Goal: Task Accomplishment & Management: Manage account settings

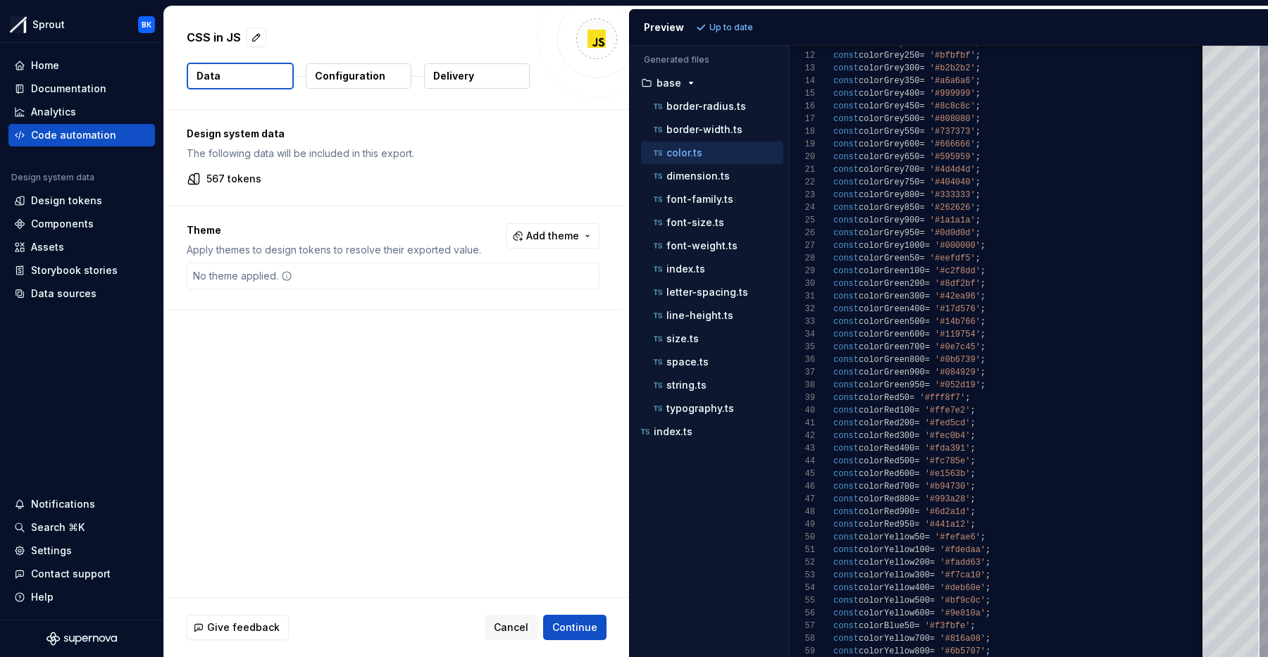
scroll to position [127, 0]
click at [378, 80] on p "Configuration" at bounding box center [350, 76] width 70 height 14
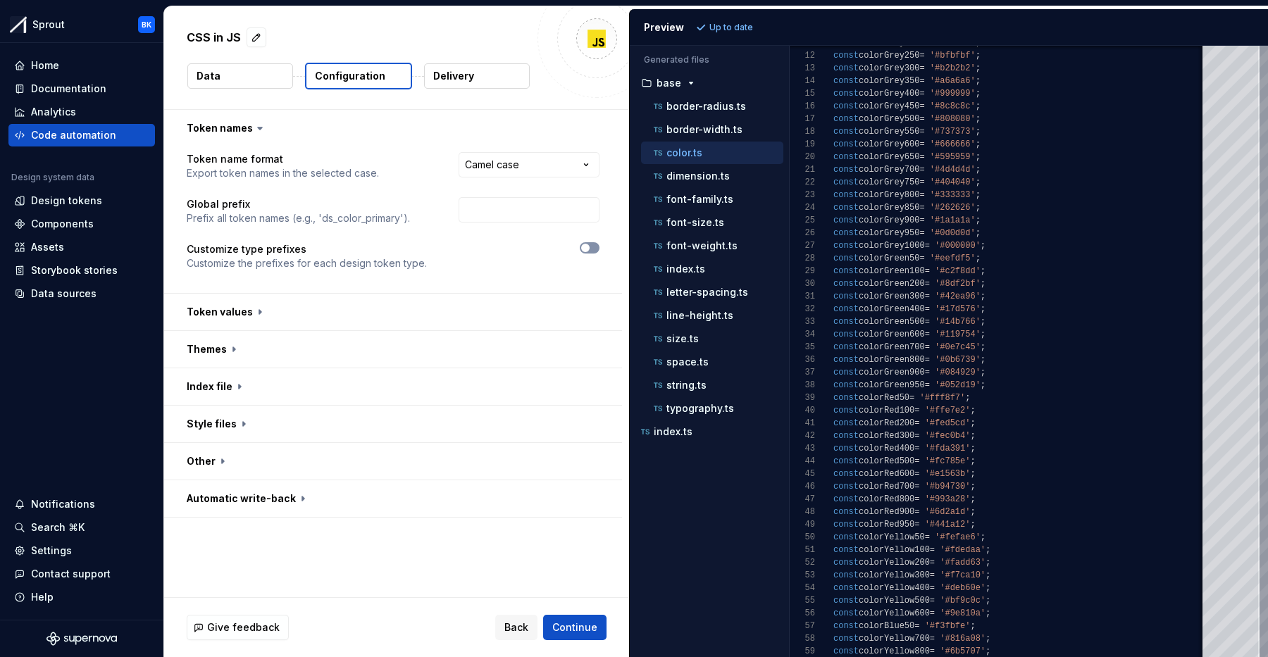
click at [591, 251] on icon "button" at bounding box center [585, 248] width 11 height 8
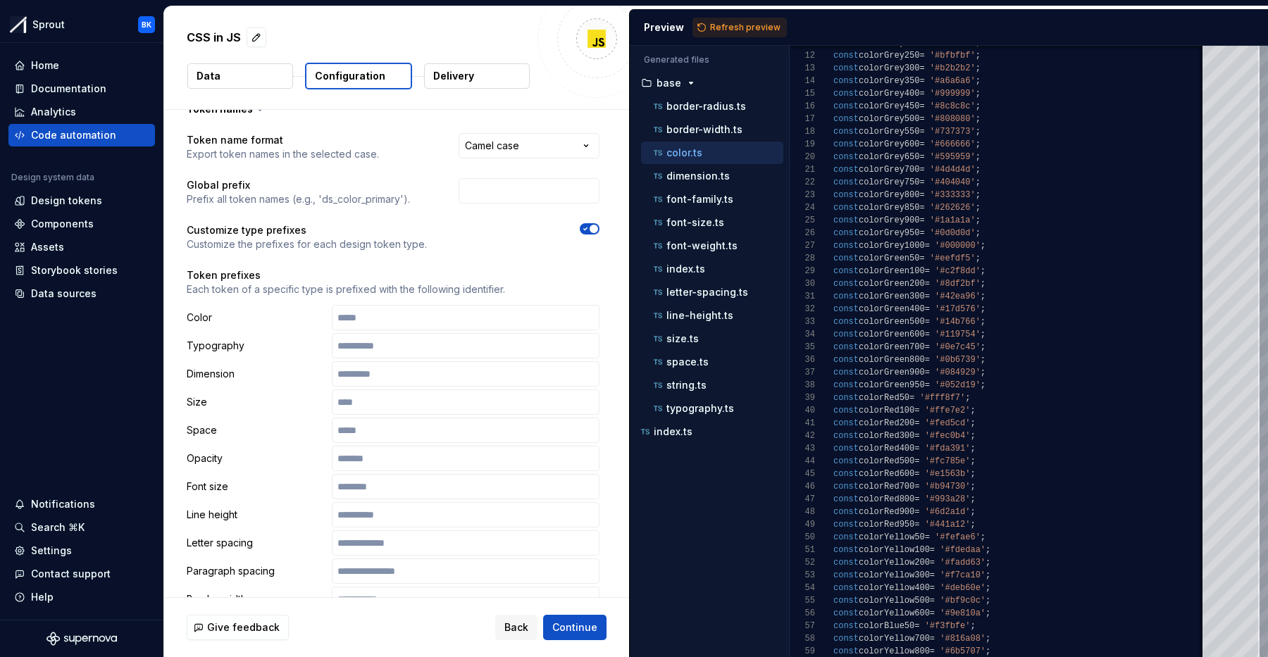
scroll to position [27, 0]
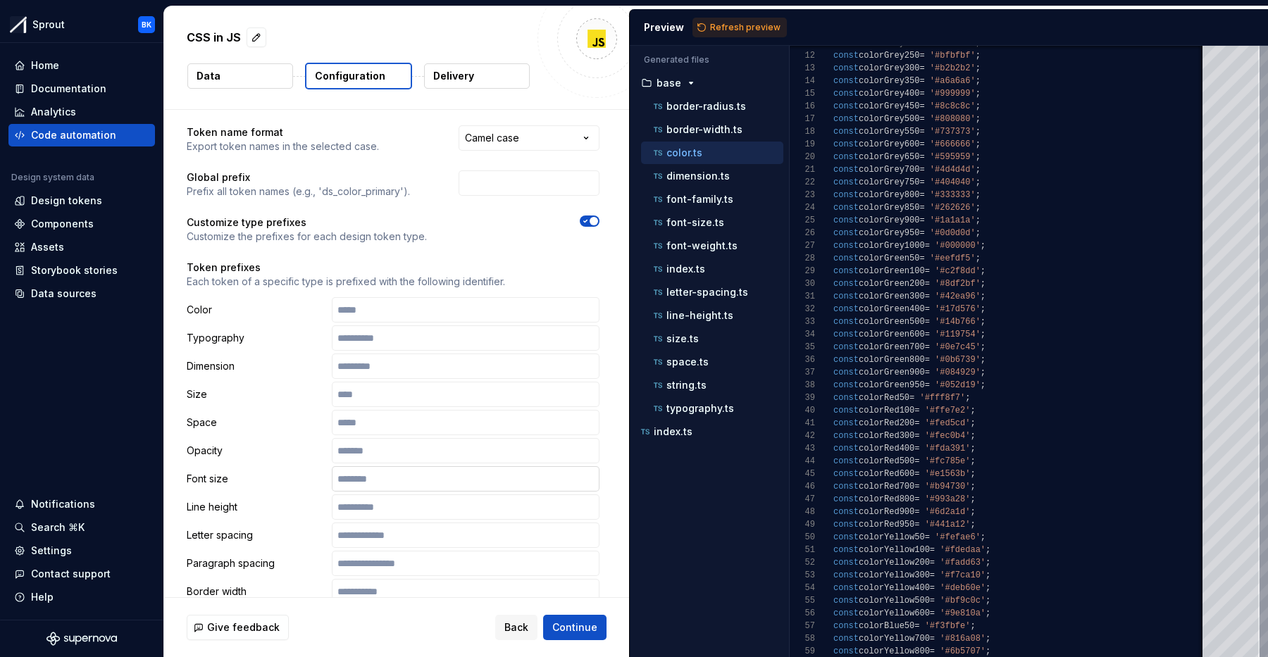
click at [387, 482] on input "text" at bounding box center [466, 478] width 268 height 25
click at [107, 200] on div "Design tokens" at bounding box center [81, 201] width 135 height 14
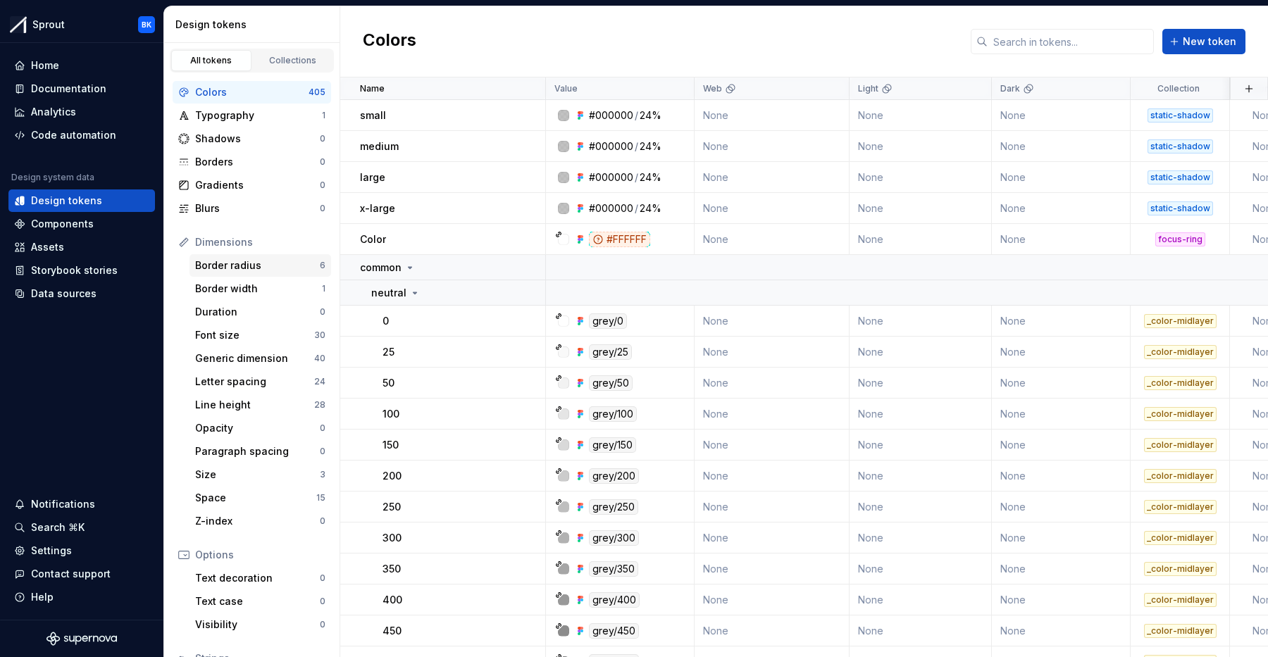
click at [253, 267] on div "Border radius" at bounding box center [257, 266] width 125 height 14
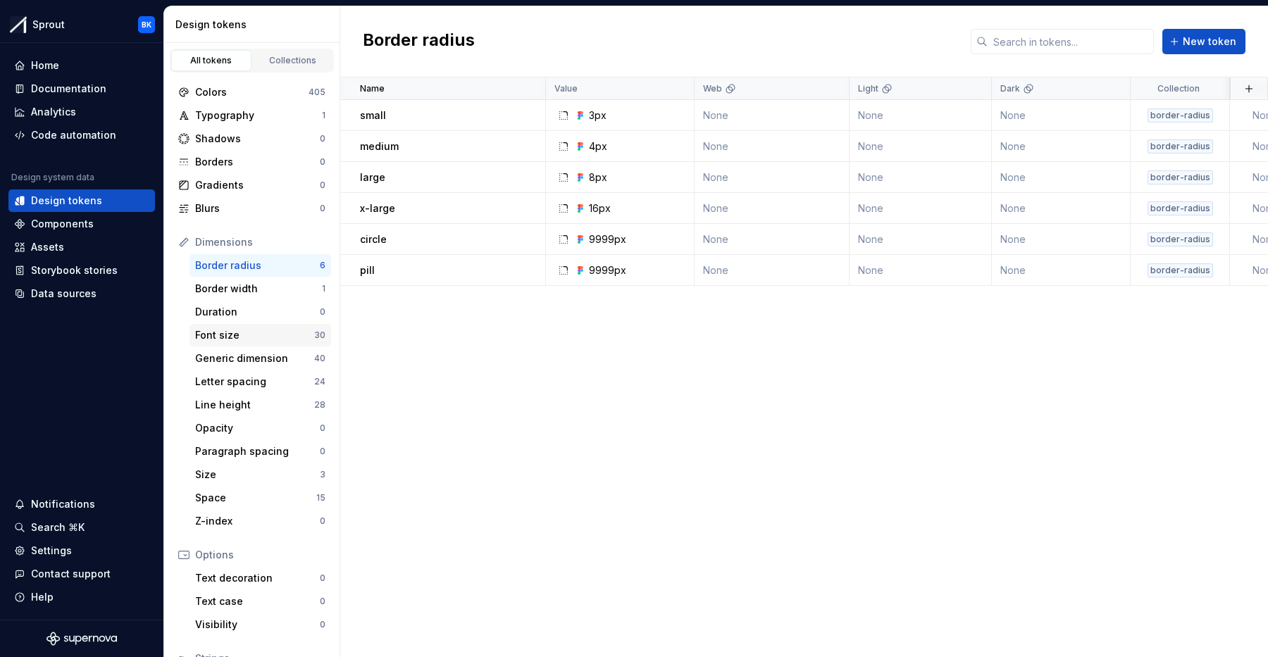
click at [267, 330] on div "Font size" at bounding box center [254, 335] width 119 height 14
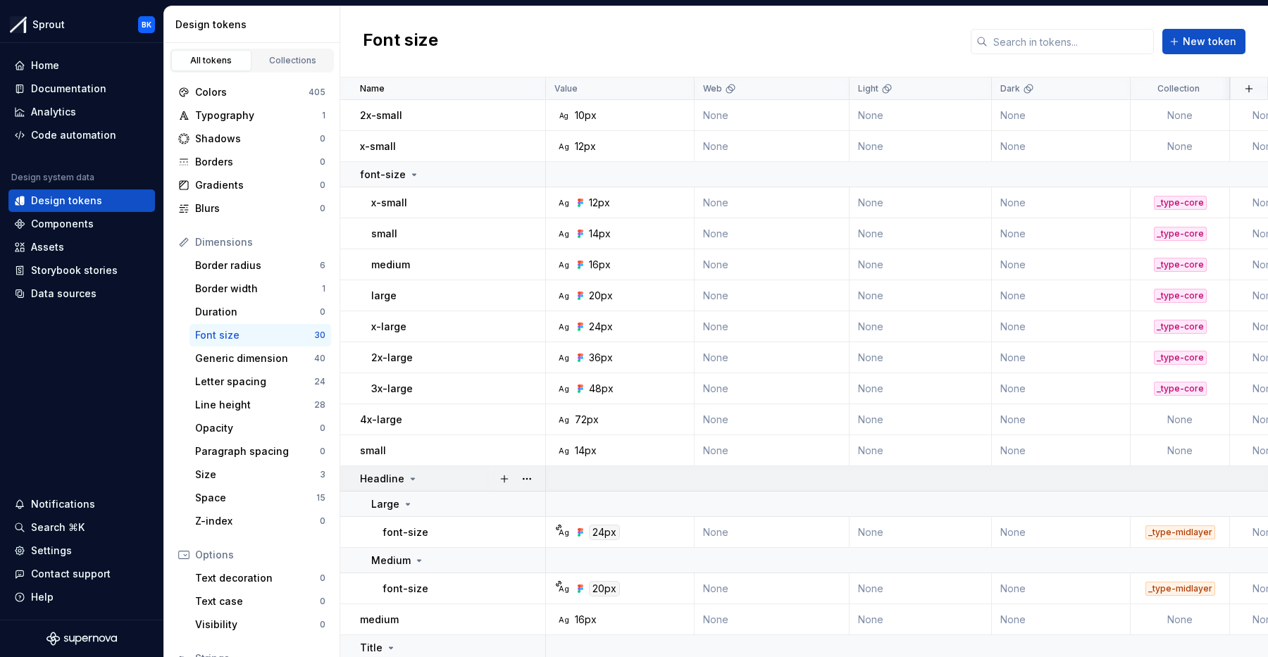
click at [408, 476] on icon at bounding box center [412, 478] width 11 height 11
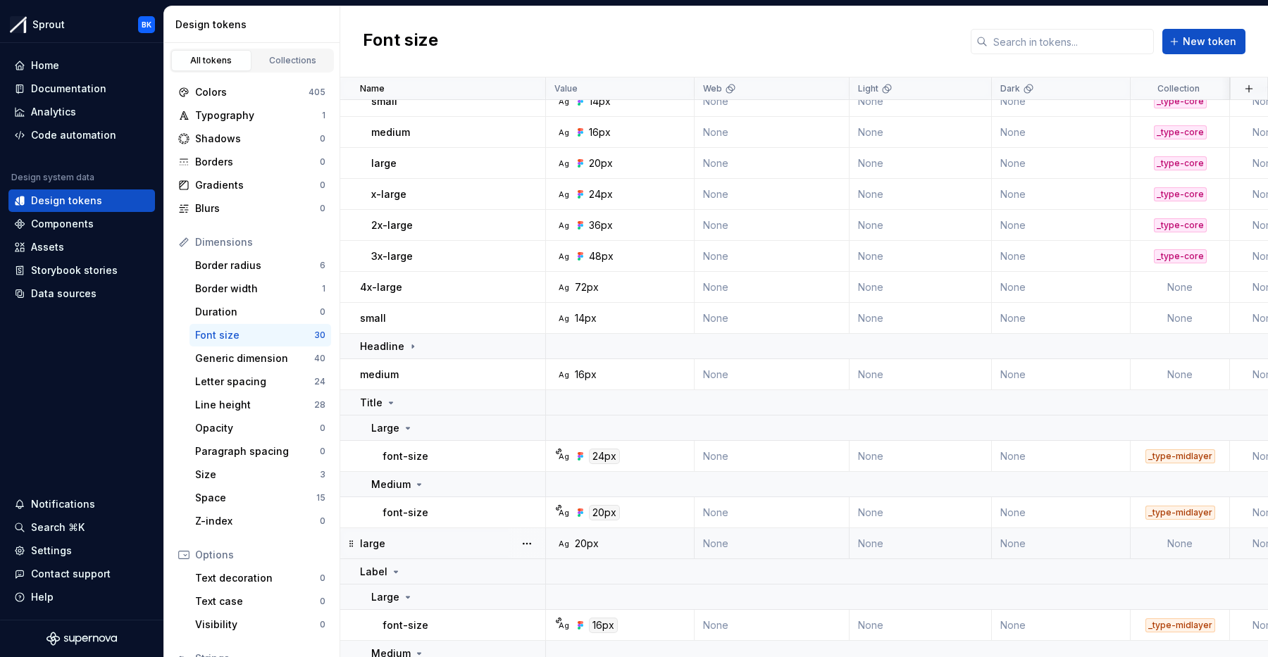
scroll to position [139, 0]
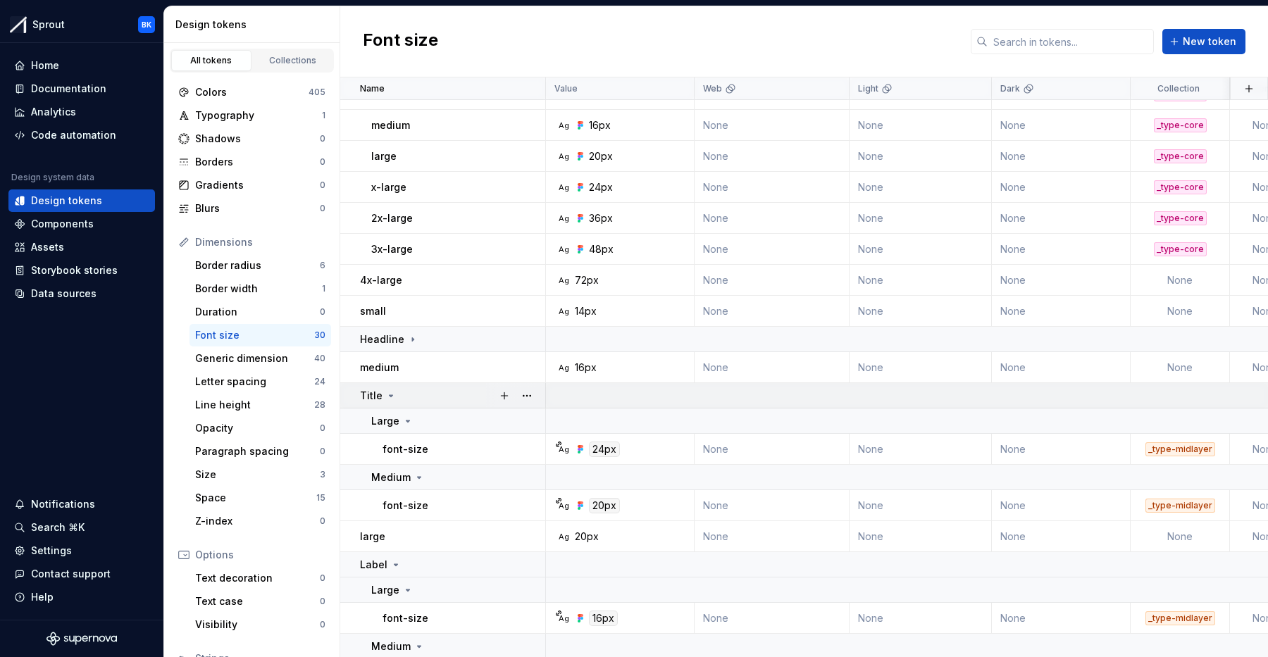
click at [411, 403] on td "Title" at bounding box center [443, 395] width 206 height 25
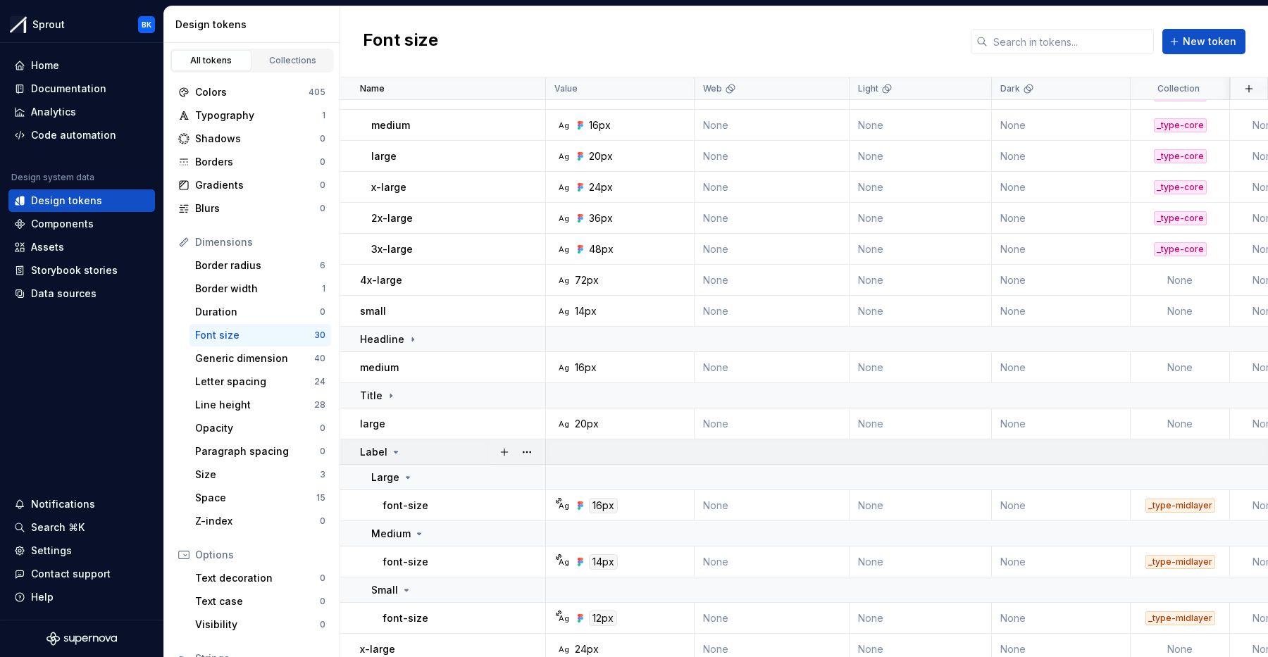
click at [413, 451] on div "Label" at bounding box center [452, 452] width 185 height 14
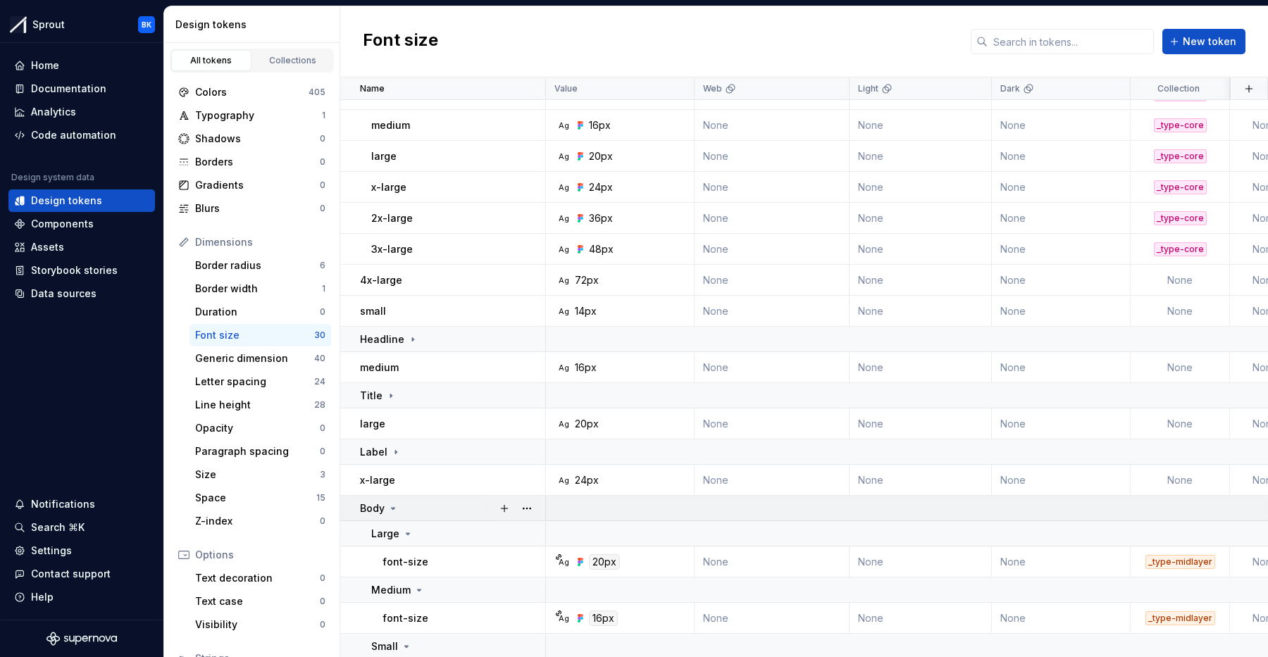
click at [433, 507] on div "Body" at bounding box center [452, 509] width 185 height 14
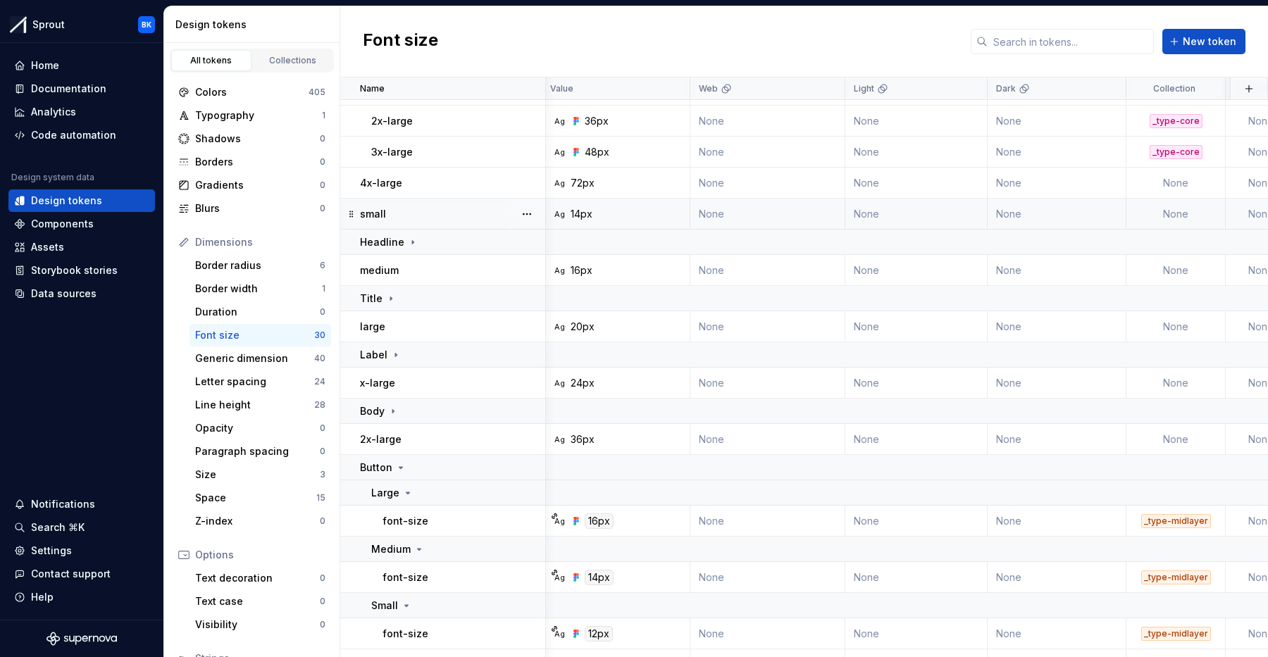
scroll to position [260, 4]
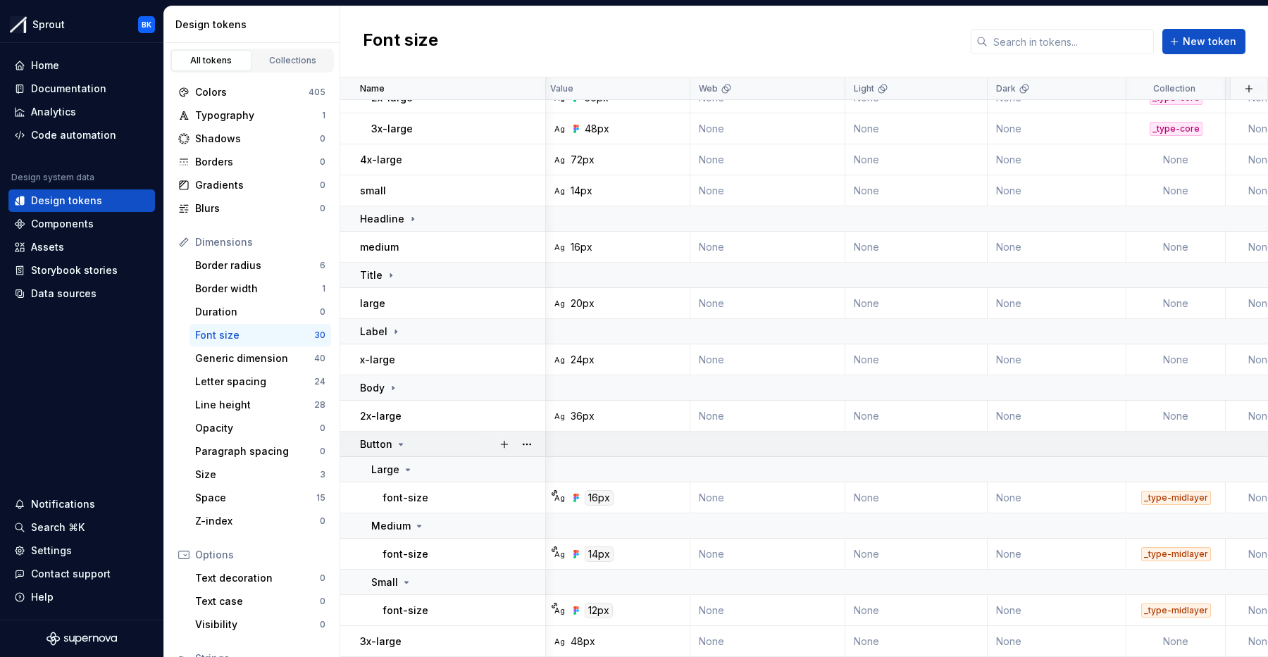
click at [442, 448] on div "Button" at bounding box center [452, 444] width 185 height 14
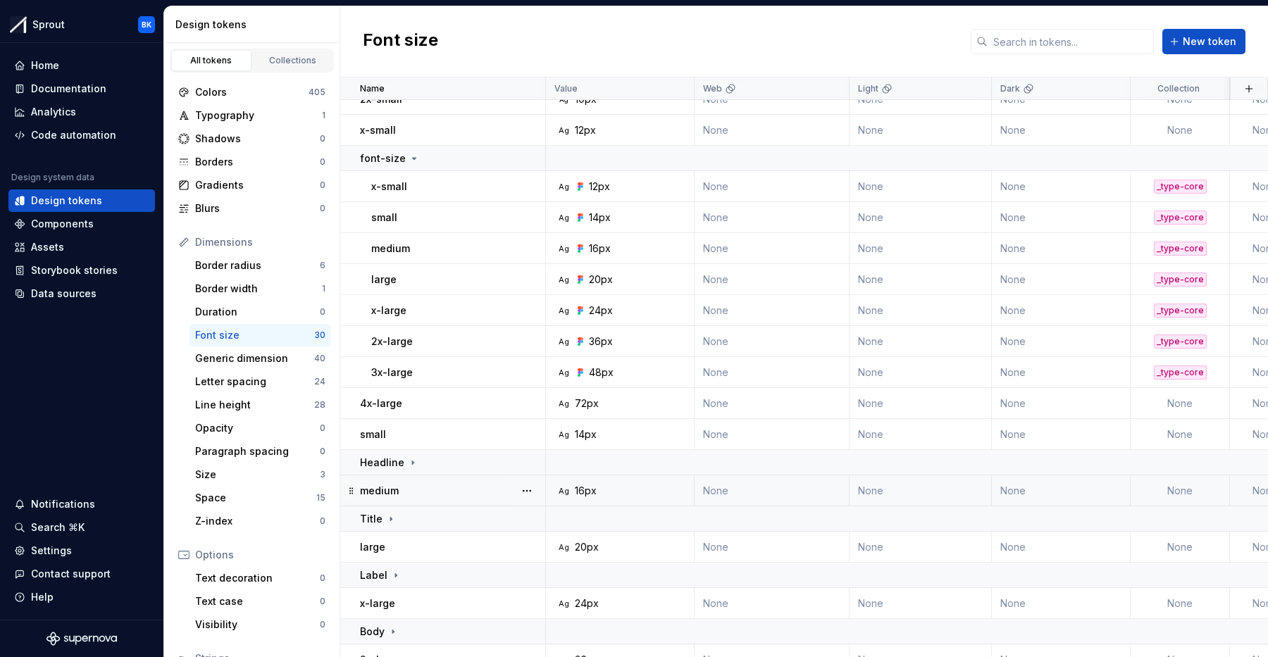
scroll to position [0, 0]
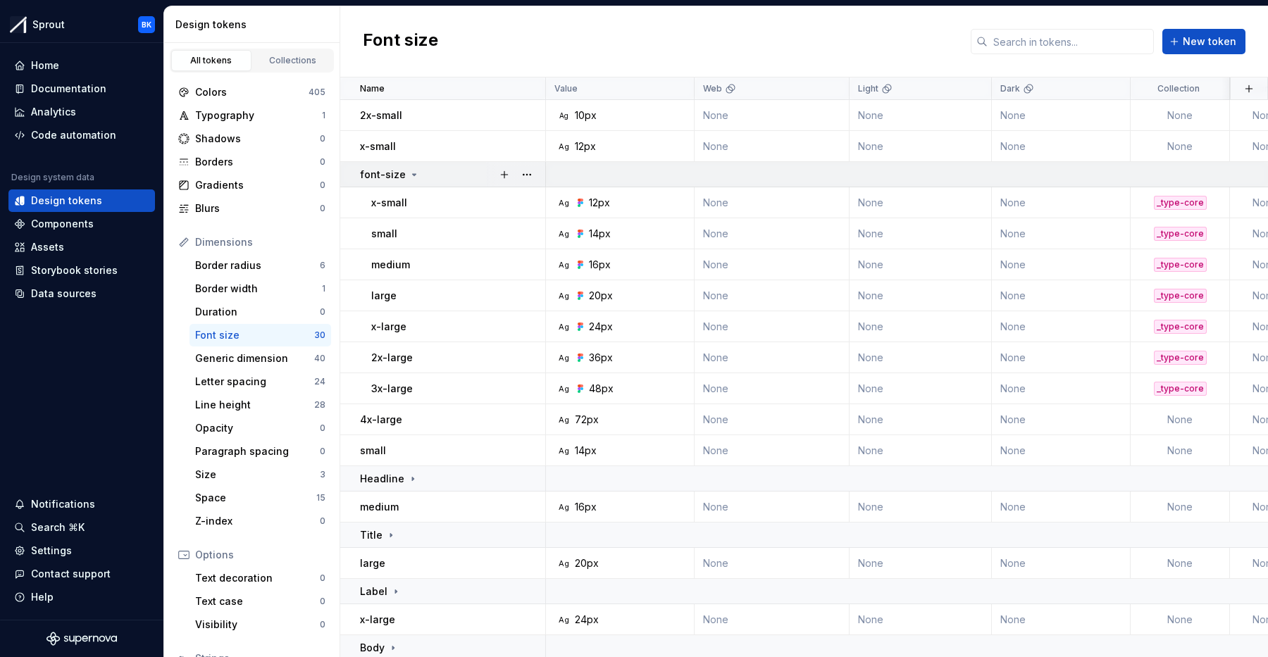
click at [414, 175] on icon at bounding box center [414, 174] width 11 height 11
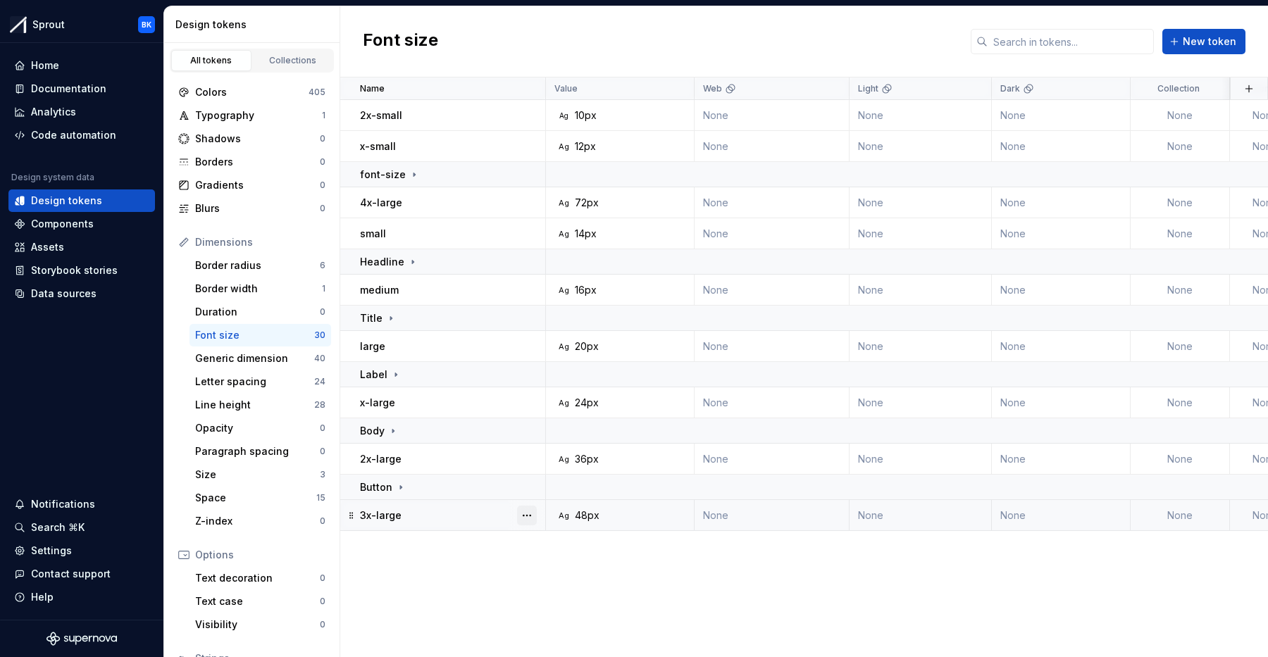
click at [526, 515] on button "button" at bounding box center [527, 516] width 20 height 20
click at [586, 602] on div "Delete token" at bounding box center [581, 594] width 120 height 23
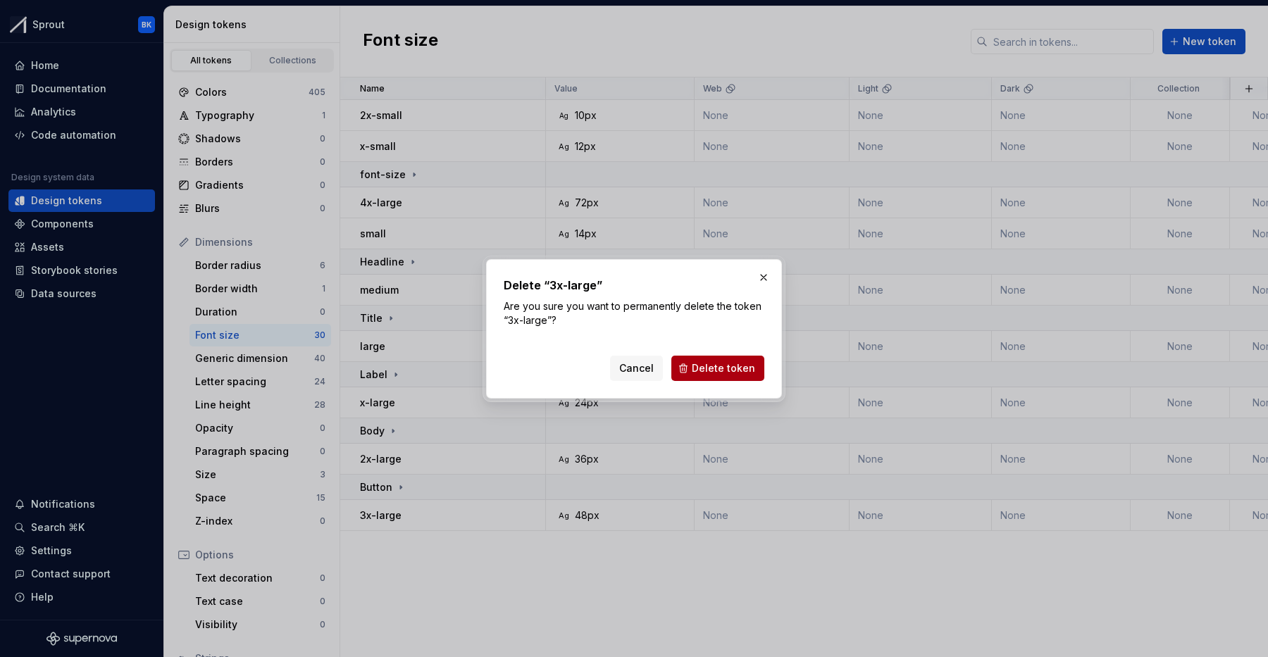
click at [729, 368] on span "Delete token" at bounding box center [723, 368] width 63 height 14
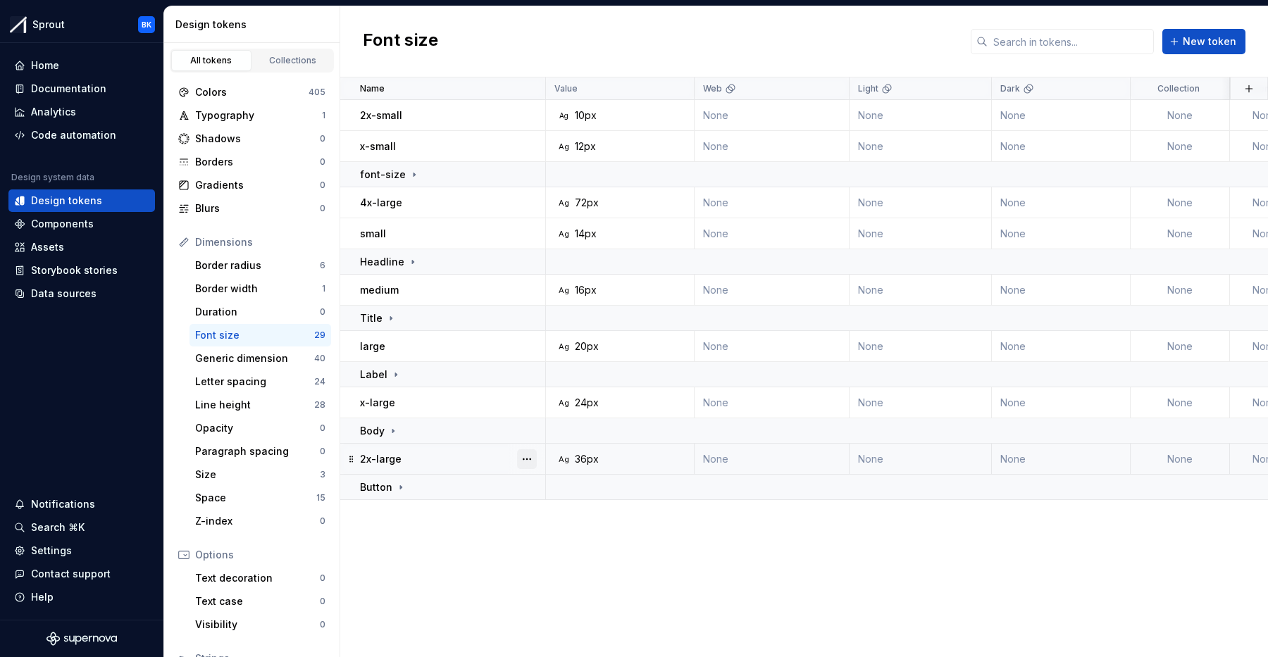
click at [532, 455] on button "button" at bounding box center [527, 459] width 20 height 20
click at [557, 533] on div "Delete token" at bounding box center [589, 538] width 92 height 14
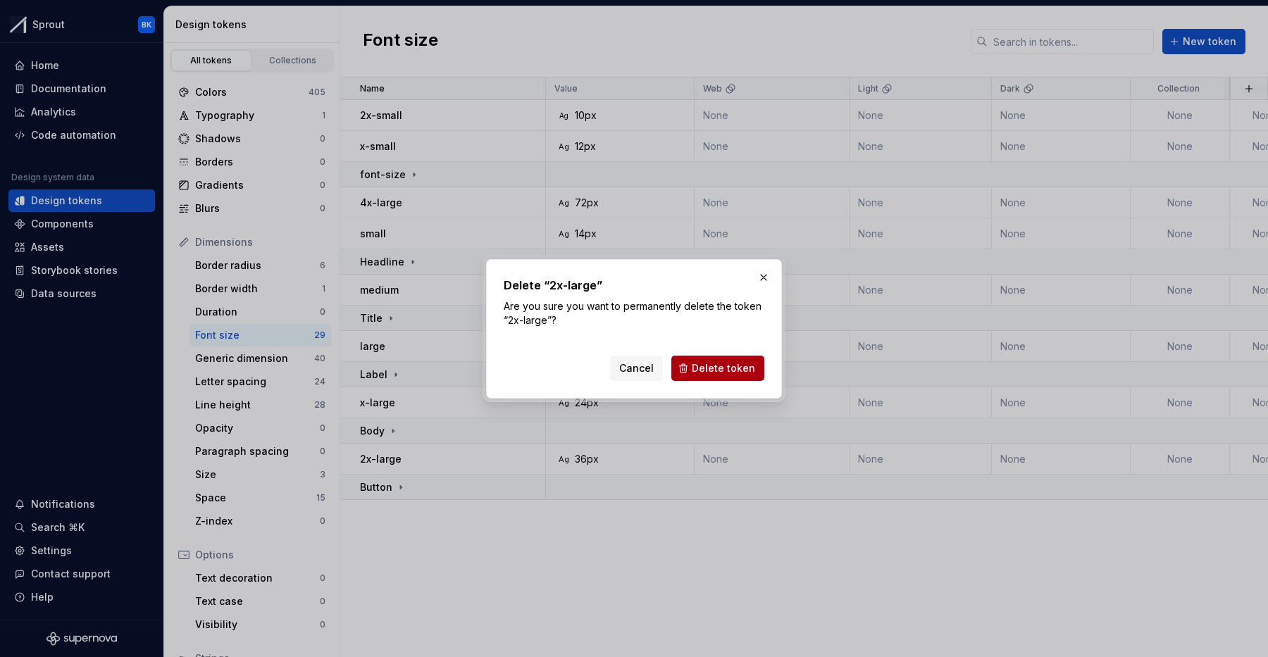
click at [737, 371] on span "Delete token" at bounding box center [723, 368] width 63 height 14
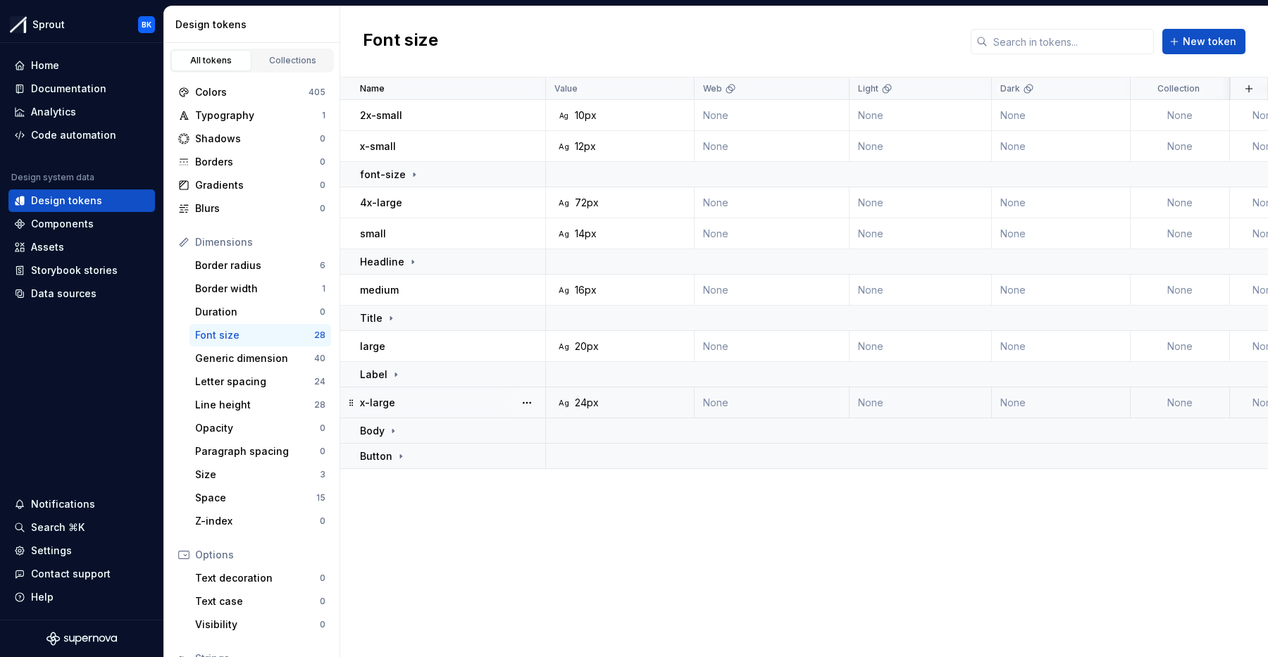
click at [541, 402] on div at bounding box center [527, 402] width 37 height 30
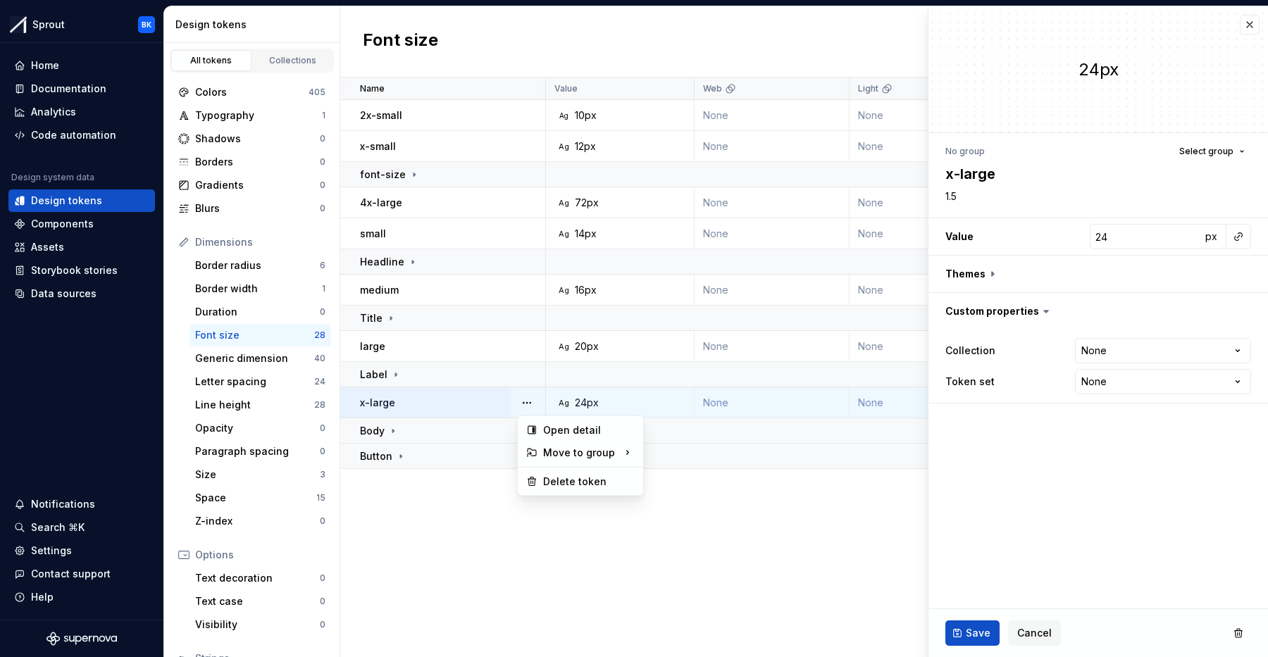
click at [530, 403] on button "button" at bounding box center [527, 403] width 20 height 20
click at [1250, 32] on button "button" at bounding box center [1250, 25] width 20 height 20
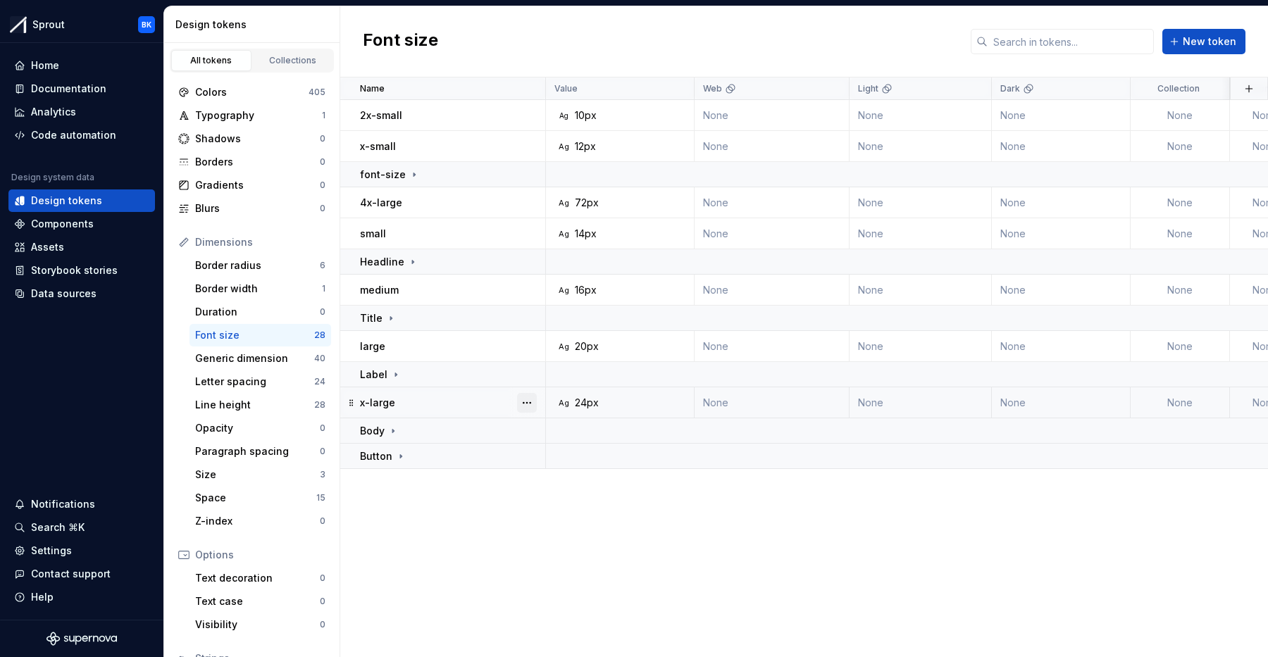
click at [528, 399] on button "button" at bounding box center [527, 403] width 20 height 20
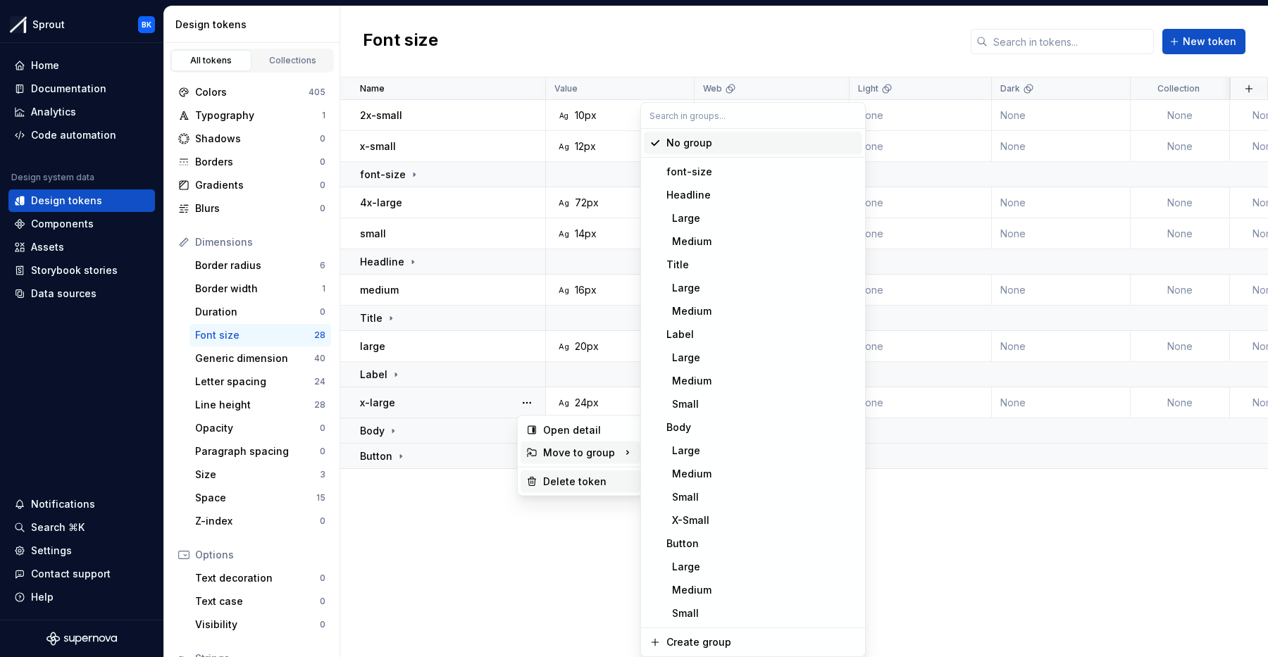
click at [579, 483] on div "Delete token" at bounding box center [589, 482] width 92 height 14
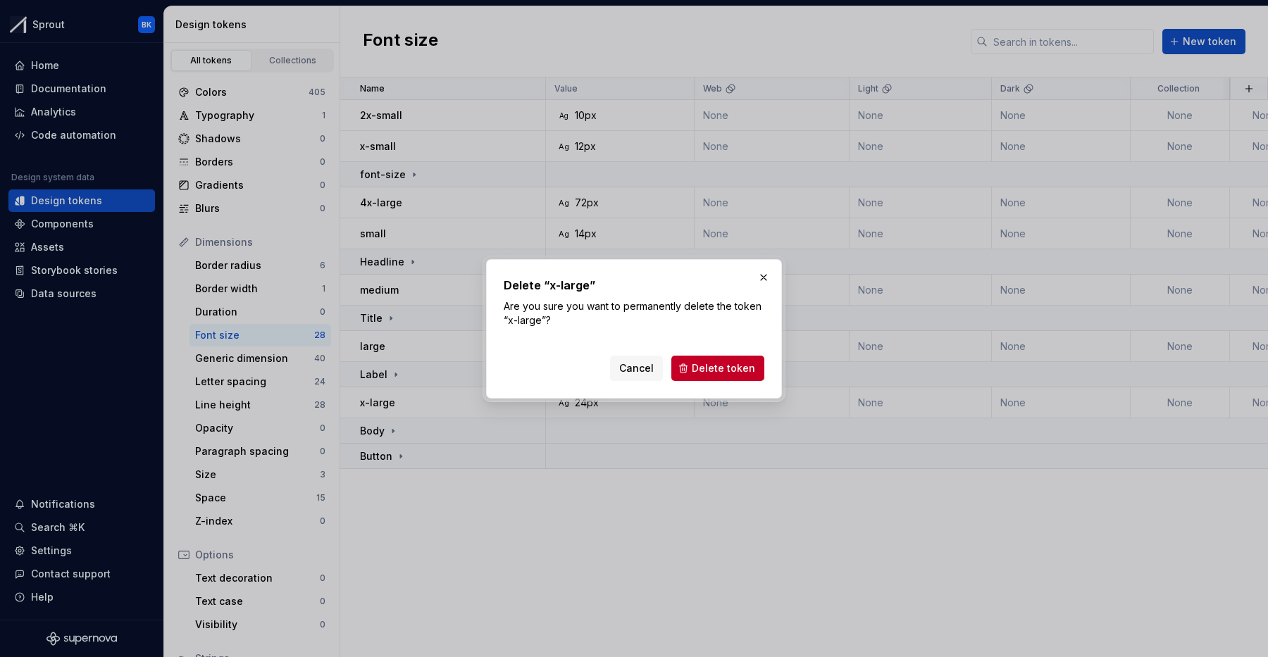
click at [702, 371] on span "Delete token" at bounding box center [723, 368] width 63 height 14
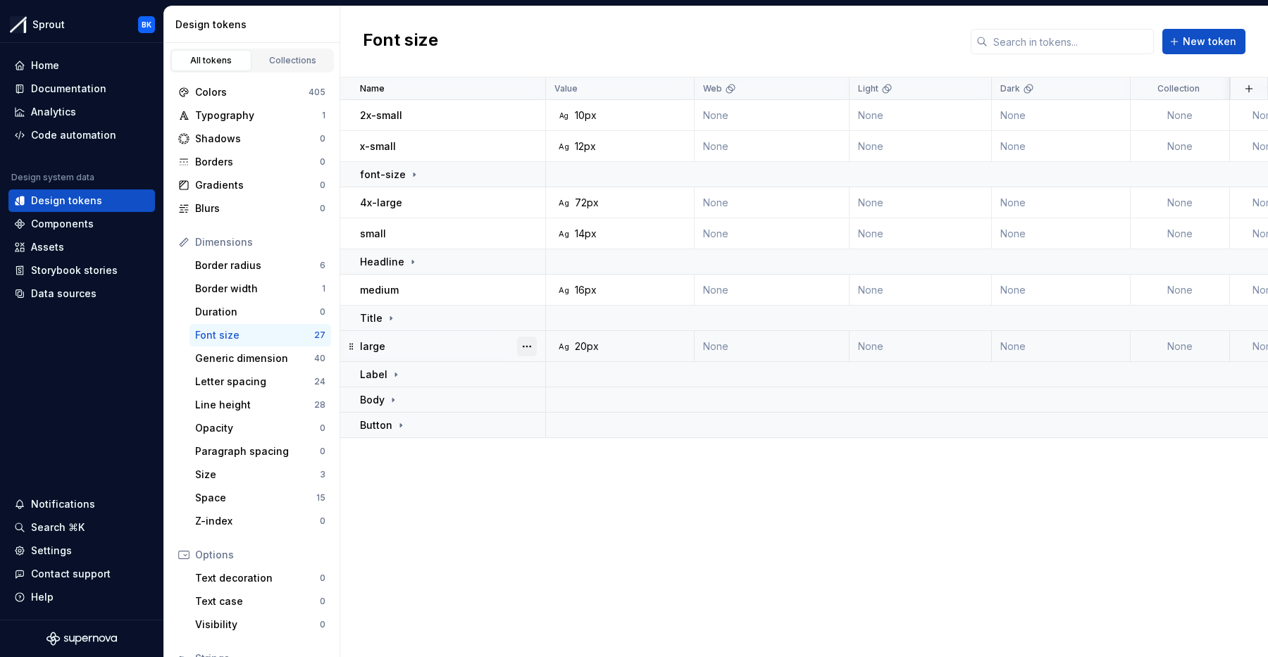
click at [532, 346] on button "button" at bounding box center [527, 347] width 20 height 20
click at [564, 421] on div "Delete token" at bounding box center [589, 425] width 92 height 14
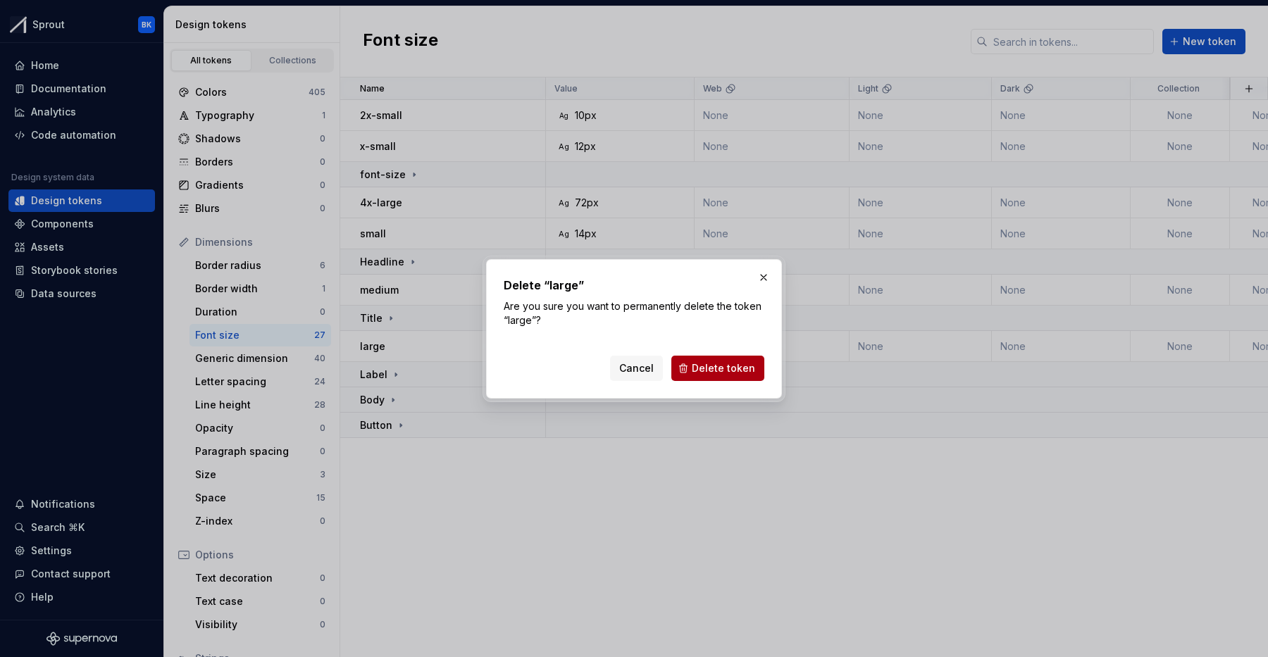
click at [726, 364] on span "Delete token" at bounding box center [723, 368] width 63 height 14
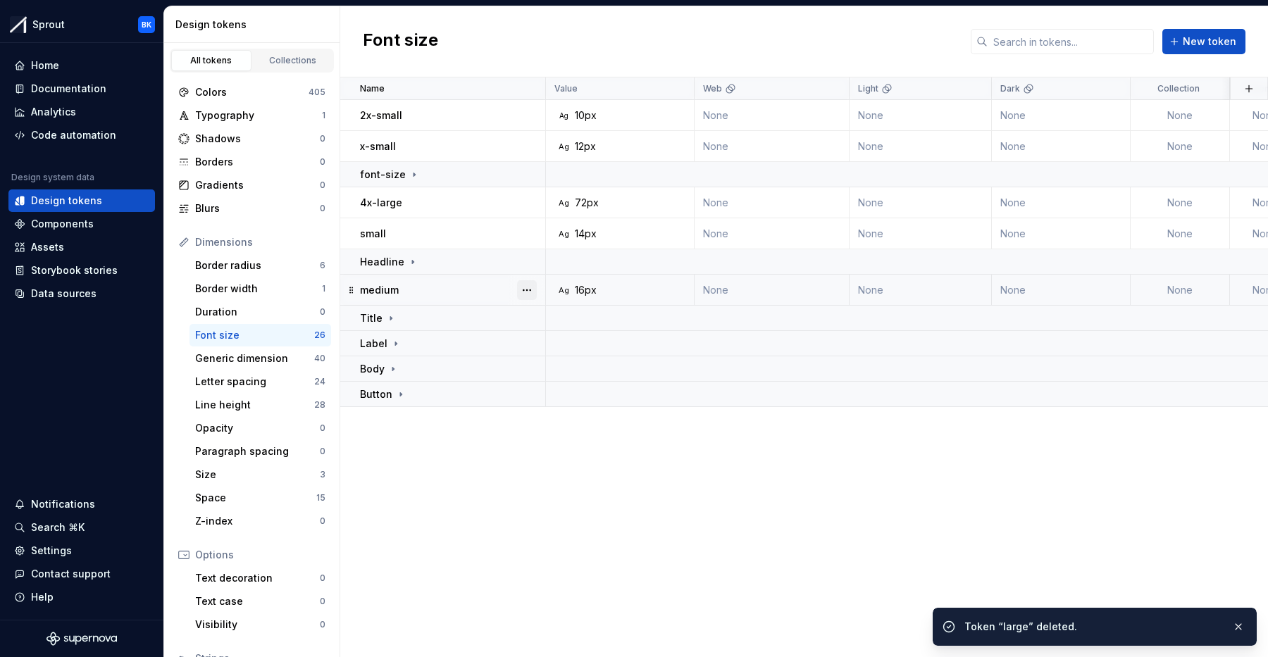
click at [528, 290] on button "button" at bounding box center [527, 290] width 20 height 20
click at [584, 363] on div "Delete token" at bounding box center [589, 369] width 92 height 14
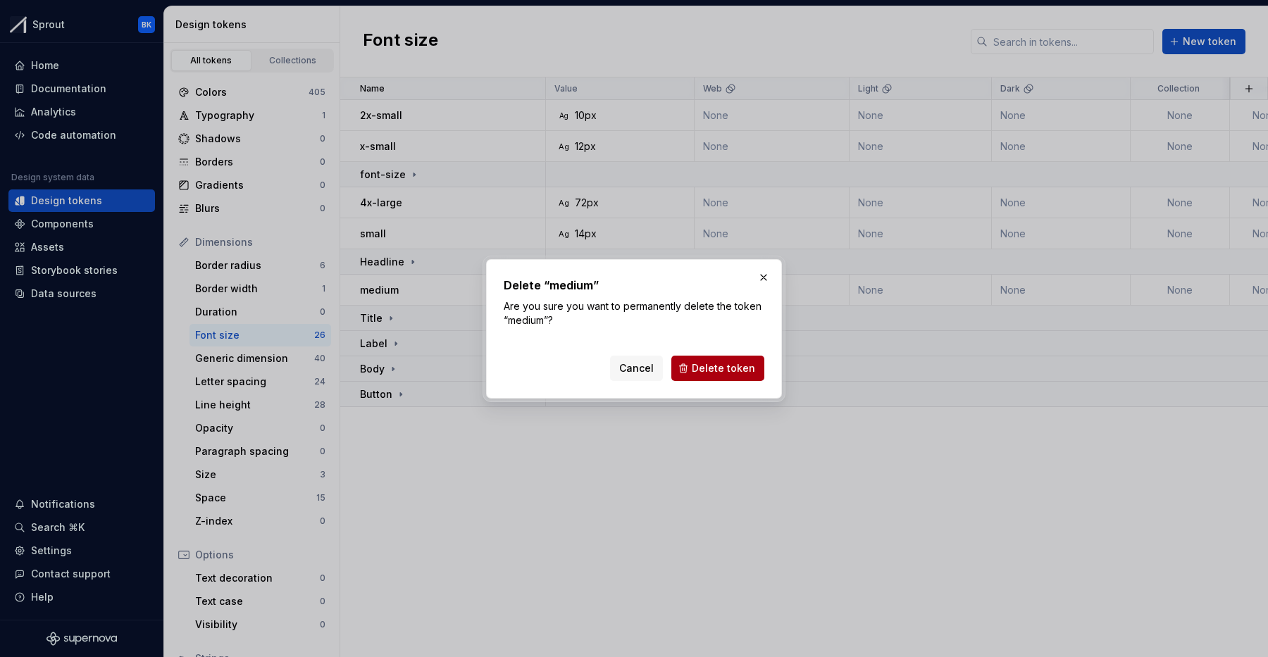
click at [704, 373] on span "Delete token" at bounding box center [723, 368] width 63 height 14
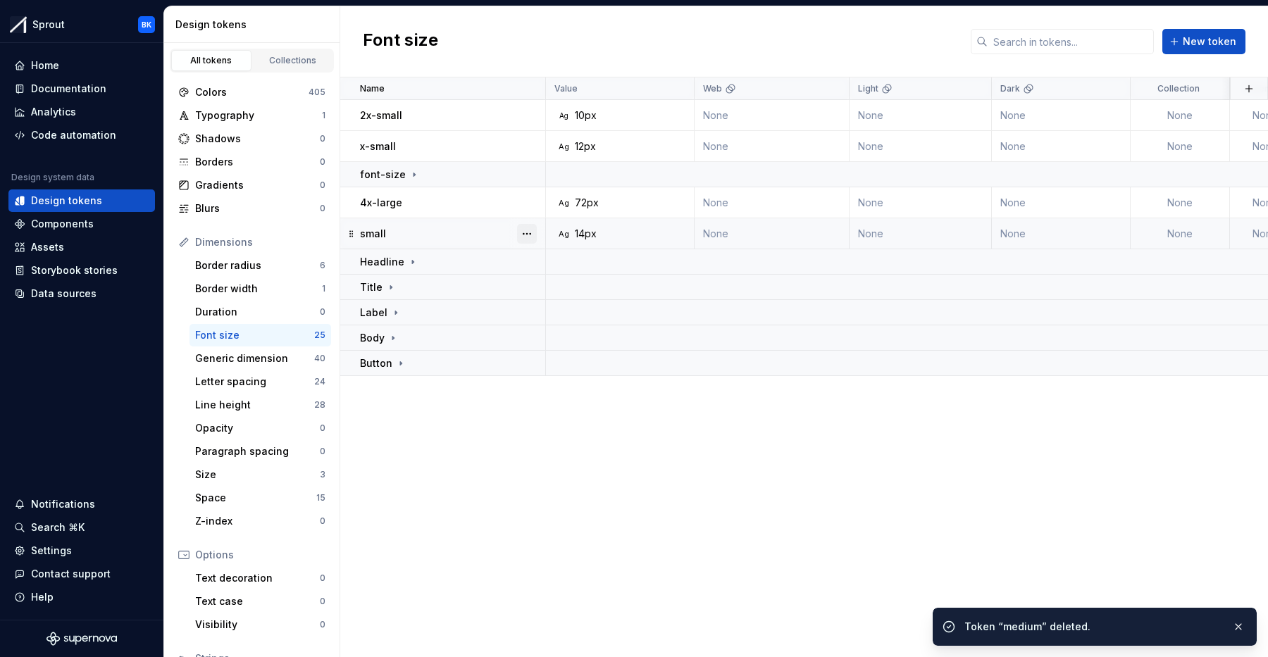
click at [528, 235] on button "button" at bounding box center [527, 234] width 20 height 20
click at [576, 314] on div "Delete token" at bounding box center [589, 313] width 92 height 14
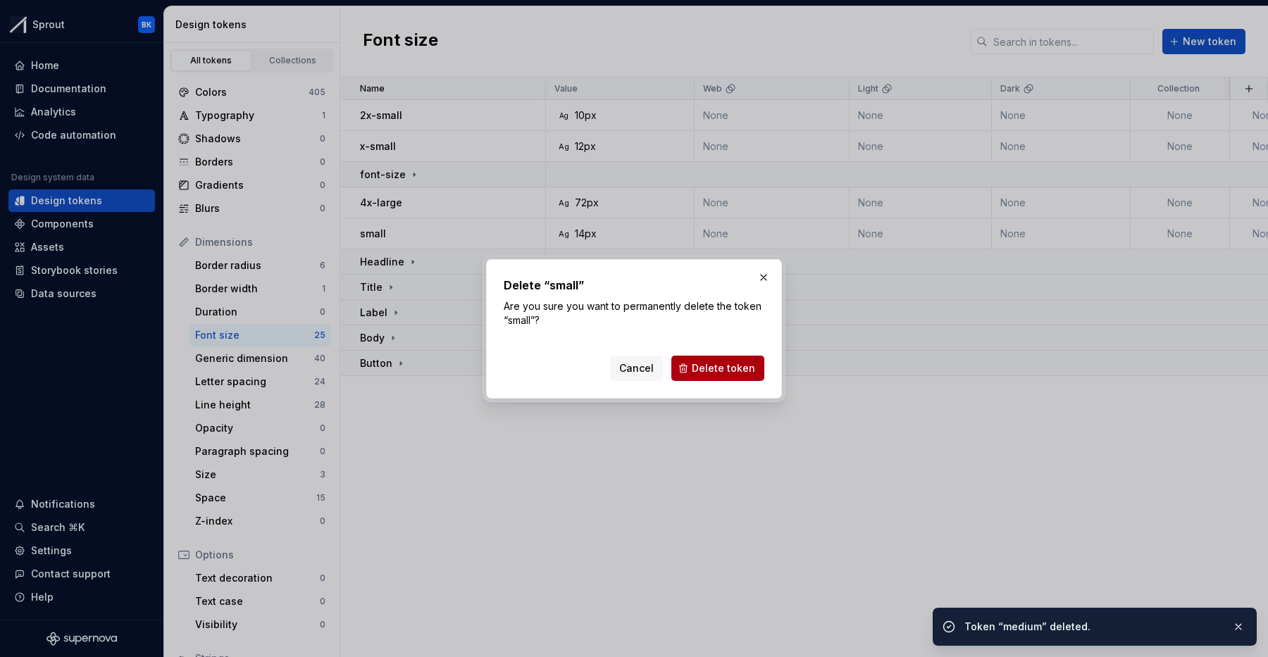
click at [691, 368] on button "Delete token" at bounding box center [717, 368] width 93 height 25
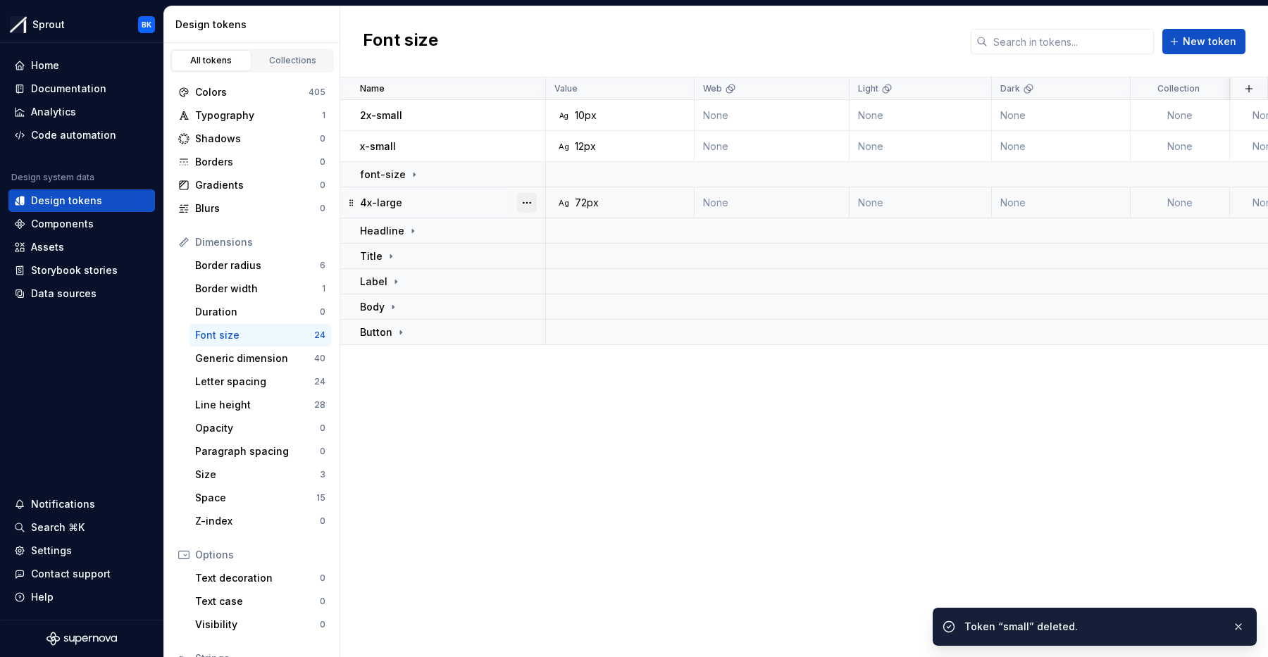
click at [524, 201] on button "button" at bounding box center [527, 203] width 20 height 20
click at [588, 282] on div "Delete token" at bounding box center [589, 282] width 92 height 14
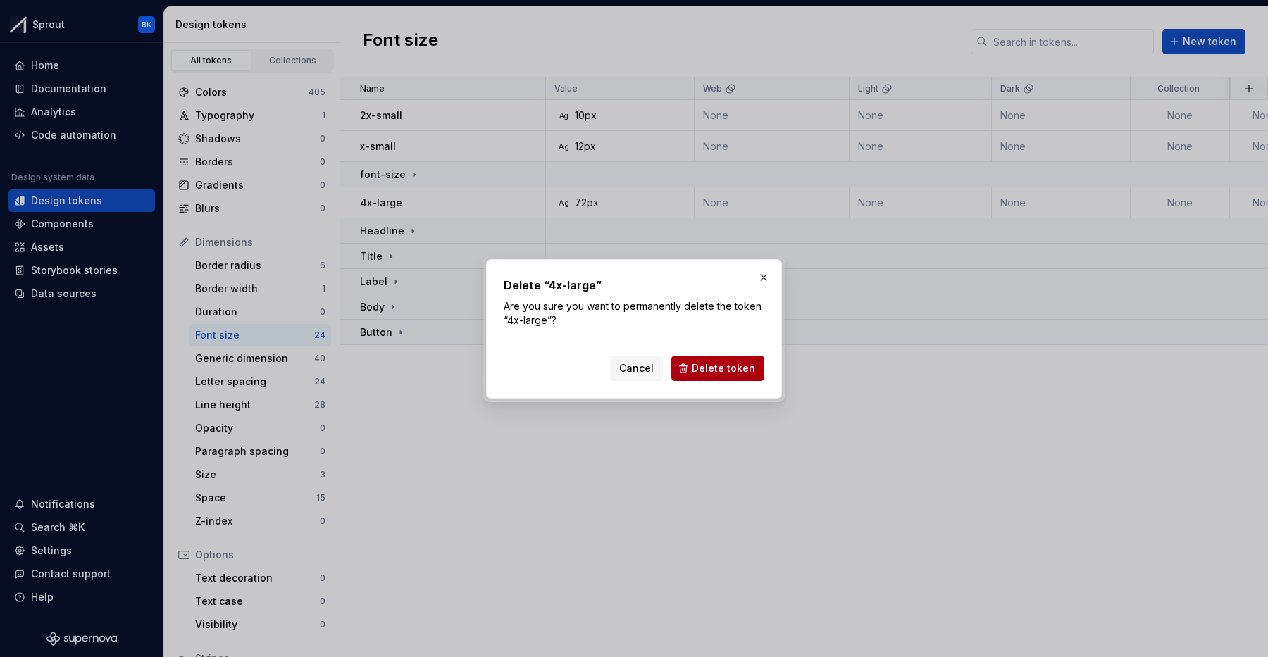
click at [717, 361] on span "Delete token" at bounding box center [723, 368] width 63 height 14
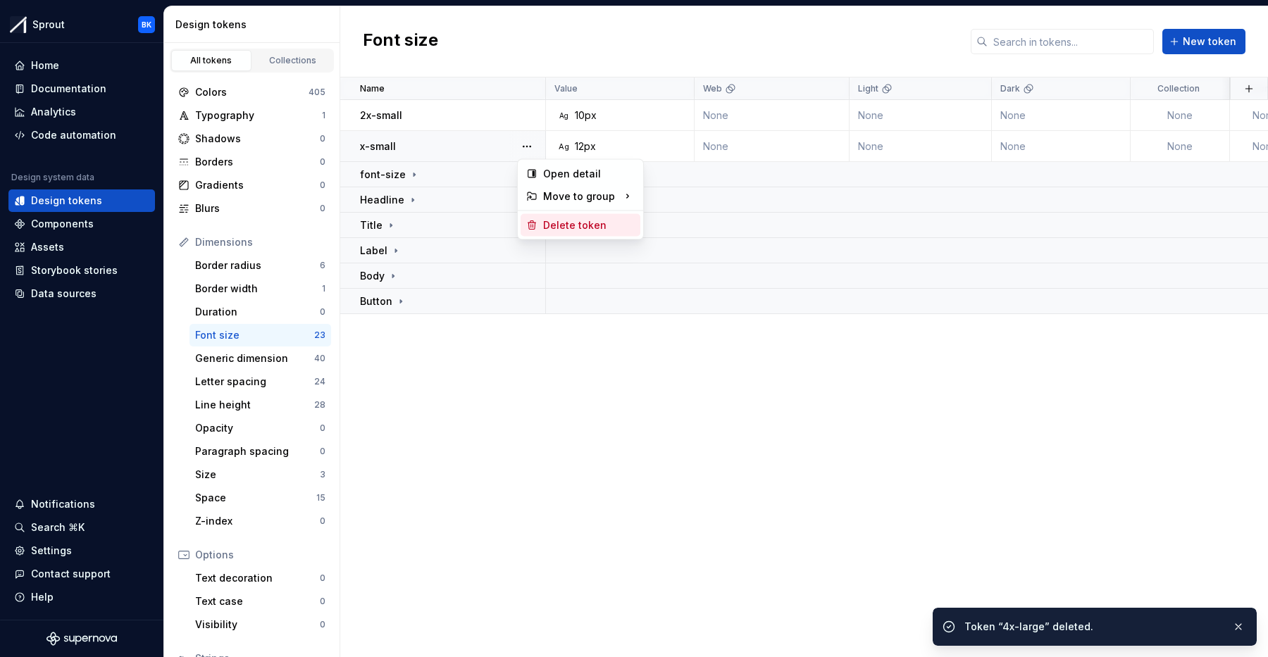
click at [577, 228] on div "Delete token" at bounding box center [589, 225] width 92 height 14
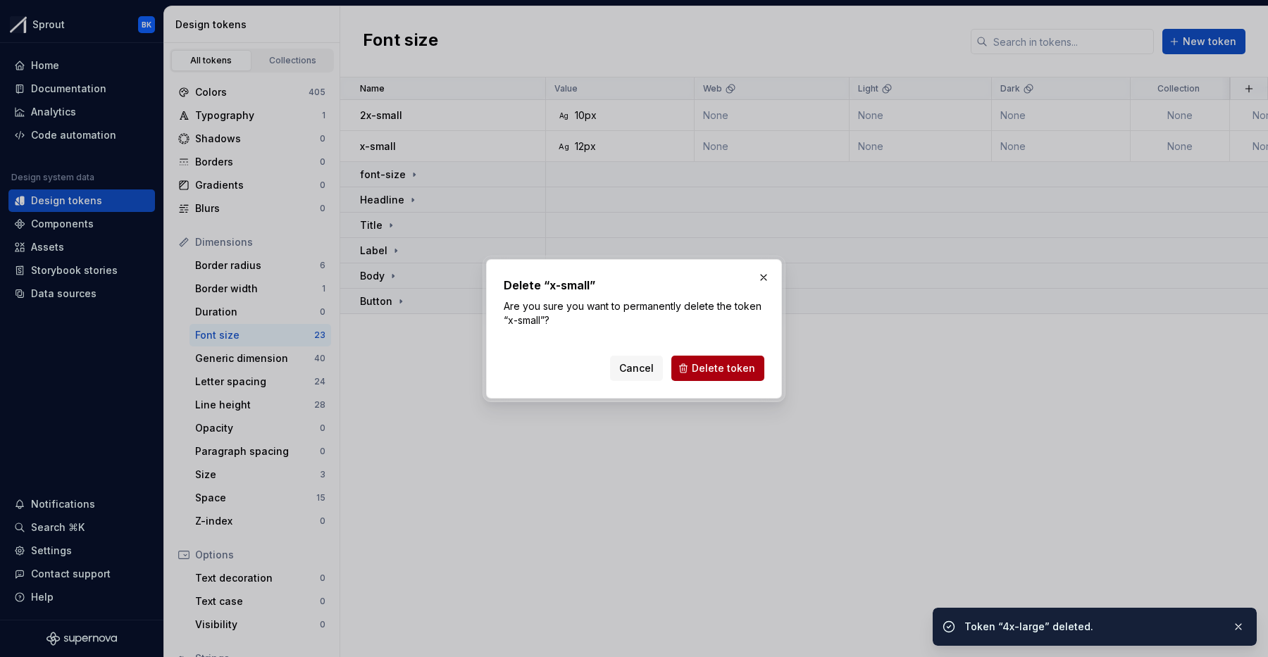
click at [697, 358] on button "Delete token" at bounding box center [717, 368] width 93 height 25
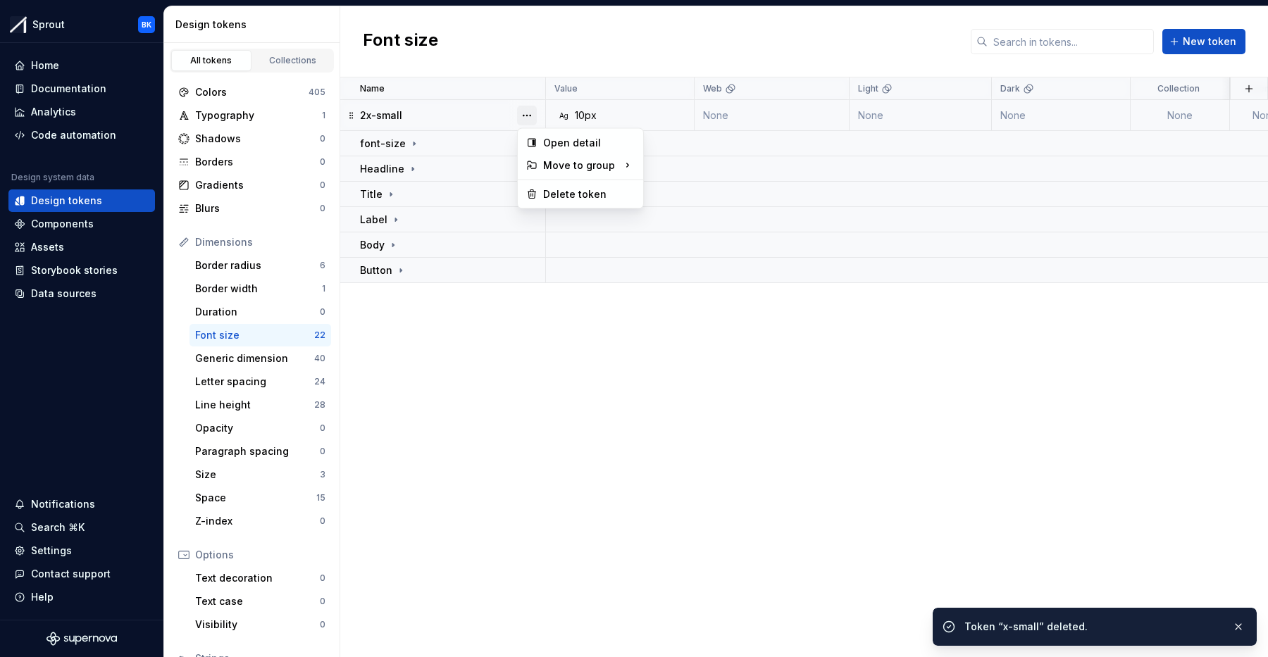
click at [526, 118] on button "button" at bounding box center [527, 116] width 20 height 20
click at [571, 193] on div "Delete token" at bounding box center [589, 194] width 92 height 14
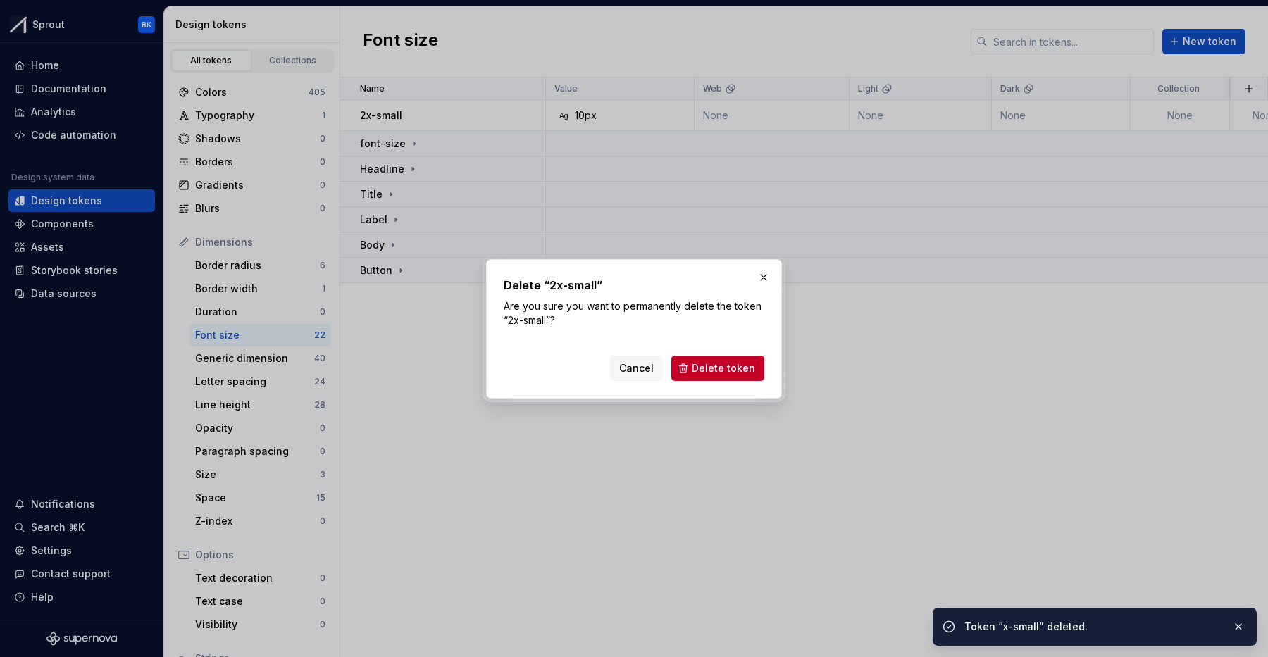
click at [700, 360] on button "Delete token" at bounding box center [717, 368] width 93 height 25
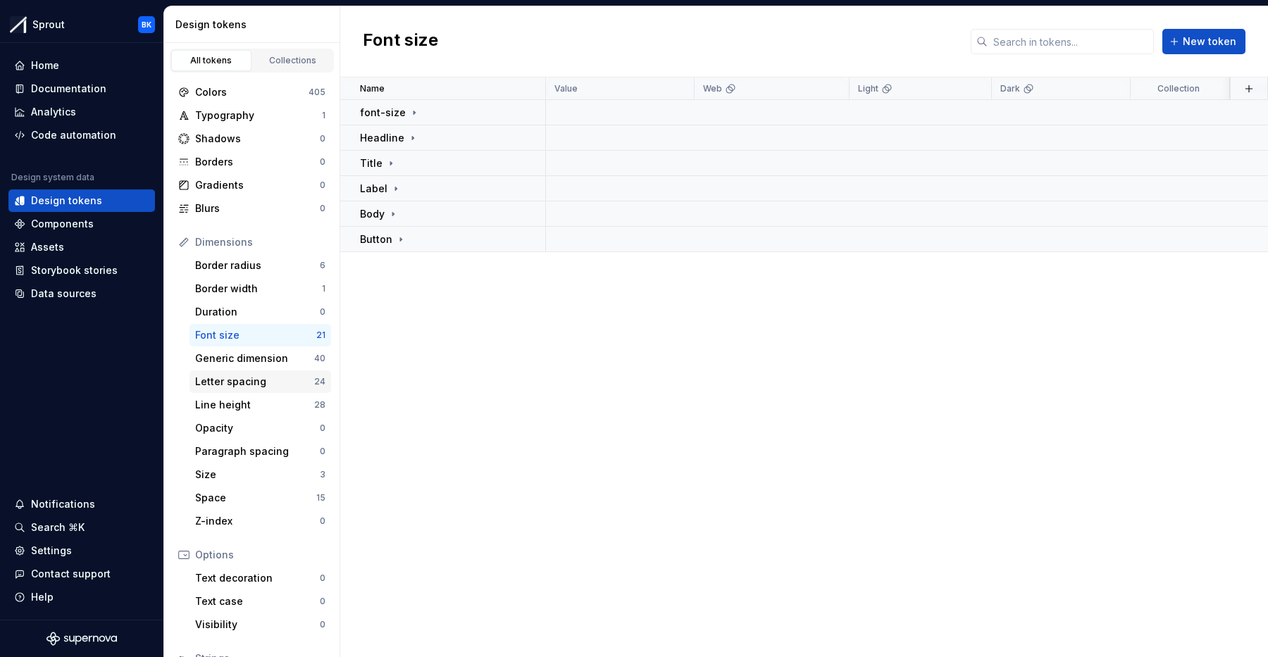
click at [254, 389] on div "Letter spacing 24" at bounding box center [261, 382] width 142 height 23
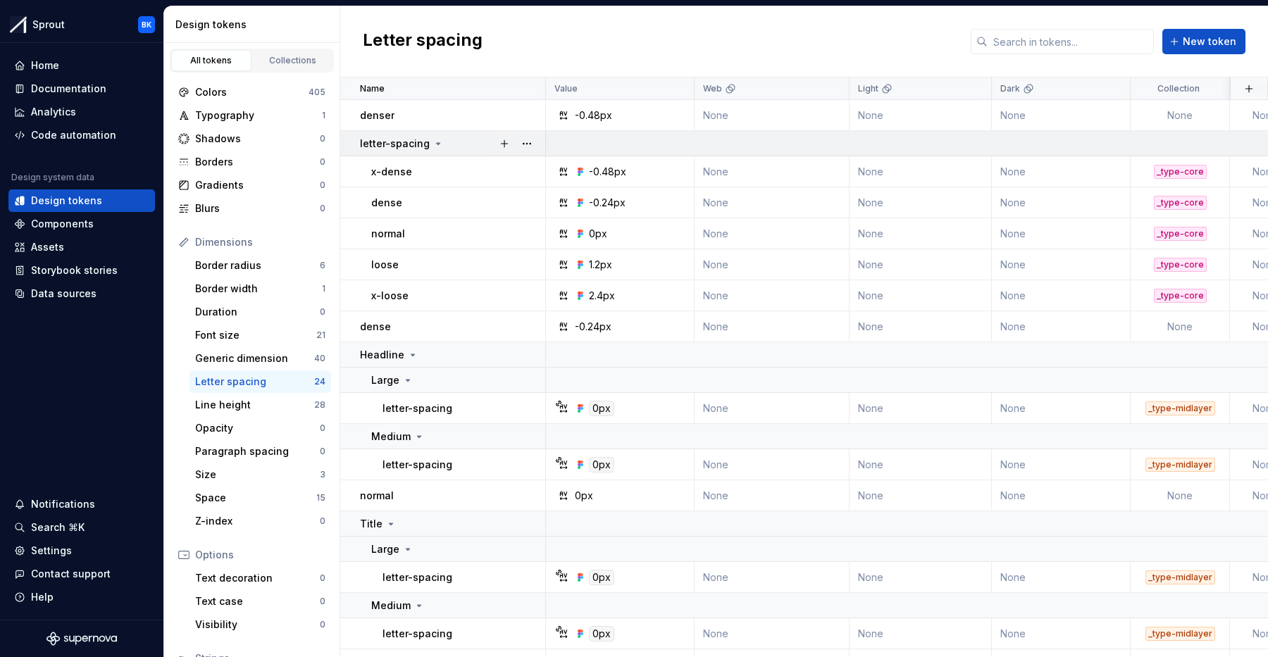
click at [469, 141] on div "letter-spacing" at bounding box center [452, 144] width 185 height 14
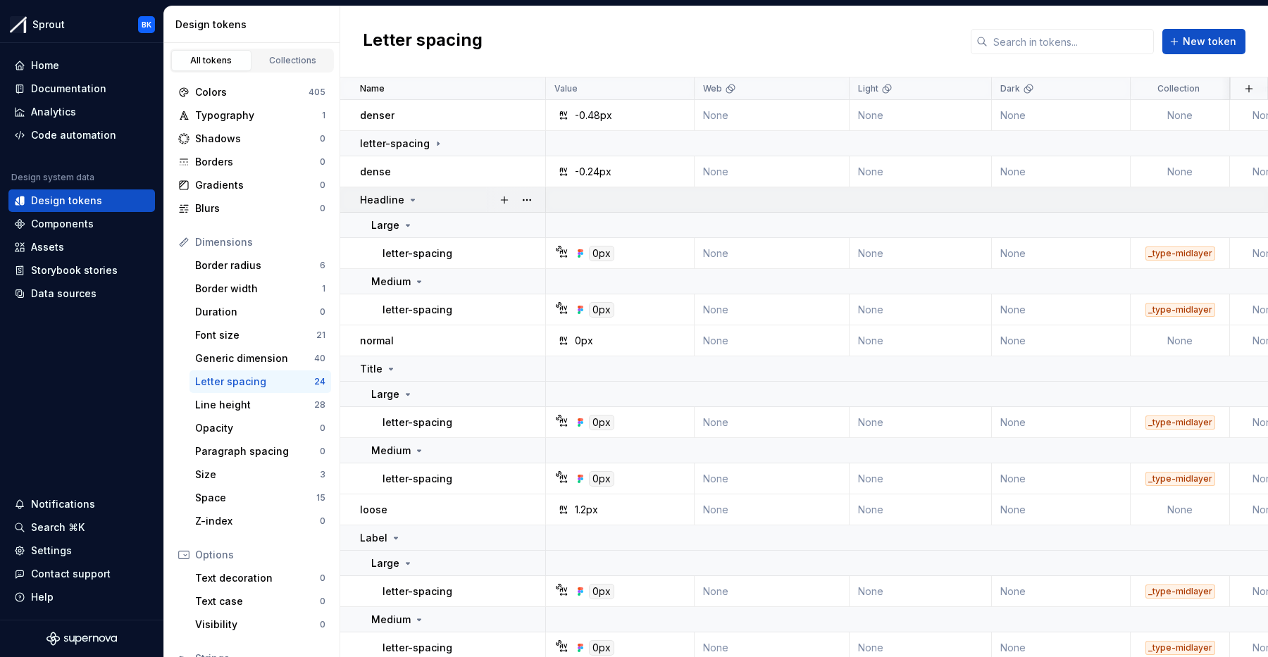
click at [459, 193] on div "Headline" at bounding box center [452, 200] width 185 height 14
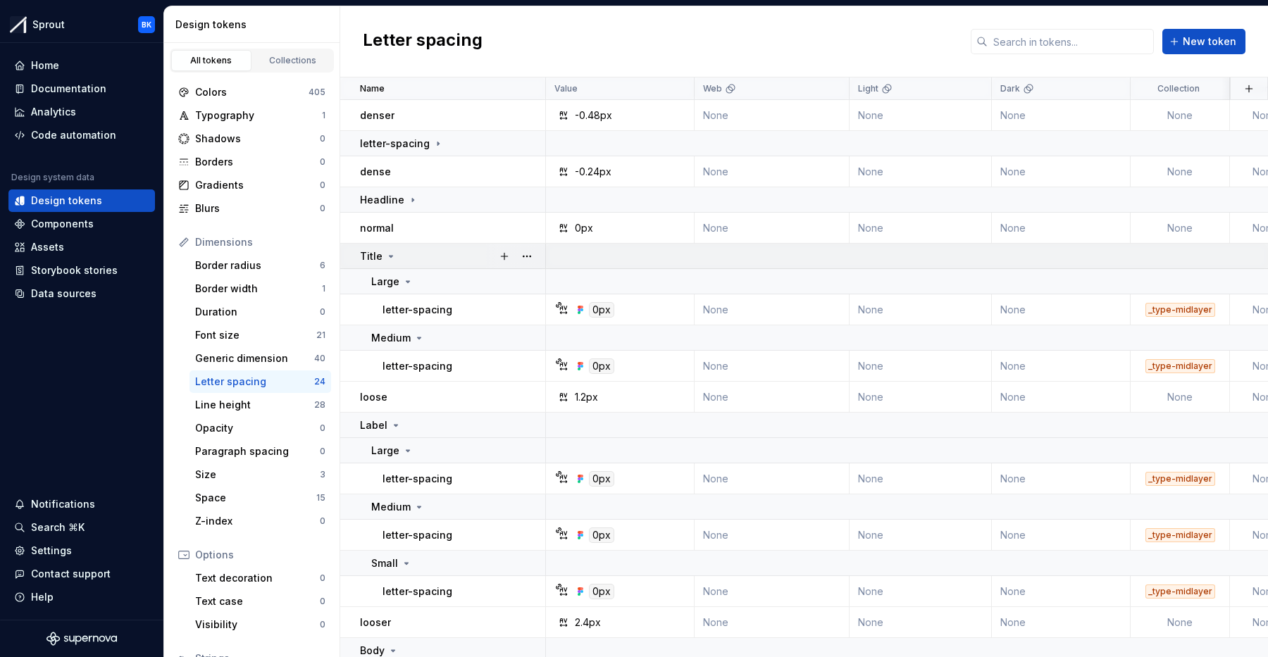
click at [453, 249] on div "Title" at bounding box center [452, 256] width 185 height 14
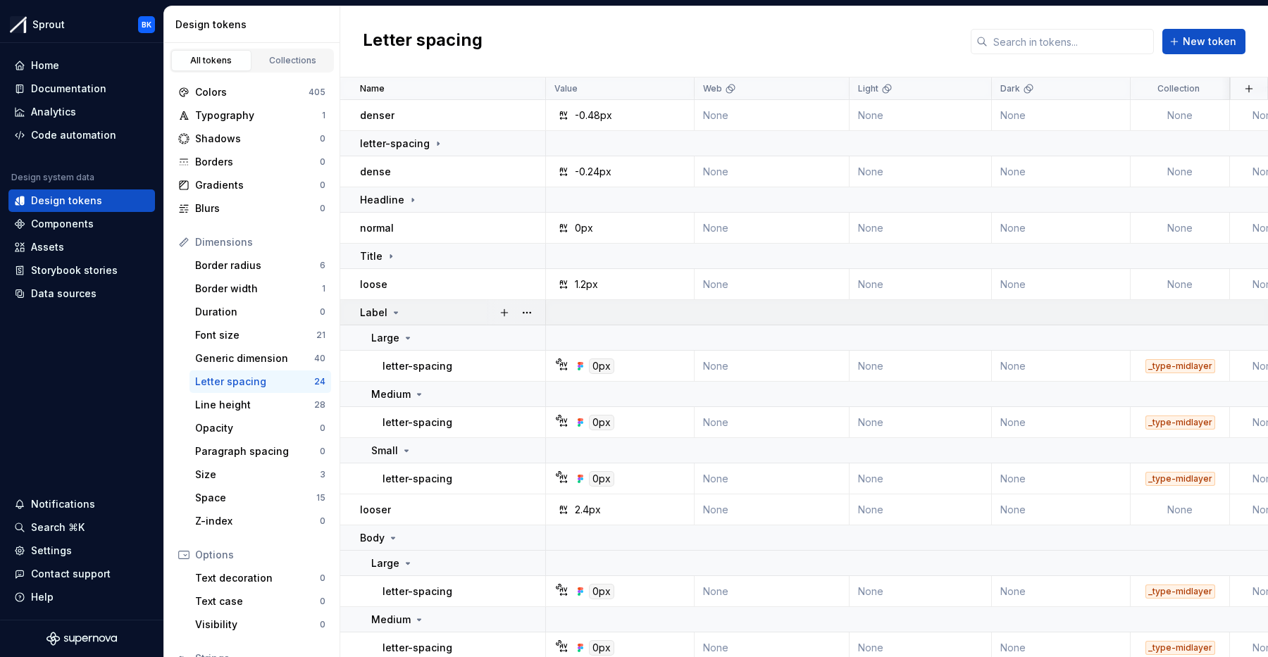
click at [466, 308] on div "Label" at bounding box center [452, 313] width 185 height 14
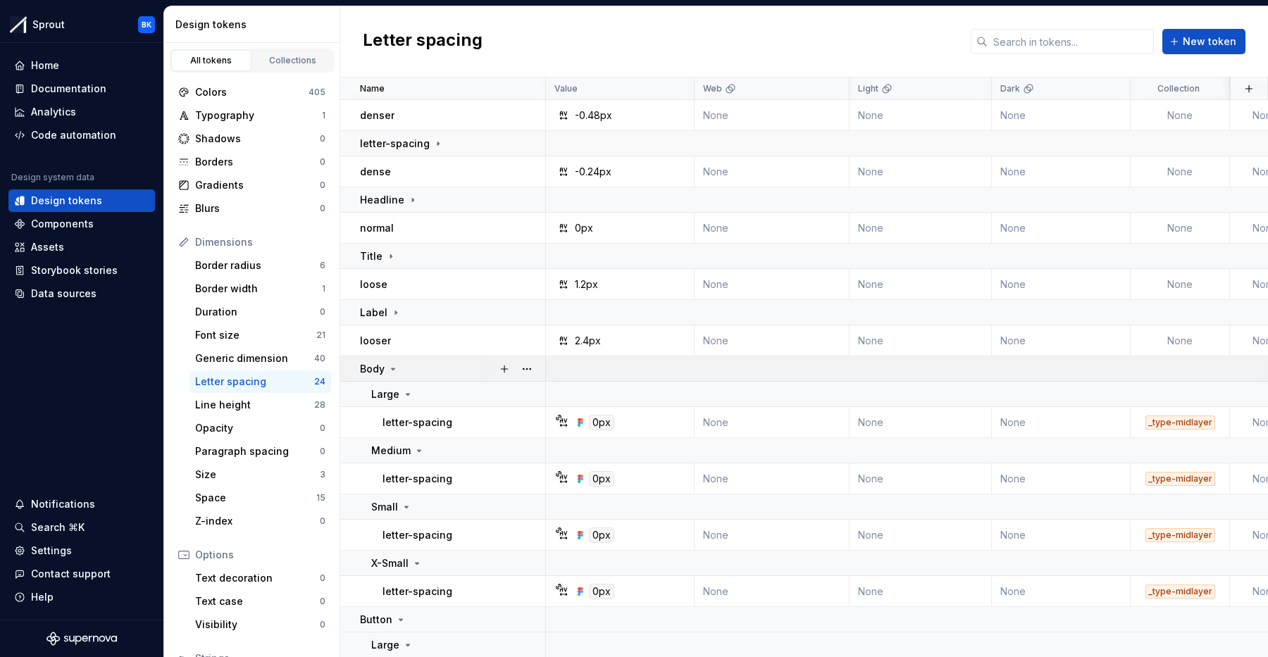
click at [475, 362] on div "Body" at bounding box center [452, 369] width 185 height 14
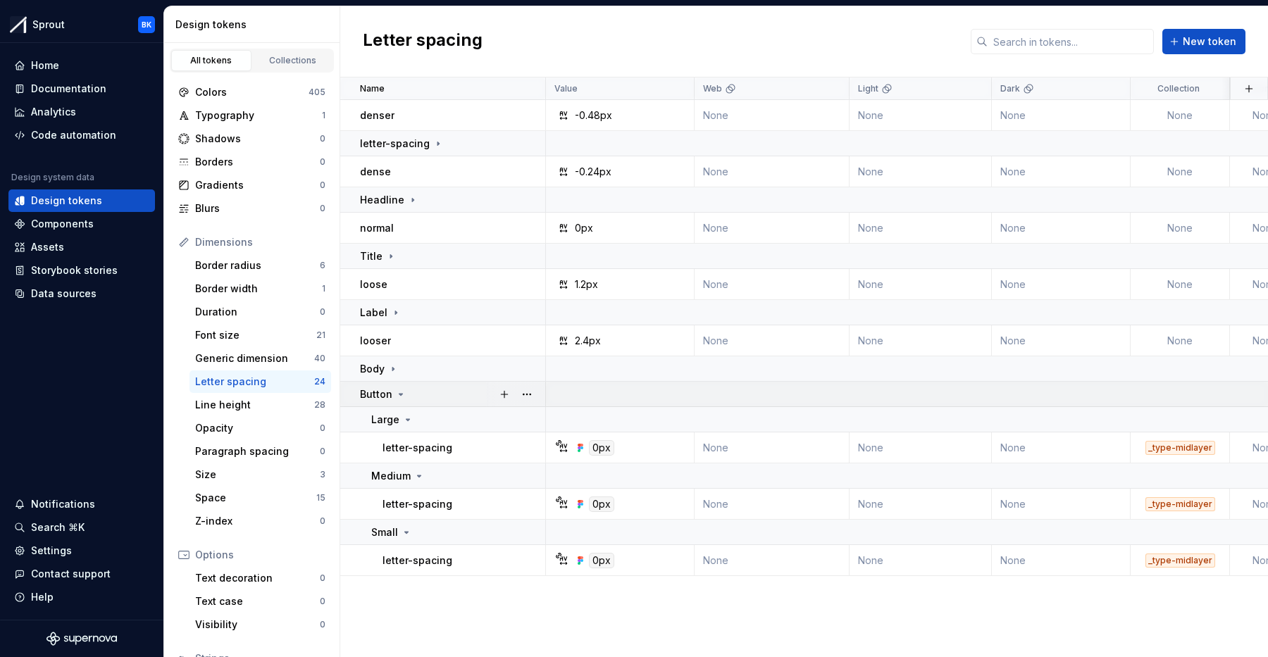
click at [461, 394] on div "Button" at bounding box center [452, 394] width 185 height 14
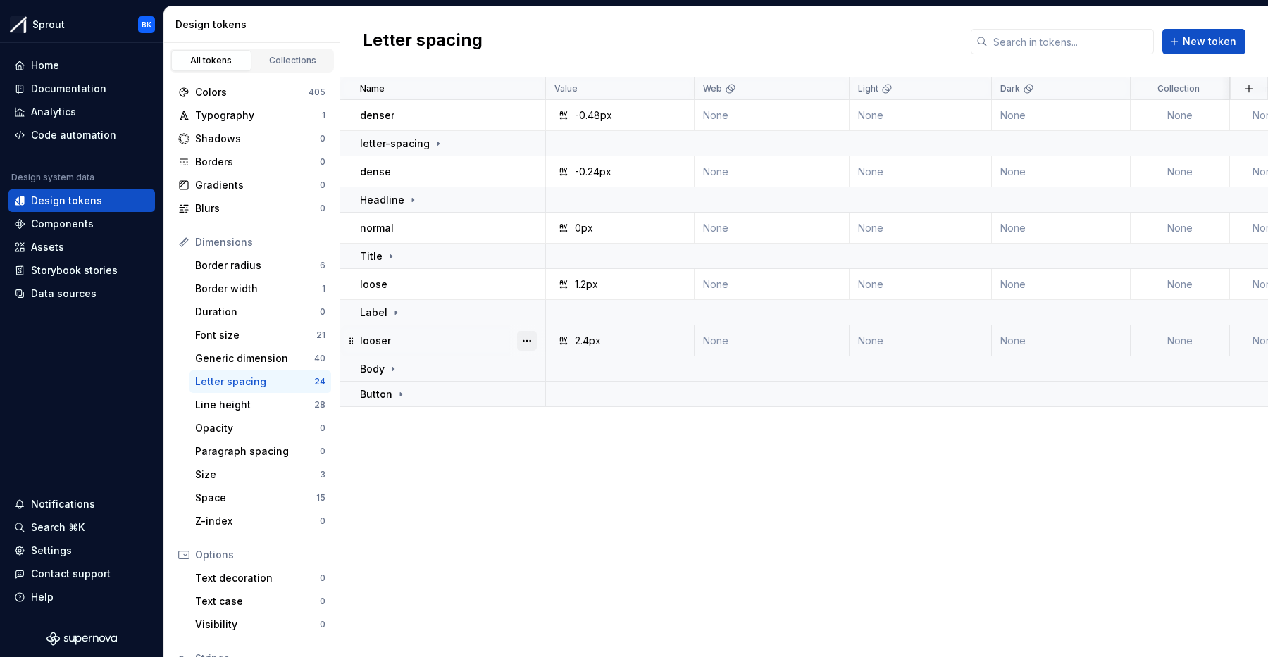
click at [525, 342] on button "button" at bounding box center [527, 341] width 20 height 20
click at [556, 426] on div "Delete token" at bounding box center [589, 420] width 92 height 14
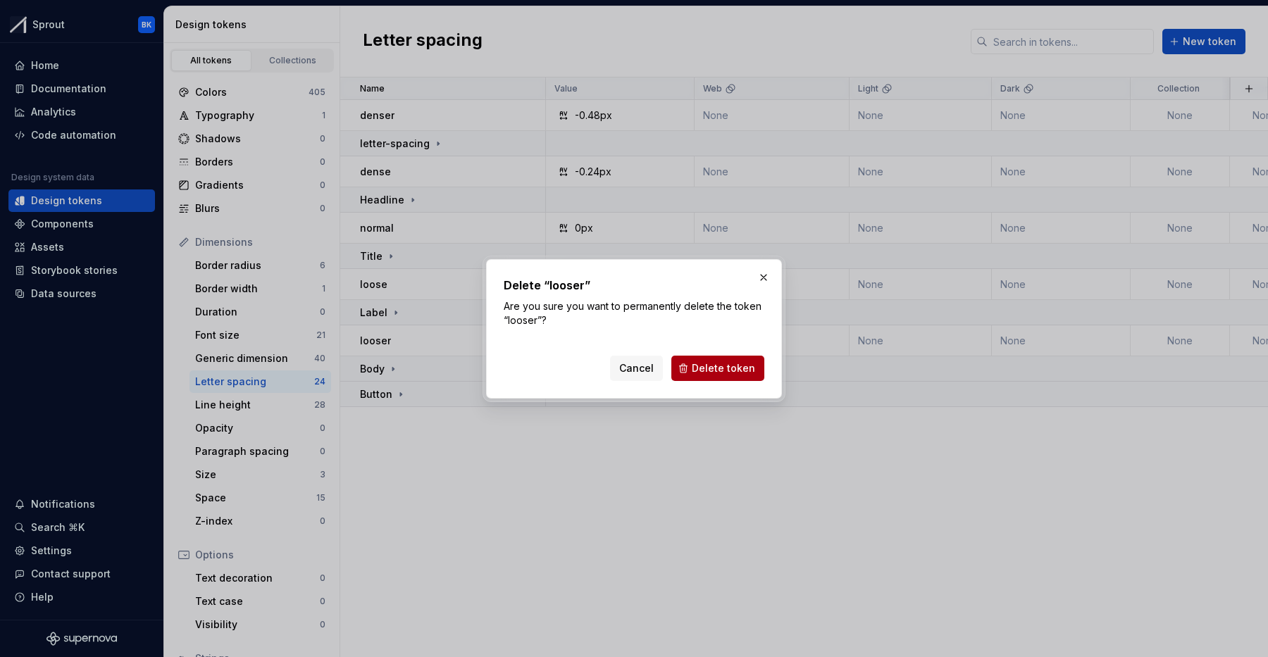
click at [731, 364] on span "Delete token" at bounding box center [723, 368] width 63 height 14
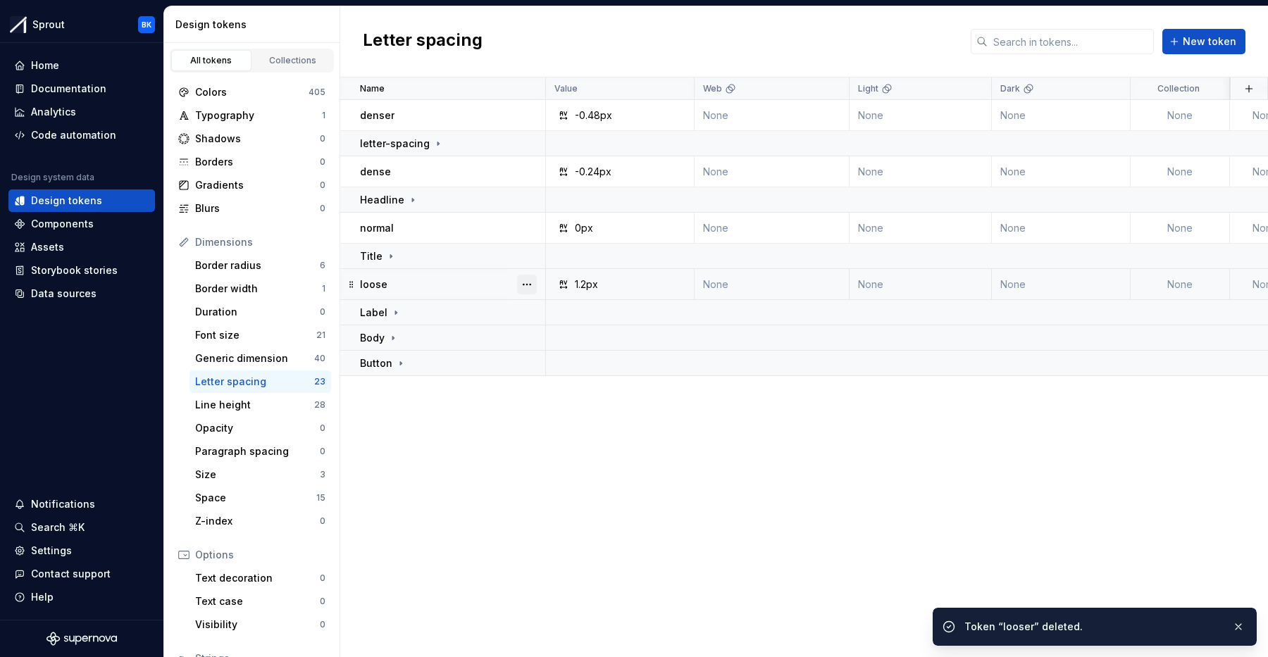
click at [530, 283] on button "button" at bounding box center [527, 285] width 20 height 20
click at [589, 363] on div "Delete token" at bounding box center [589, 363] width 92 height 14
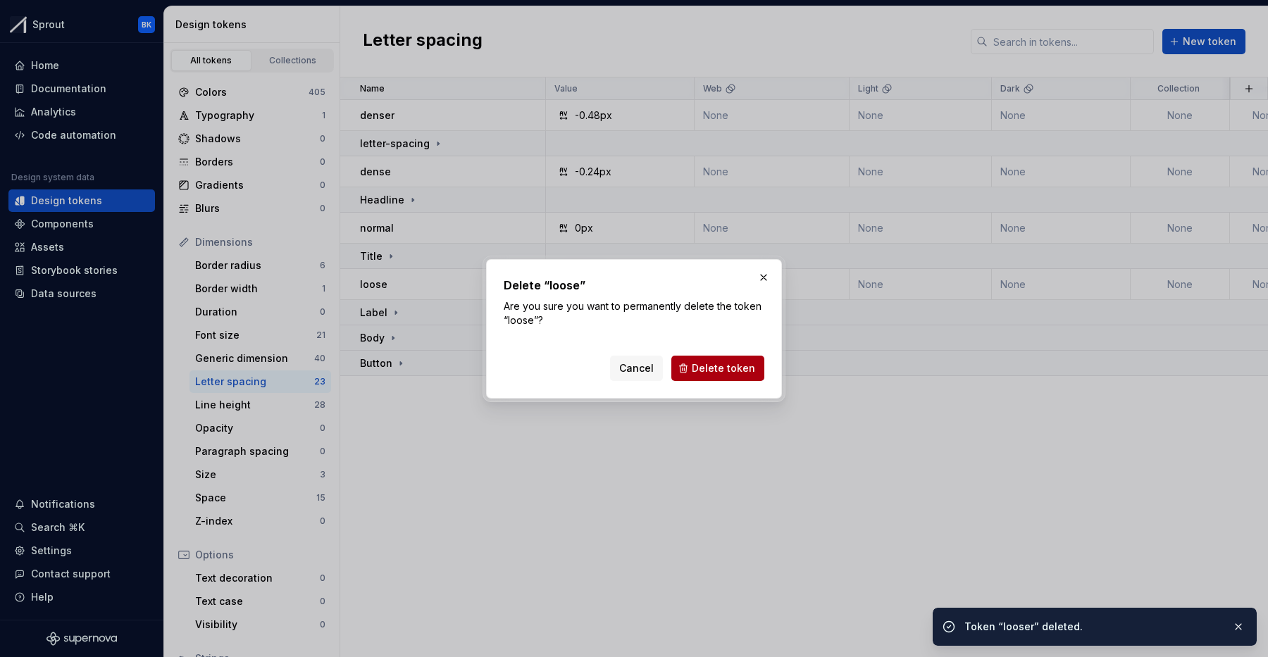
click at [709, 370] on span "Delete token" at bounding box center [723, 368] width 63 height 14
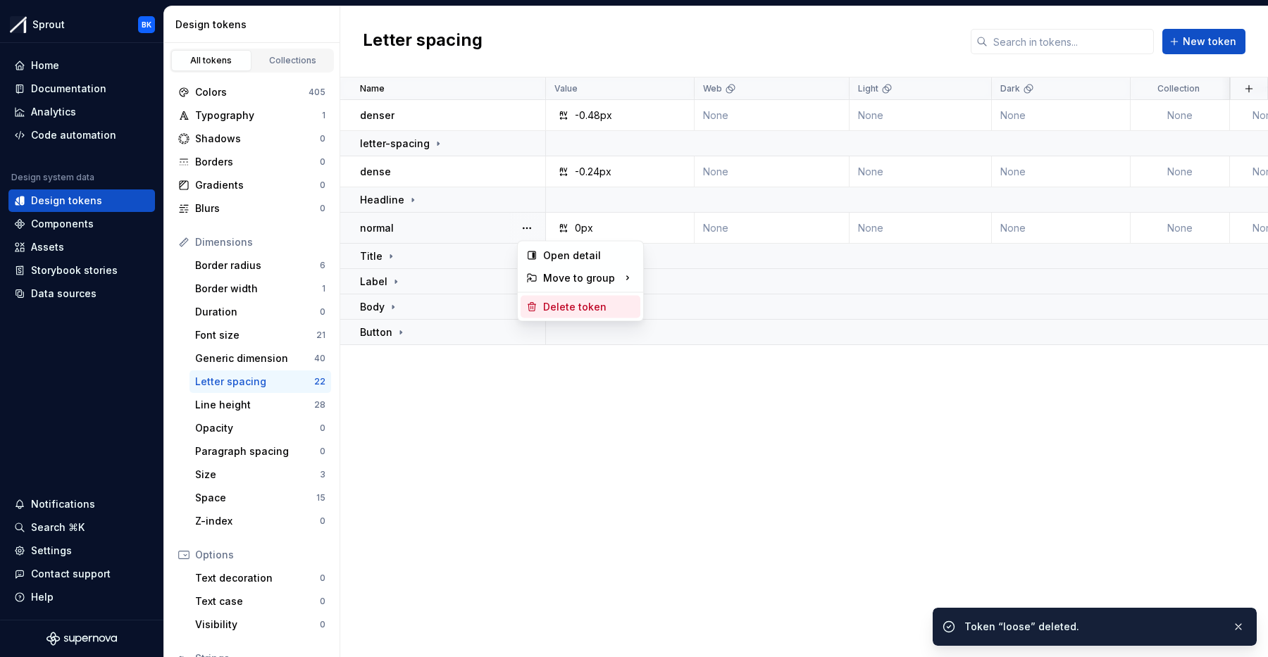
click at [564, 310] on div "Delete token" at bounding box center [589, 307] width 92 height 14
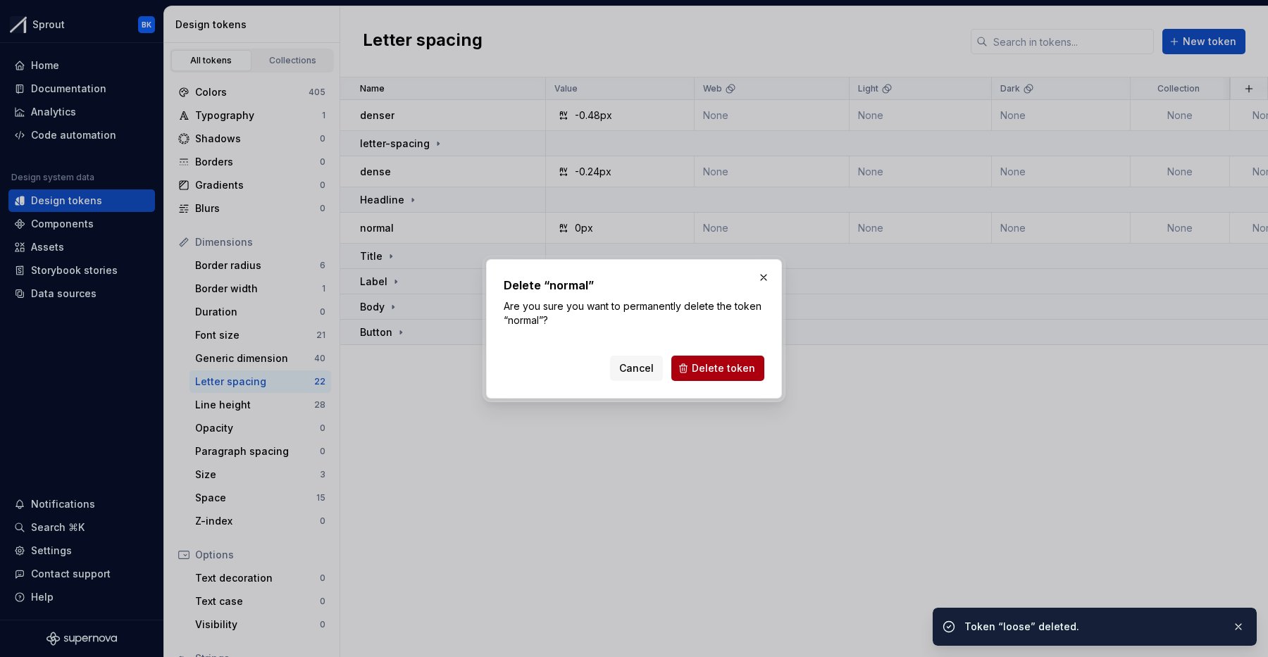
click at [713, 369] on span "Delete token" at bounding box center [723, 368] width 63 height 14
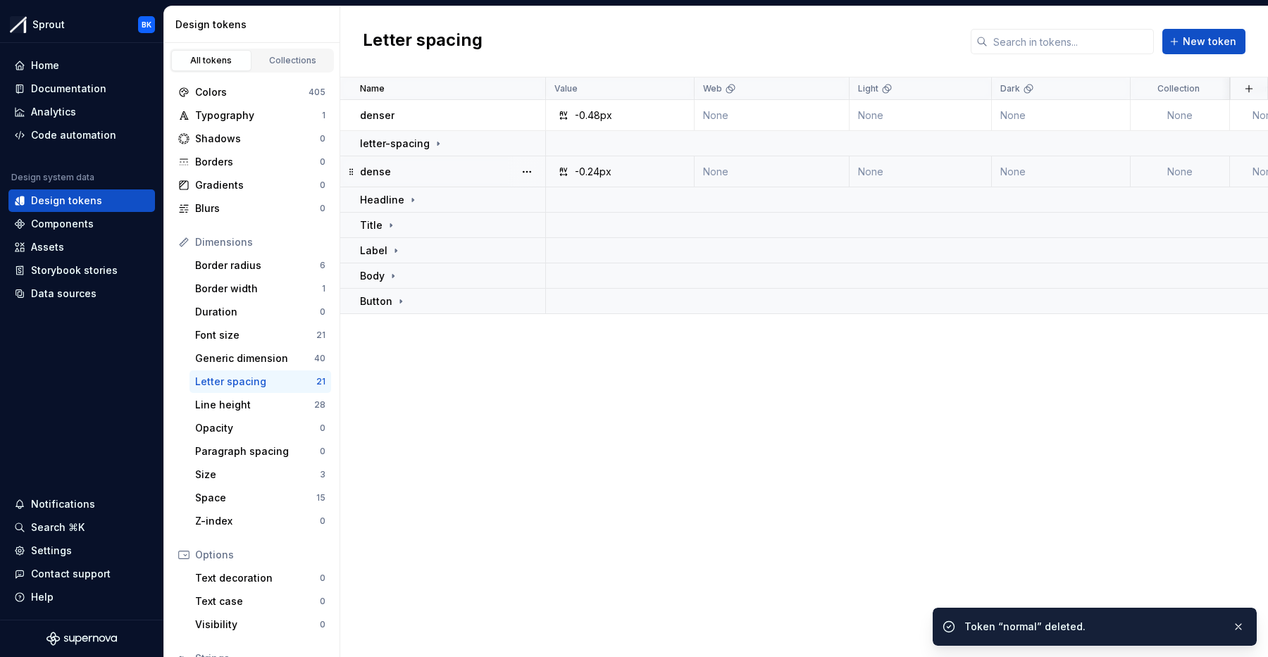
click at [514, 172] on div at bounding box center [527, 171] width 37 height 30
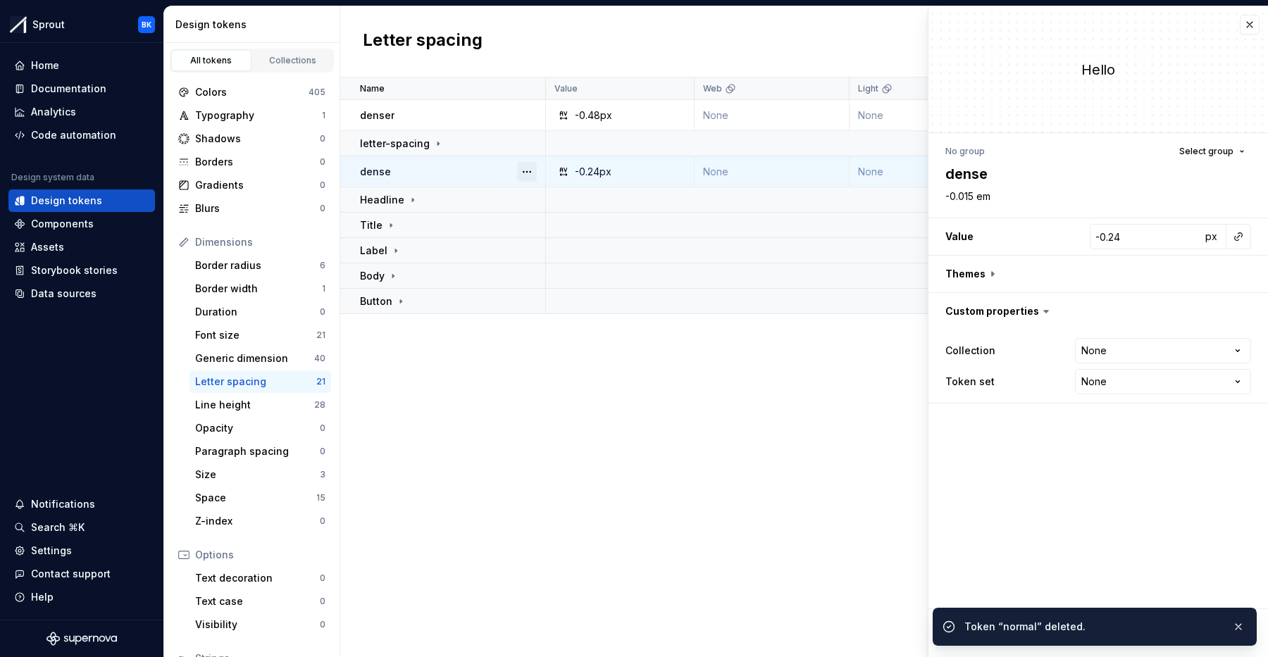
click at [527, 171] on button "button" at bounding box center [527, 172] width 20 height 20
click at [569, 244] on div "Delete token" at bounding box center [589, 251] width 92 height 14
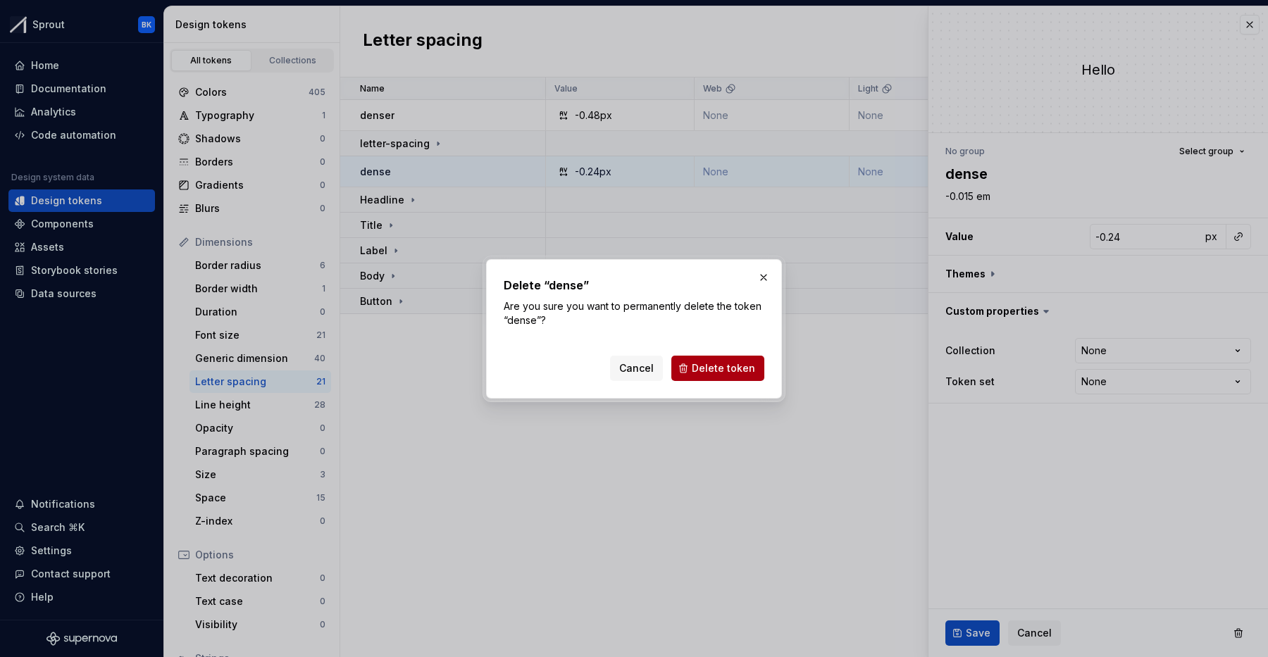
click at [713, 371] on span "Delete token" at bounding box center [723, 368] width 63 height 14
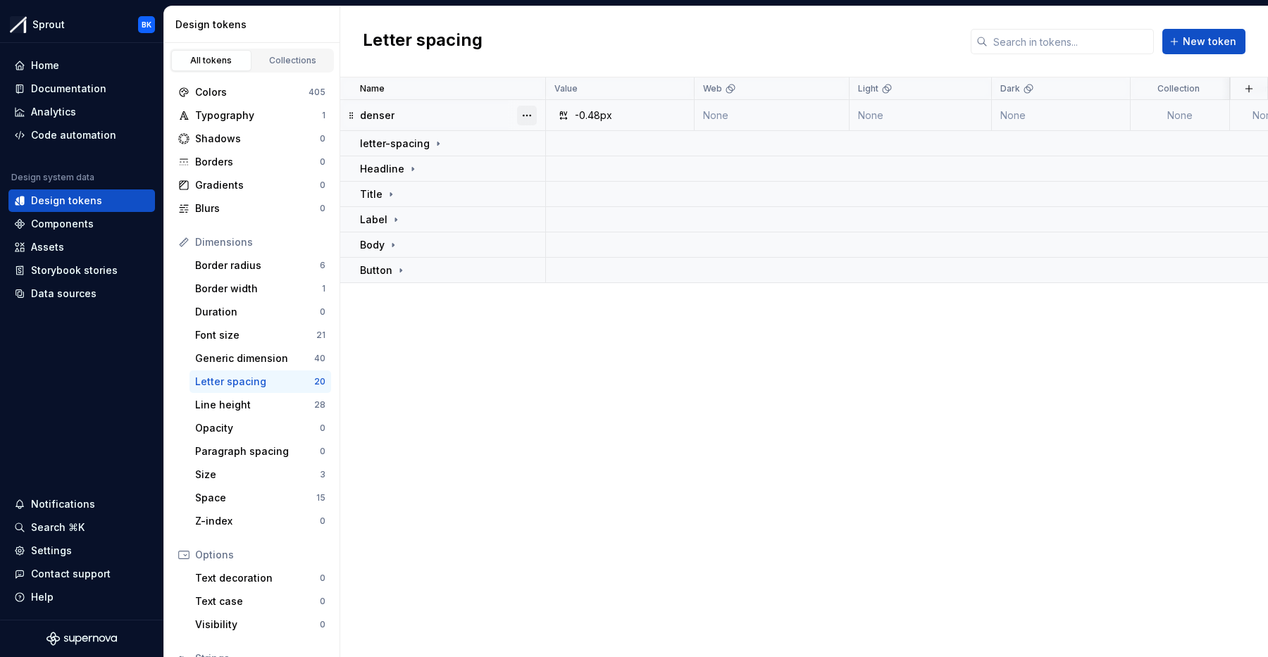
click at [526, 113] on button "button" at bounding box center [527, 116] width 20 height 20
click at [580, 194] on div "Delete token" at bounding box center [589, 194] width 92 height 14
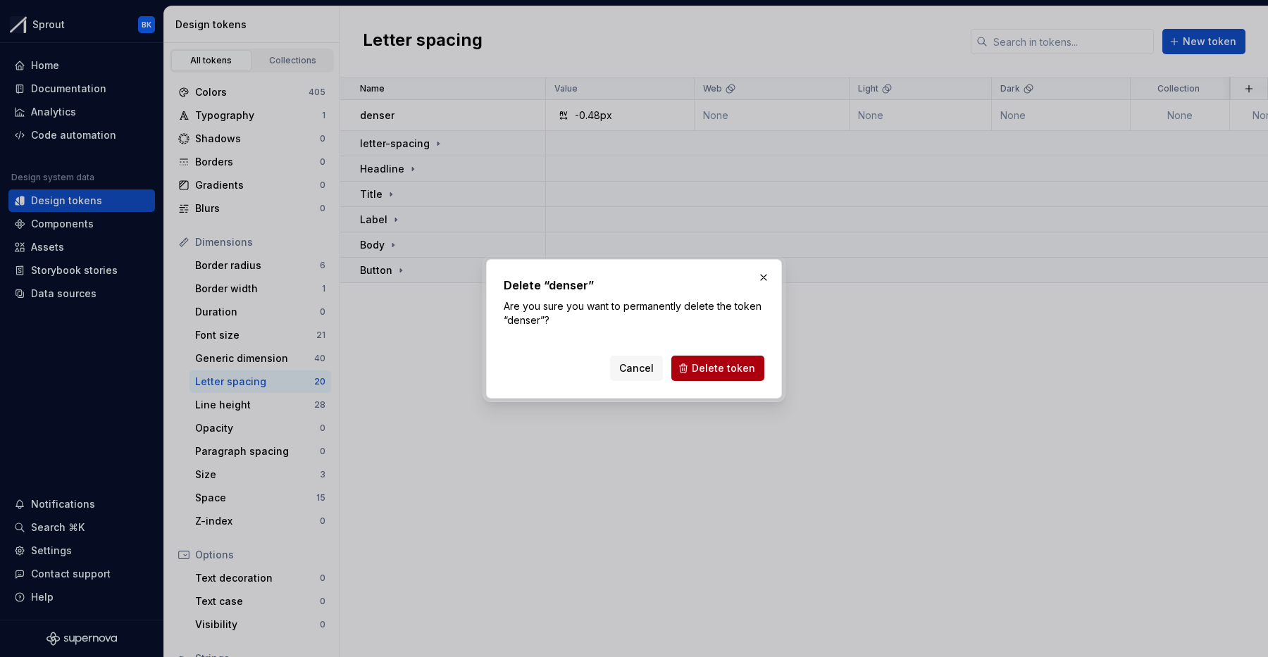
click at [724, 374] on span "Delete token" at bounding box center [723, 368] width 63 height 14
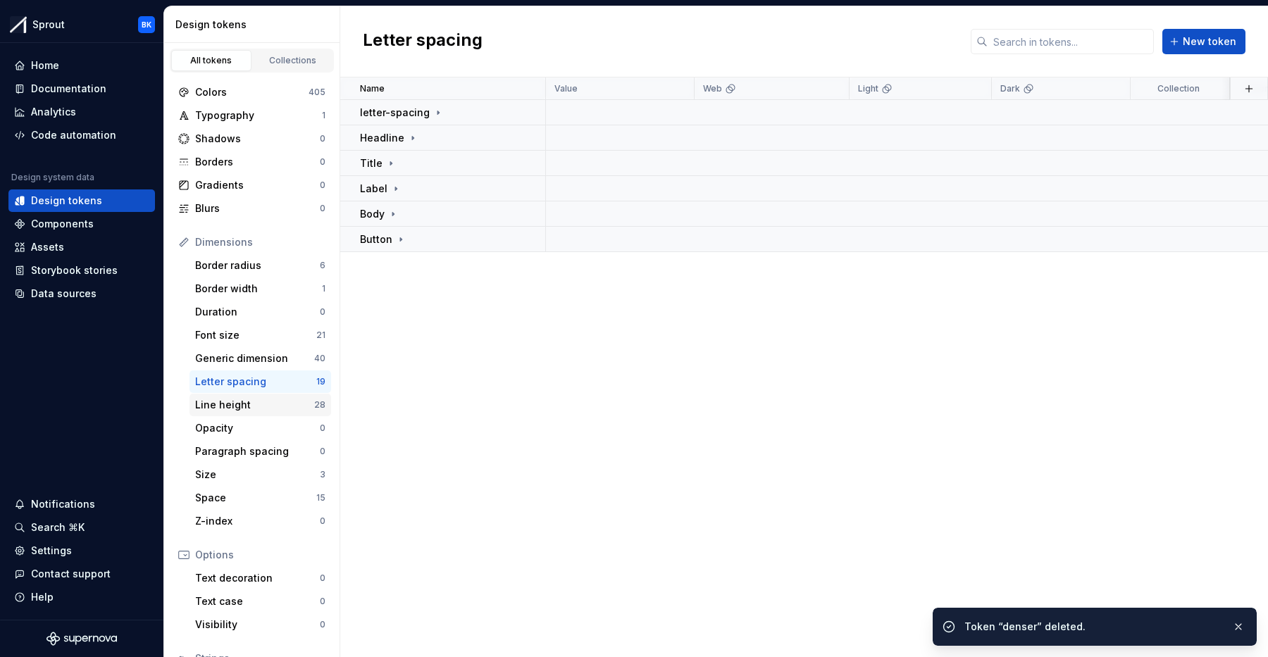
click at [276, 402] on div "Line height" at bounding box center [254, 405] width 119 height 14
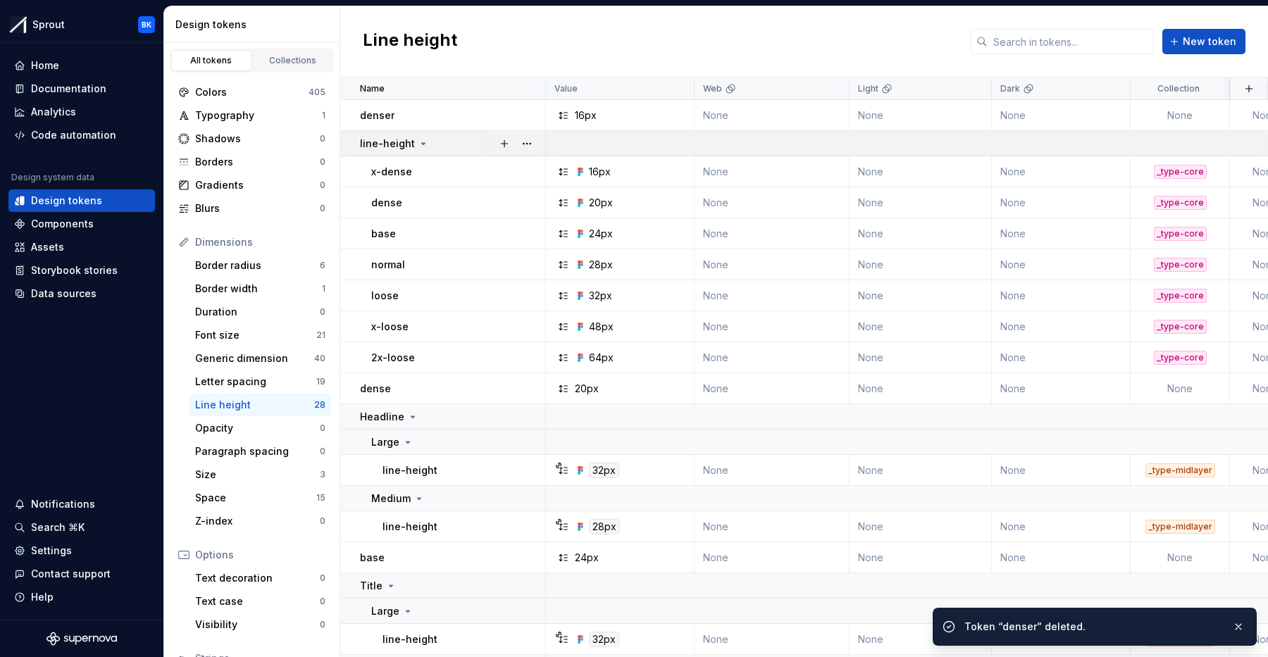
click at [452, 148] on div "line-height" at bounding box center [452, 144] width 185 height 14
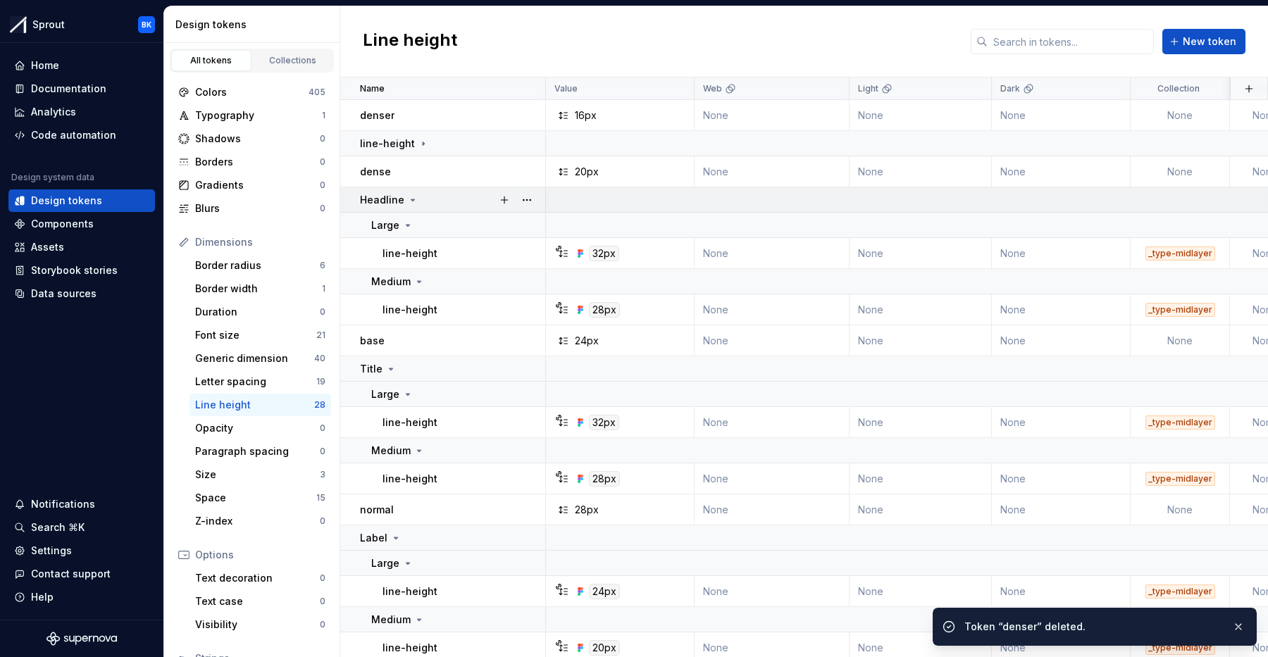
click at [459, 194] on div "Headline" at bounding box center [452, 200] width 185 height 14
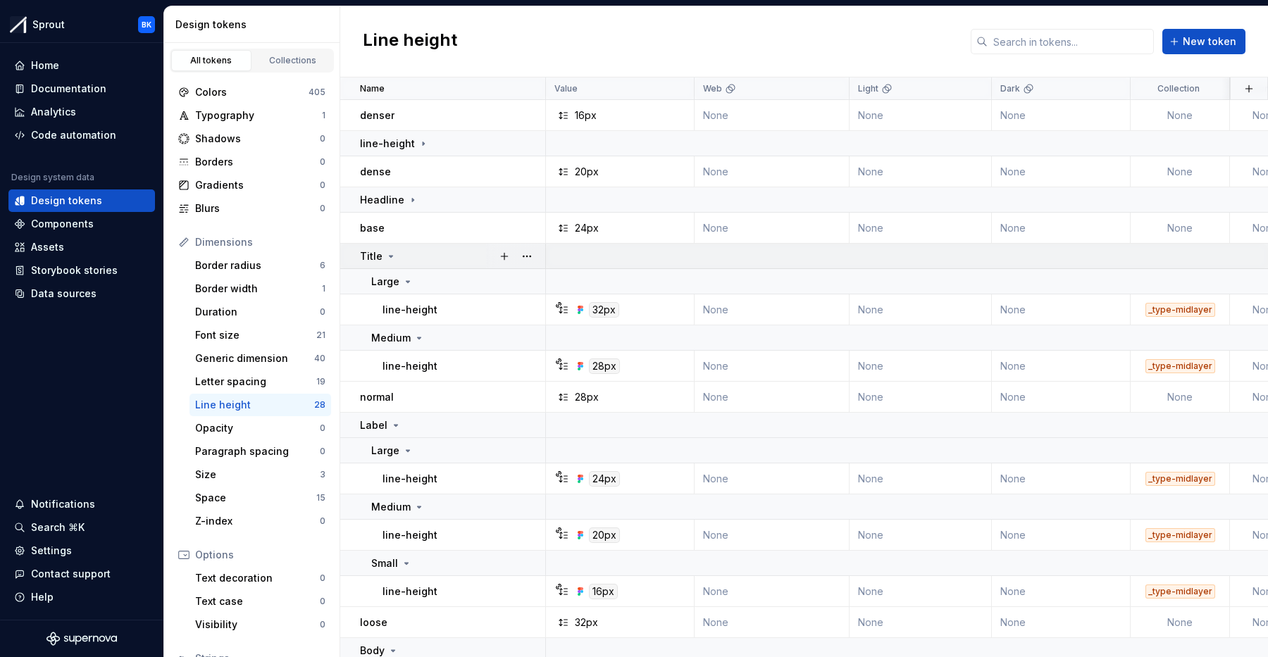
click at [457, 248] on td "Title" at bounding box center [443, 256] width 206 height 25
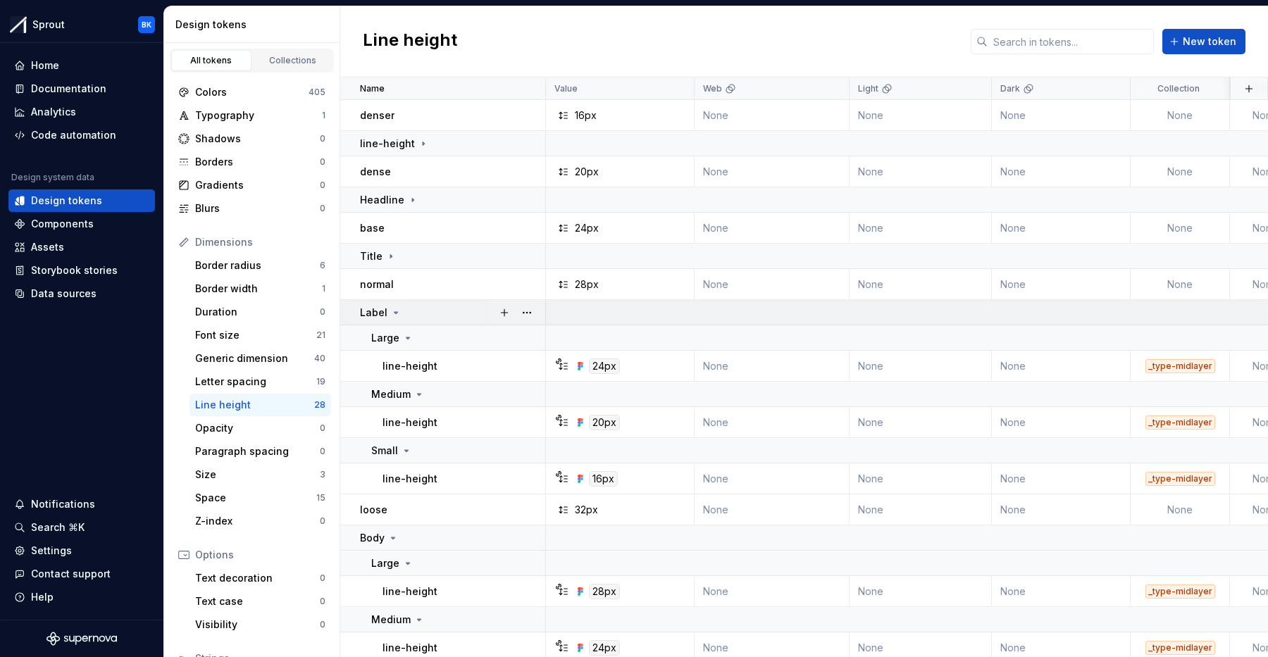
click at [466, 309] on div "Label" at bounding box center [452, 313] width 185 height 14
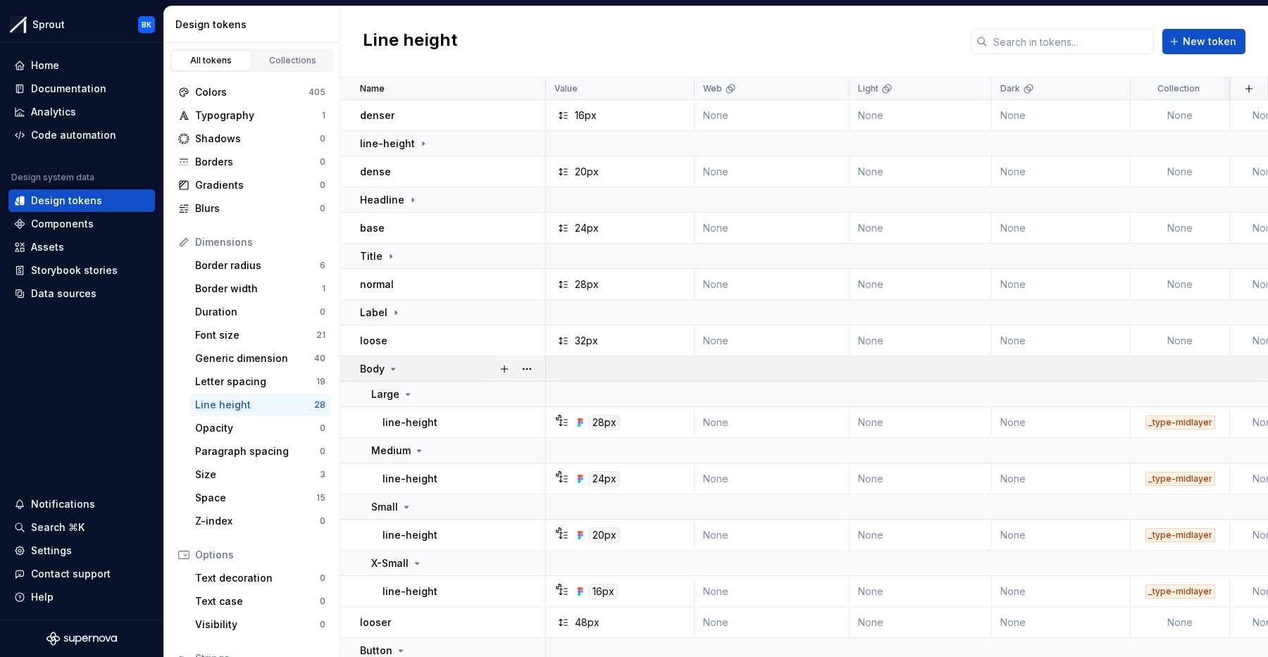
click at [464, 364] on div "Body" at bounding box center [452, 369] width 185 height 14
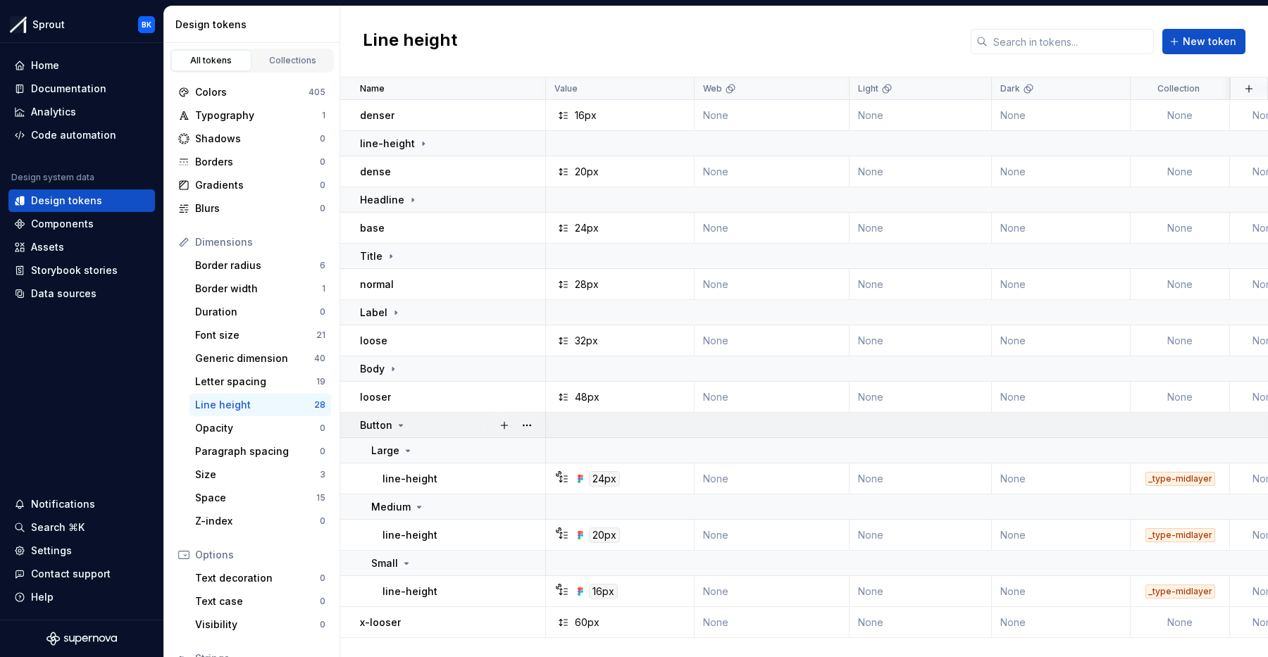
click at [474, 415] on td "Button" at bounding box center [443, 425] width 206 height 25
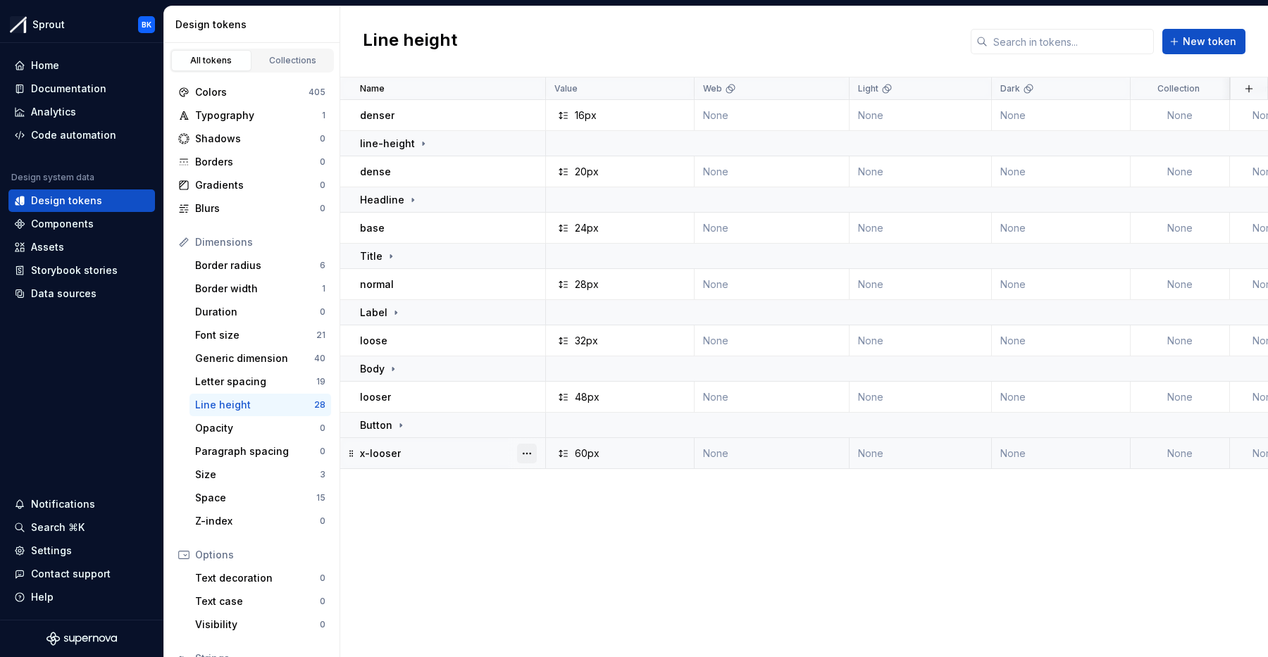
click at [533, 453] on button "button" at bounding box center [527, 454] width 20 height 20
click at [583, 540] on div "Delete token" at bounding box center [581, 532] width 120 height 23
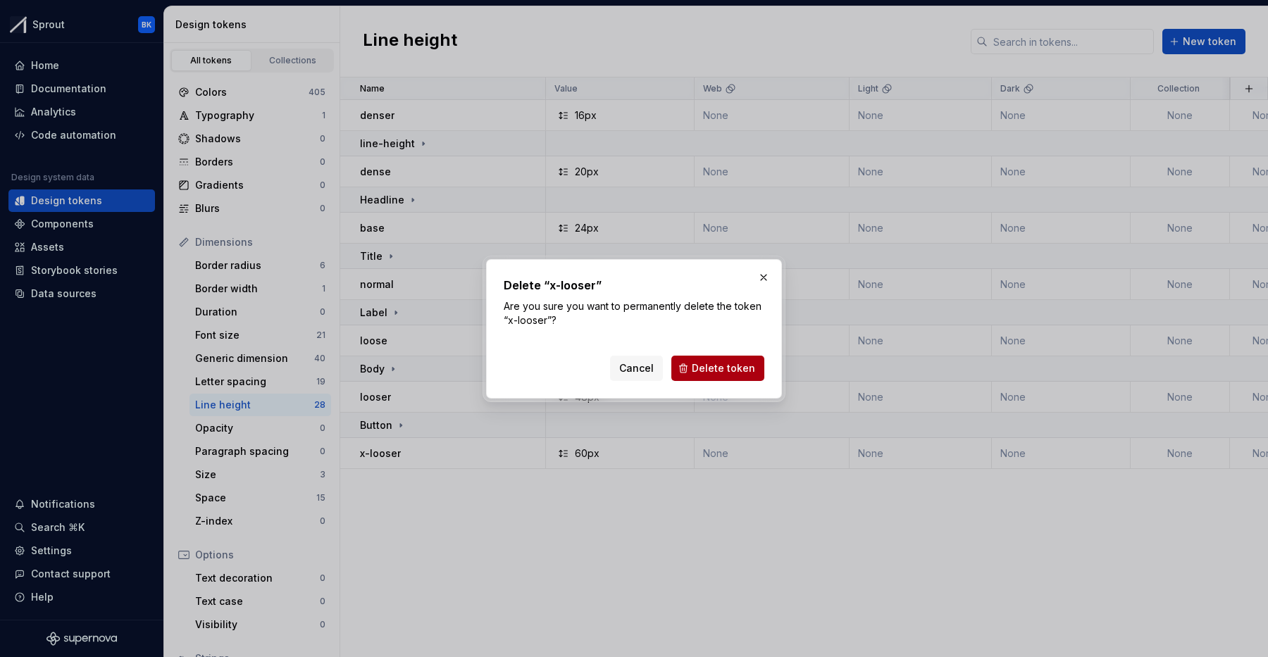
click at [731, 377] on button "Delete token" at bounding box center [717, 368] width 93 height 25
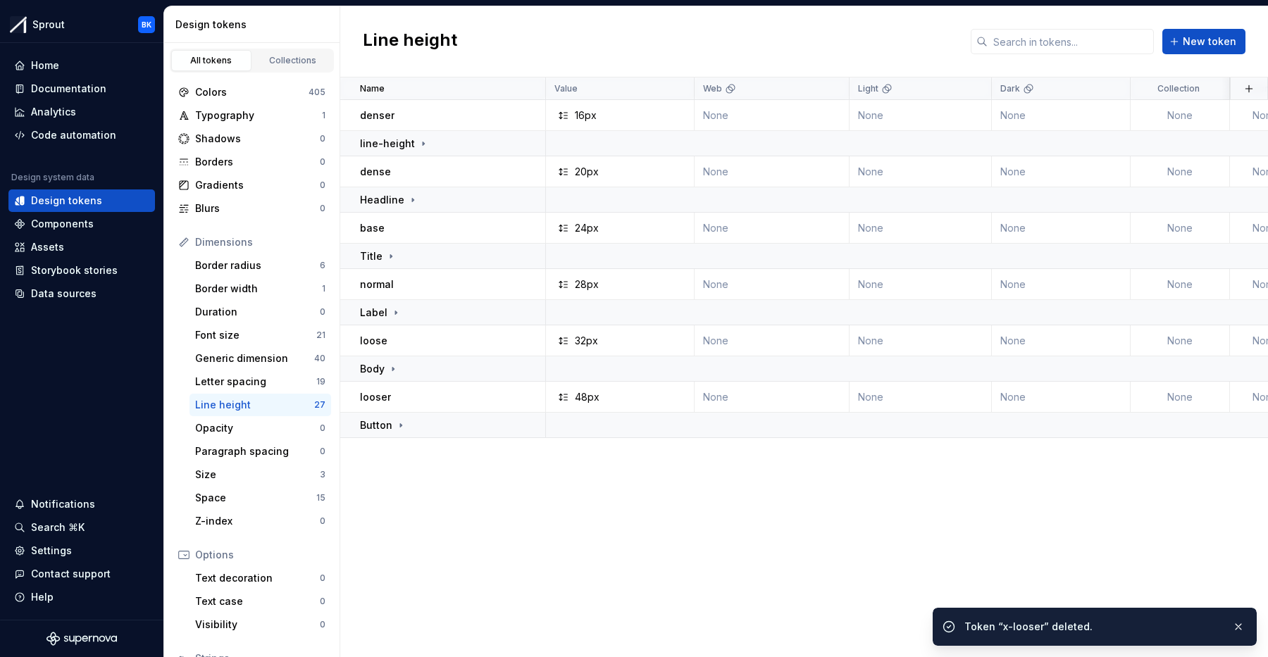
click at [415, 395] on div "looser" at bounding box center [452, 397] width 185 height 14
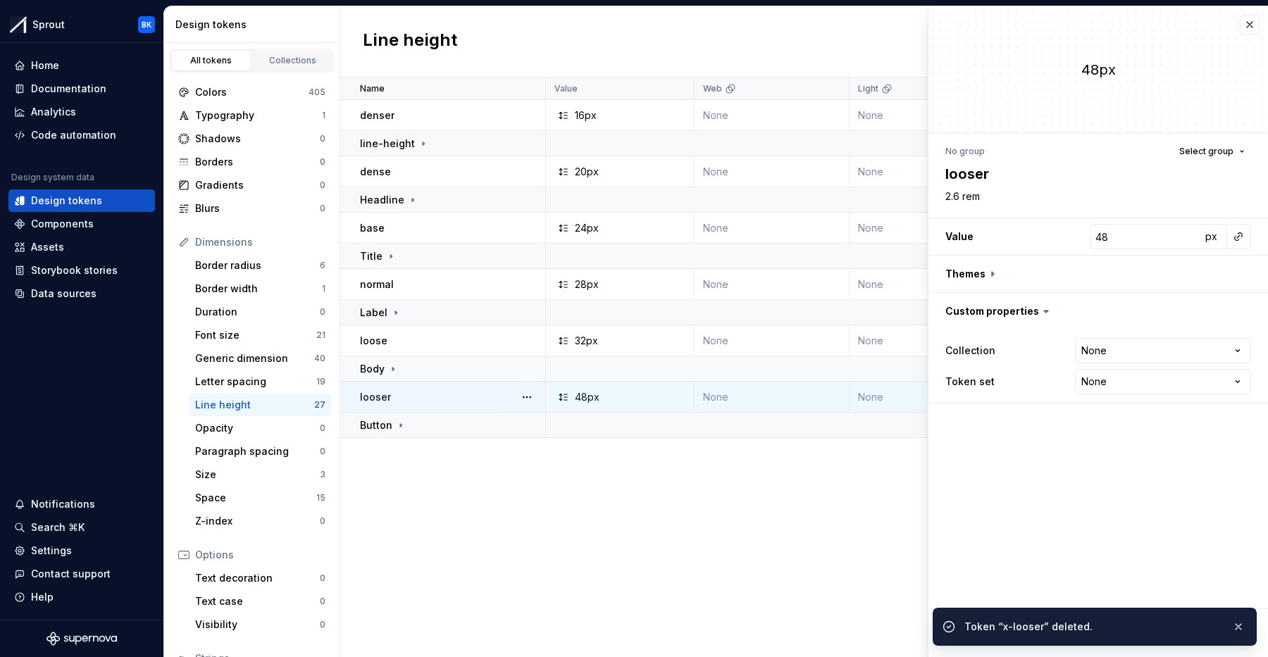
type textarea "*"
click at [1249, 30] on button "button" at bounding box center [1250, 25] width 20 height 20
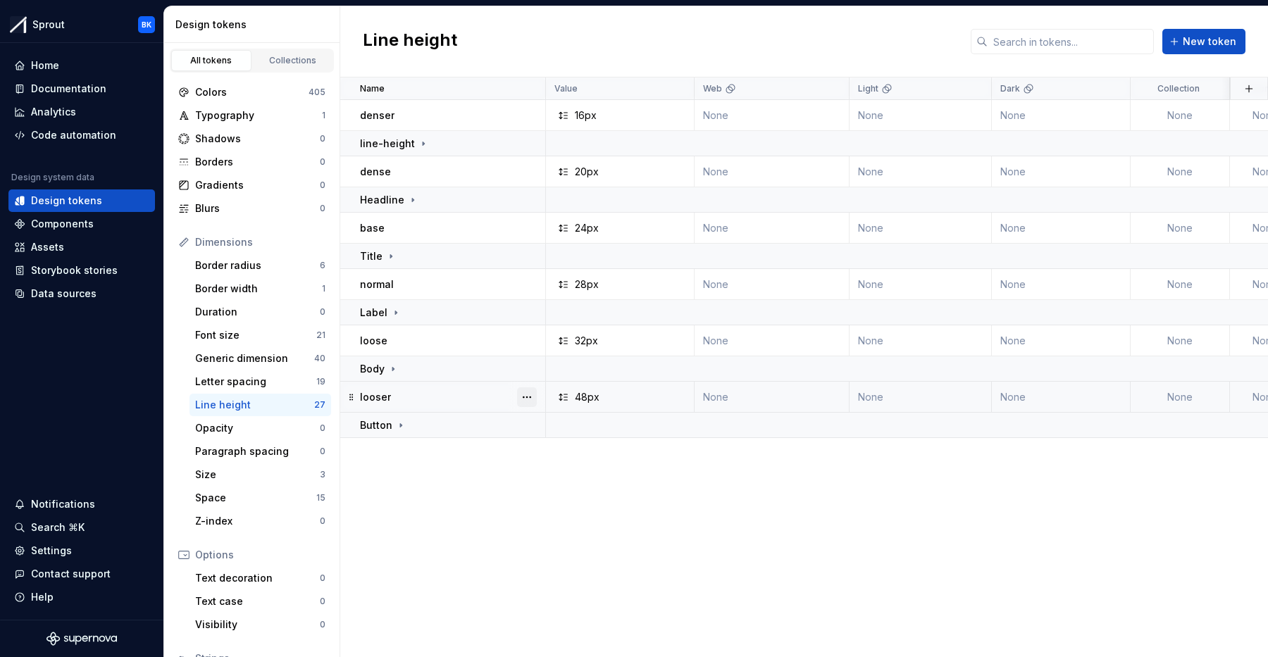
click at [521, 393] on button "button" at bounding box center [527, 397] width 20 height 20
click at [580, 476] on div "Delete token" at bounding box center [589, 476] width 92 height 14
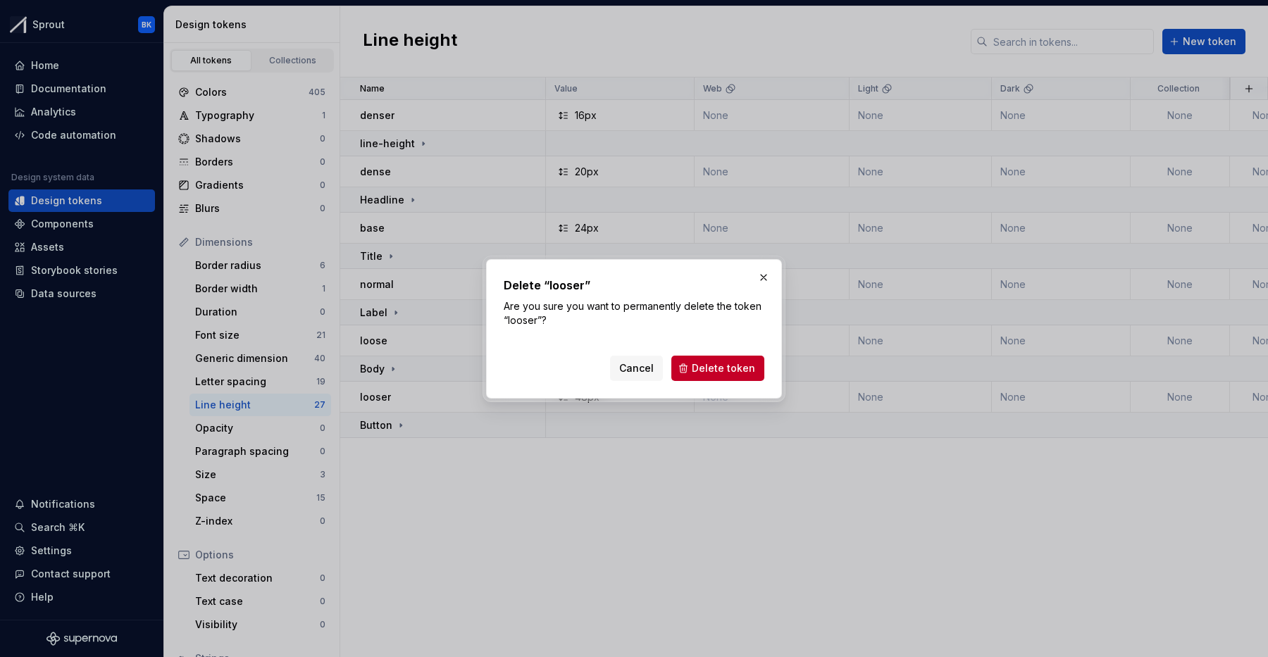
drag, startPoint x: 736, startPoint y: 362, endPoint x: 721, endPoint y: 361, distance: 14.2
click at [736, 362] on span "Delete token" at bounding box center [723, 368] width 63 height 14
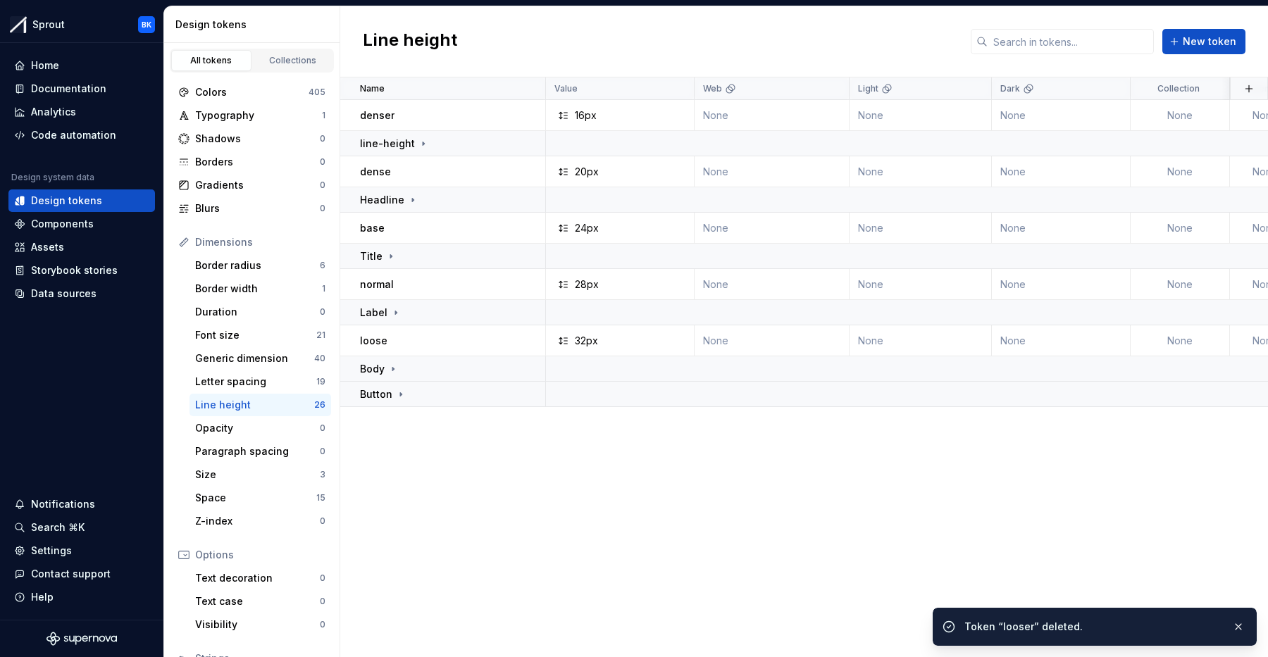
click at [525, 336] on button "button" at bounding box center [527, 341] width 20 height 20
click at [597, 417] on div "Delete token" at bounding box center [589, 420] width 92 height 14
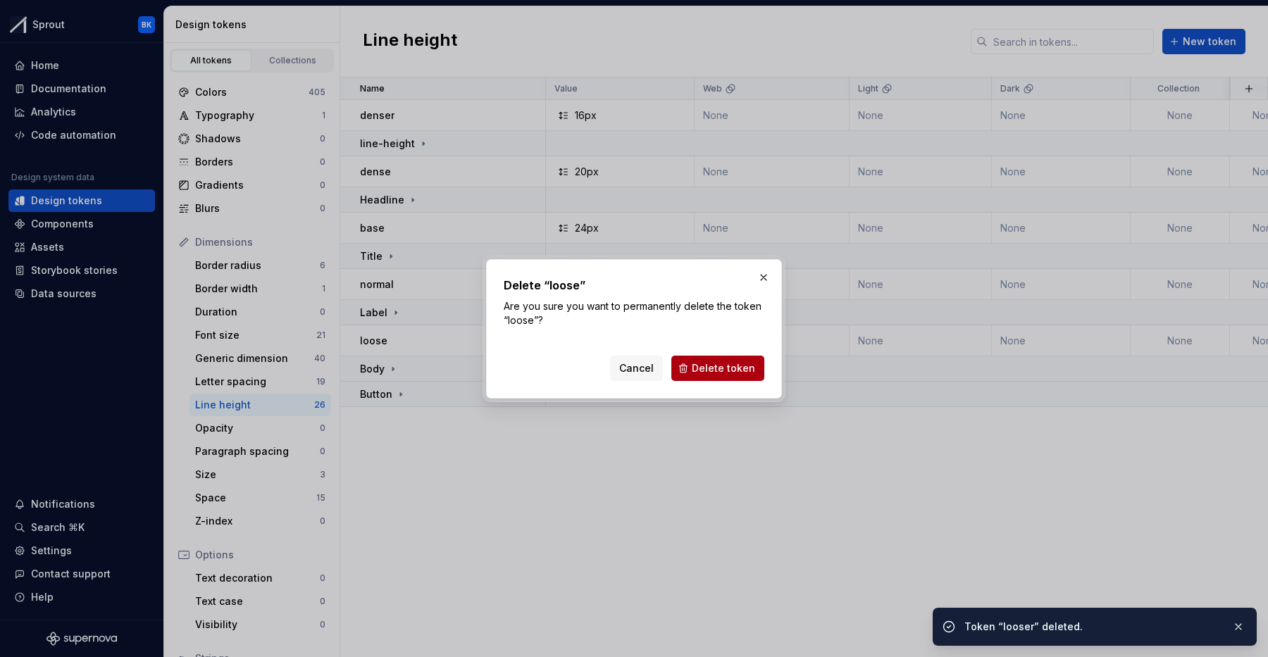
click at [716, 376] on button "Delete token" at bounding box center [717, 368] width 93 height 25
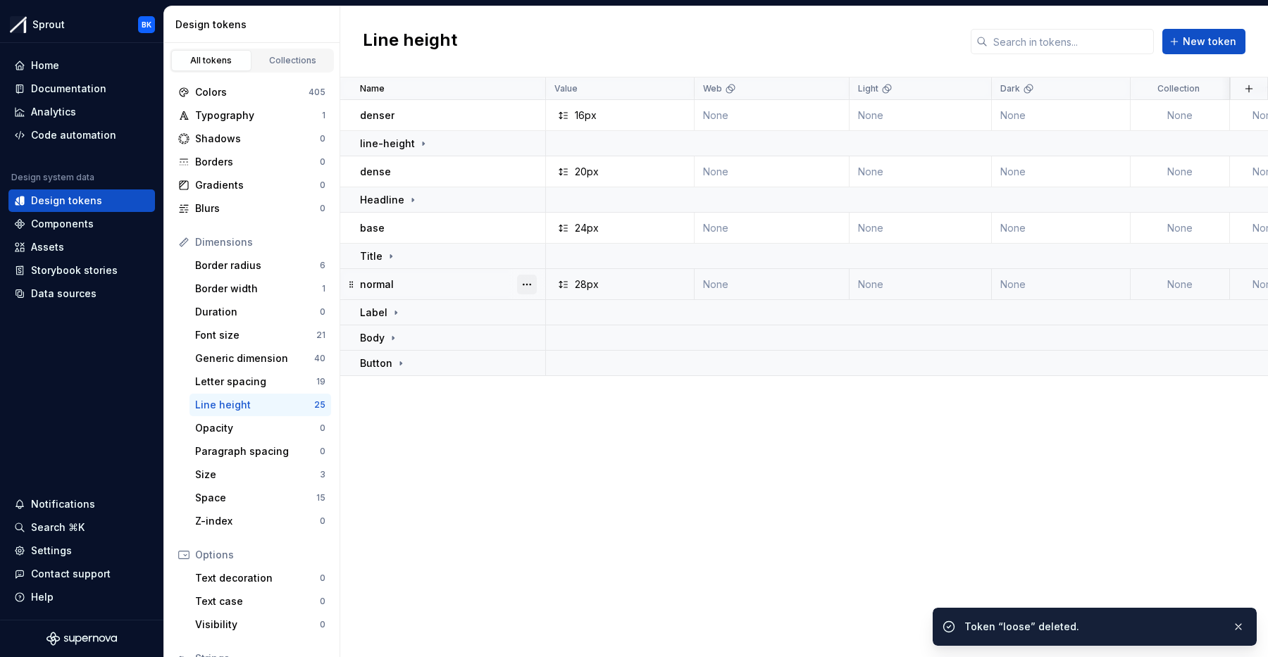
click at [517, 279] on button "button" at bounding box center [527, 285] width 20 height 20
click at [567, 353] on div "Delete token" at bounding box center [581, 363] width 120 height 23
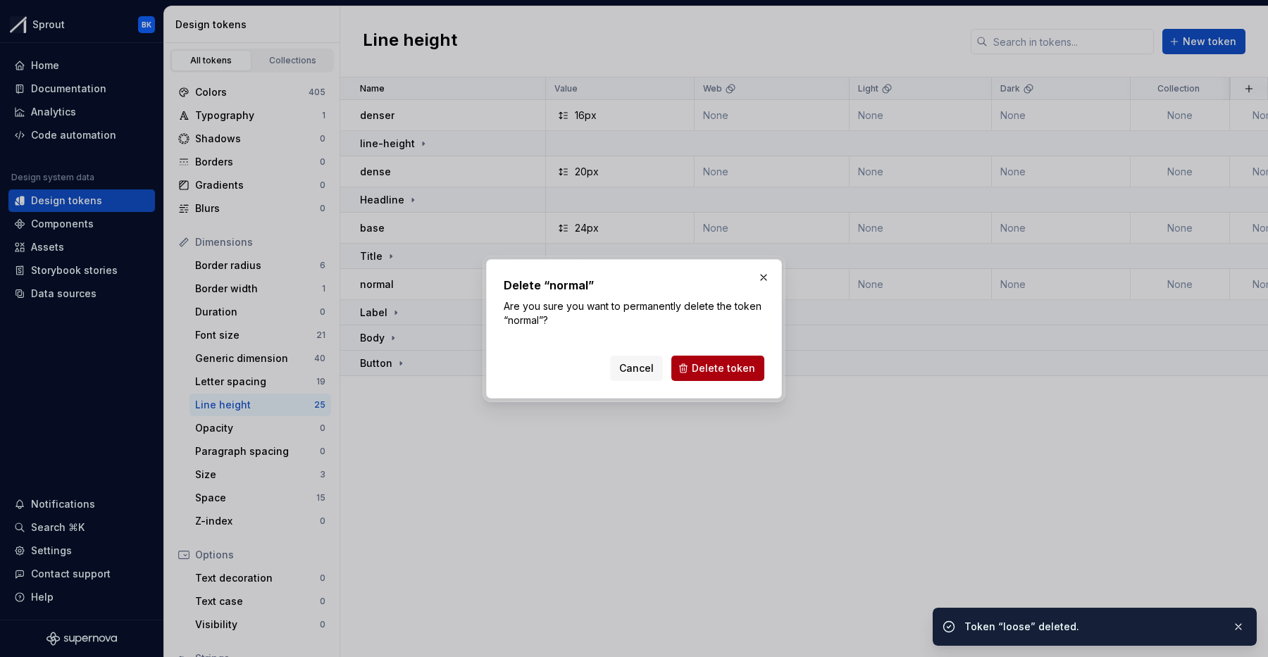
click at [734, 372] on span "Delete token" at bounding box center [723, 368] width 63 height 14
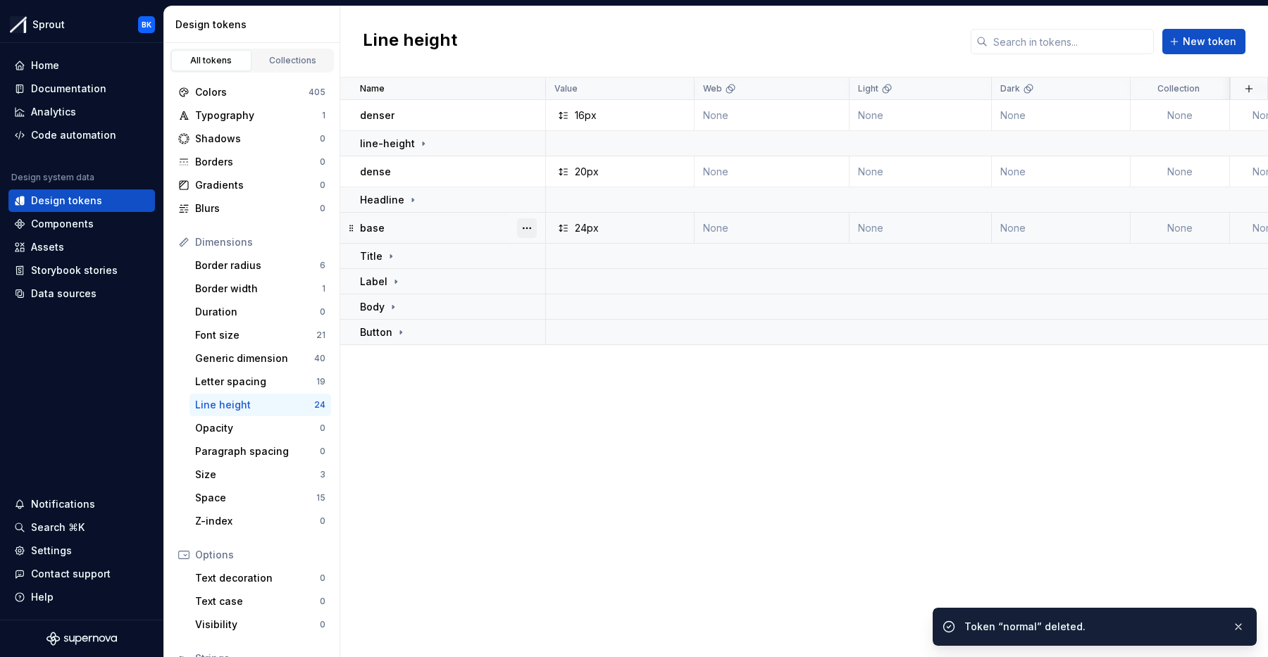
click at [519, 228] on button "button" at bounding box center [527, 228] width 20 height 20
click at [564, 302] on div "Delete token" at bounding box center [589, 307] width 92 height 14
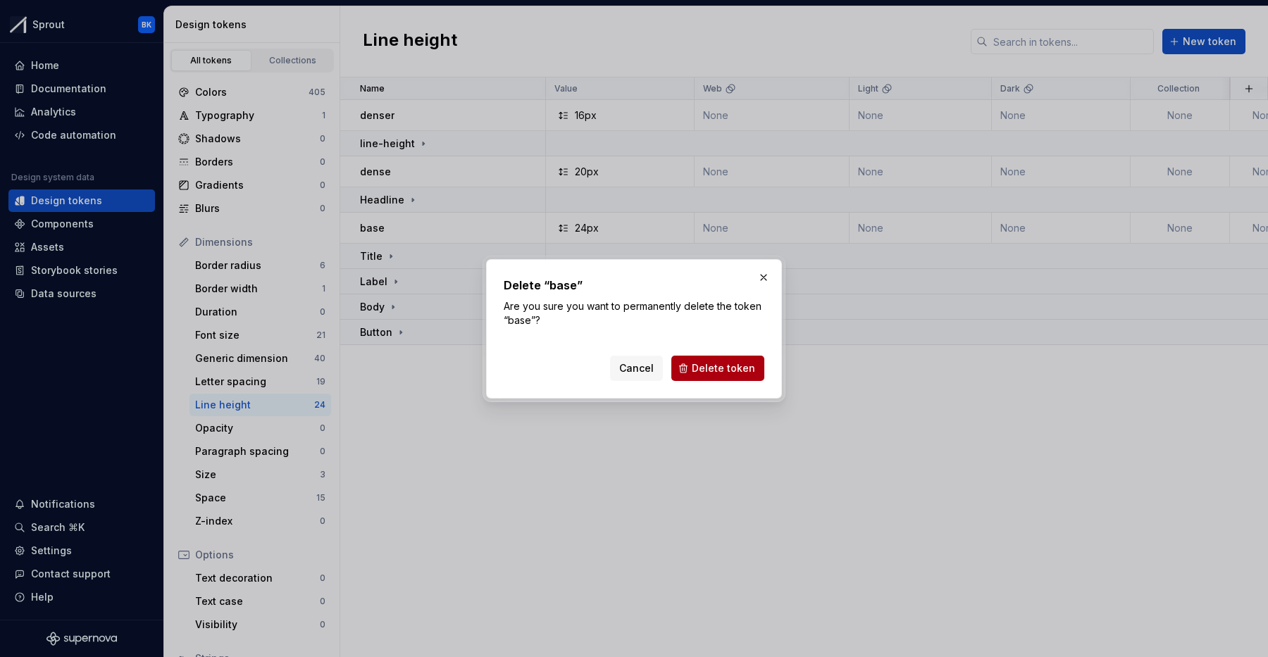
click at [734, 377] on button "Delete token" at bounding box center [717, 368] width 93 height 25
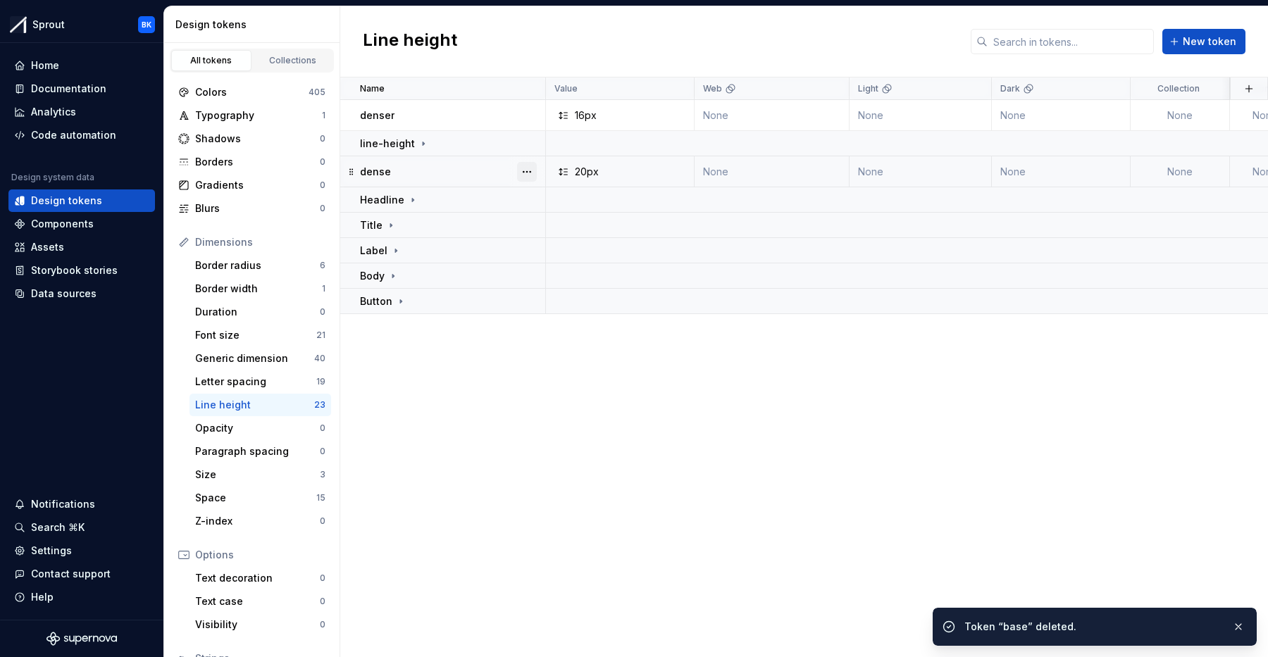
click at [535, 170] on button "button" at bounding box center [527, 172] width 20 height 20
click at [554, 244] on div "Delete token" at bounding box center [589, 251] width 92 height 14
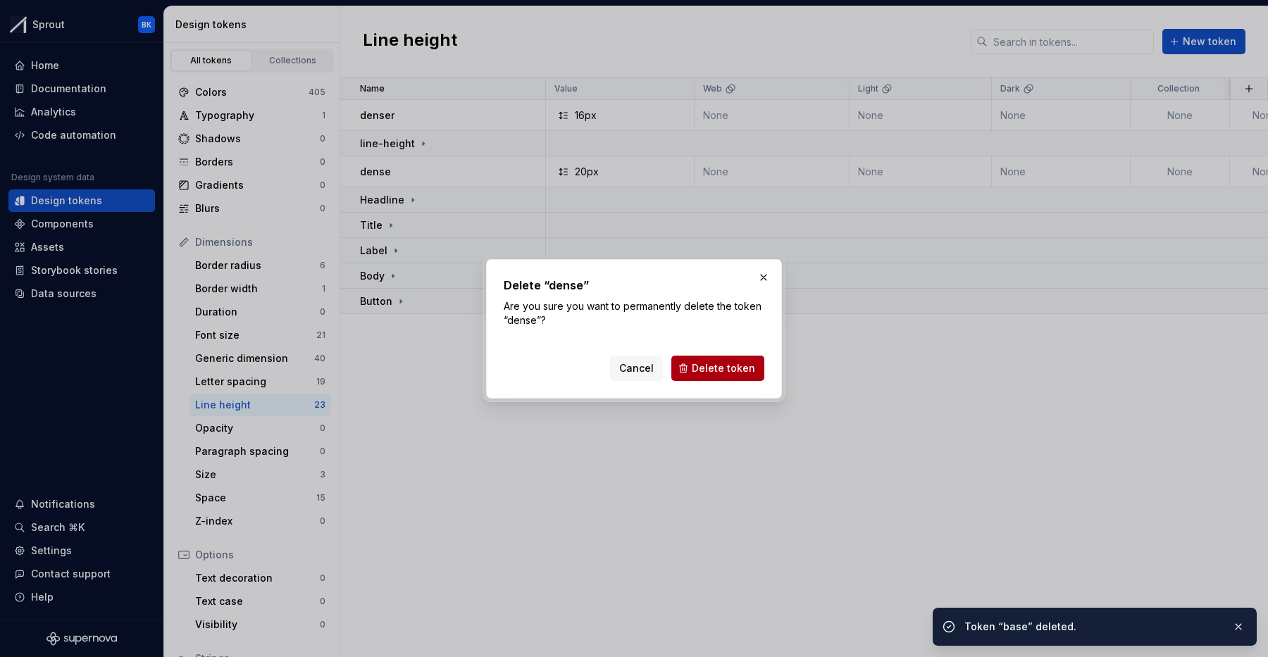
click at [709, 359] on button "Delete token" at bounding box center [717, 368] width 93 height 25
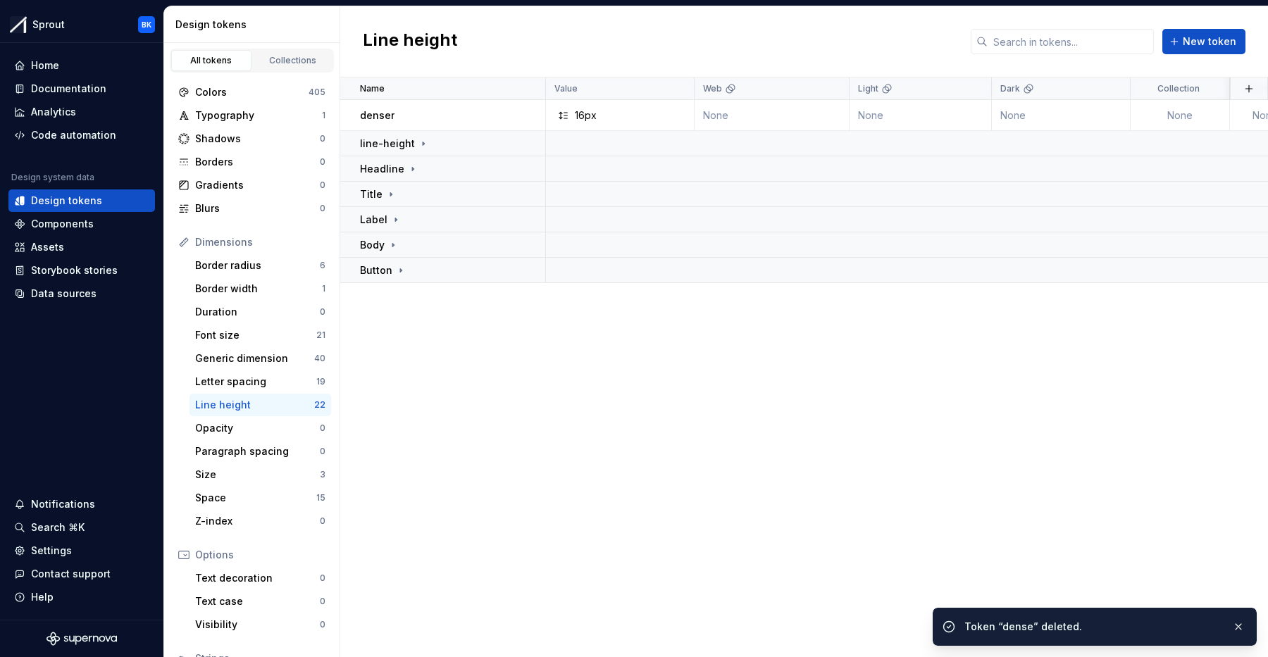
click at [522, 106] on button "button" at bounding box center [527, 116] width 20 height 20
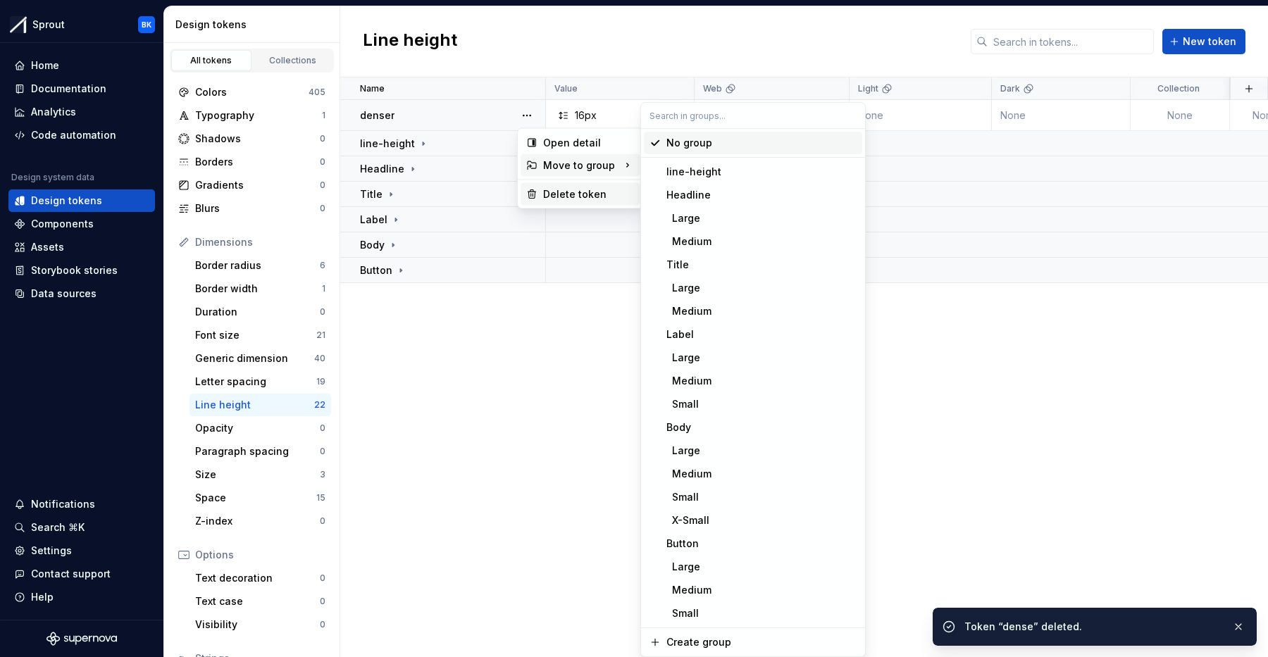
click at [569, 190] on div "Delete token" at bounding box center [589, 194] width 92 height 14
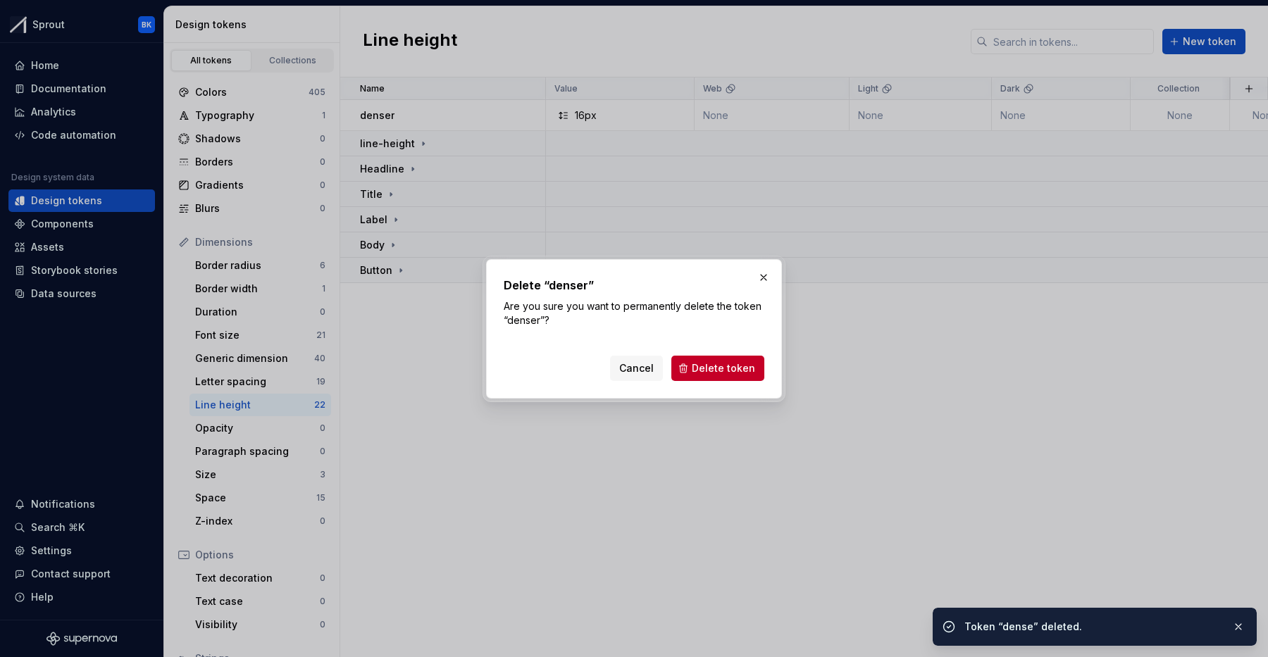
click at [702, 361] on span "Delete token" at bounding box center [723, 368] width 63 height 14
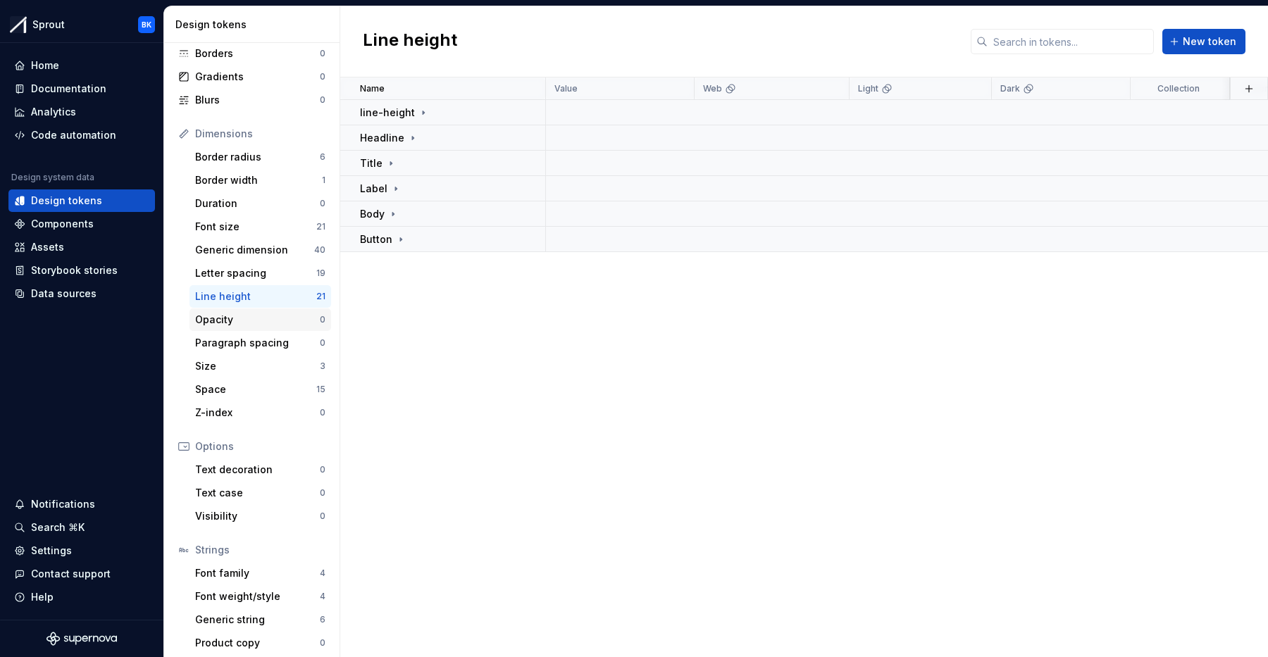
scroll to position [114, 0]
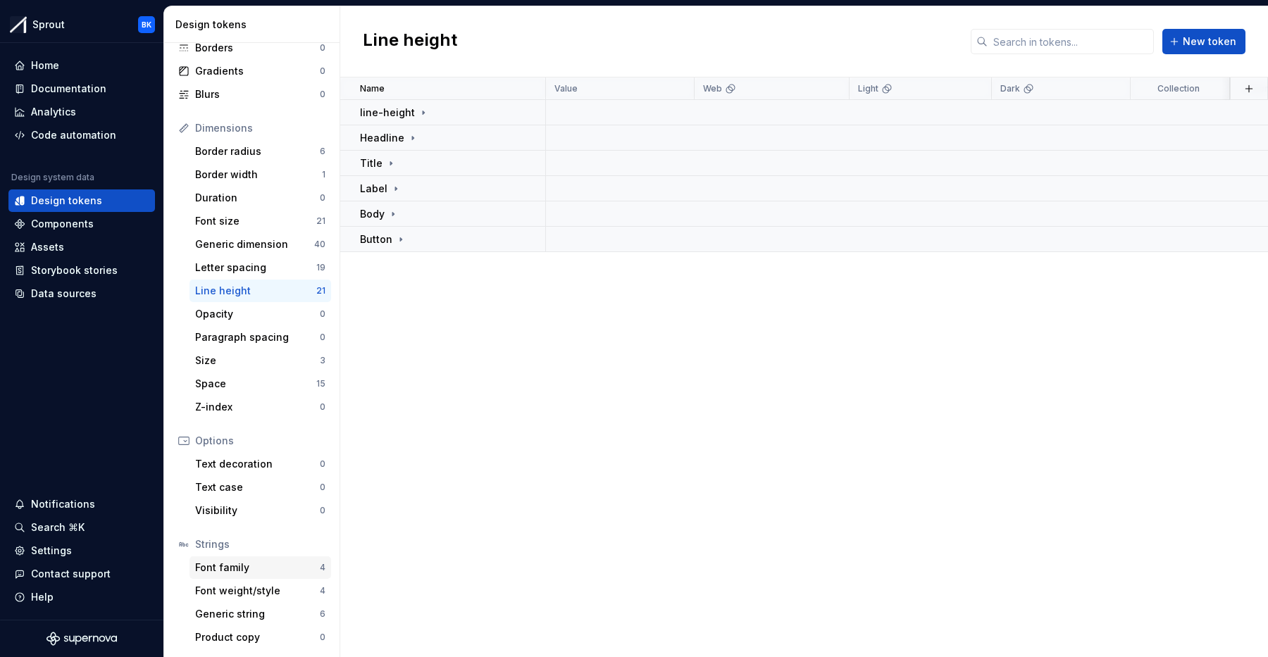
click at [267, 573] on div "Font family" at bounding box center [257, 568] width 125 height 14
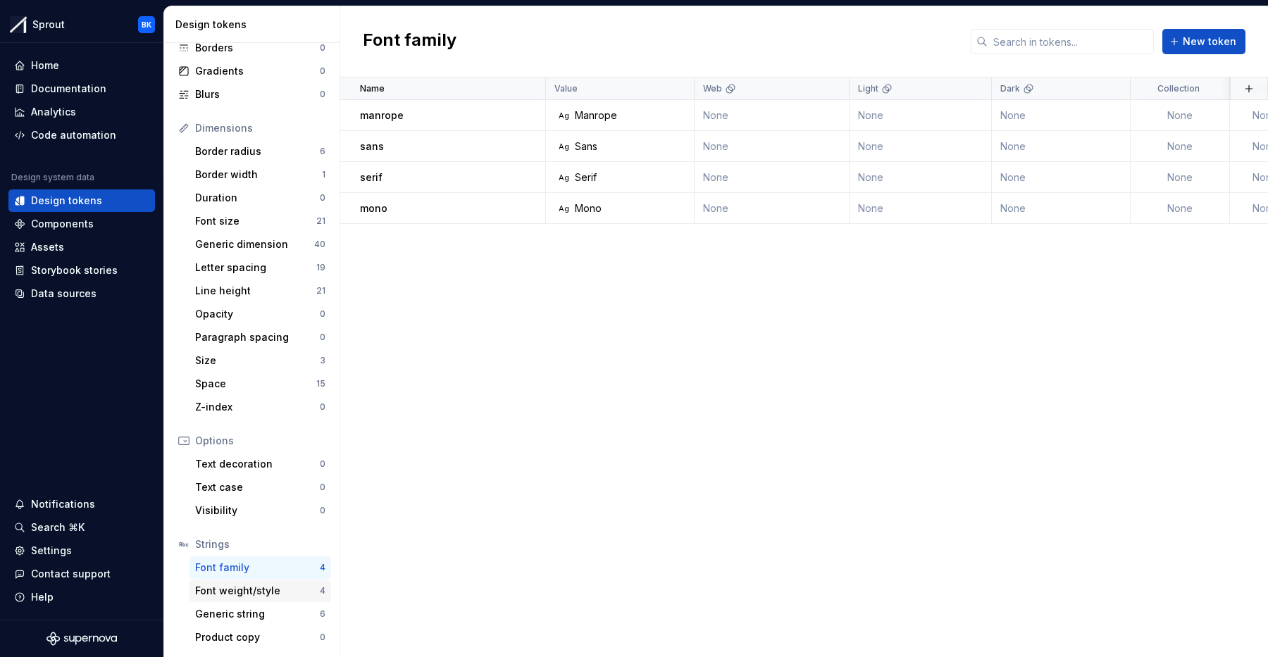
click at [256, 589] on div "Font weight/style" at bounding box center [257, 591] width 125 height 14
click at [257, 618] on div "Generic string" at bounding box center [257, 614] width 125 height 14
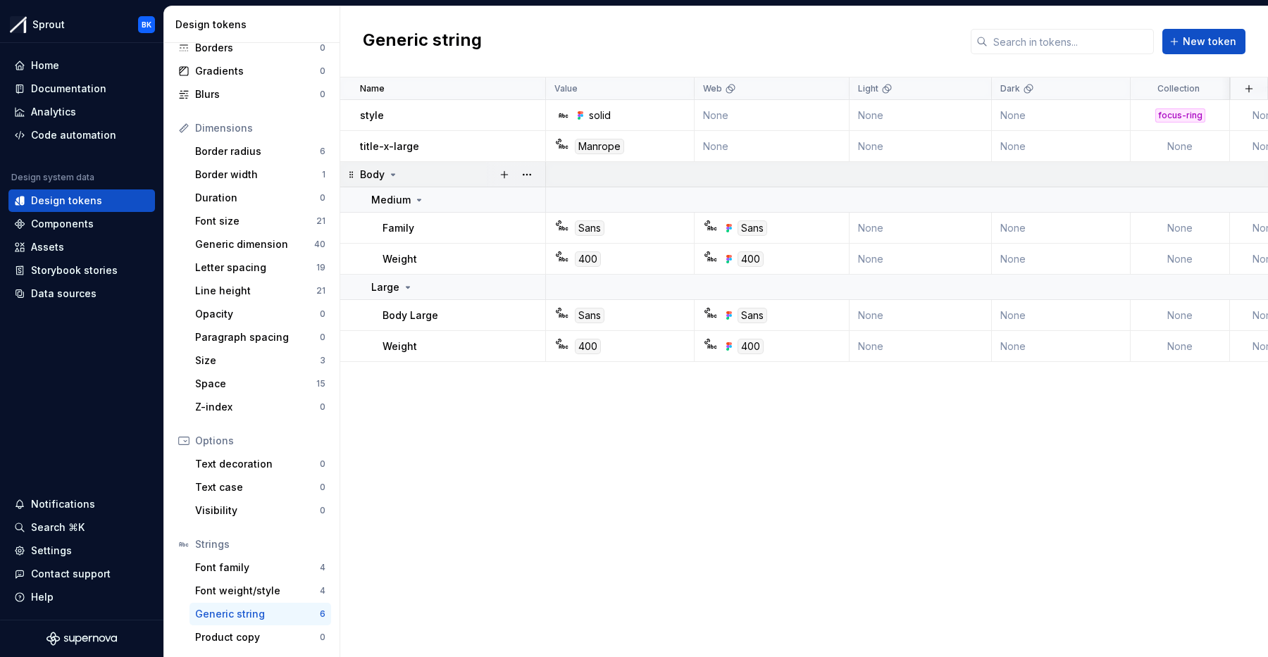
click at [466, 181] on div "Body" at bounding box center [452, 175] width 185 height 14
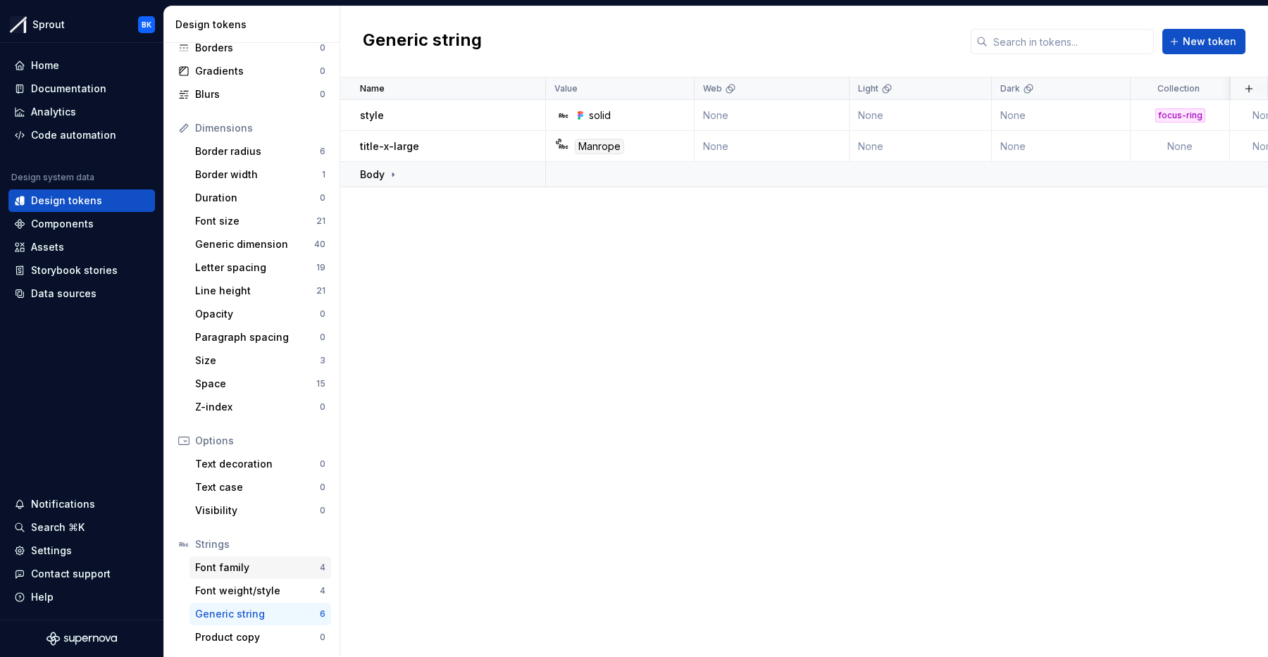
click at [249, 561] on div "Font family" at bounding box center [257, 568] width 125 height 14
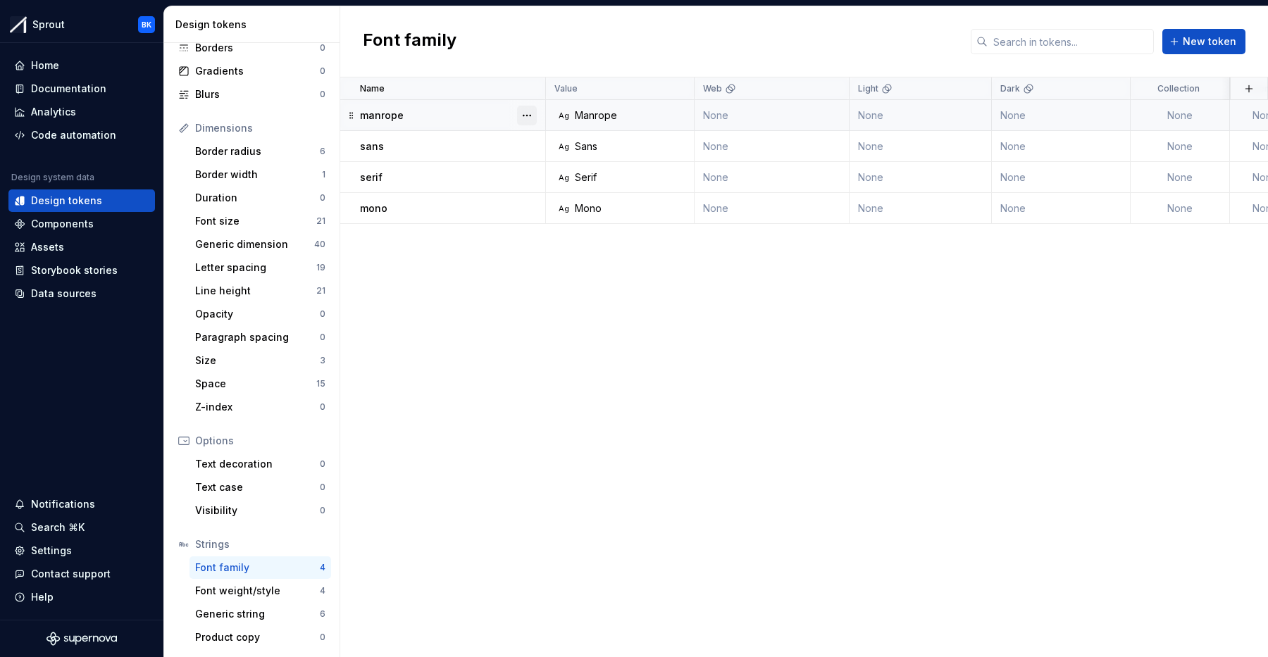
click at [520, 111] on button "button" at bounding box center [527, 116] width 20 height 20
click at [565, 197] on div "Delete token" at bounding box center [589, 194] width 92 height 14
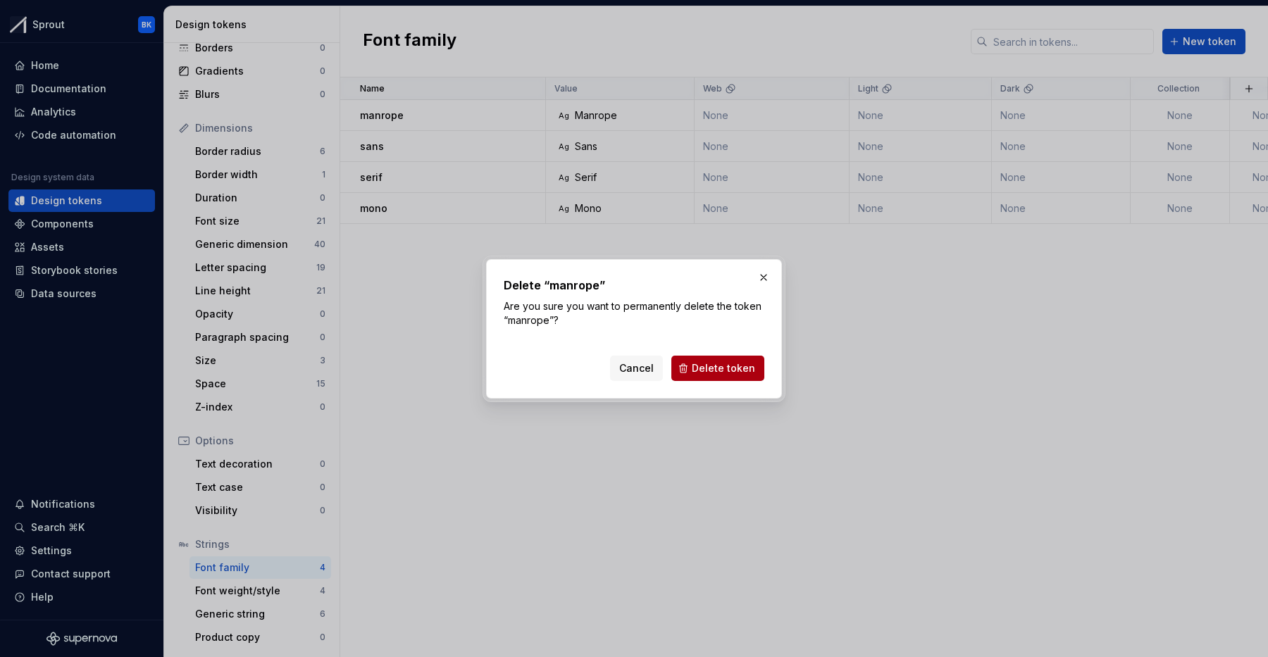
click at [731, 356] on button "Delete token" at bounding box center [717, 368] width 93 height 25
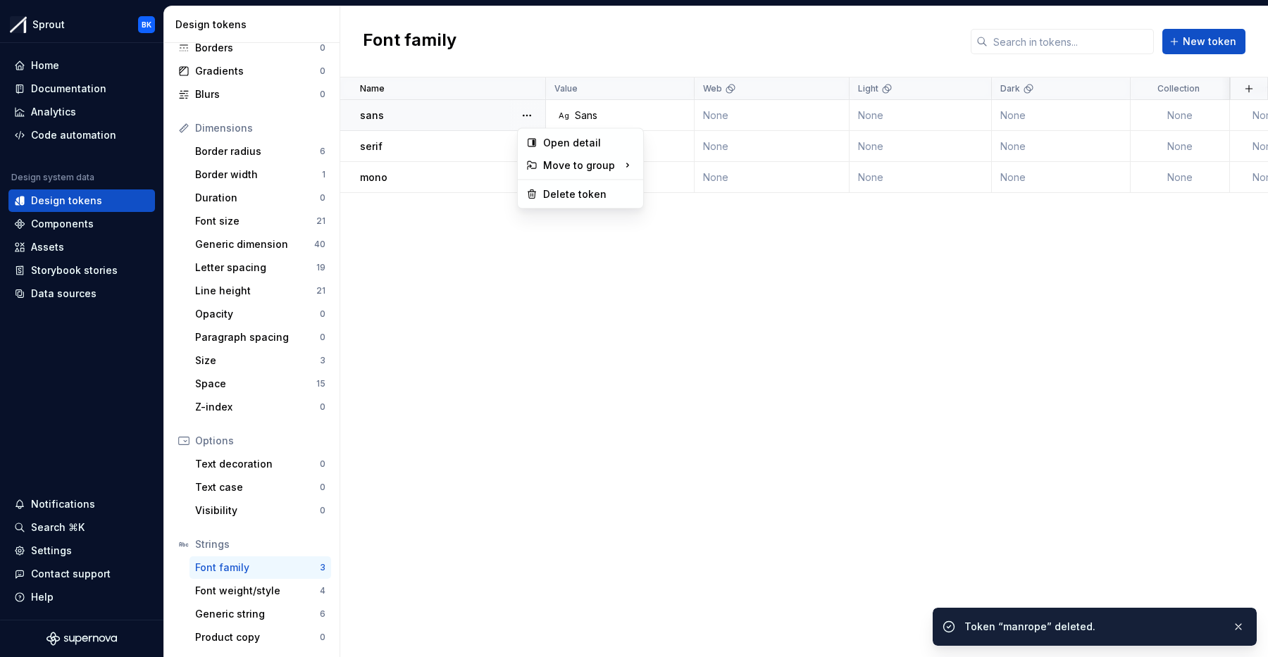
click at [531, 118] on button "button" at bounding box center [527, 116] width 20 height 20
click at [562, 190] on div "Delete token" at bounding box center [589, 194] width 92 height 14
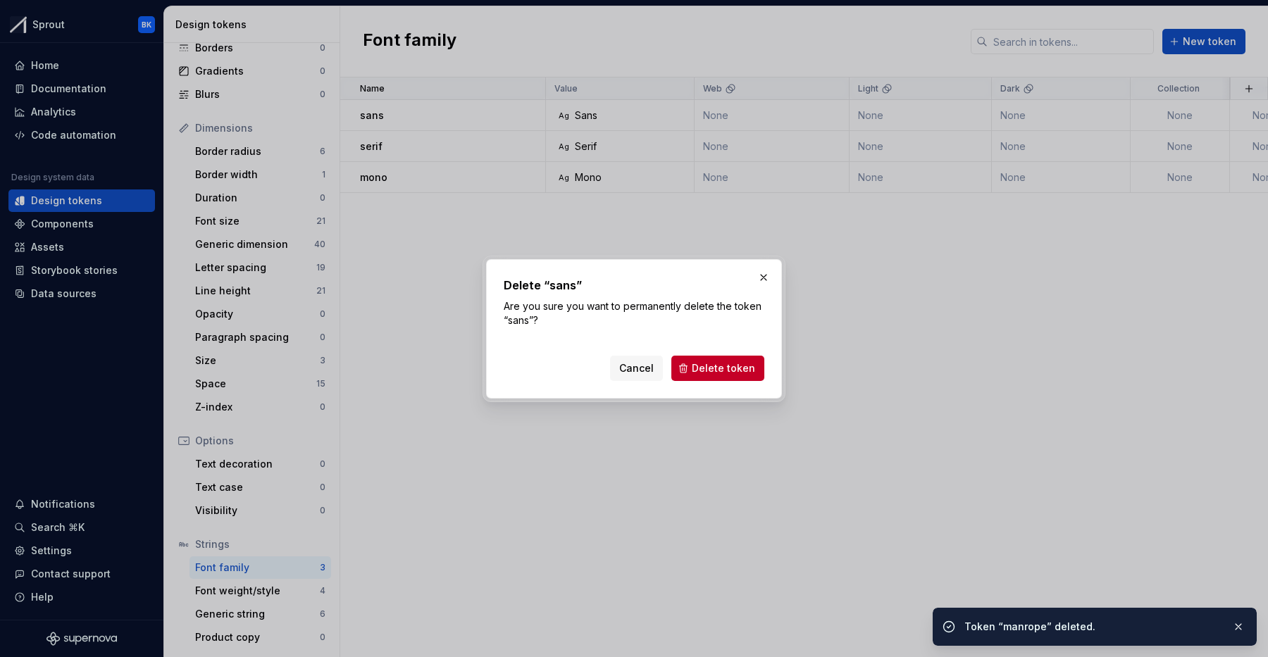
click at [699, 356] on button "Delete token" at bounding box center [717, 368] width 93 height 25
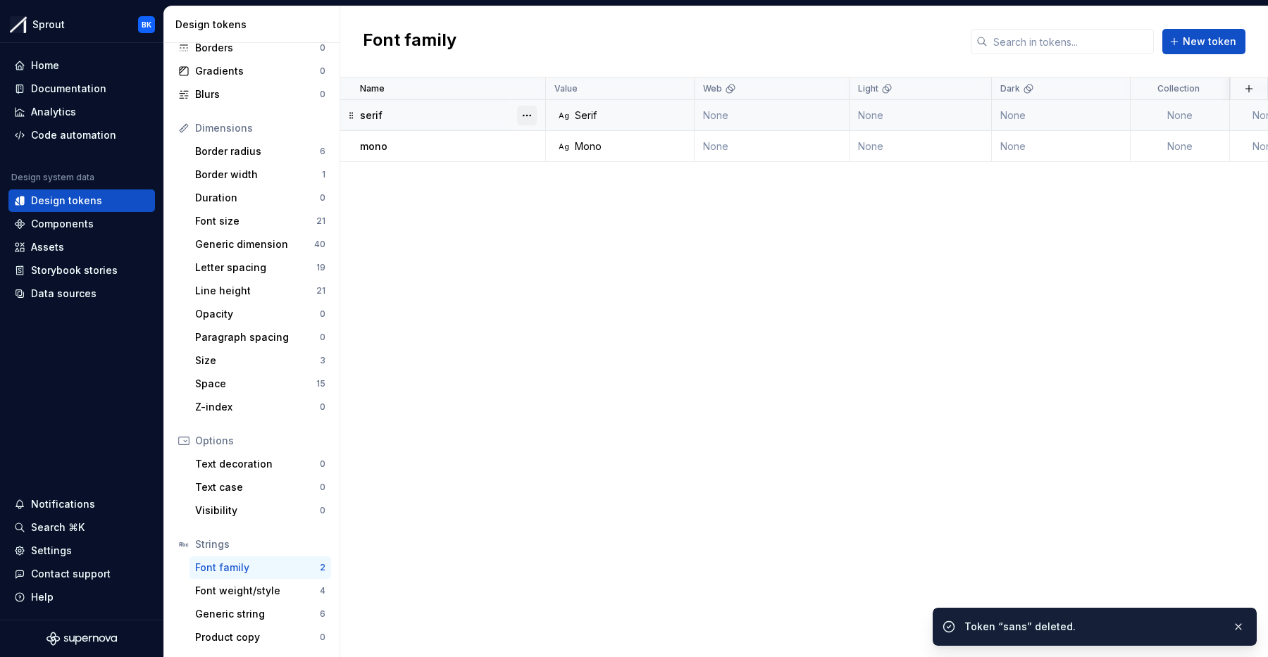
click at [525, 115] on button "button" at bounding box center [527, 116] width 20 height 20
click at [586, 198] on div "Delete token" at bounding box center [589, 194] width 92 height 14
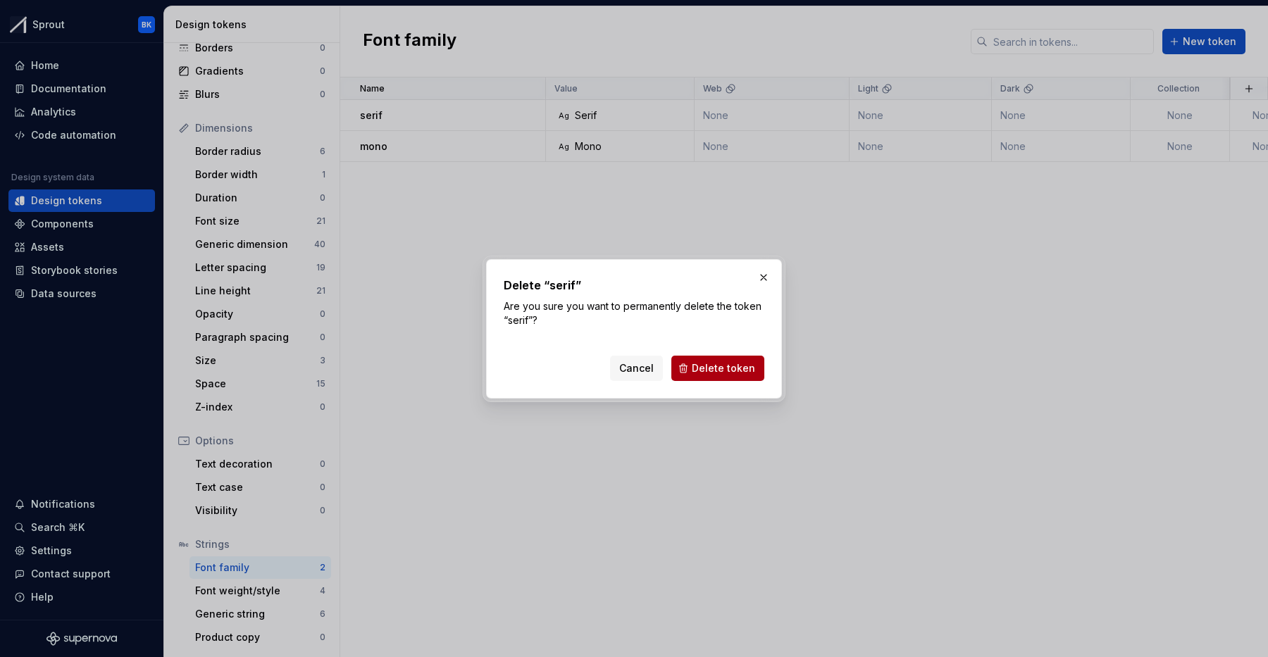
click at [711, 372] on span "Delete token" at bounding box center [723, 368] width 63 height 14
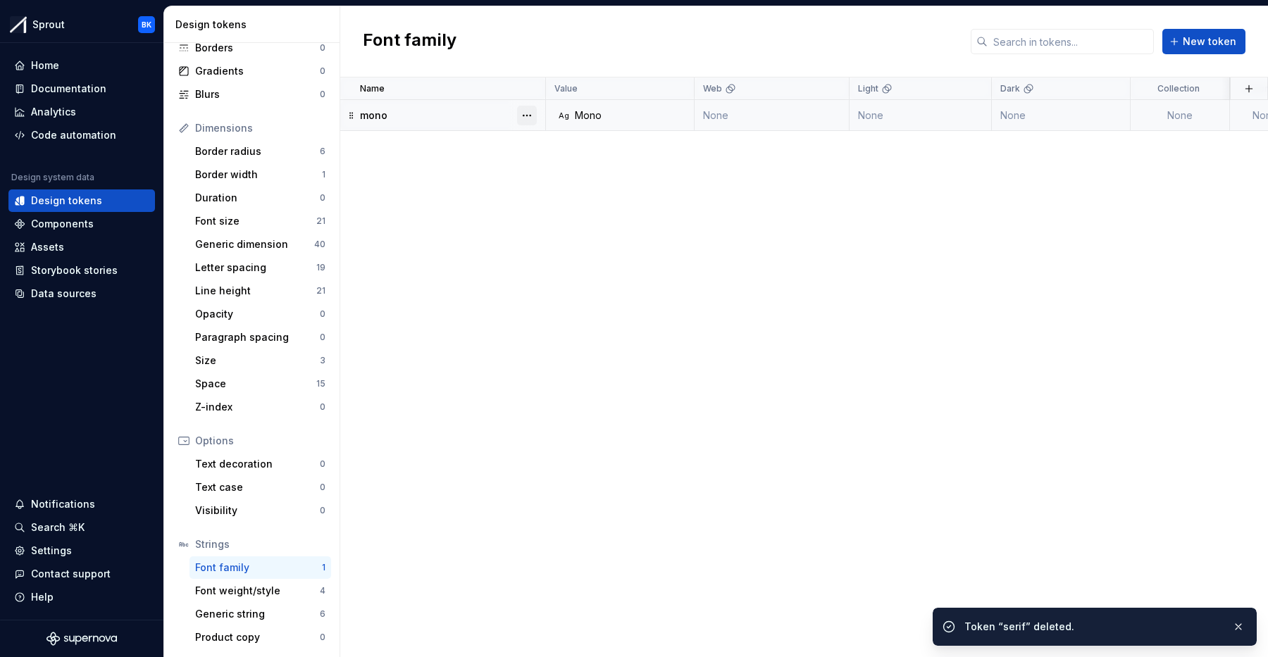
click at [536, 113] on button "button" at bounding box center [527, 116] width 20 height 20
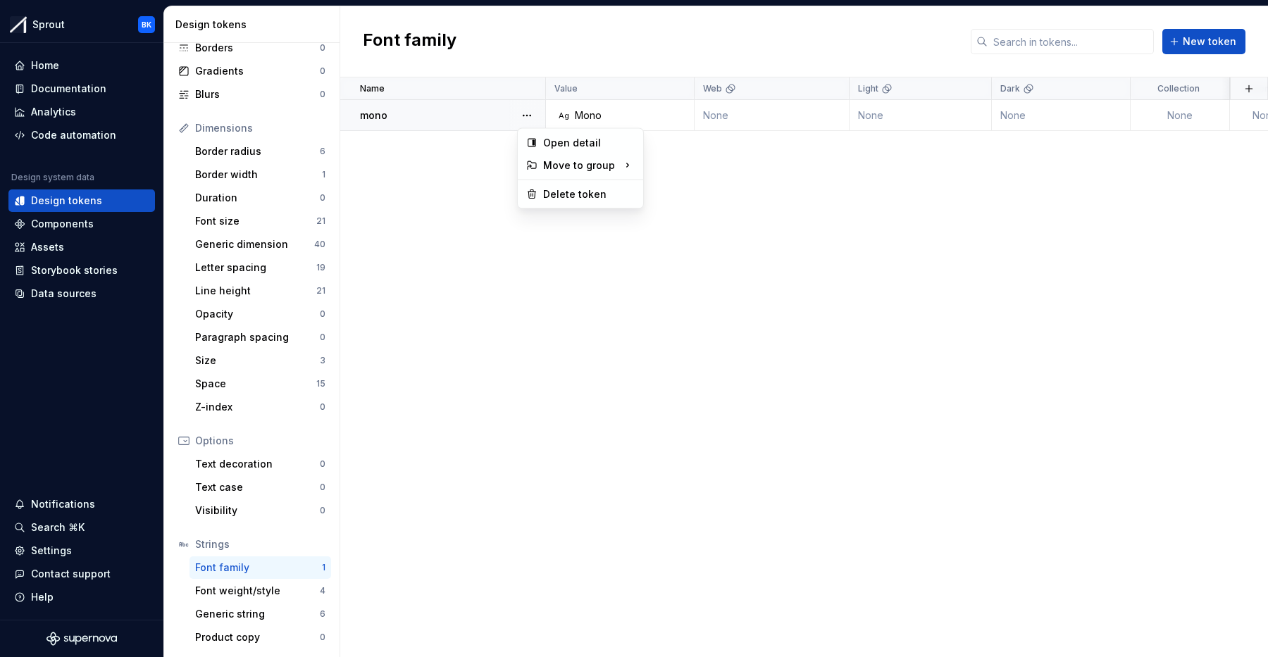
click at [566, 180] on div "Open detail Move to group Delete token" at bounding box center [581, 169] width 120 height 74
click at [567, 190] on div "Delete token" at bounding box center [589, 194] width 92 height 14
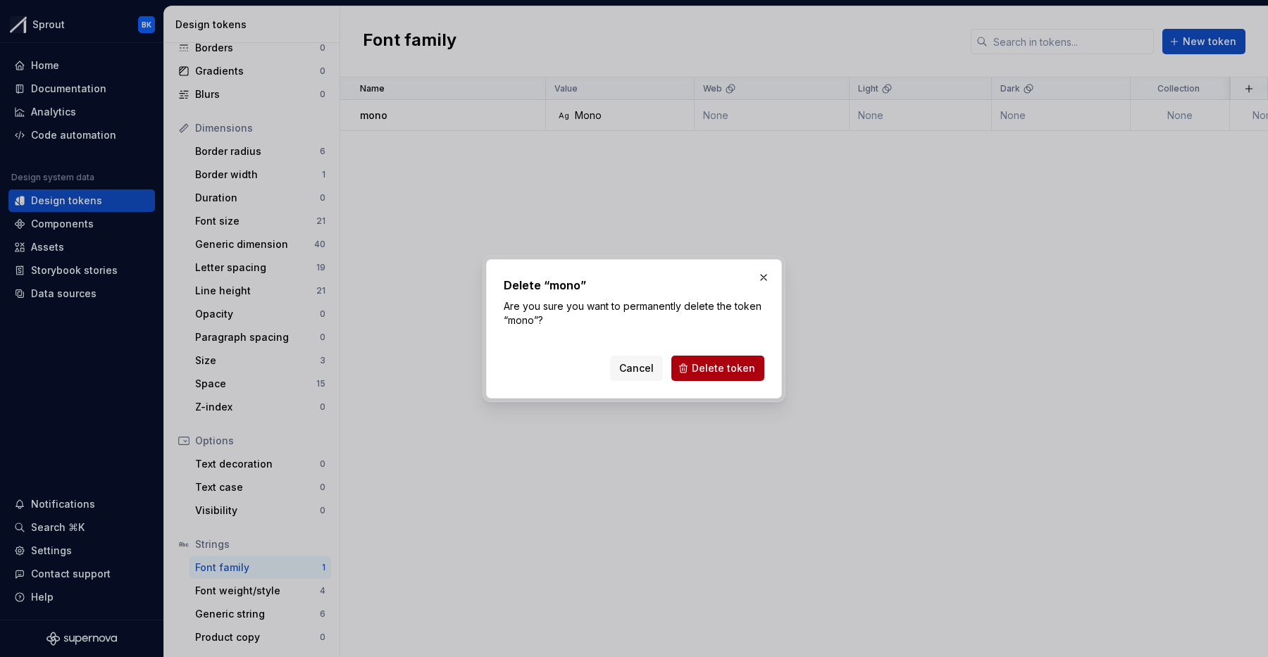
click at [702, 380] on button "Delete token" at bounding box center [717, 368] width 93 height 25
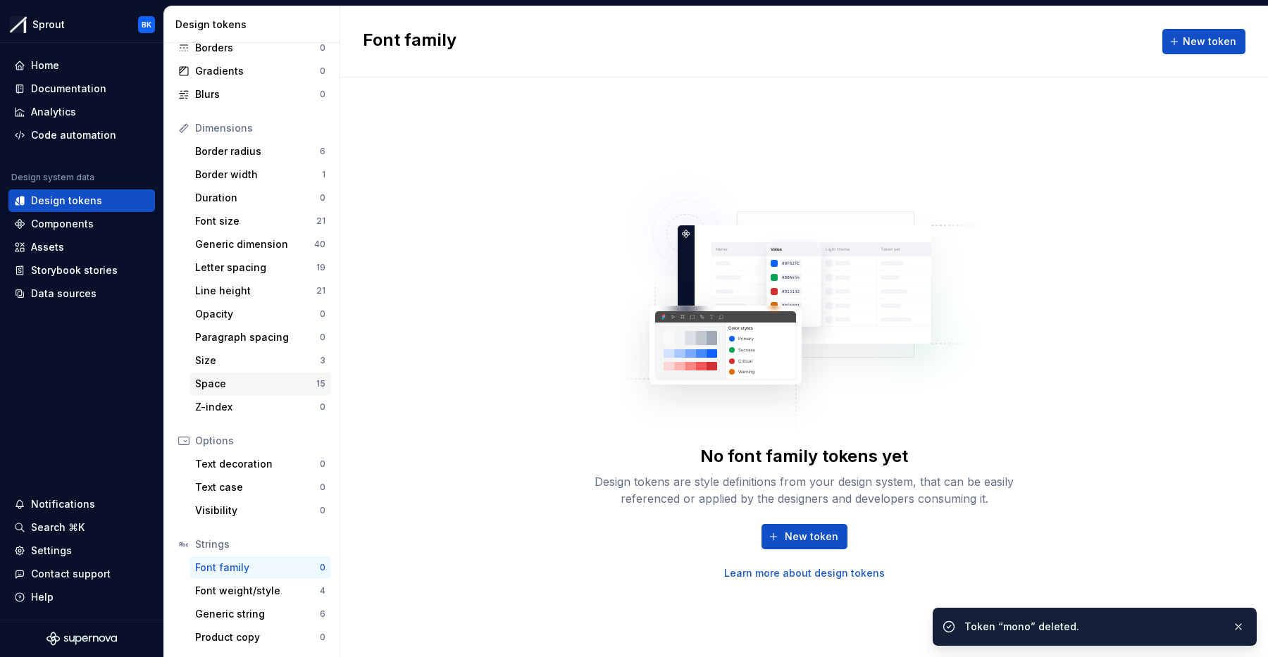
click at [265, 387] on div "Space" at bounding box center [255, 384] width 121 height 14
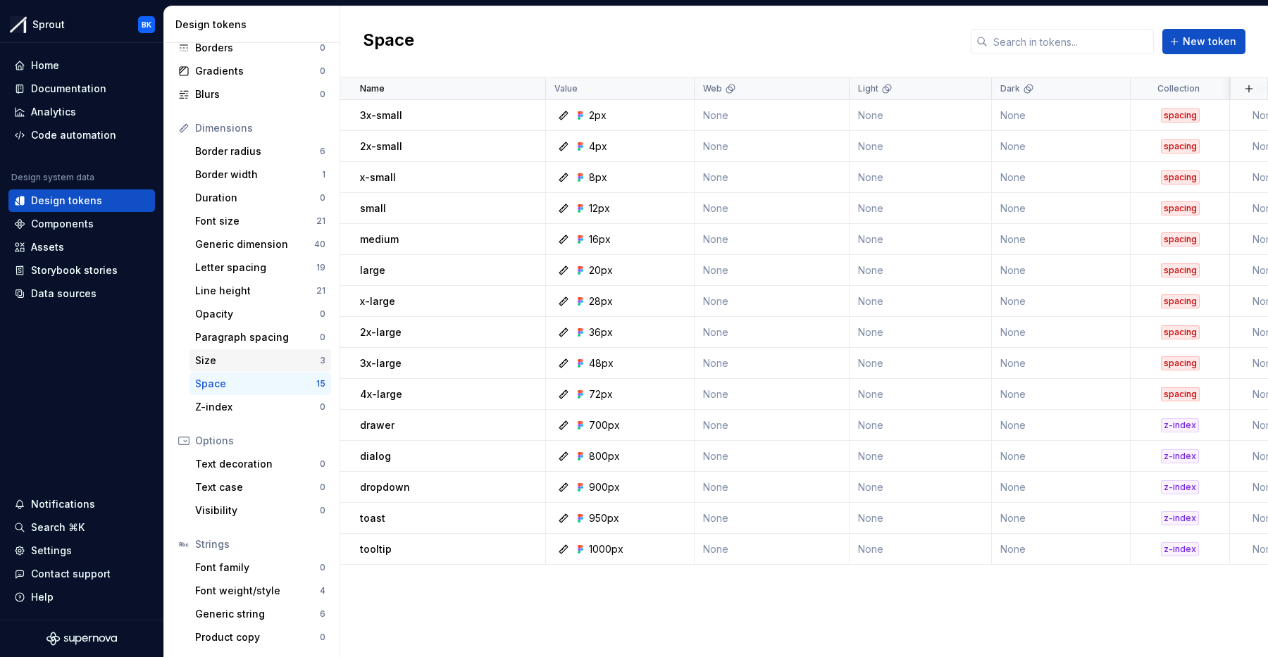
click at [256, 367] on div "Size" at bounding box center [257, 361] width 125 height 14
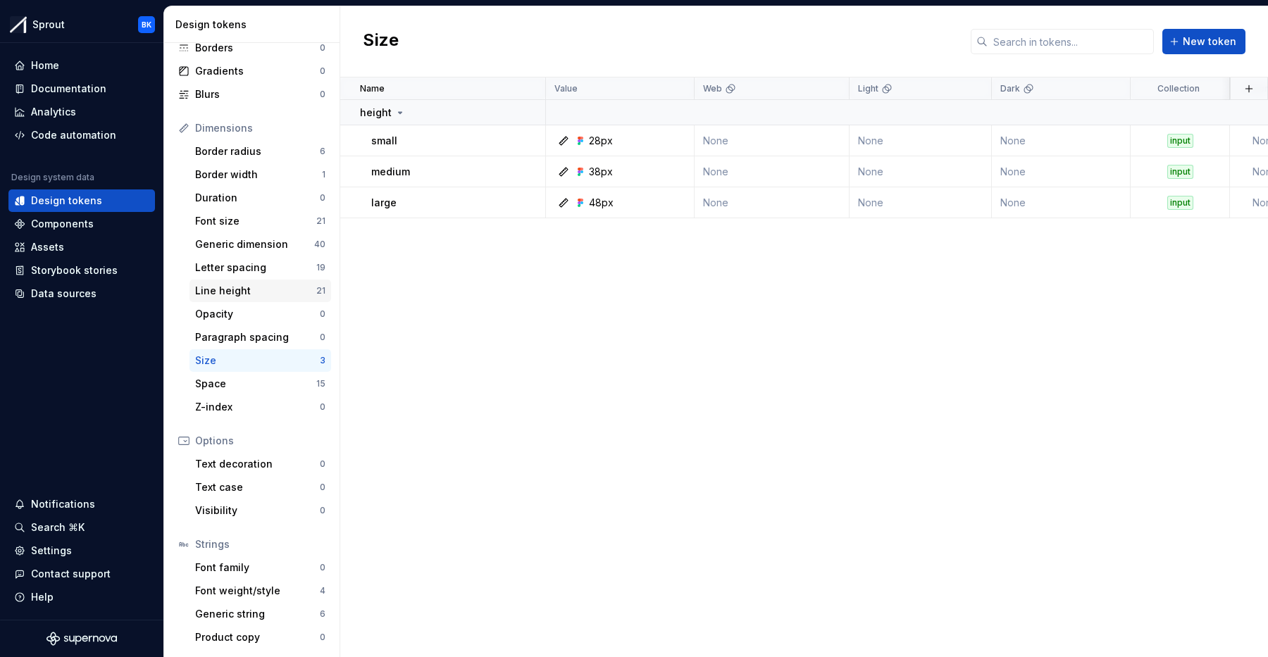
click at [264, 296] on div "Line height" at bounding box center [255, 291] width 121 height 14
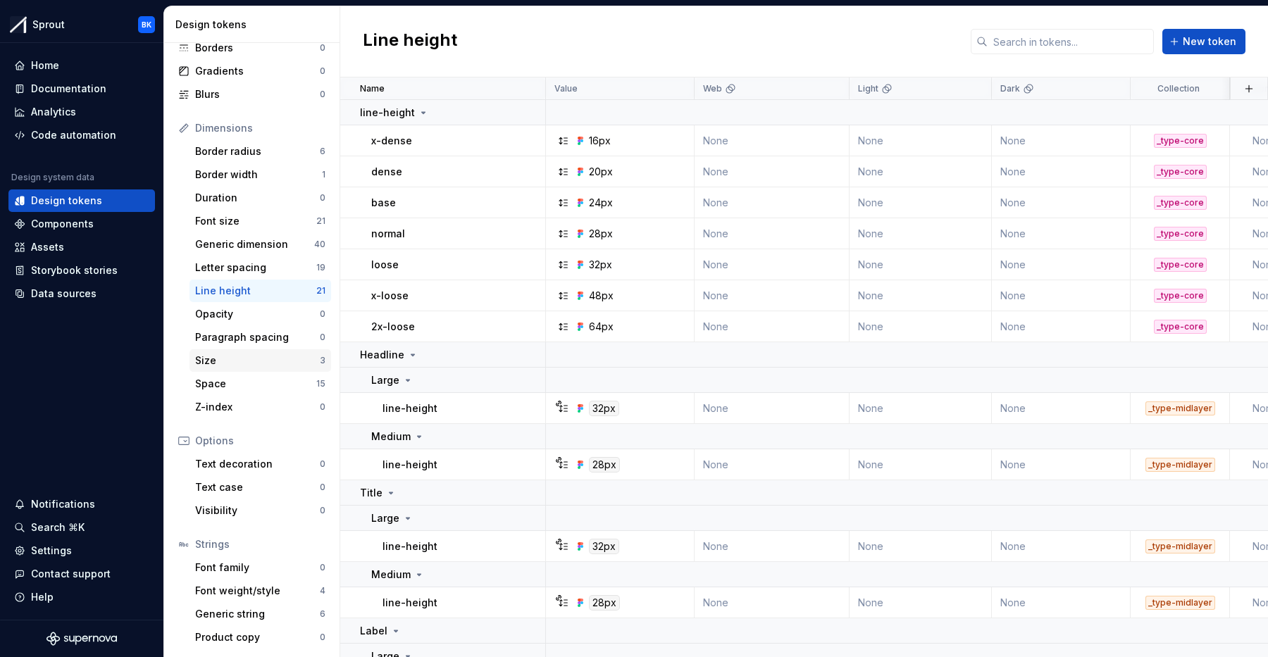
click at [232, 366] on div "Size" at bounding box center [257, 361] width 125 height 14
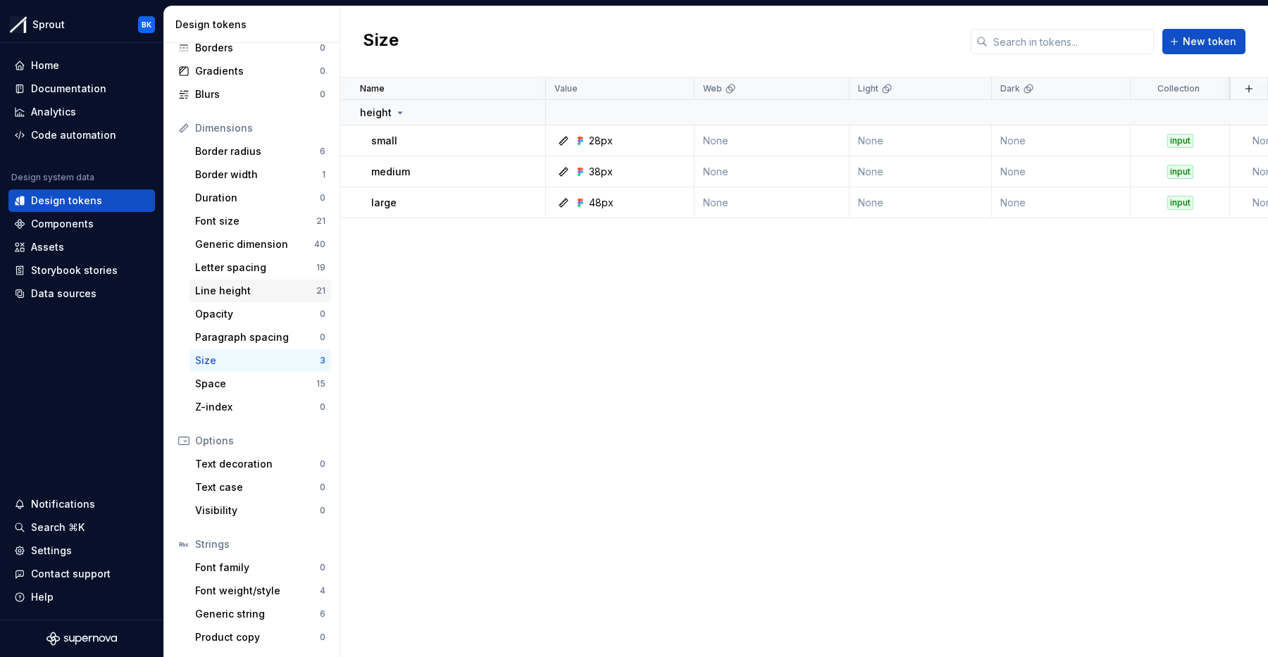
click at [268, 292] on div "Line height" at bounding box center [255, 291] width 121 height 14
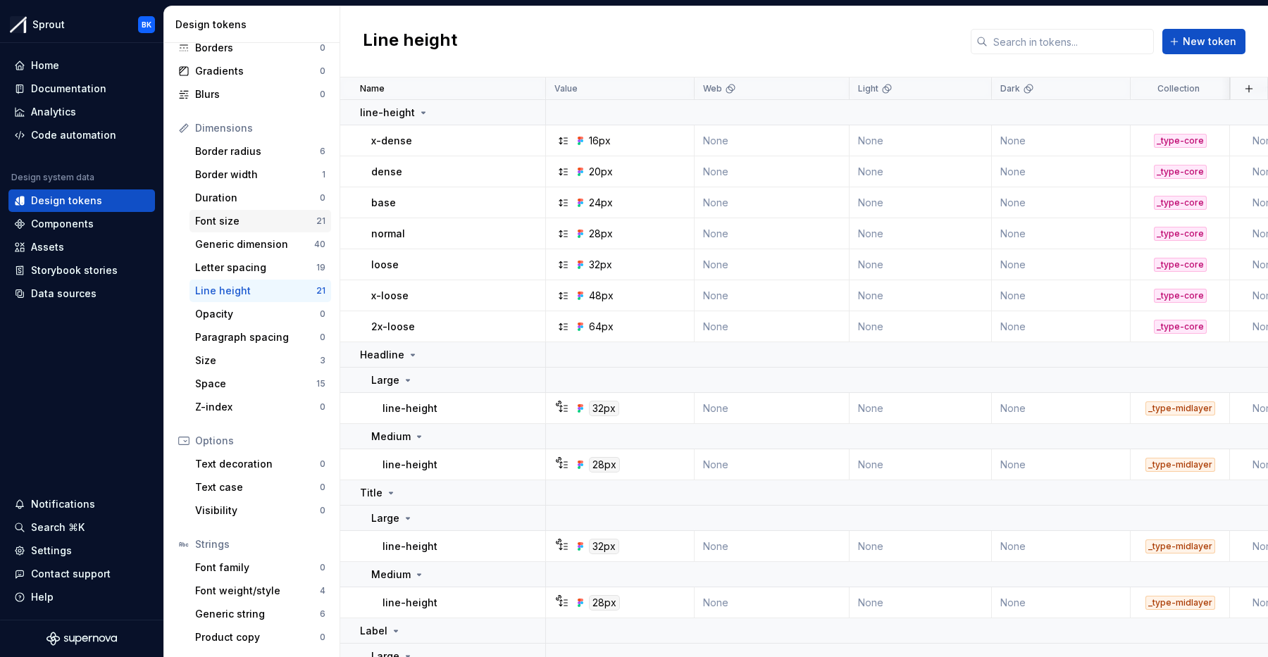
click at [242, 223] on div "Font size" at bounding box center [255, 221] width 121 height 14
click at [246, 245] on div "Generic dimension" at bounding box center [254, 244] width 119 height 14
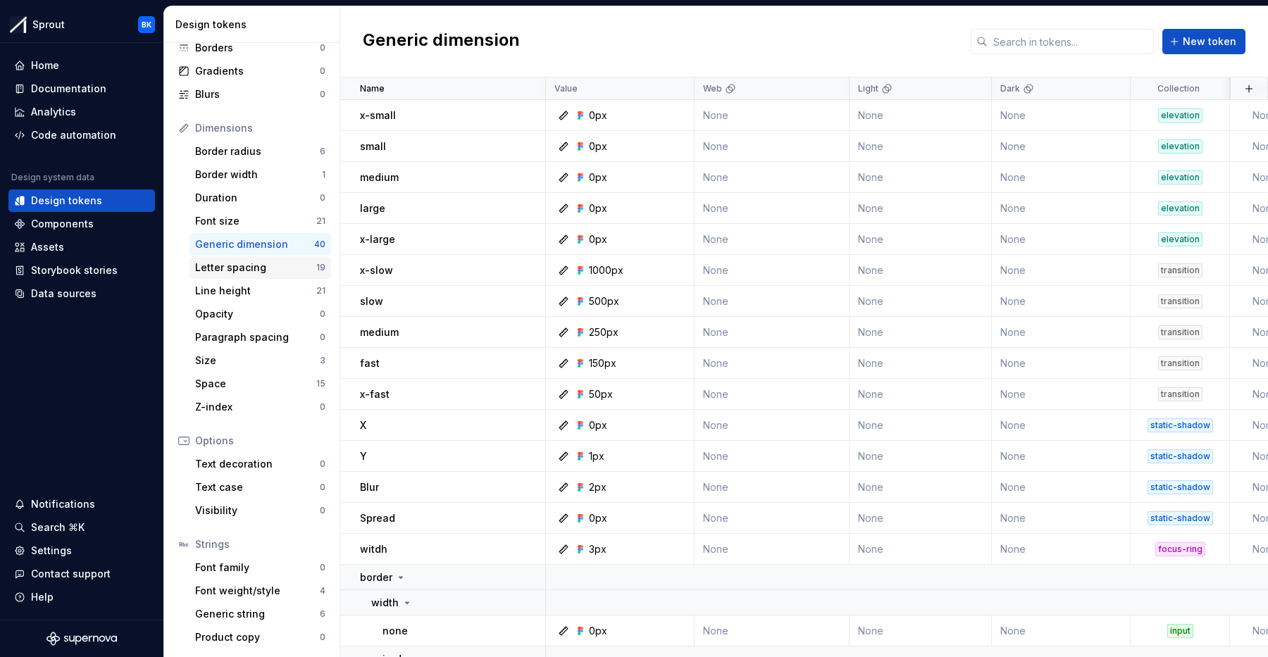
click at [247, 271] on div "Letter spacing" at bounding box center [255, 268] width 121 height 14
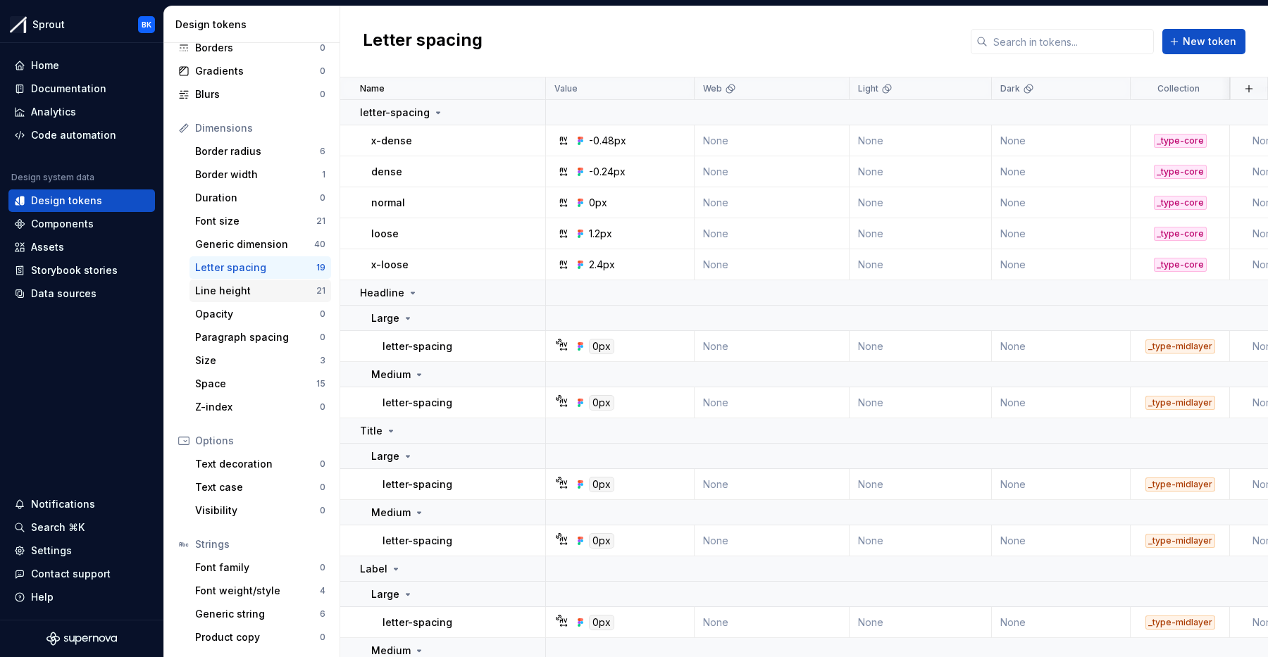
click at [248, 292] on div "Line height" at bounding box center [255, 291] width 121 height 14
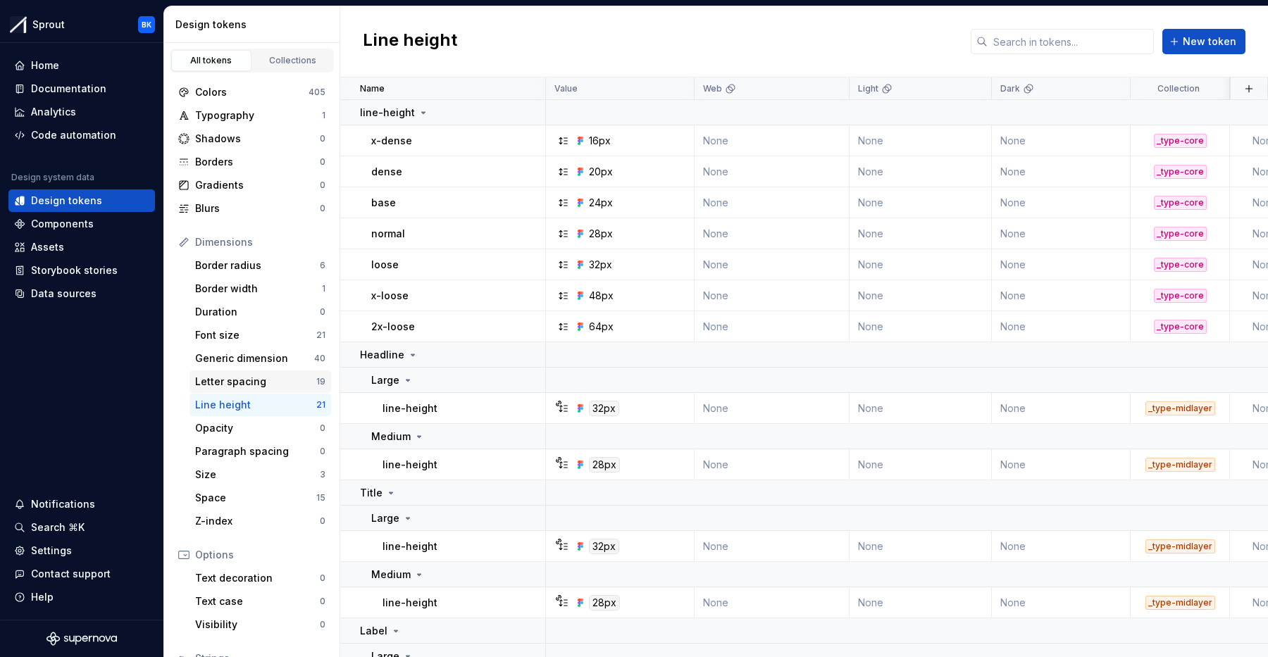
scroll to position [114, 0]
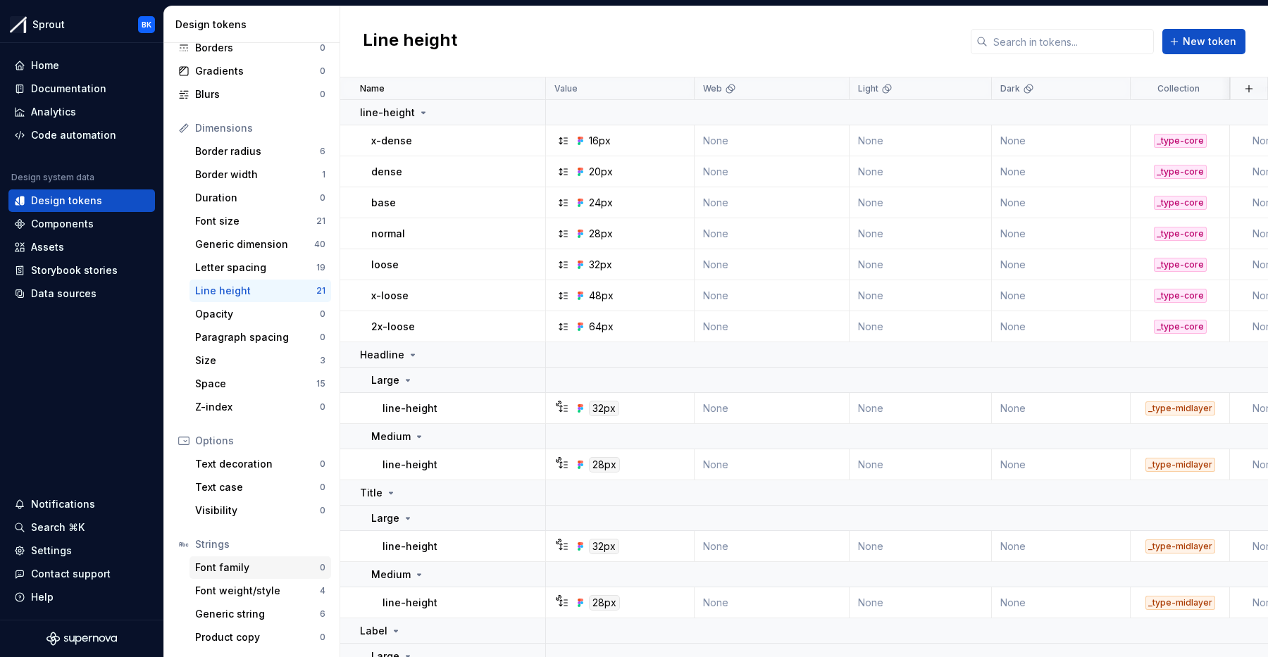
click at [242, 564] on div "Font family" at bounding box center [257, 568] width 125 height 14
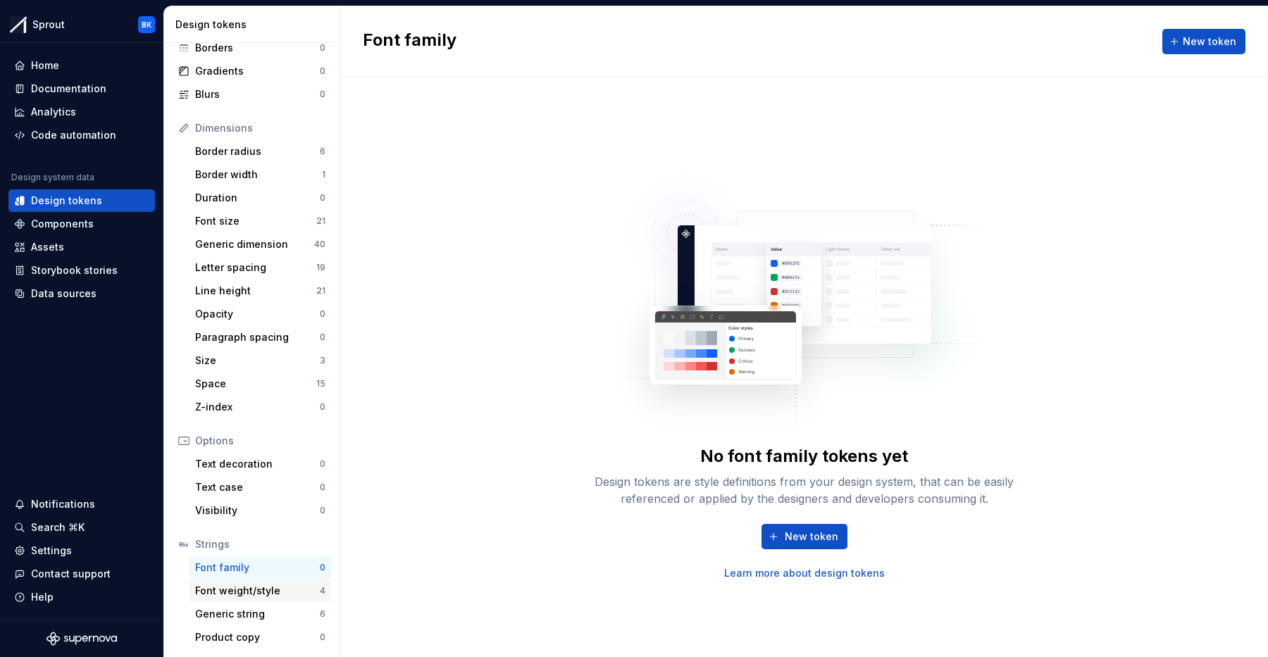
click at [244, 595] on div "Font weight/style" at bounding box center [257, 591] width 125 height 14
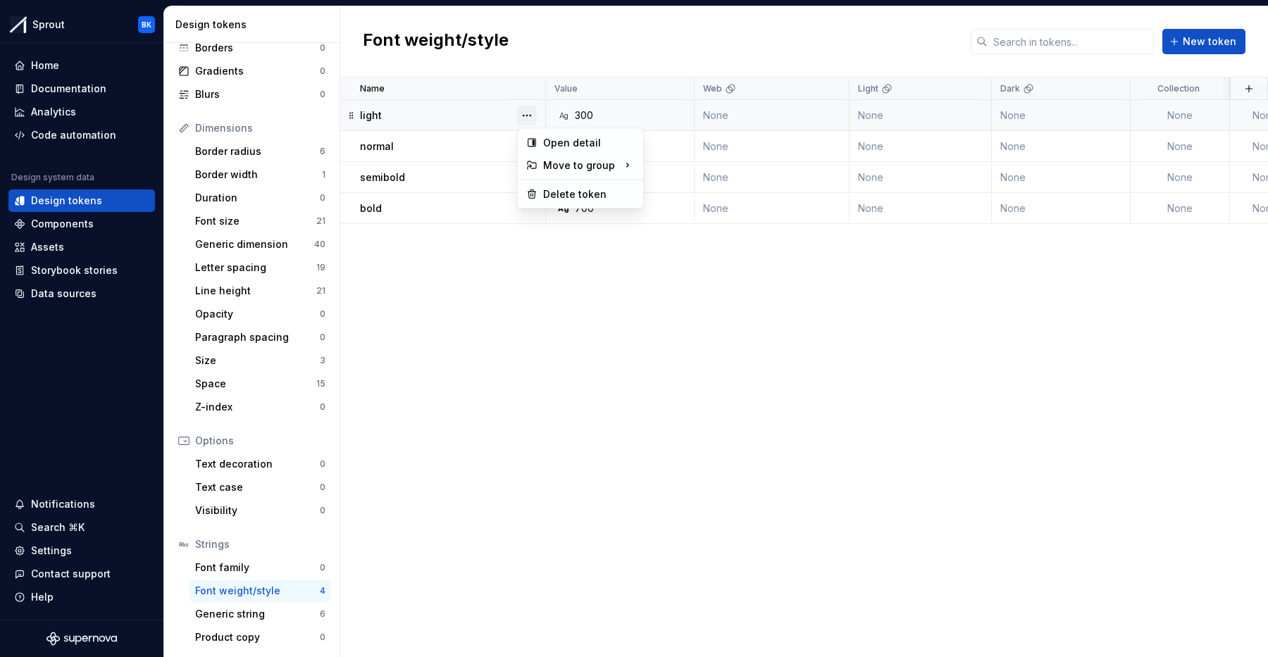
click at [524, 117] on button "button" at bounding box center [527, 116] width 20 height 20
click at [549, 190] on div "Delete token" at bounding box center [589, 194] width 92 height 14
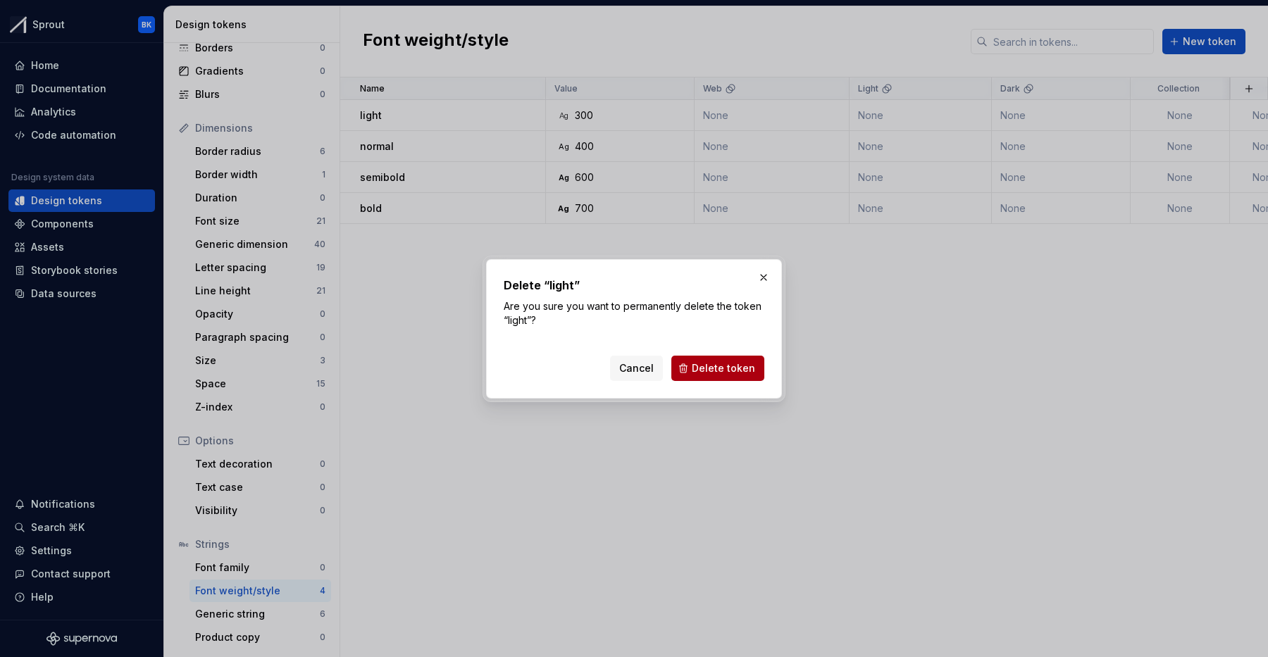
click at [714, 364] on span "Delete token" at bounding box center [723, 368] width 63 height 14
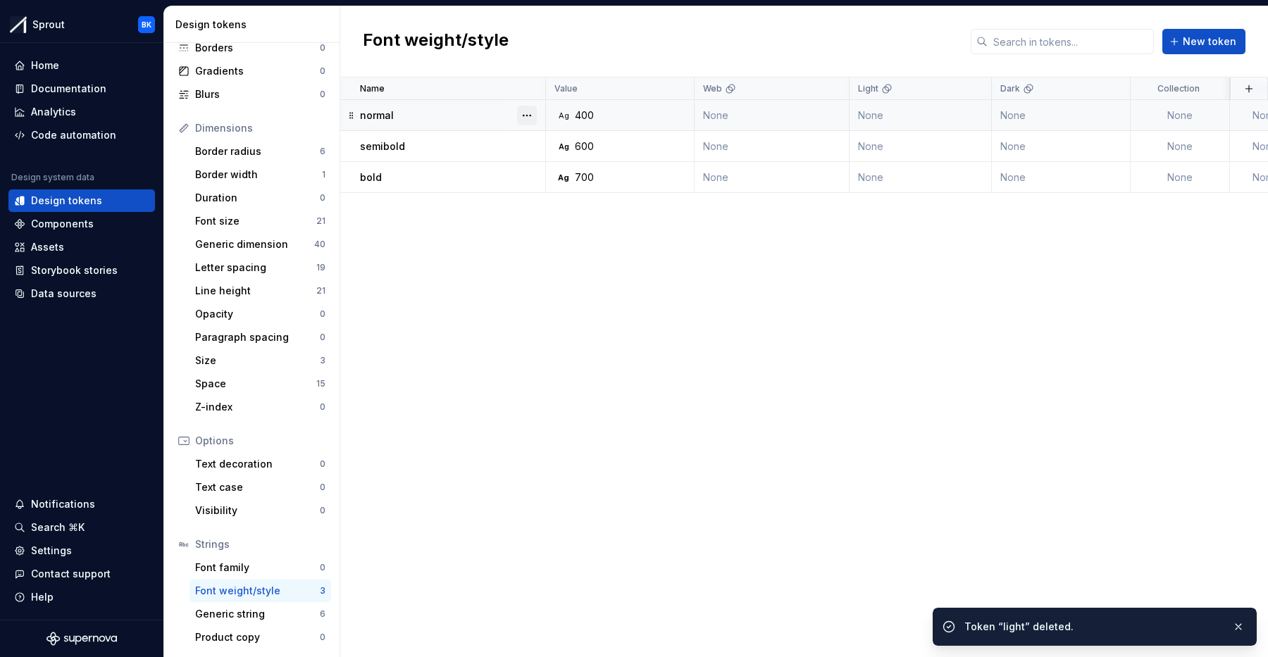
click at [527, 118] on button "button" at bounding box center [527, 116] width 20 height 20
click at [546, 190] on div "Delete token" at bounding box center [589, 194] width 92 height 14
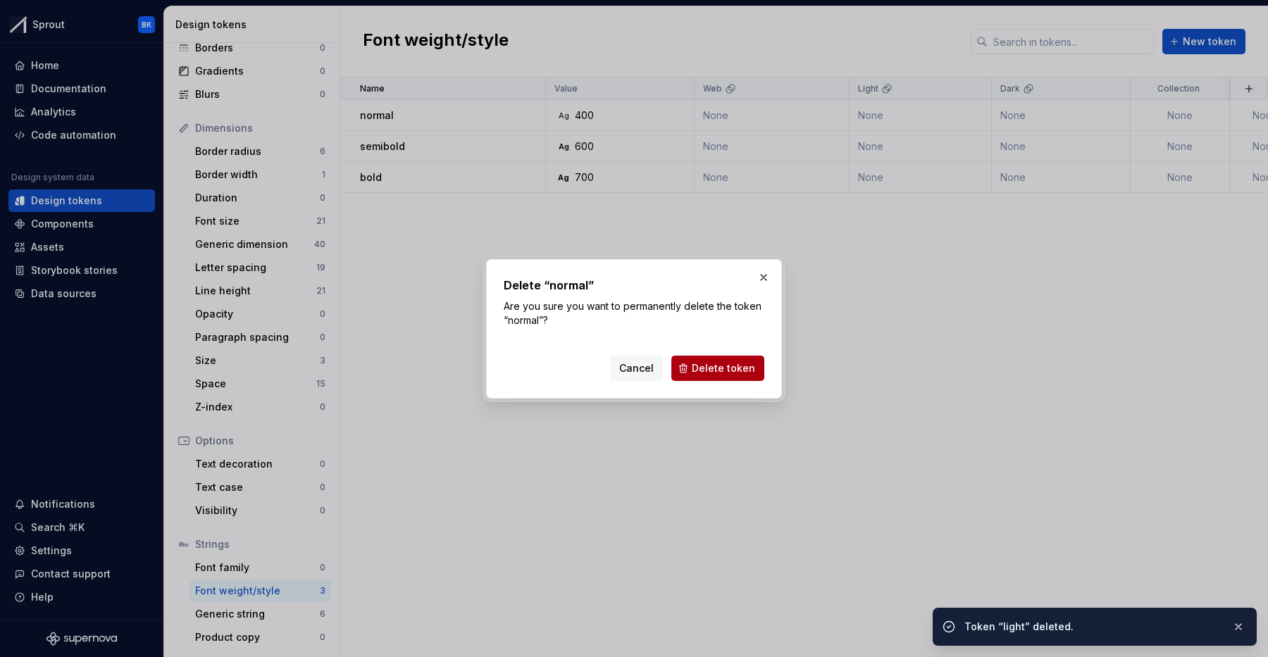
click at [704, 358] on button "Delete token" at bounding box center [717, 368] width 93 height 25
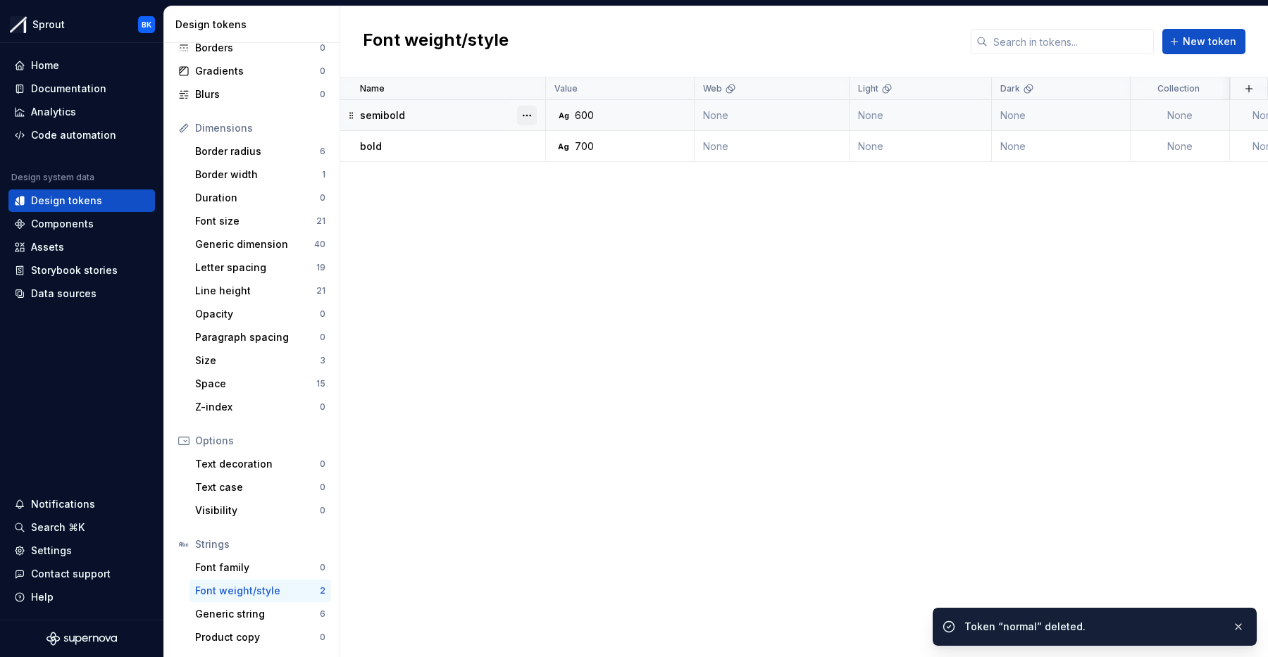
click at [531, 116] on button "button" at bounding box center [527, 116] width 20 height 20
click at [578, 192] on div "Delete token" at bounding box center [589, 194] width 92 height 14
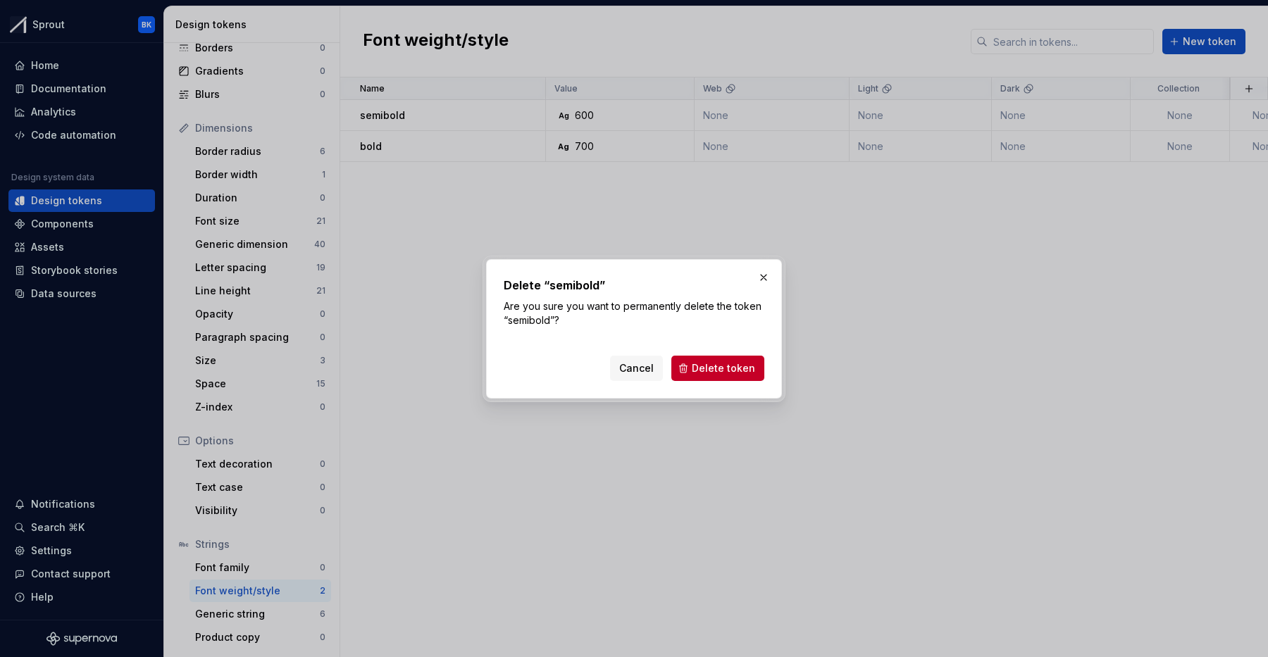
click at [745, 367] on span "Delete token" at bounding box center [723, 368] width 63 height 14
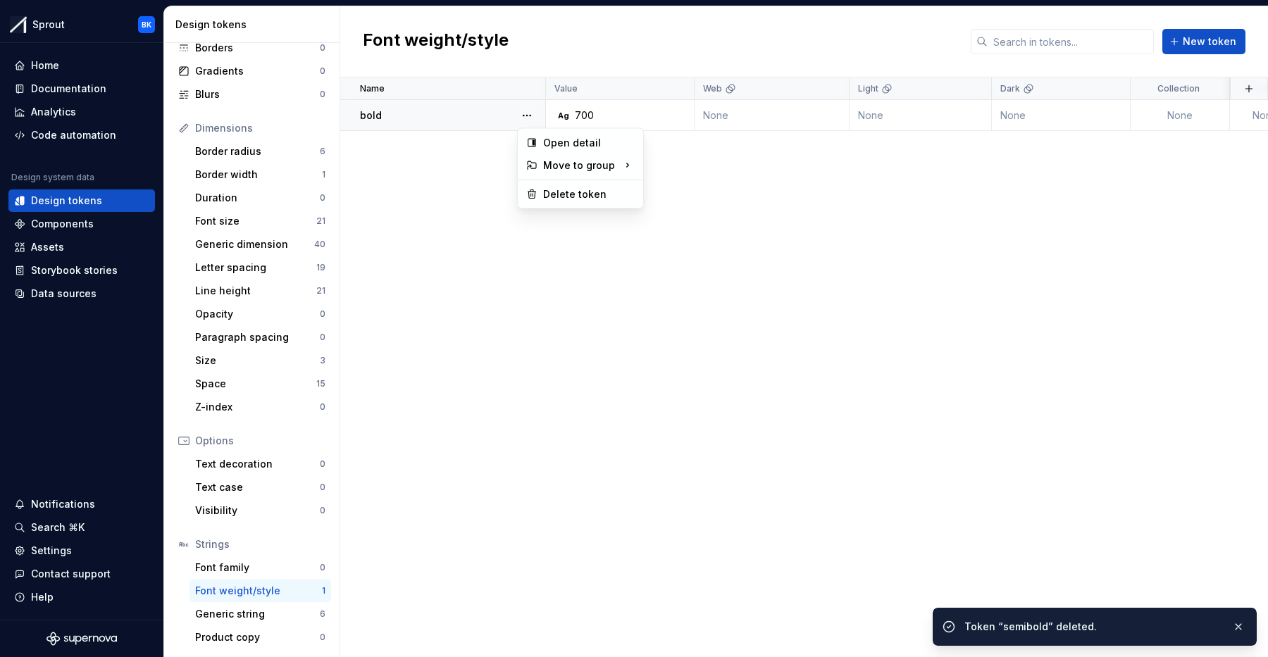
click at [519, 108] on button "button" at bounding box center [527, 116] width 20 height 20
click at [563, 196] on div "Delete token" at bounding box center [589, 194] width 92 height 14
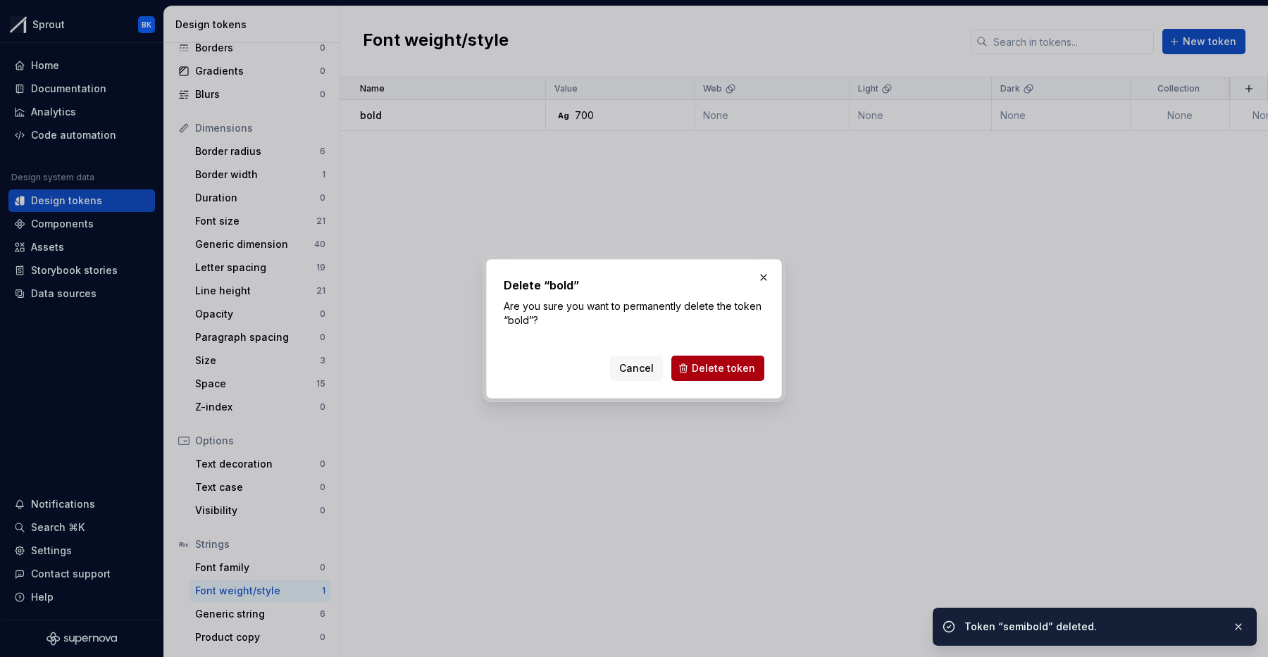
click at [728, 376] on button "Delete token" at bounding box center [717, 368] width 93 height 25
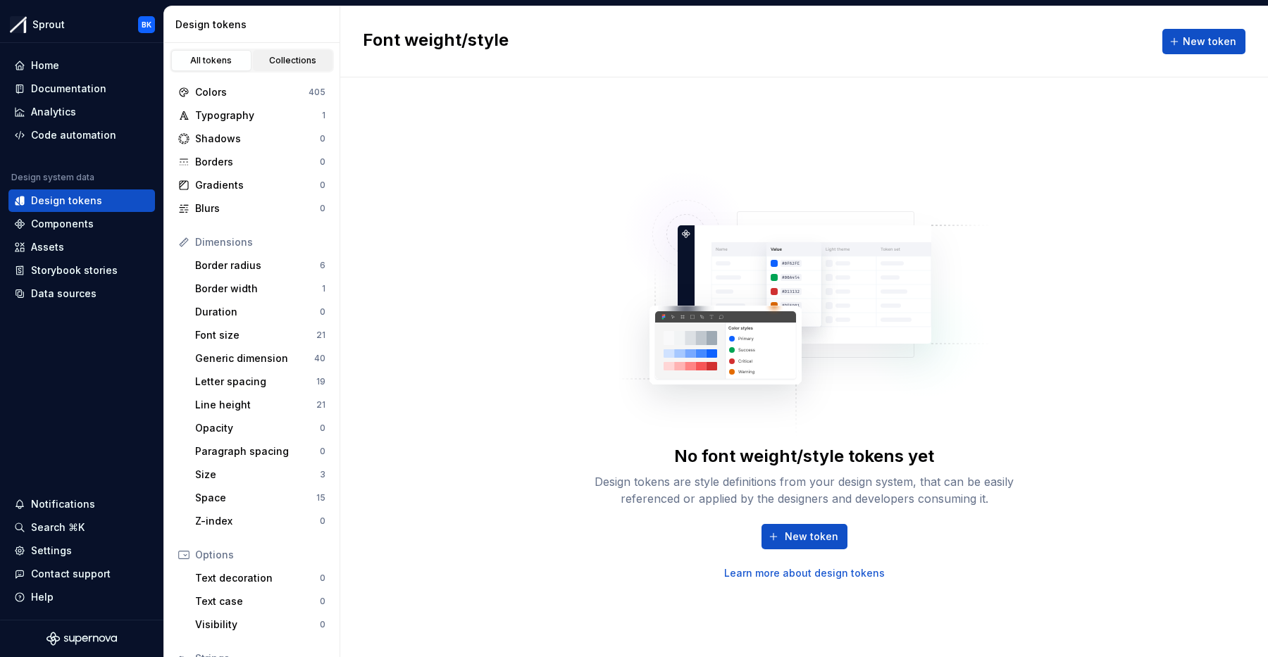
click at [269, 68] on link "Collections" at bounding box center [293, 60] width 80 height 21
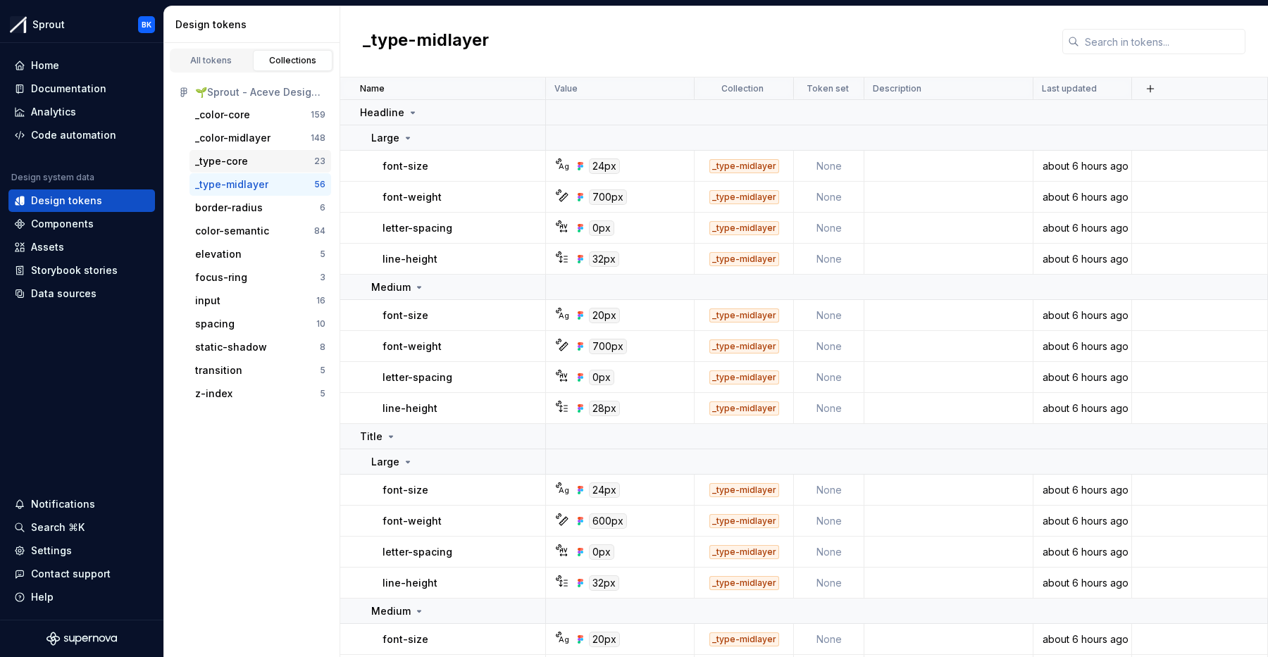
click at [264, 163] on div "_type-core" at bounding box center [254, 161] width 119 height 14
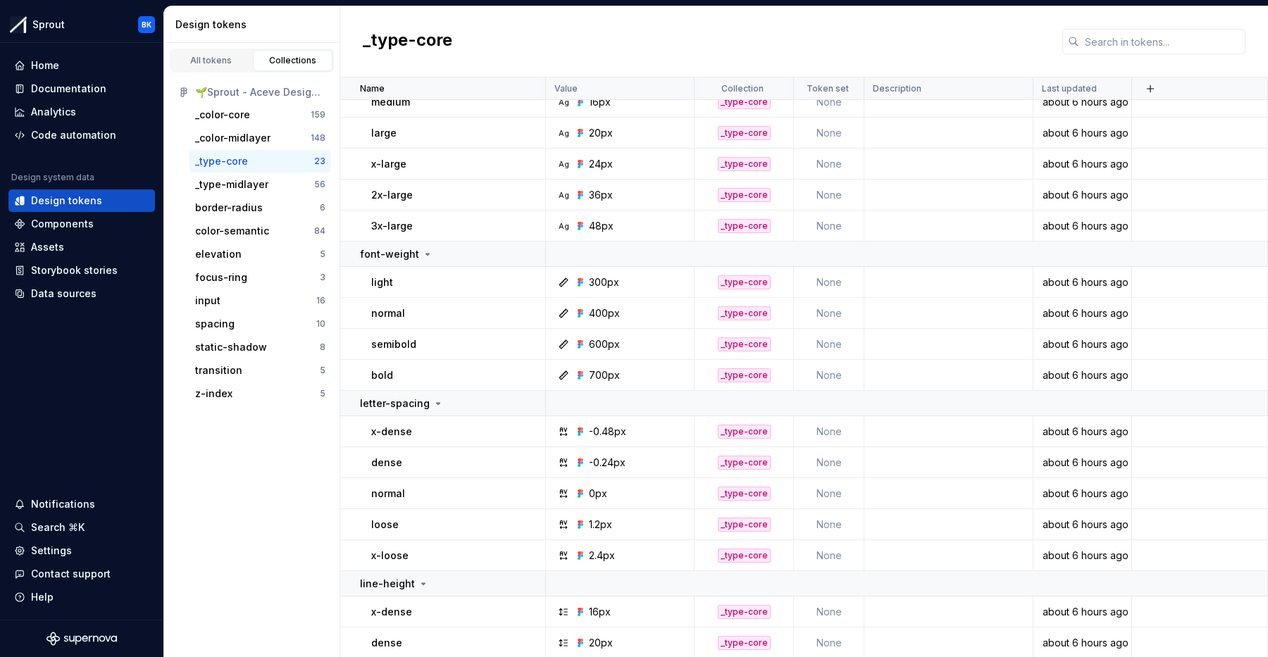
scroll to position [257, 0]
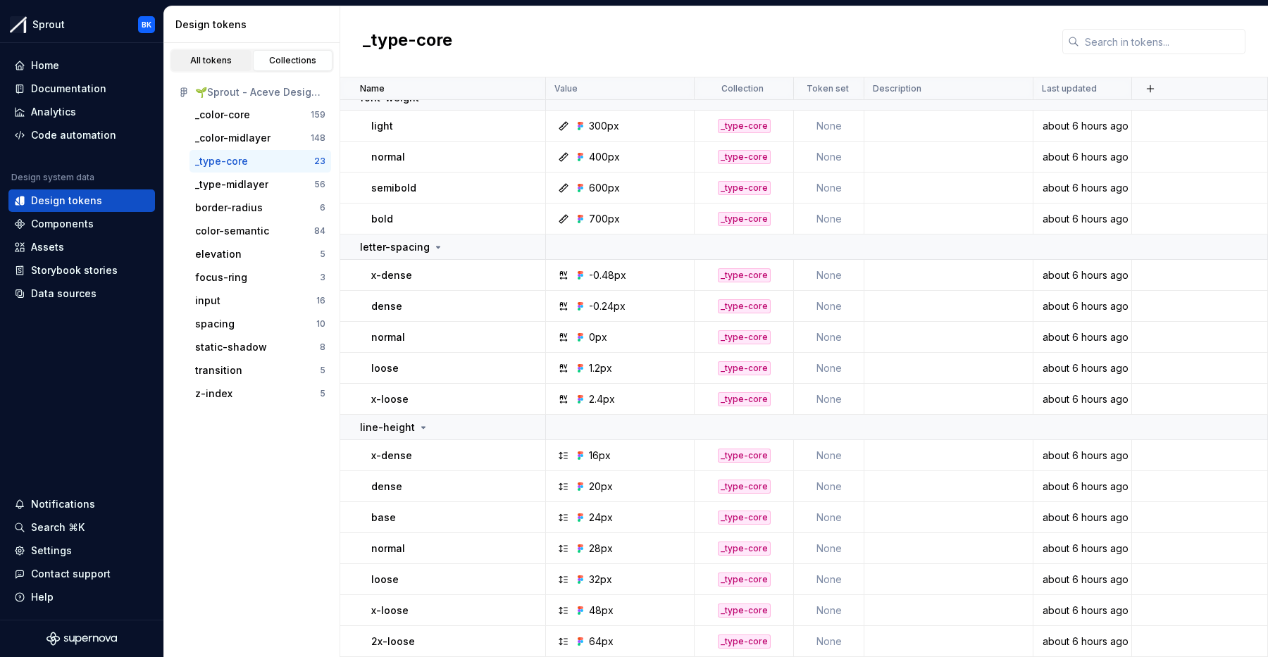
click at [204, 63] on div "All tokens" at bounding box center [211, 60] width 70 height 11
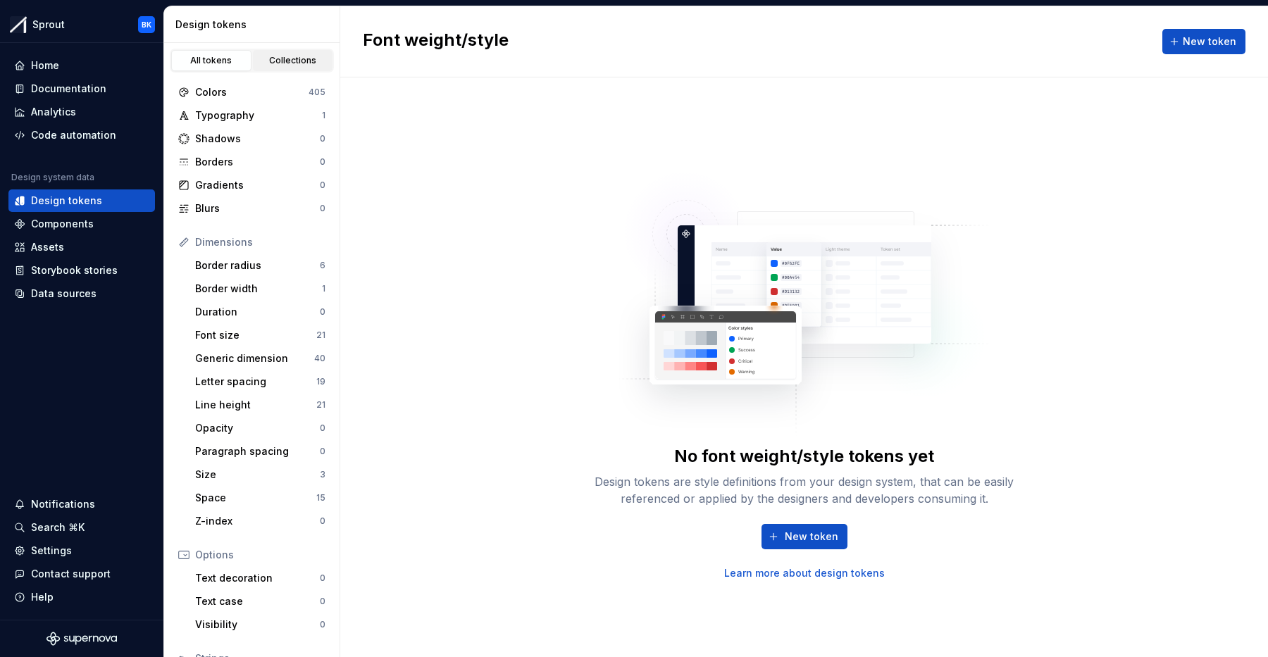
click at [293, 50] on link "Collections" at bounding box center [293, 60] width 80 height 21
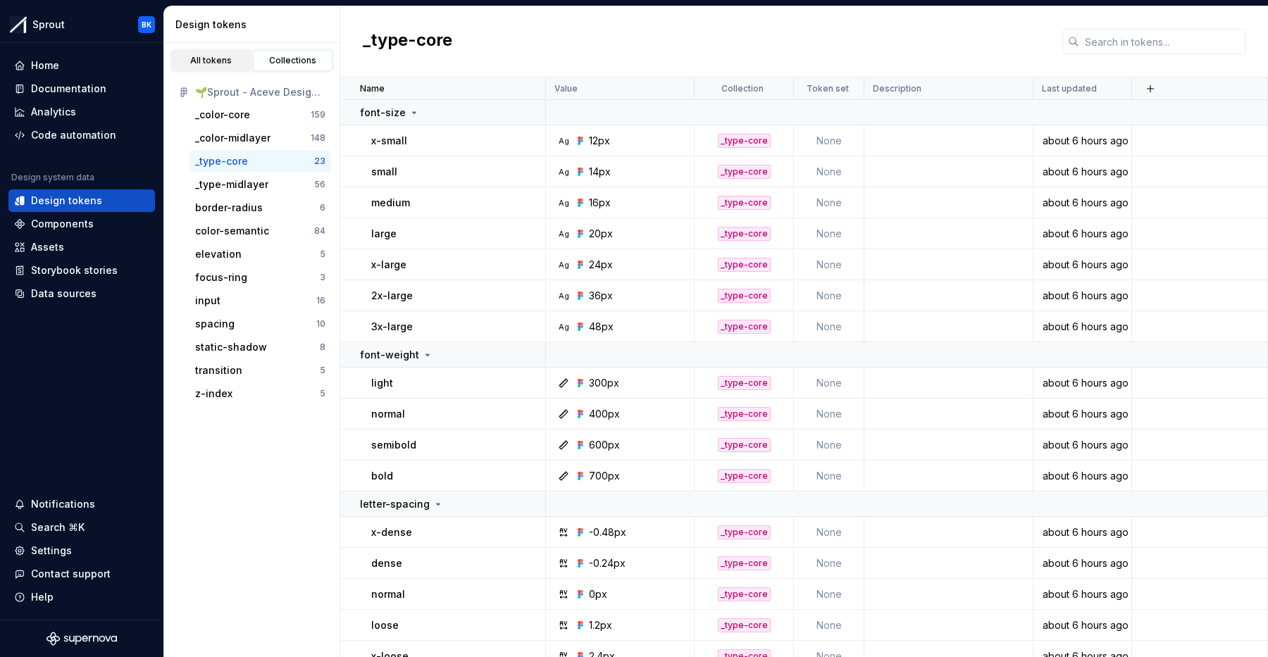
click at [223, 54] on link "All tokens" at bounding box center [211, 60] width 80 height 21
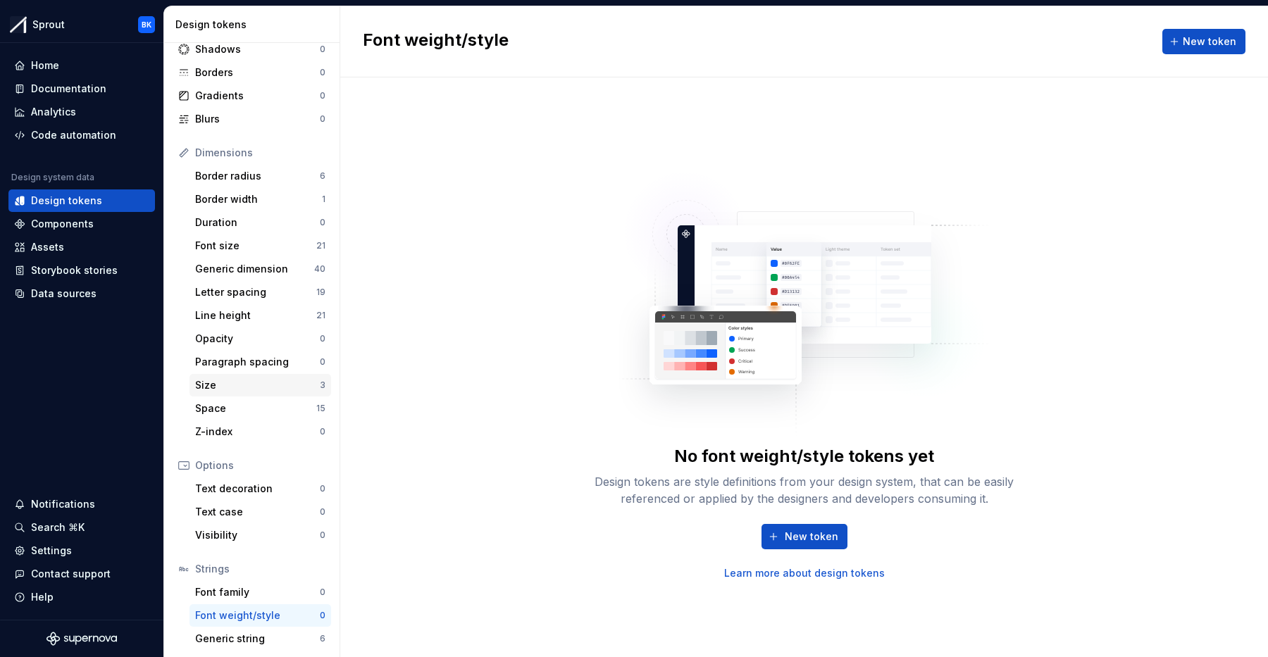
scroll to position [114, 0]
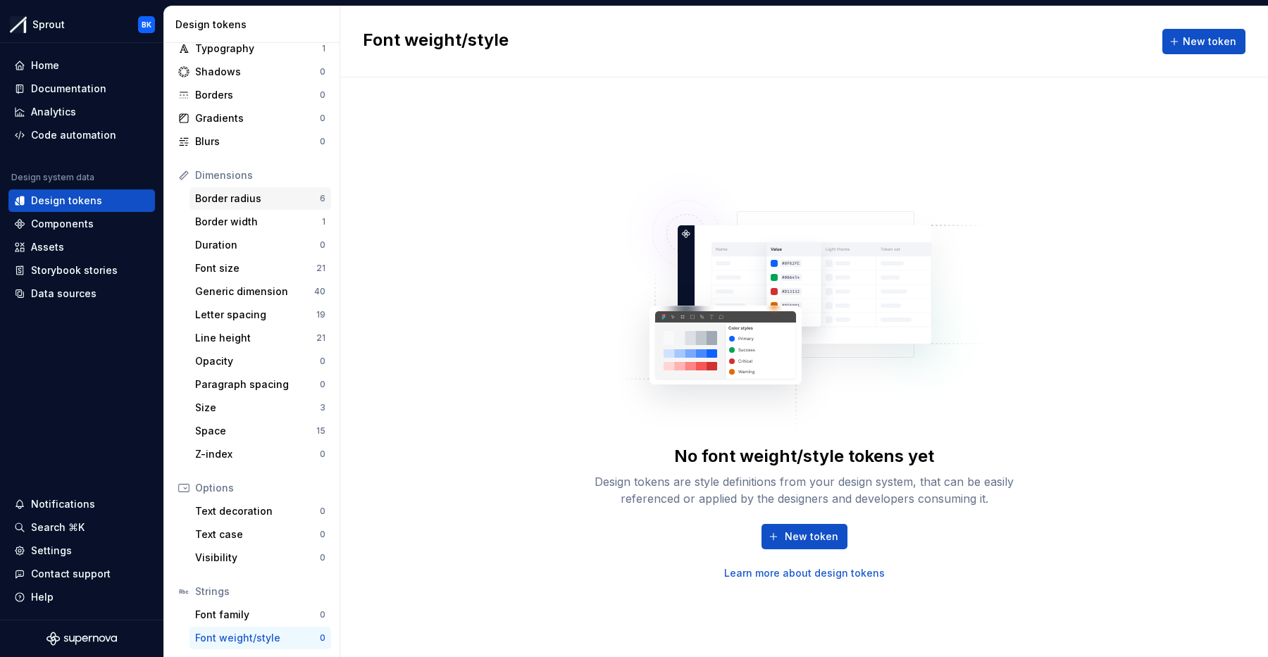
scroll to position [114, 0]
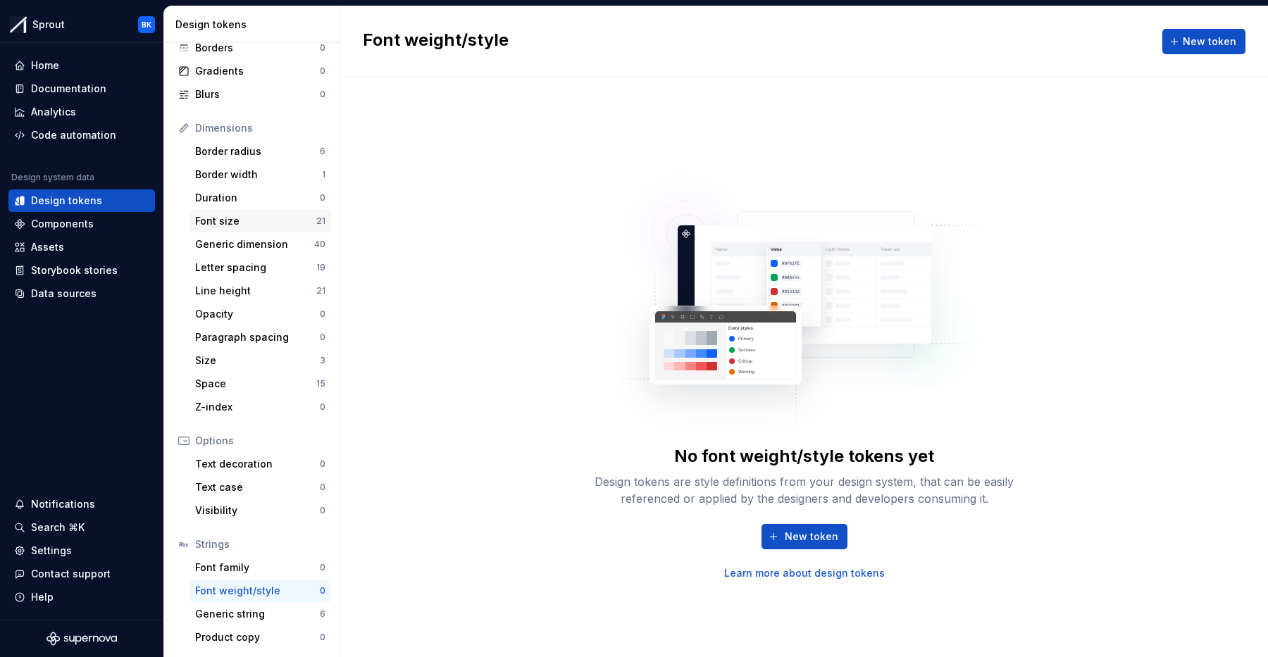
click at [283, 223] on div "Font size" at bounding box center [255, 221] width 121 height 14
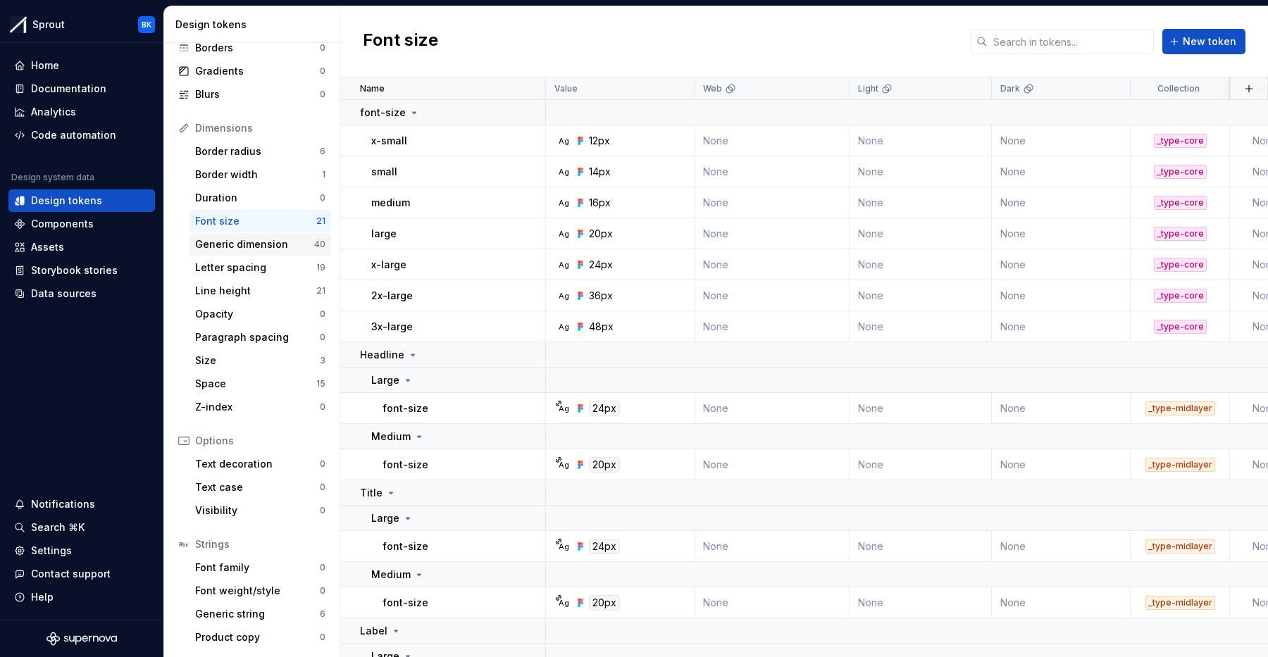
click at [283, 248] on div "Generic dimension" at bounding box center [254, 244] width 119 height 14
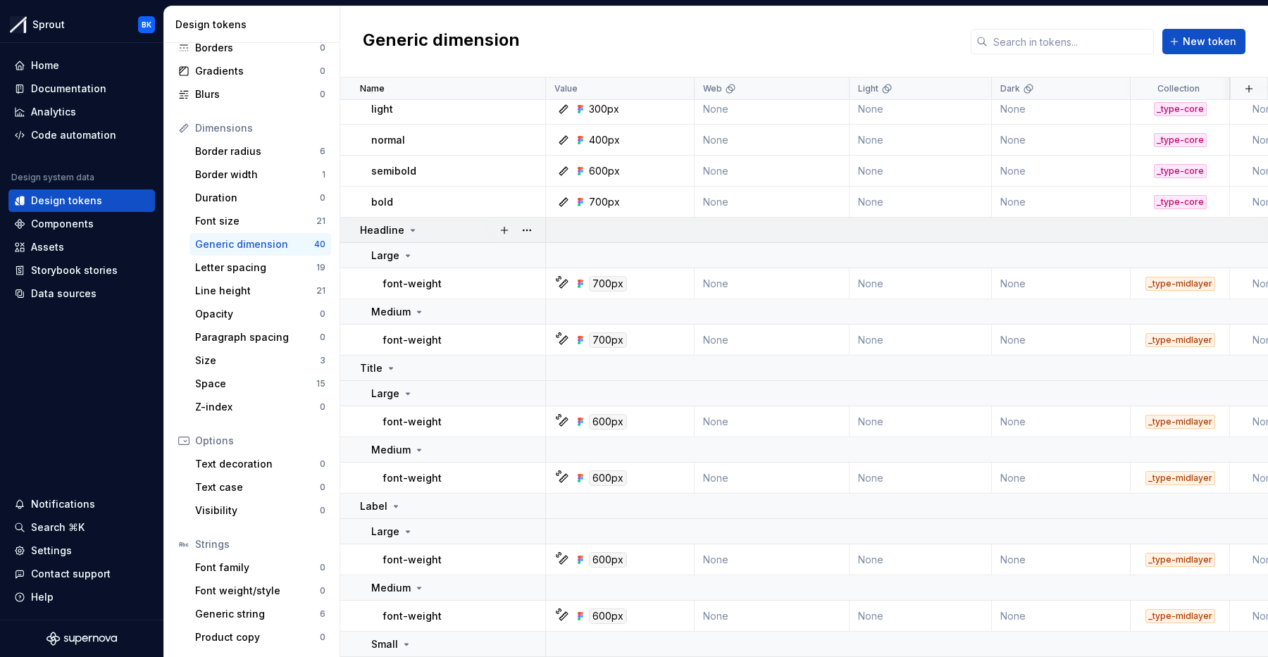
scroll to position [692, 0]
click at [447, 231] on div "Headline" at bounding box center [452, 230] width 185 height 14
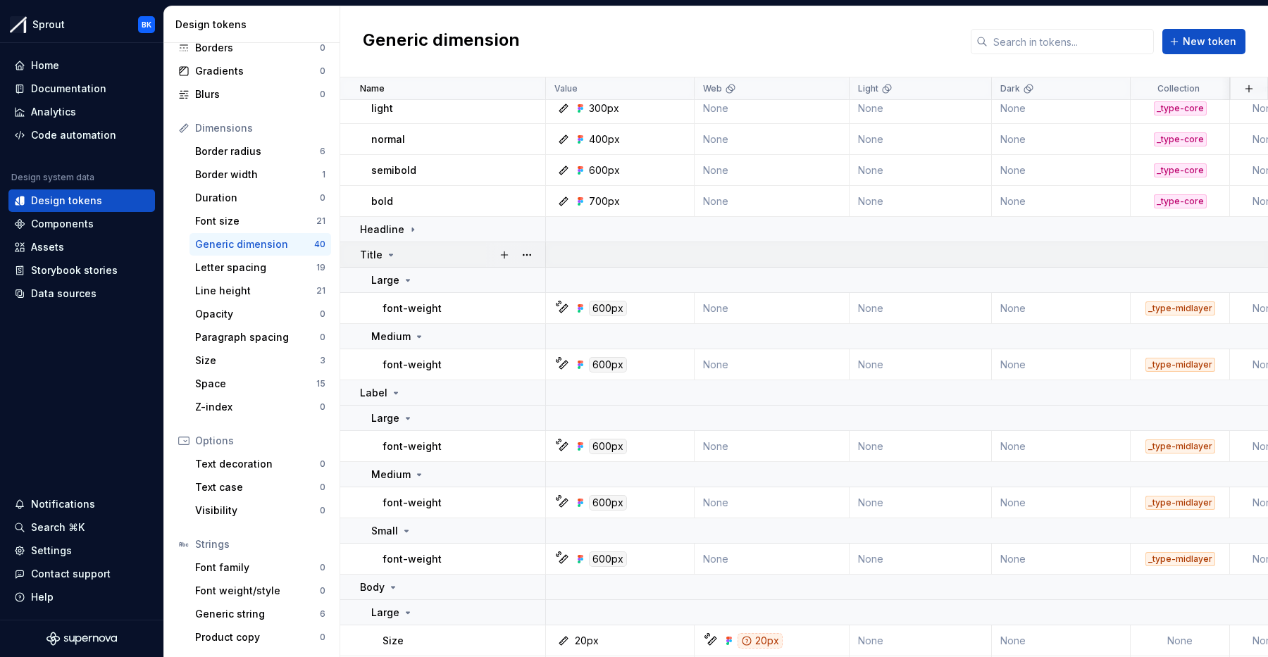
click at [444, 259] on div "Title" at bounding box center [452, 255] width 185 height 14
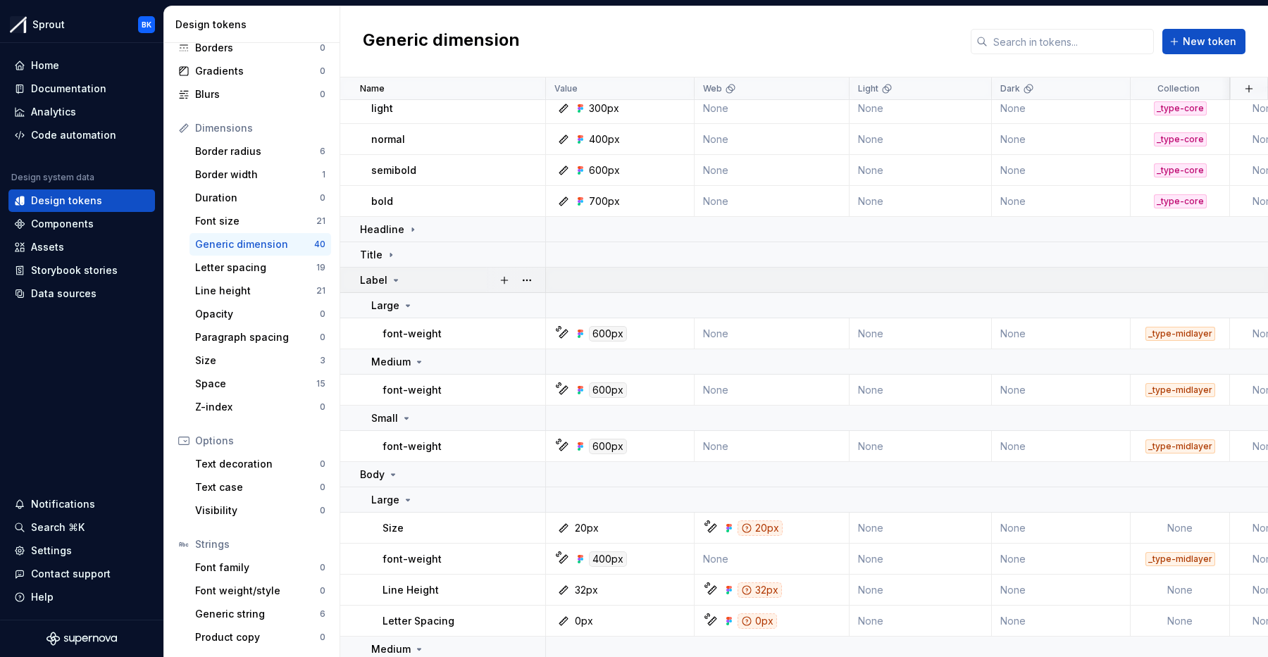
click at [438, 277] on div "Label" at bounding box center [452, 280] width 185 height 14
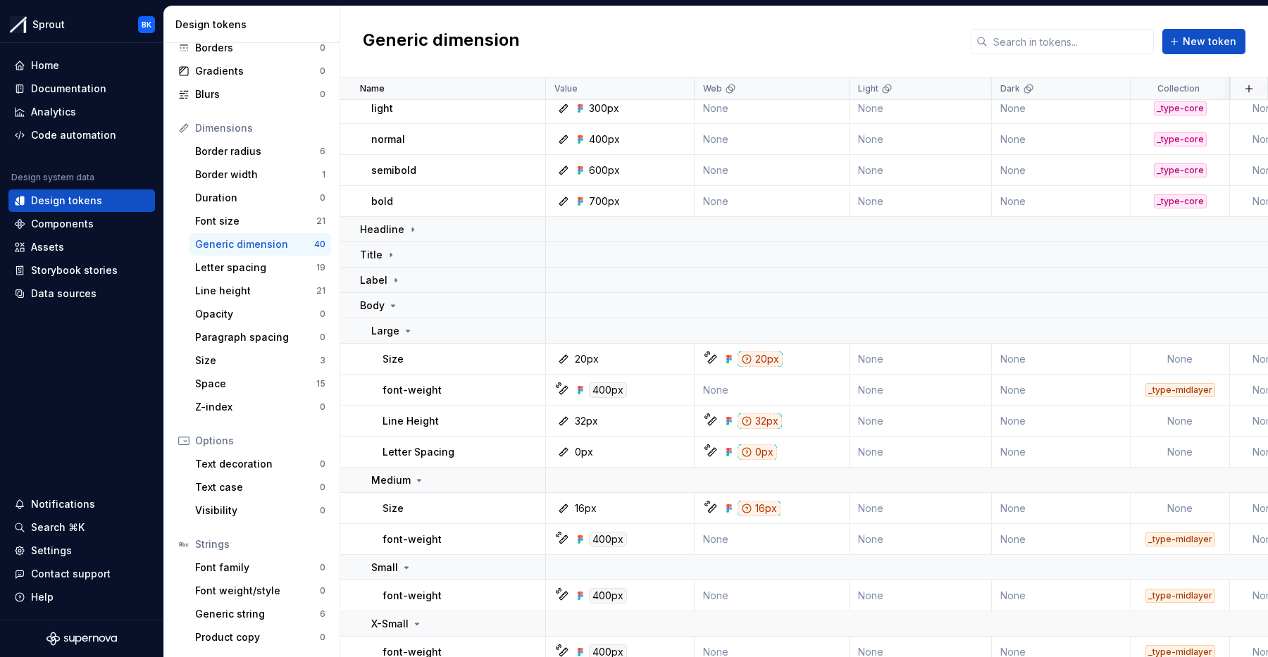
click at [435, 305] on div "Body" at bounding box center [452, 306] width 185 height 14
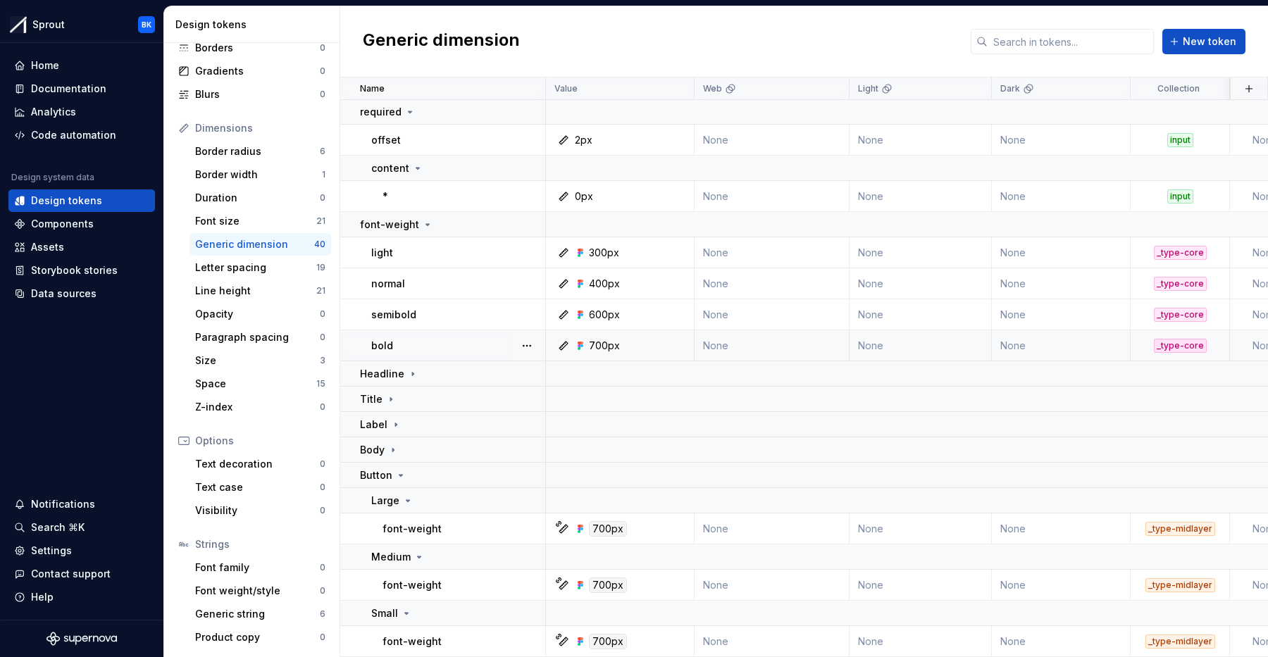
scroll to position [547, 0]
click at [416, 473] on div "Button" at bounding box center [452, 475] width 185 height 14
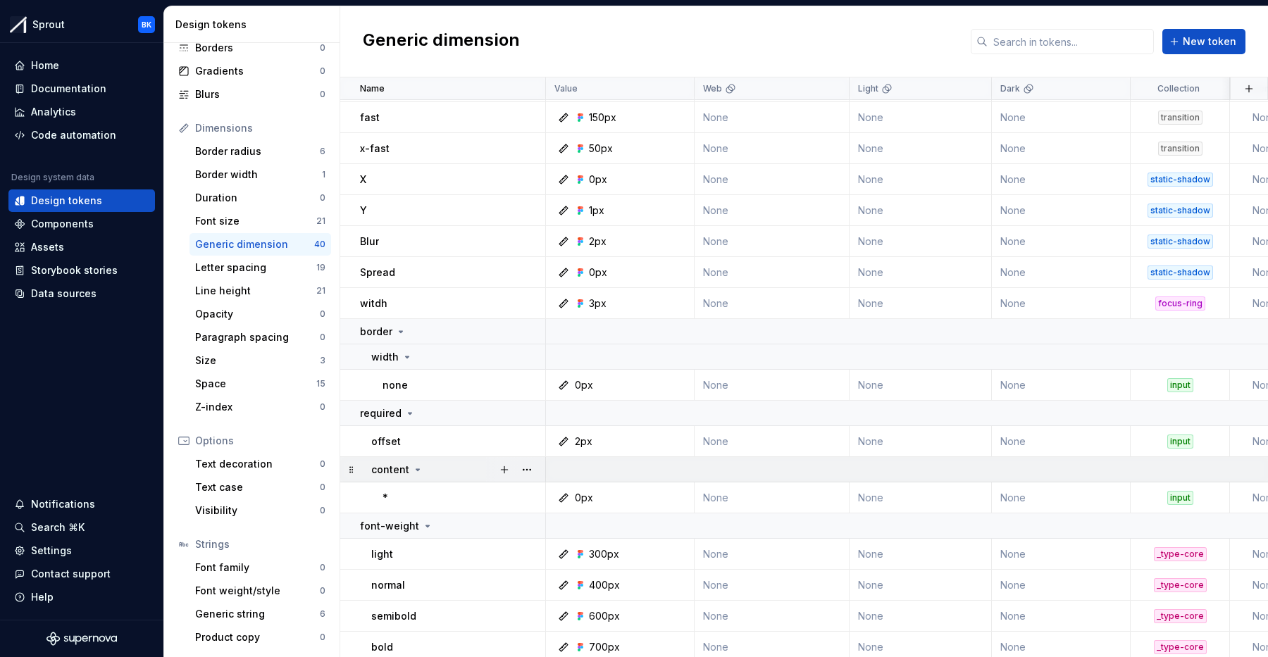
scroll to position [245, 0]
click at [522, 469] on button "button" at bounding box center [527, 471] width 20 height 20
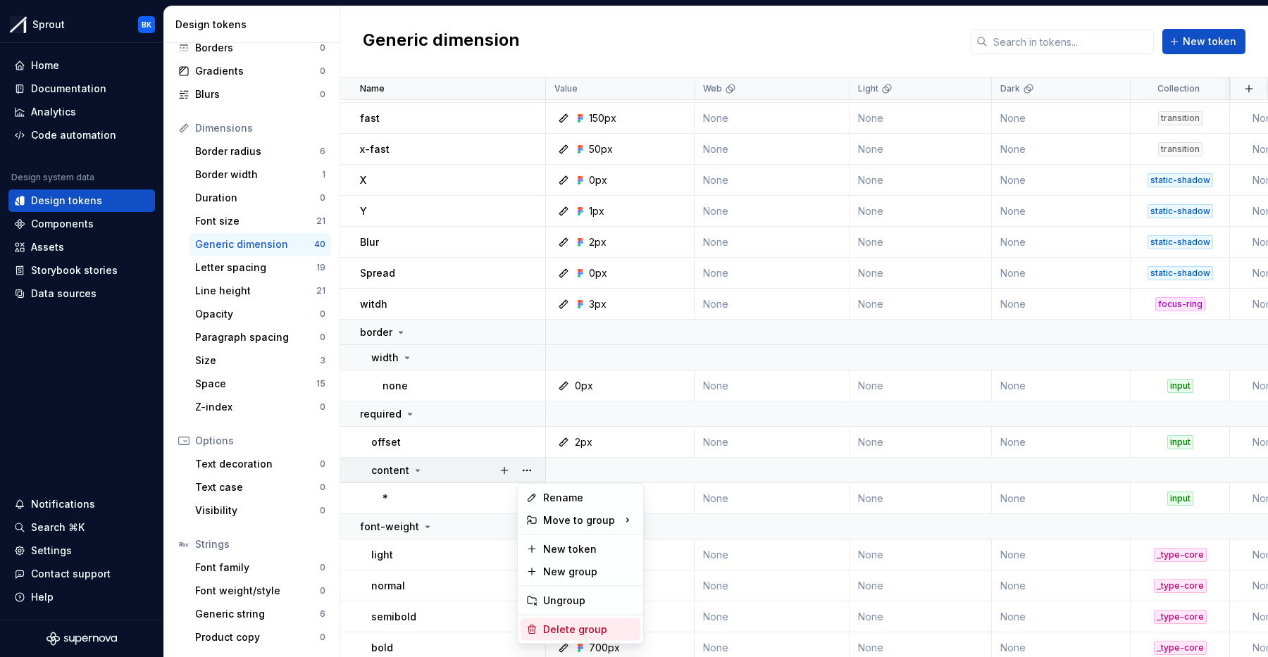
click at [581, 626] on div "Delete group" at bounding box center [589, 630] width 92 height 14
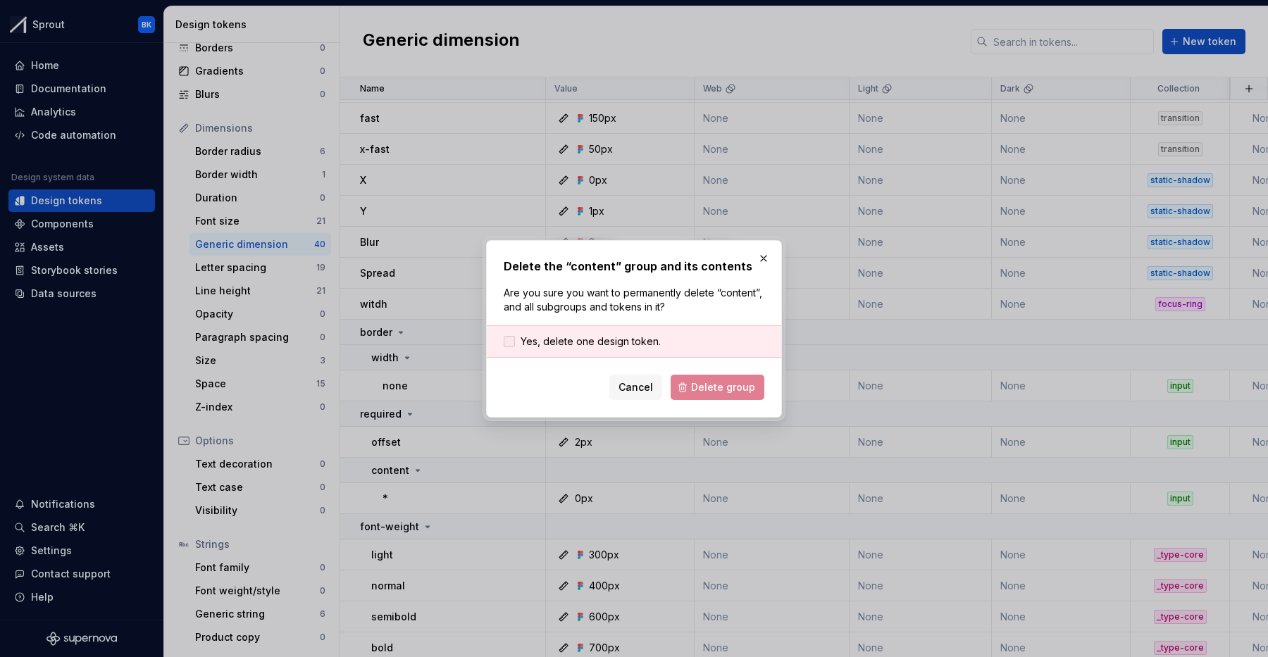
click at [575, 337] on span "Yes, delete one design token." at bounding box center [591, 342] width 140 height 14
click at [770, 253] on button "button" at bounding box center [764, 259] width 20 height 20
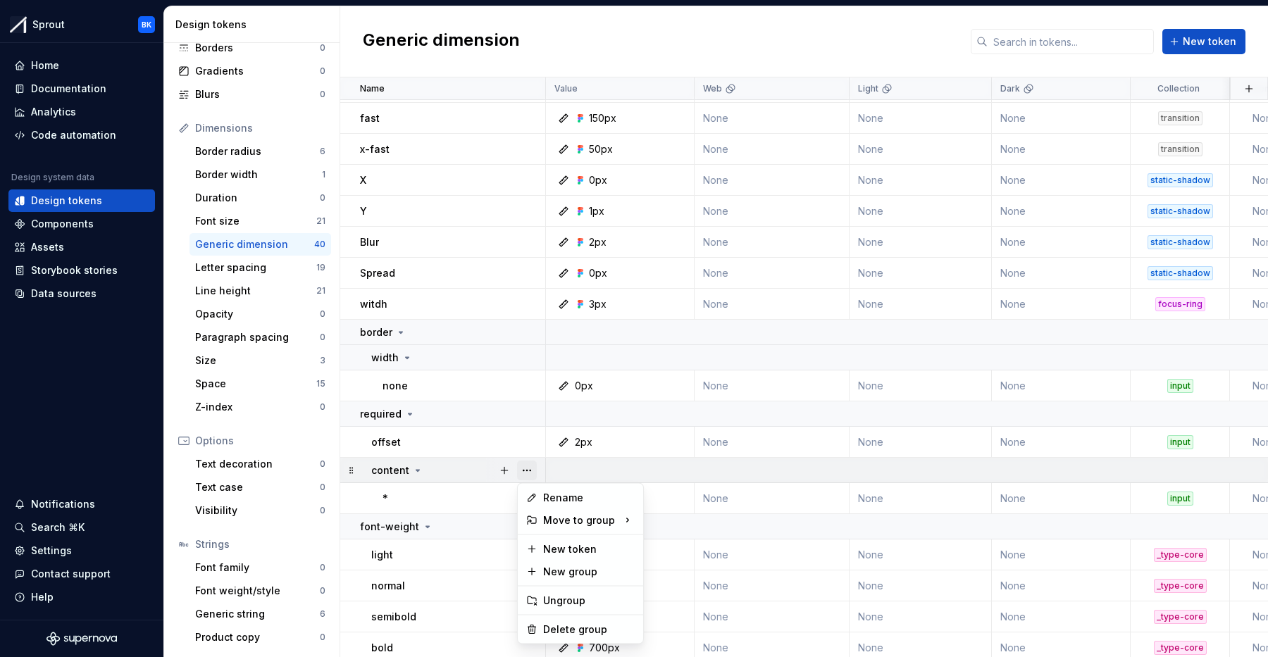
click at [524, 465] on button "button" at bounding box center [527, 471] width 20 height 20
click at [554, 621] on div "Delete group" at bounding box center [581, 630] width 120 height 23
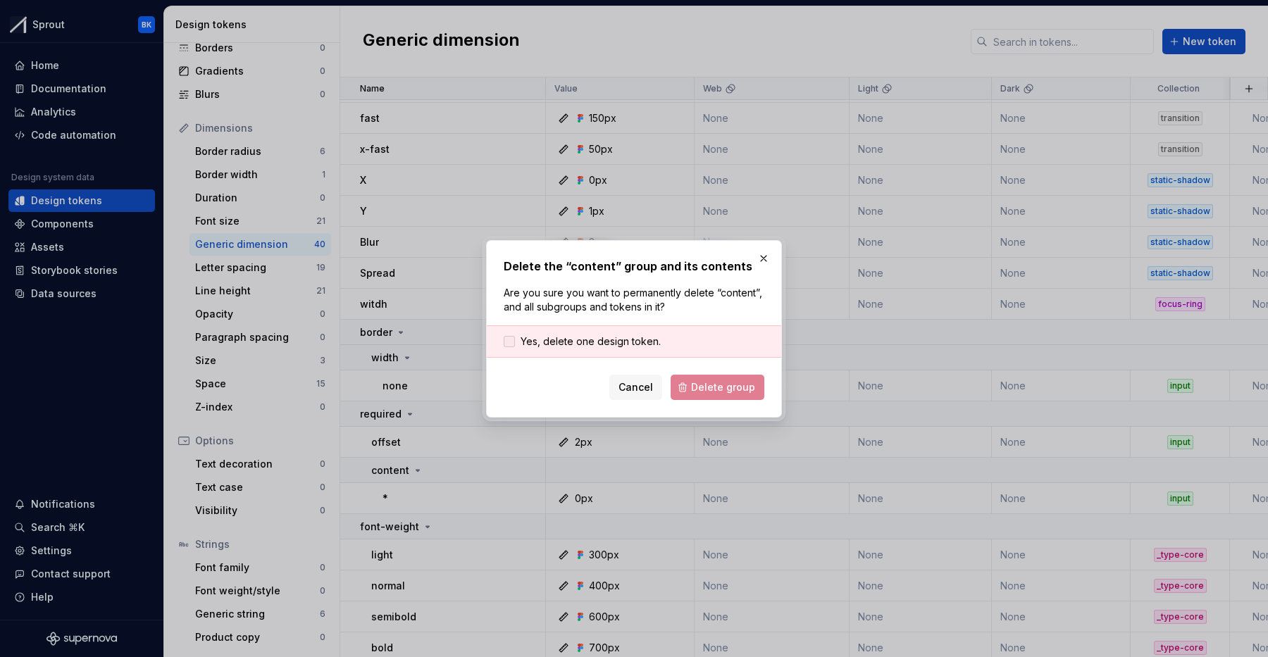
click at [538, 346] on span "Yes, delete one design token." at bounding box center [591, 342] width 140 height 14
click at [731, 387] on span "Delete group" at bounding box center [723, 387] width 64 height 14
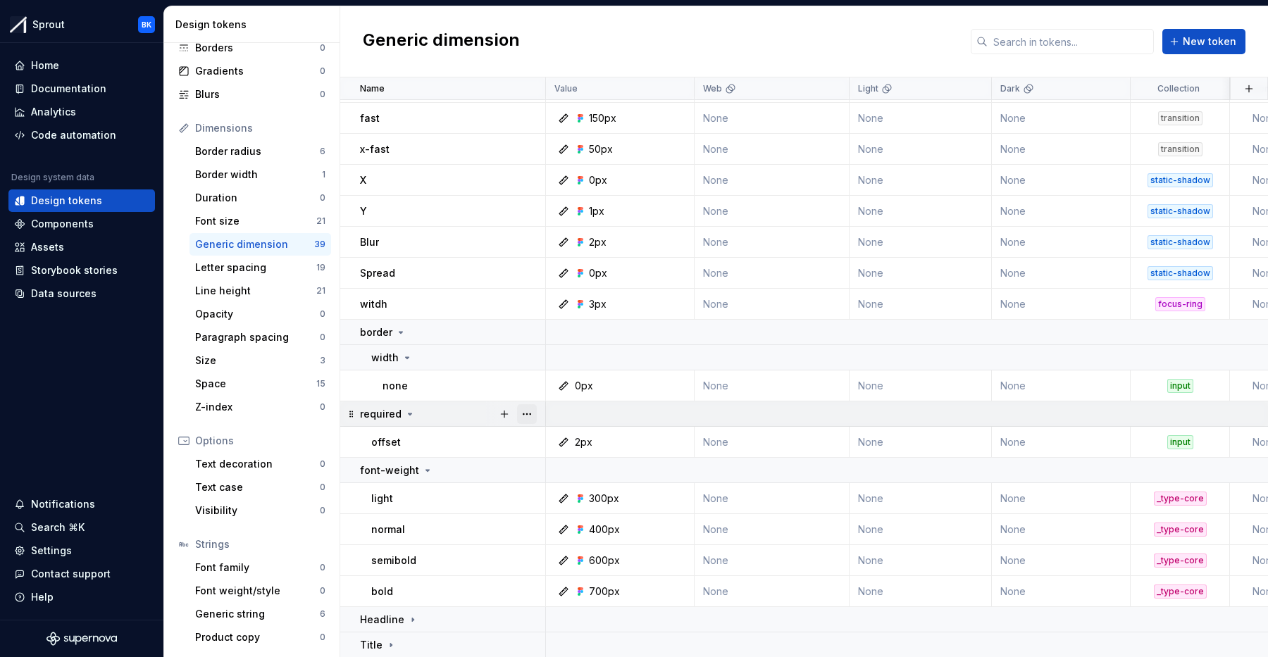
click at [528, 412] on button "button" at bounding box center [527, 414] width 20 height 20
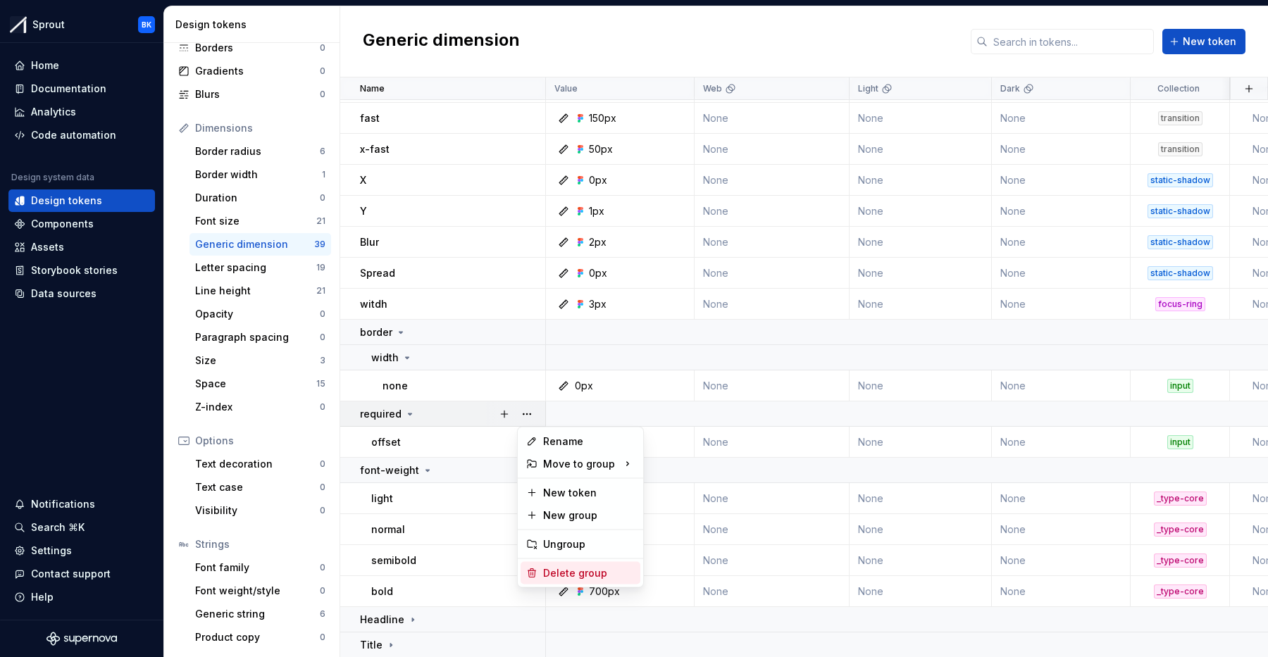
click at [580, 571] on div "Delete group" at bounding box center [589, 573] width 92 height 14
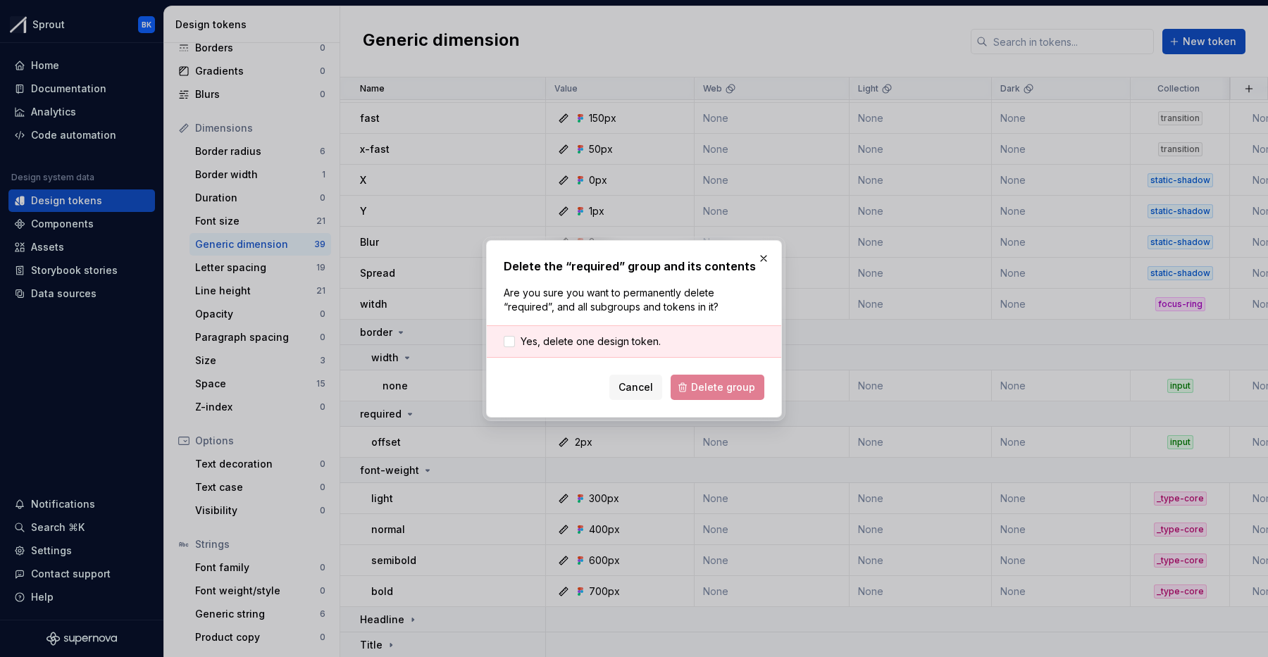
click at [622, 329] on div "Yes, delete one design token." at bounding box center [634, 341] width 294 height 32
click at [621, 335] on span "Yes, delete one design token." at bounding box center [591, 342] width 140 height 14
click at [722, 388] on span "Delete group" at bounding box center [723, 387] width 64 height 14
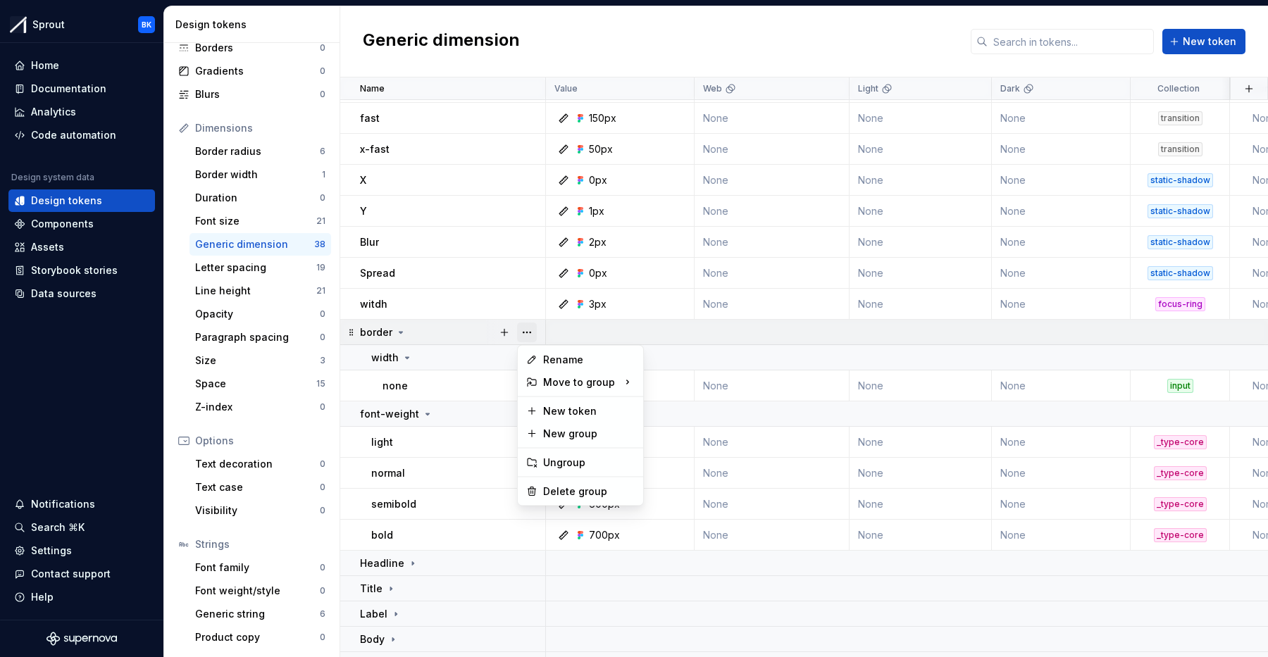
click at [524, 330] on button "button" at bounding box center [527, 333] width 20 height 20
click at [581, 483] on div "Delete group" at bounding box center [581, 491] width 120 height 23
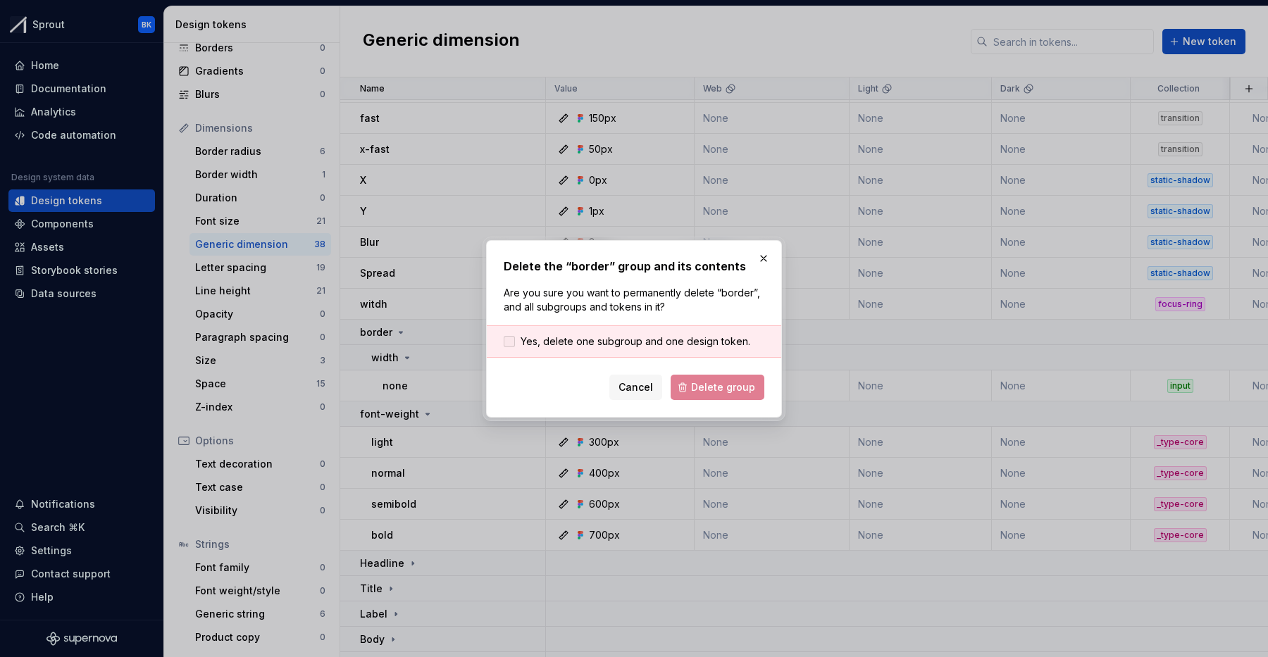
click at [608, 336] on span "Yes, delete one subgroup and one design token." at bounding box center [636, 342] width 230 height 14
click at [724, 389] on span "Delete group" at bounding box center [723, 387] width 64 height 14
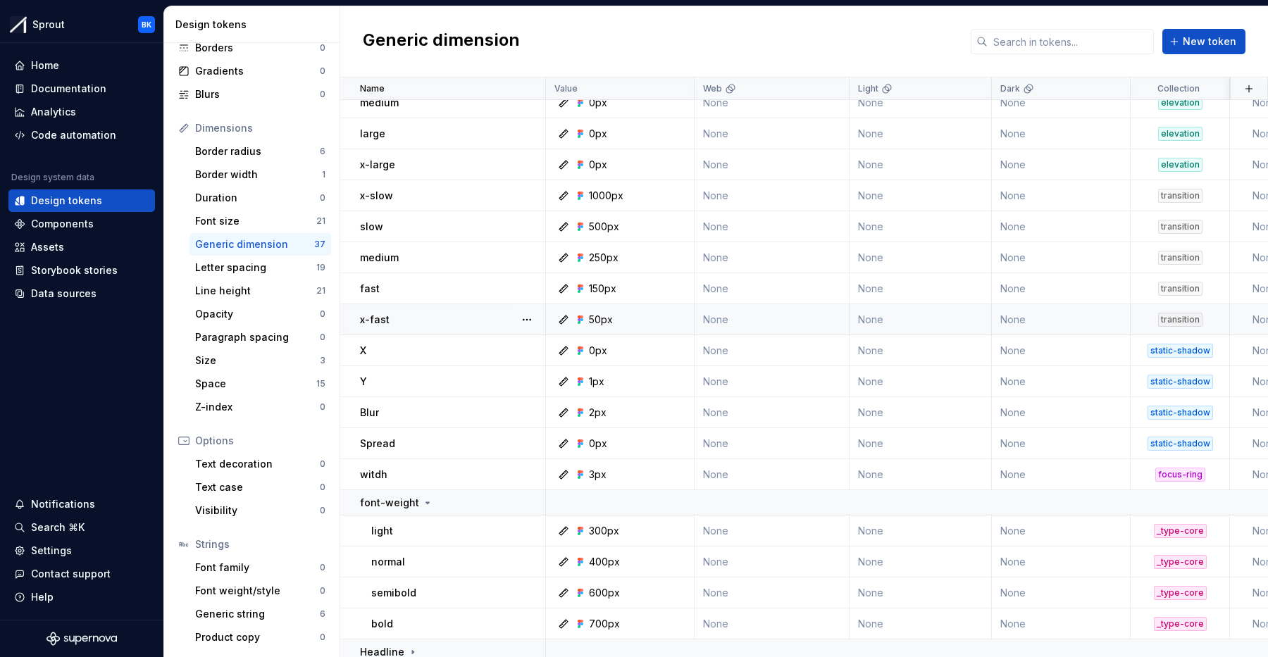
scroll to position [0, 0]
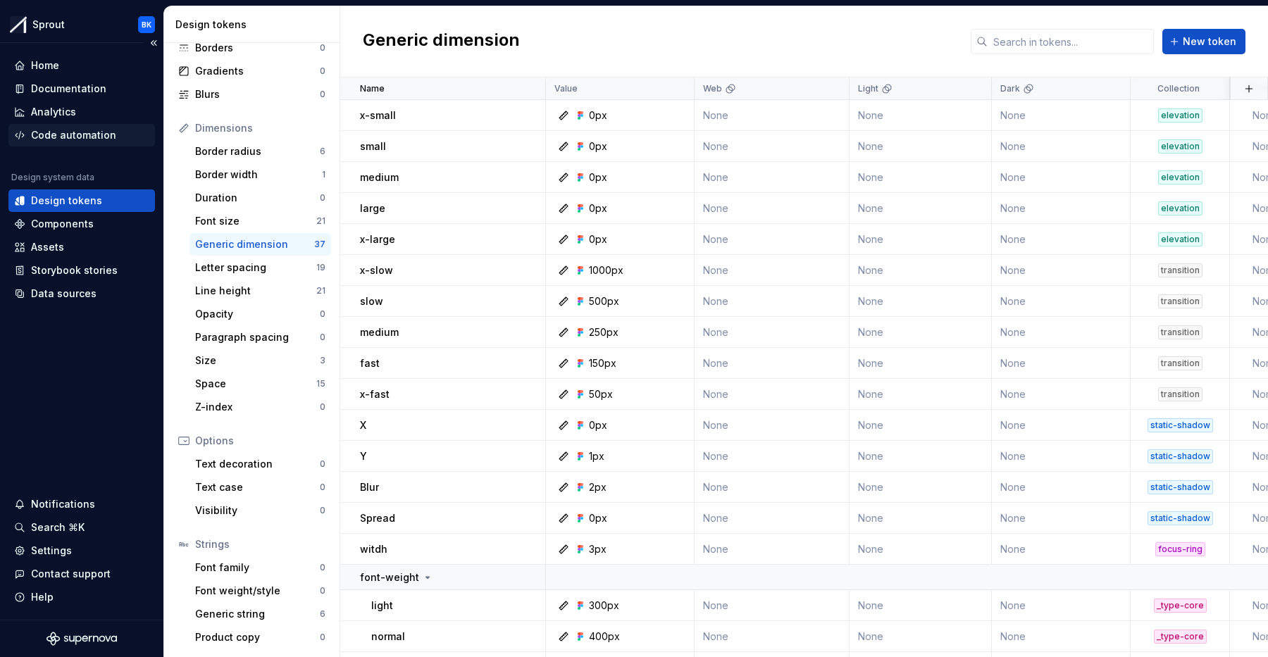
click at [106, 140] on div "Code automation" at bounding box center [73, 135] width 85 height 14
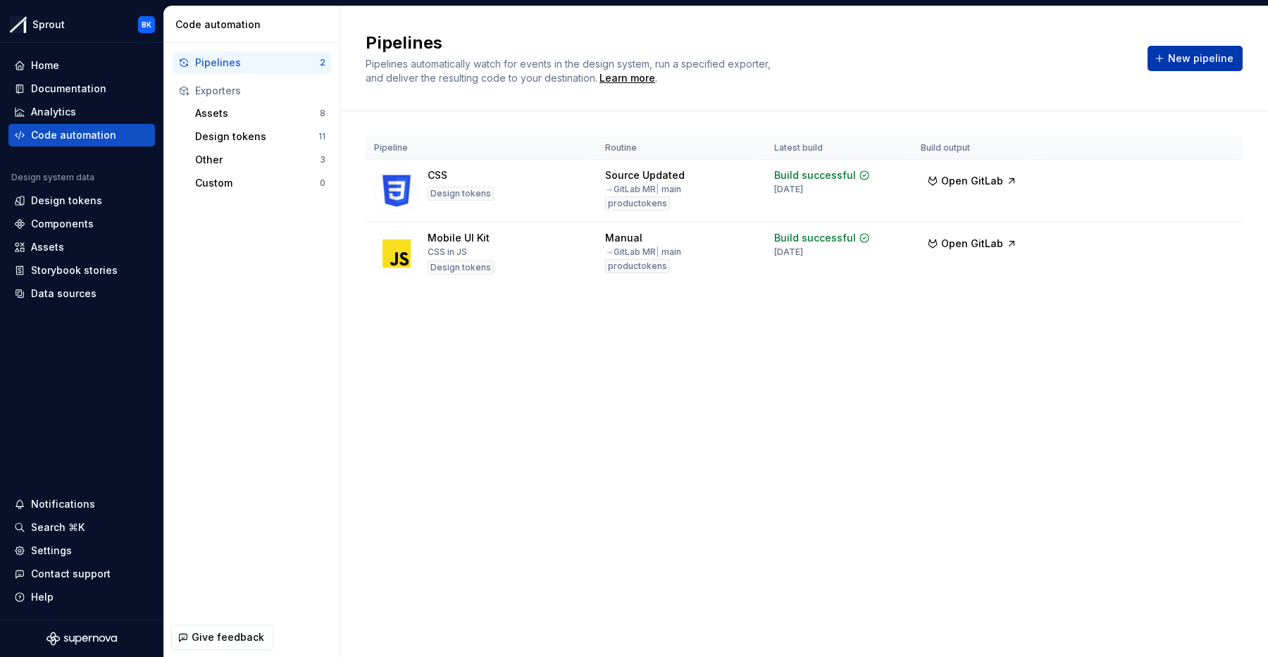
click at [1197, 58] on span "New pipeline" at bounding box center [1201, 58] width 66 height 14
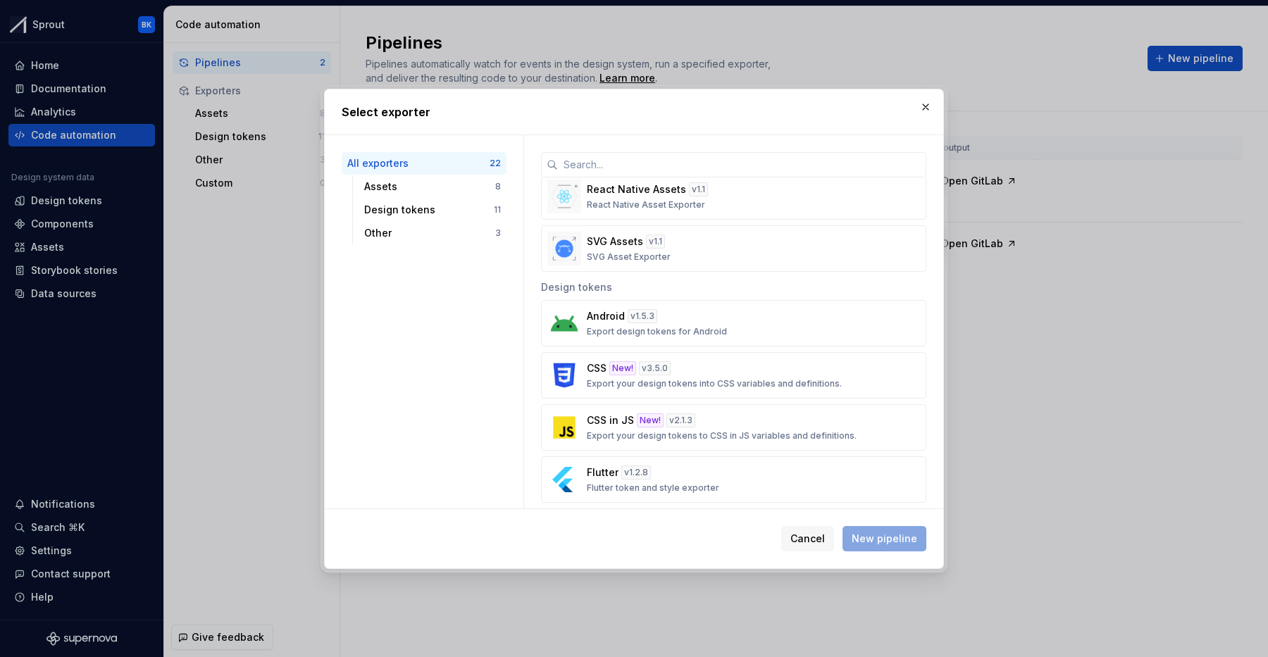
scroll to position [445, 0]
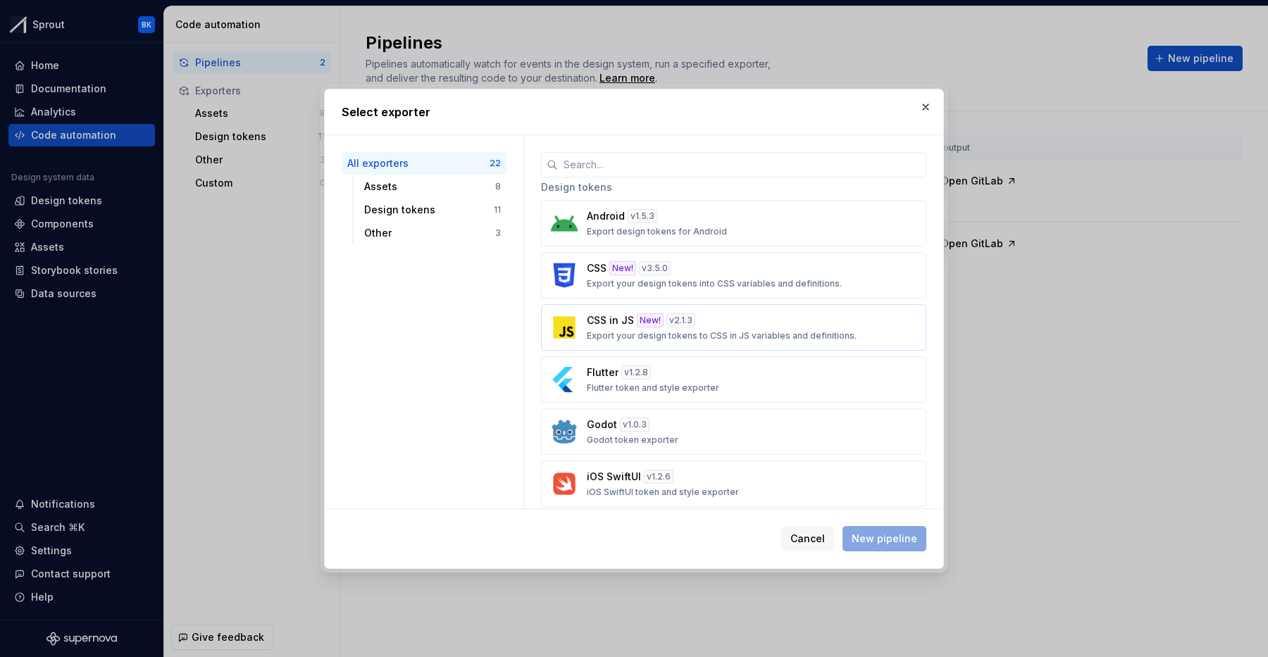
click at [775, 333] on p "Export your design tokens to CSS in JS variables and definitions." at bounding box center [722, 335] width 270 height 11
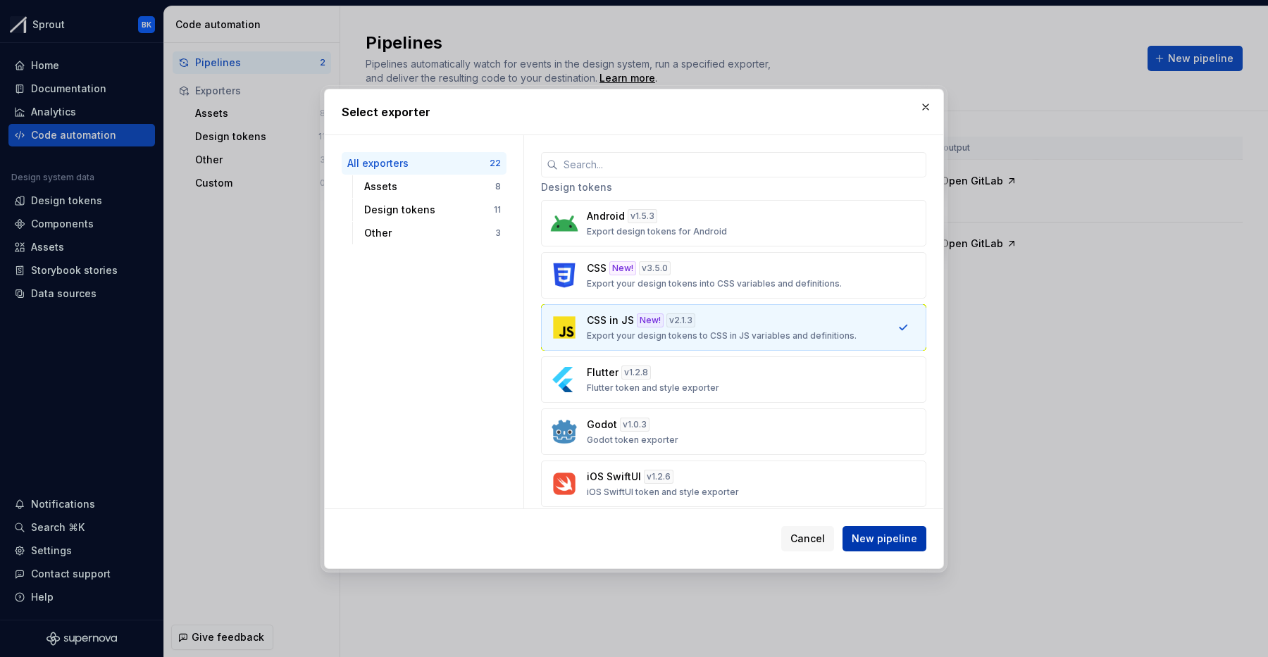
click at [894, 537] on span "New pipeline" at bounding box center [885, 539] width 66 height 14
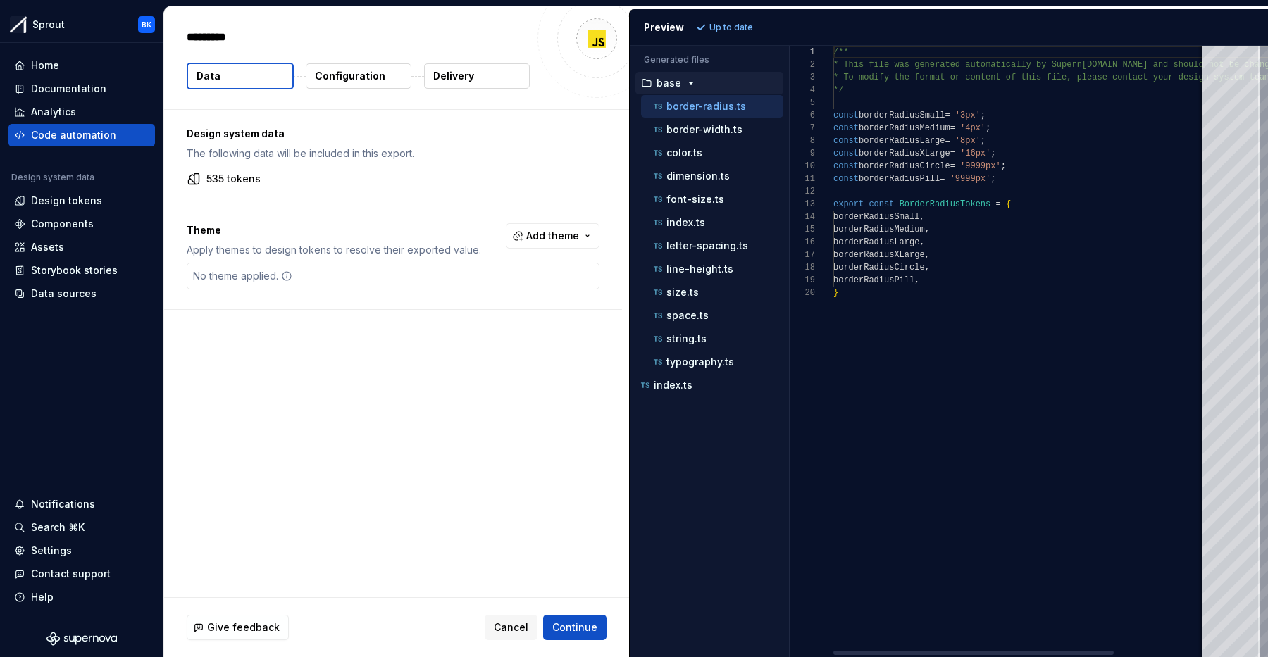
type textarea "*"
click at [723, 192] on div "font-size.ts" at bounding box center [717, 199] width 132 height 14
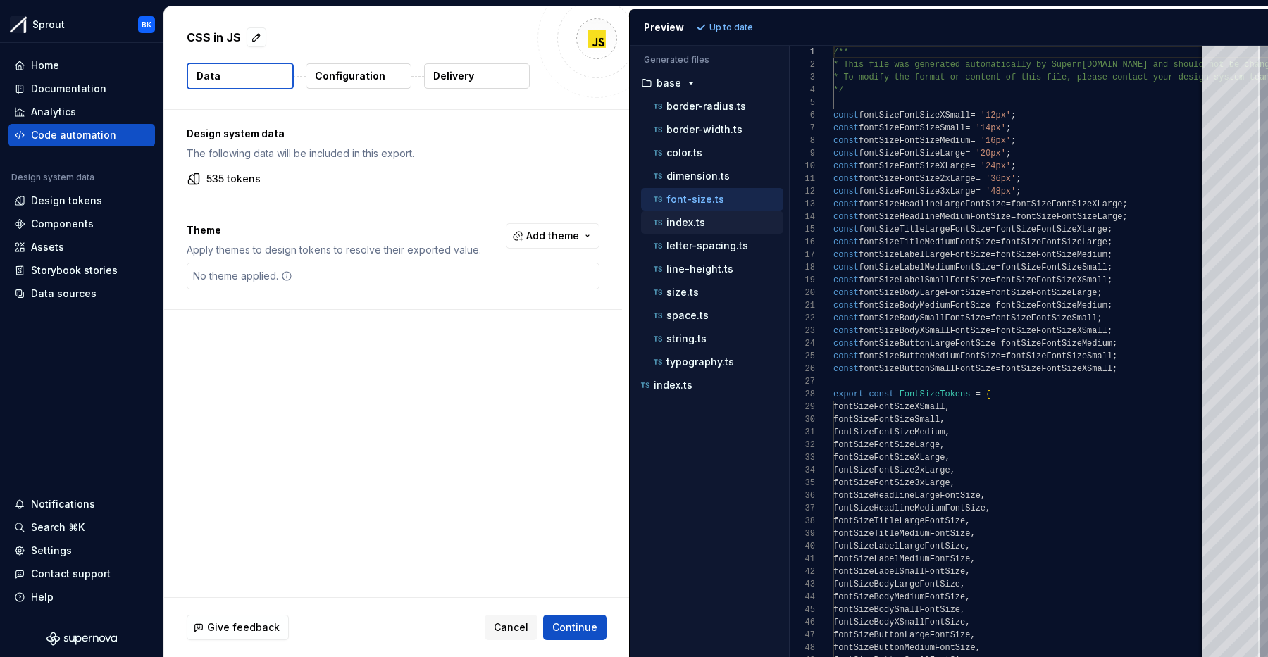
click at [707, 223] on div "index.ts" at bounding box center [717, 223] width 132 height 14
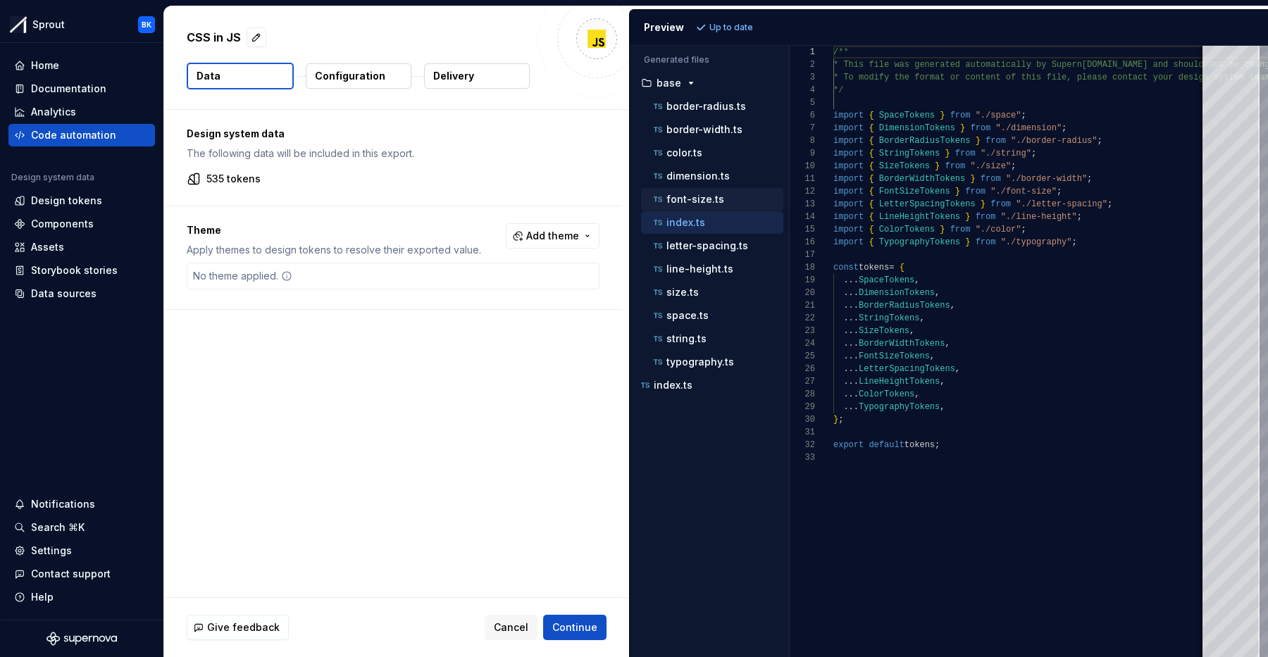
click at [710, 197] on p "font-size.ts" at bounding box center [695, 199] width 58 height 11
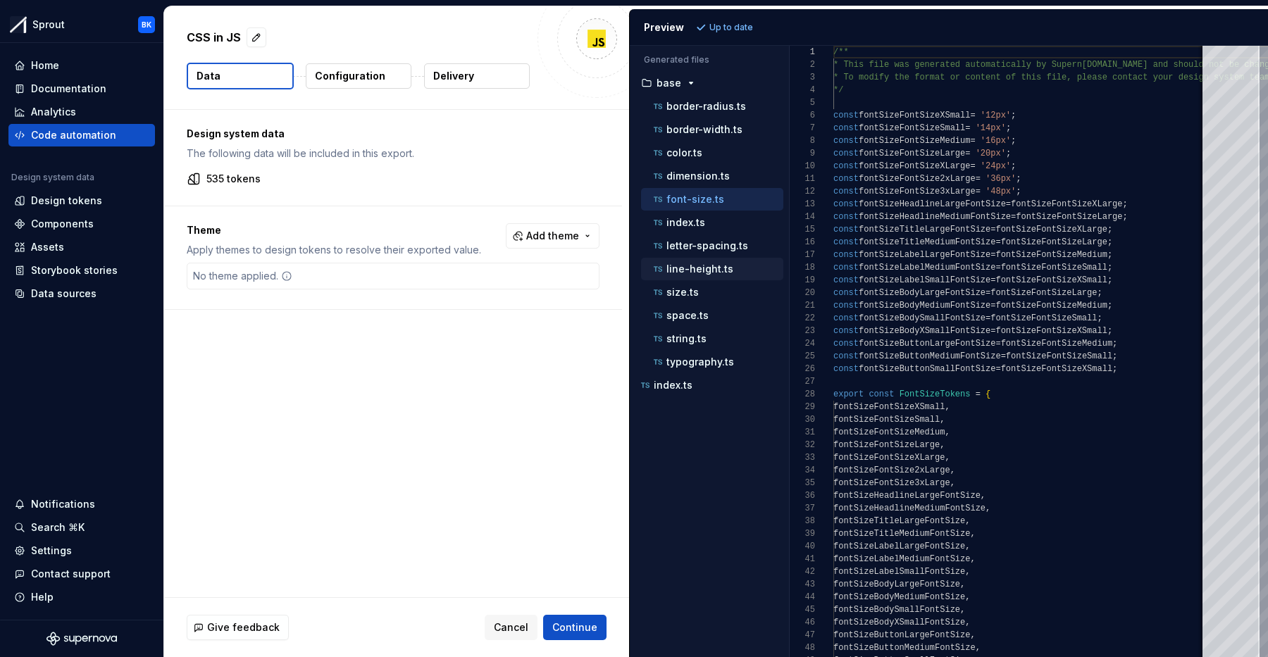
click at [728, 266] on p "line-height.ts" at bounding box center [699, 268] width 67 height 11
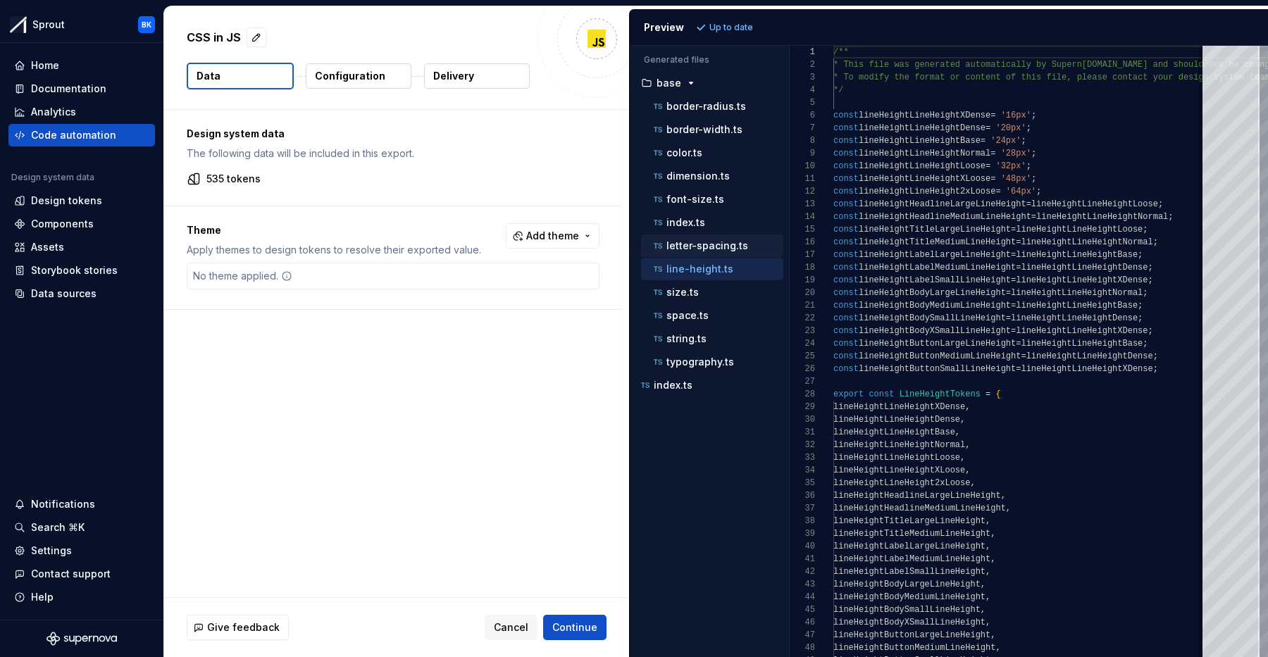
click at [726, 248] on p "letter-spacing.ts" at bounding box center [707, 245] width 82 height 11
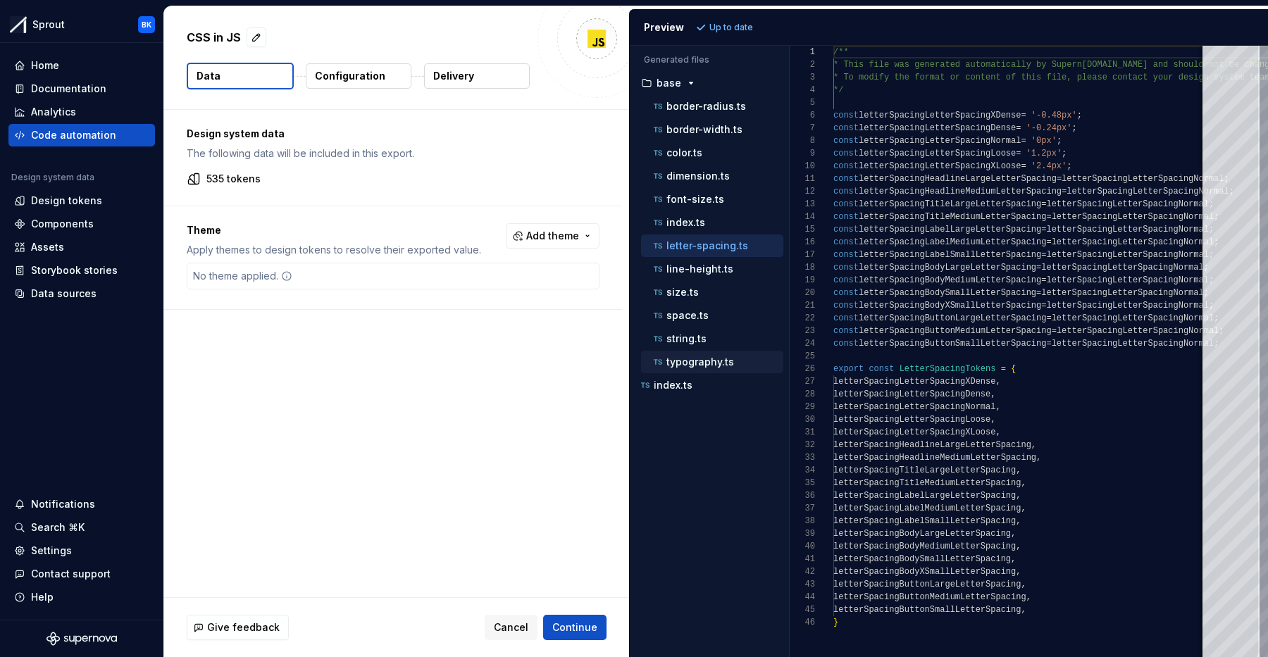
click at [733, 357] on div "typography.ts" at bounding box center [717, 362] width 132 height 14
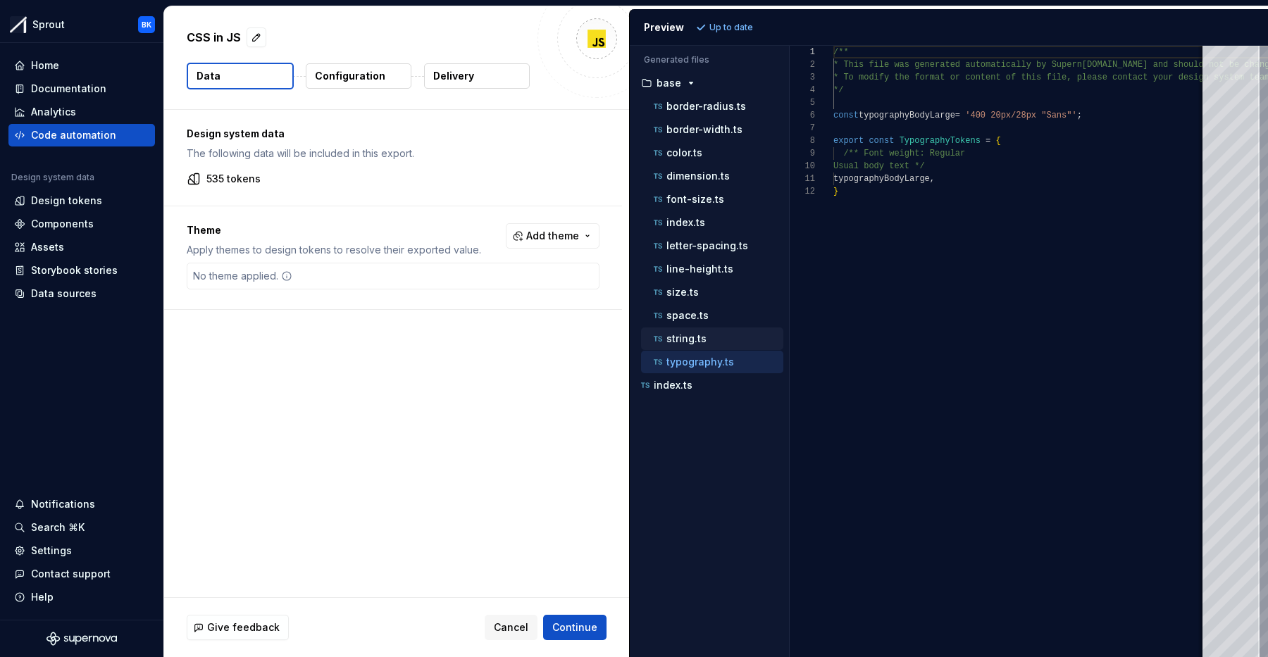
click at [704, 345] on div "string.ts" at bounding box center [717, 339] width 132 height 14
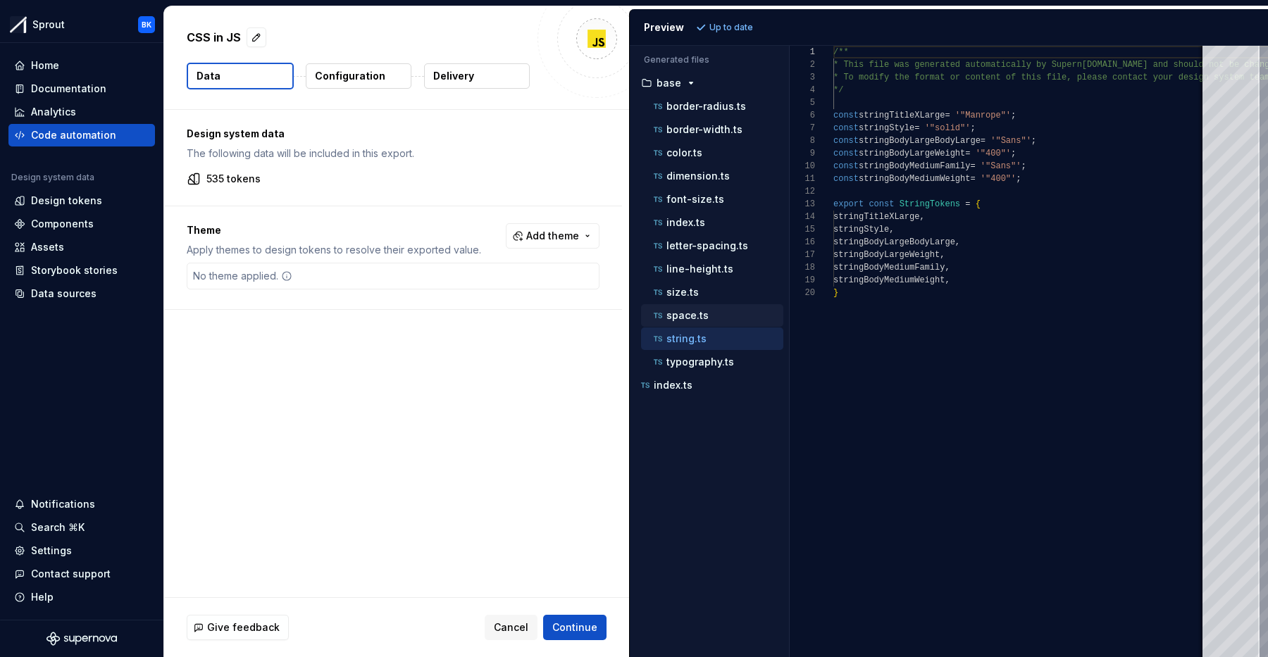
click at [705, 318] on p "space.ts" at bounding box center [687, 315] width 42 height 11
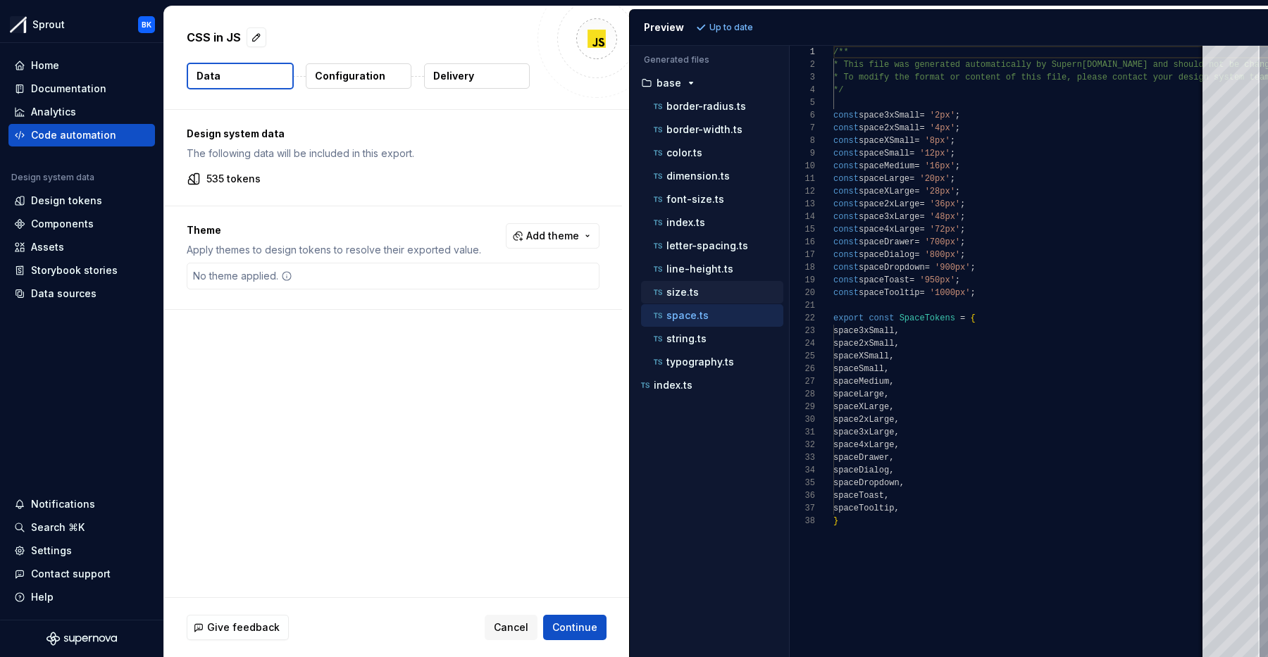
click at [704, 294] on div "size.ts" at bounding box center [717, 292] width 132 height 14
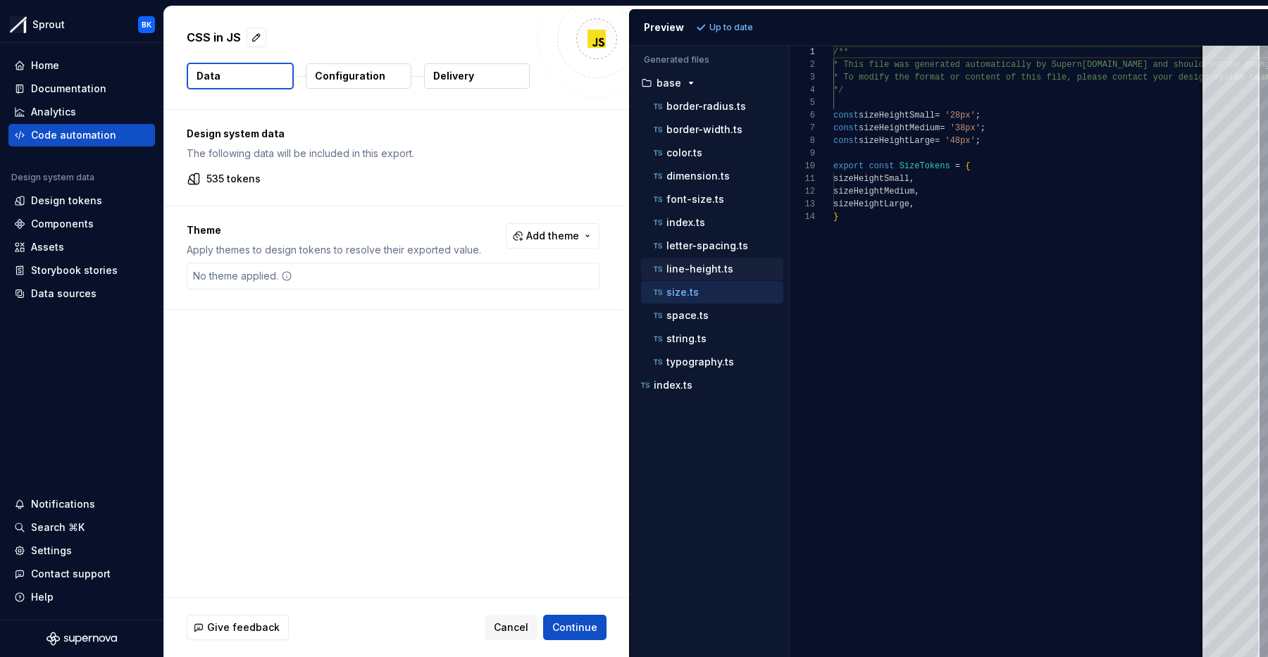
click at [704, 270] on p "line-height.ts" at bounding box center [699, 268] width 67 height 11
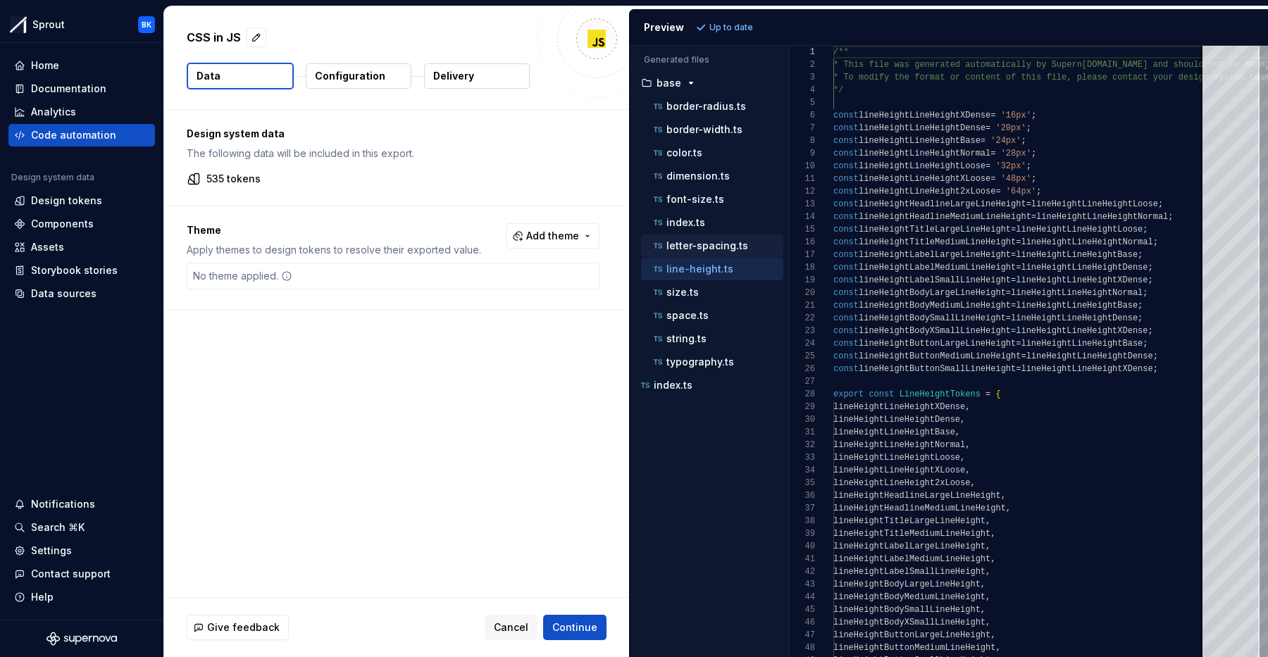
click at [705, 249] on p "letter-spacing.ts" at bounding box center [707, 245] width 82 height 11
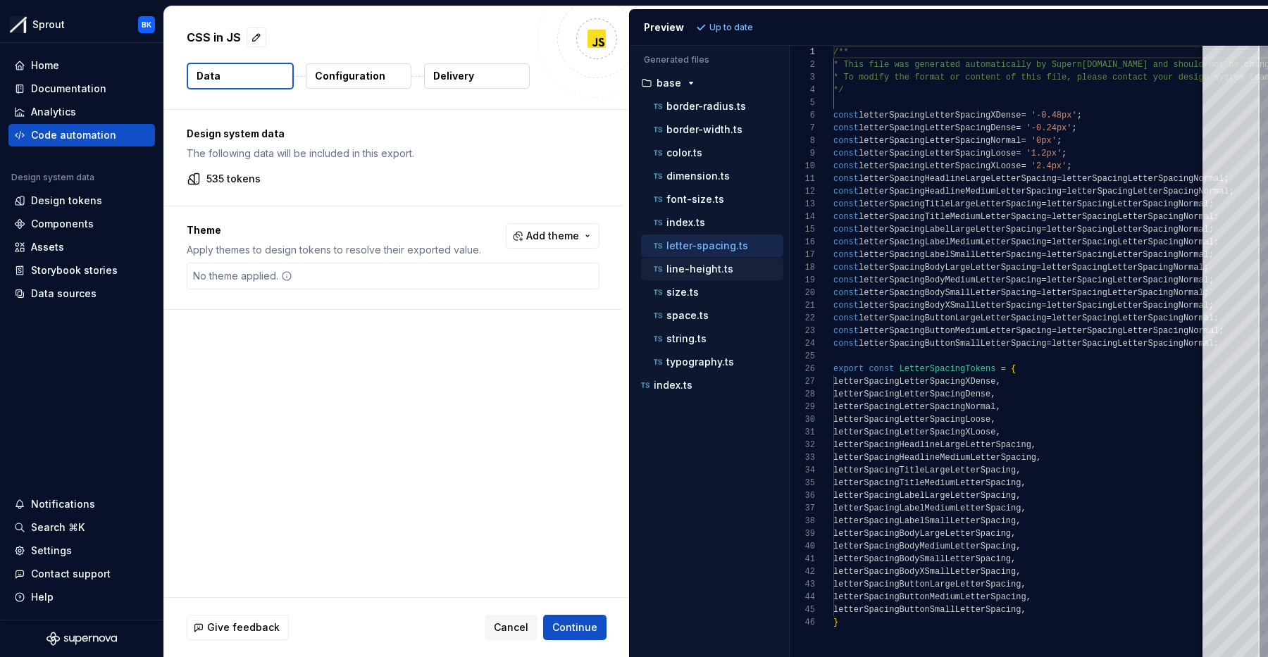
click at [716, 270] on p "line-height.ts" at bounding box center [699, 268] width 67 height 11
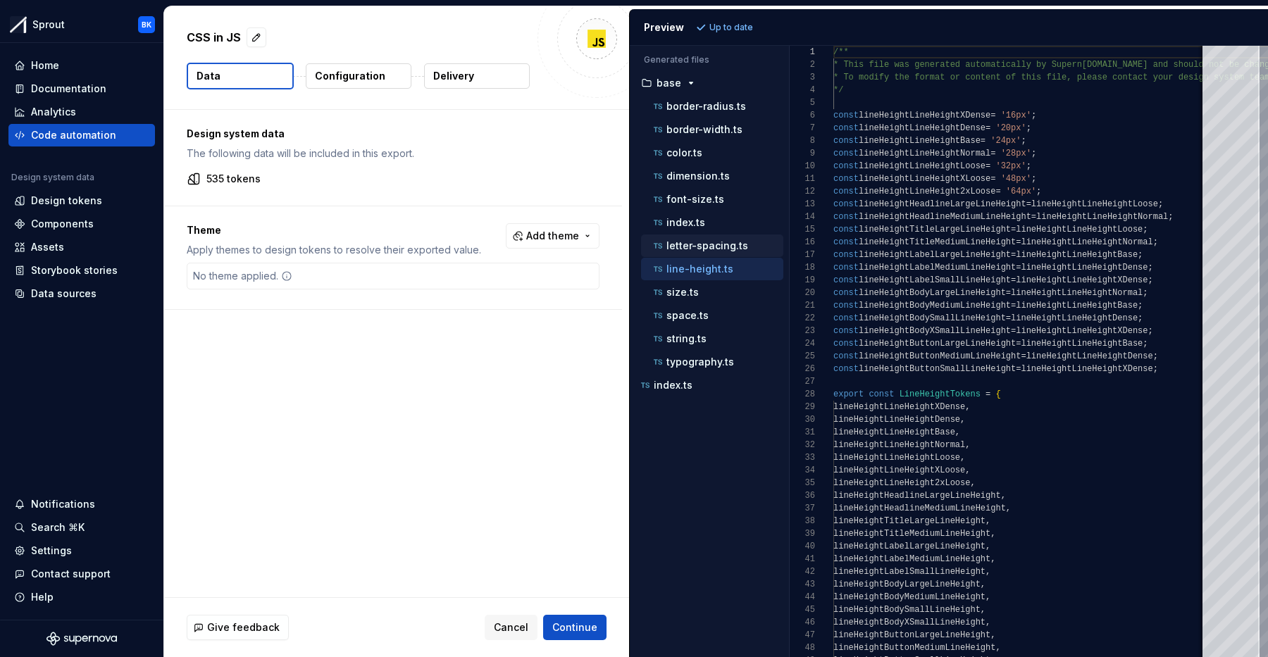
click at [718, 246] on p "letter-spacing.ts" at bounding box center [707, 245] width 82 height 11
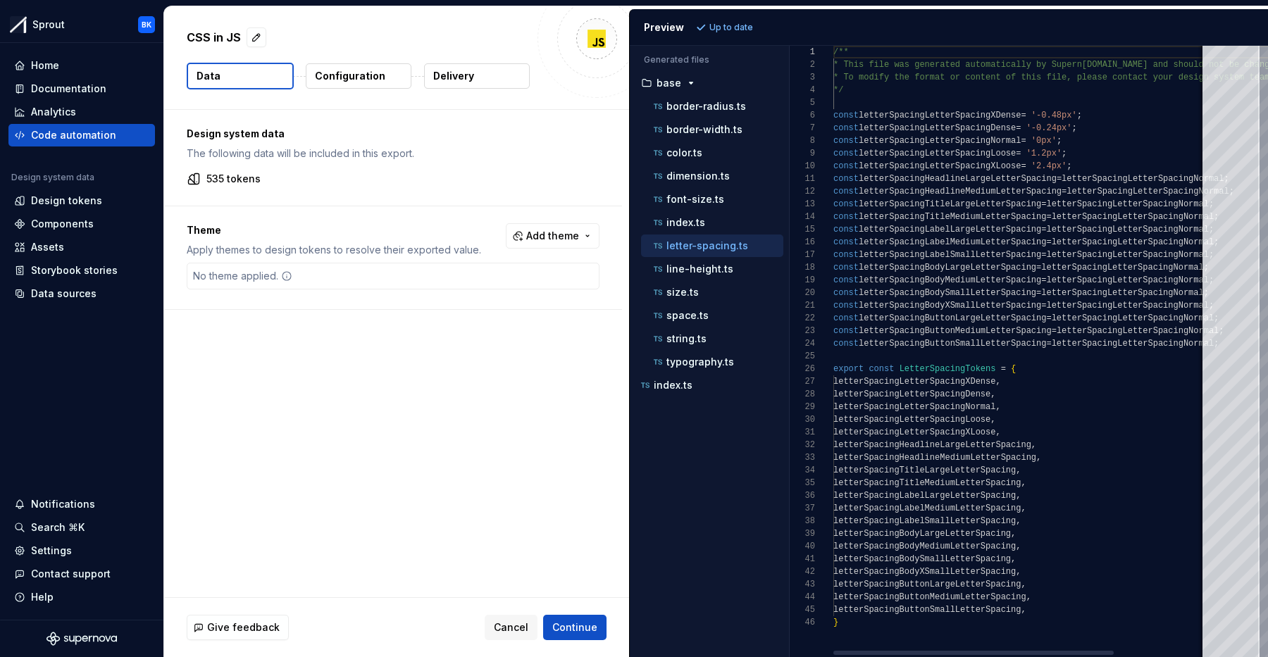
click at [718, 235] on div "letter-spacing.ts" at bounding box center [712, 246] width 142 height 23
click at [719, 217] on div "index.ts" at bounding box center [717, 223] width 132 height 14
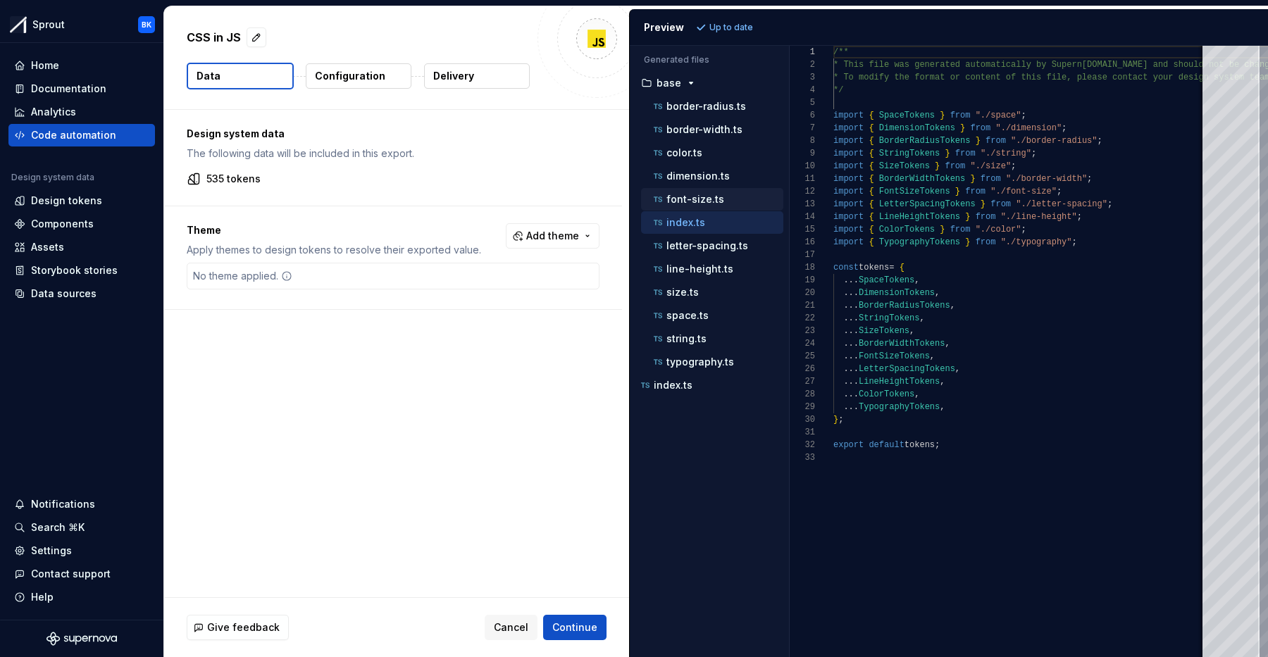
click at [727, 199] on div "font-size.ts" at bounding box center [717, 199] width 132 height 14
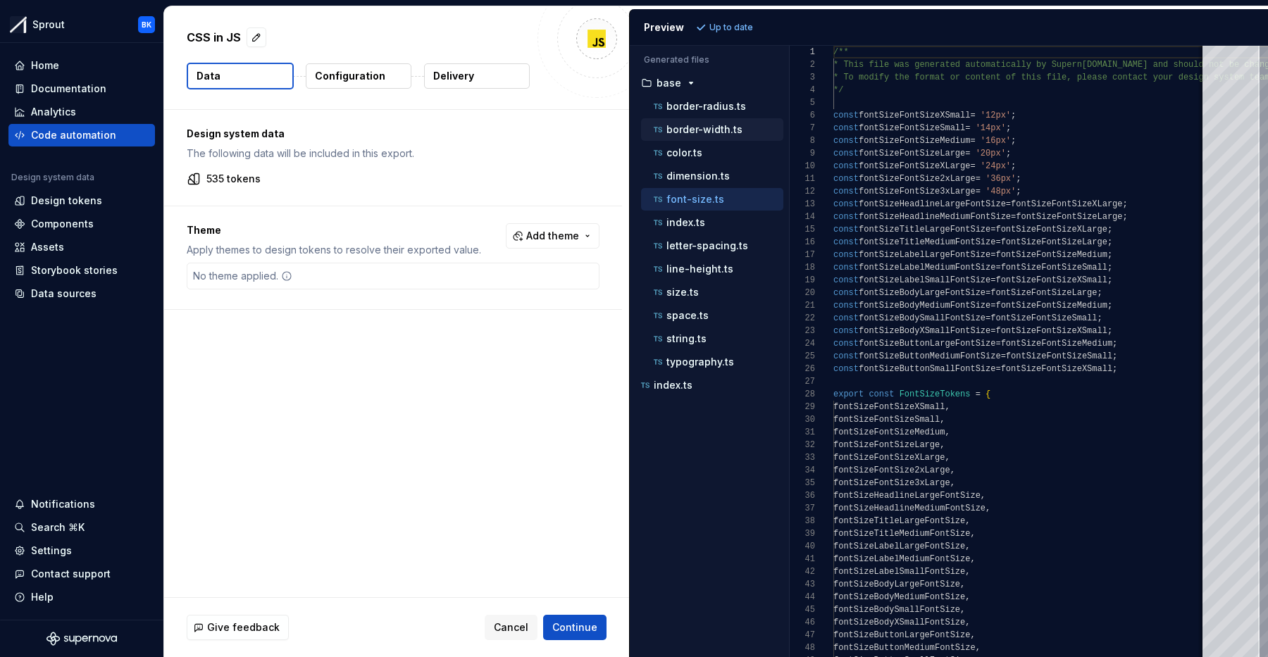
click at [712, 125] on p "border-width.ts" at bounding box center [704, 129] width 76 height 11
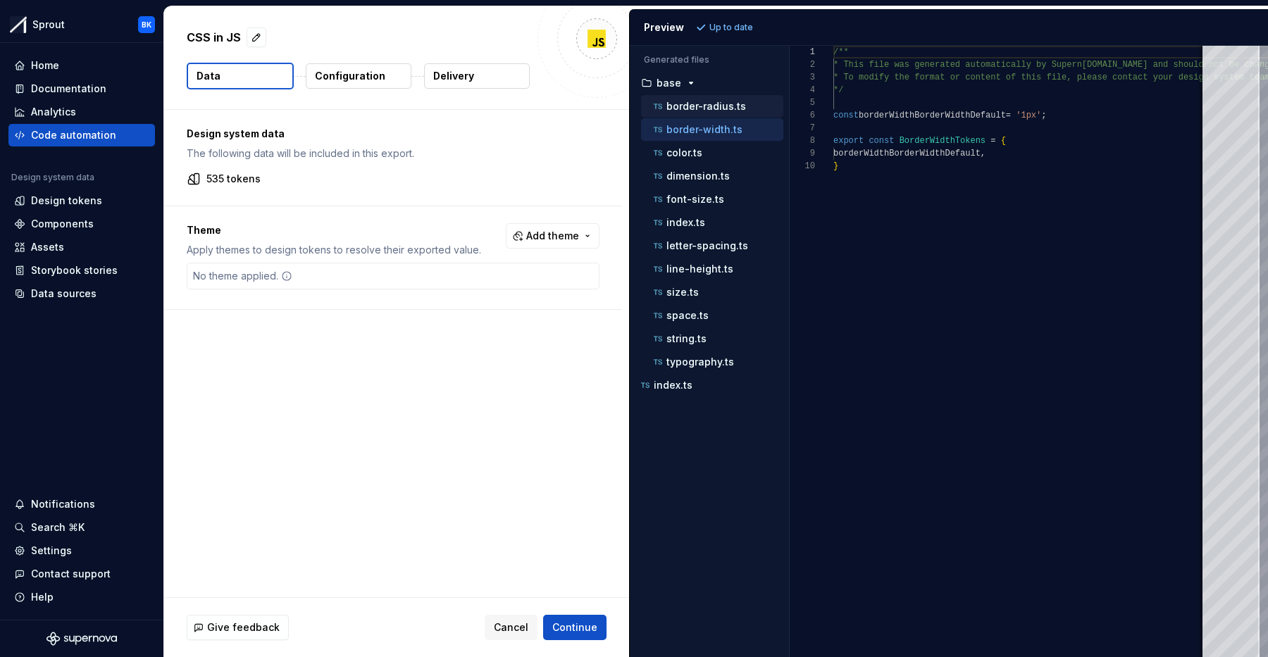
click at [726, 109] on p "border-radius.ts" at bounding box center [706, 106] width 80 height 11
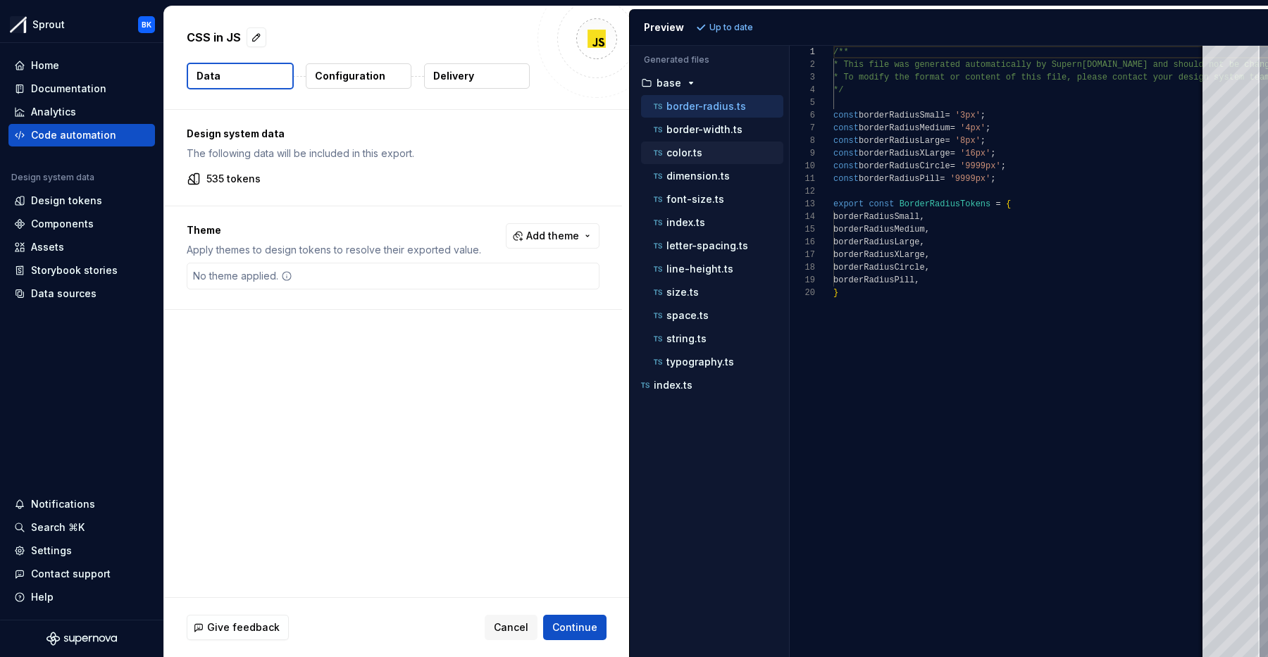
click at [713, 154] on div "color.ts" at bounding box center [717, 153] width 132 height 14
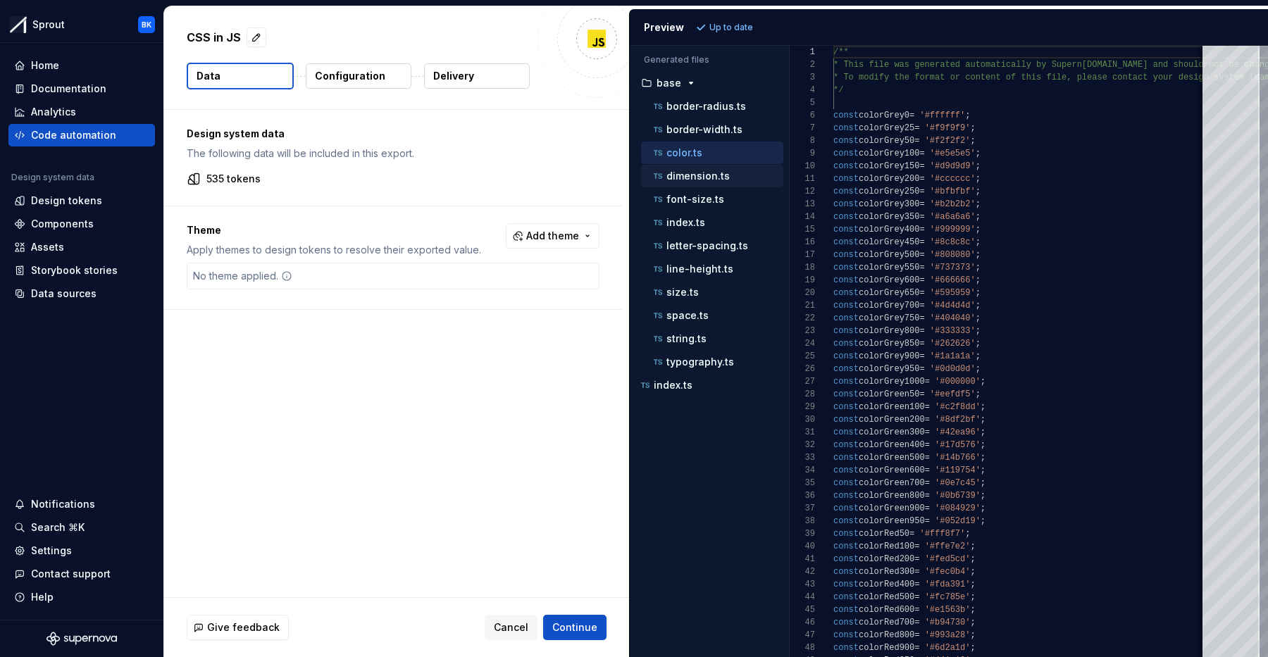
click at [712, 170] on p "dimension.ts" at bounding box center [697, 175] width 63 height 11
type textarea "**********"
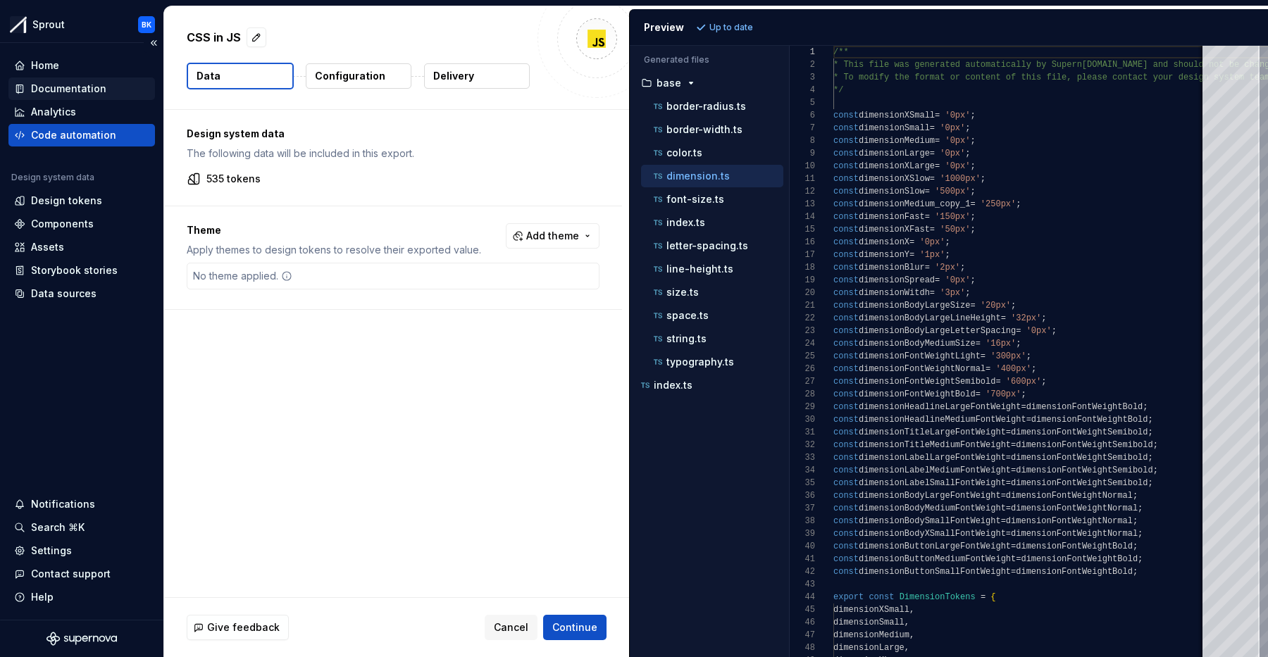
click at [57, 91] on div "Documentation" at bounding box center [68, 89] width 75 height 14
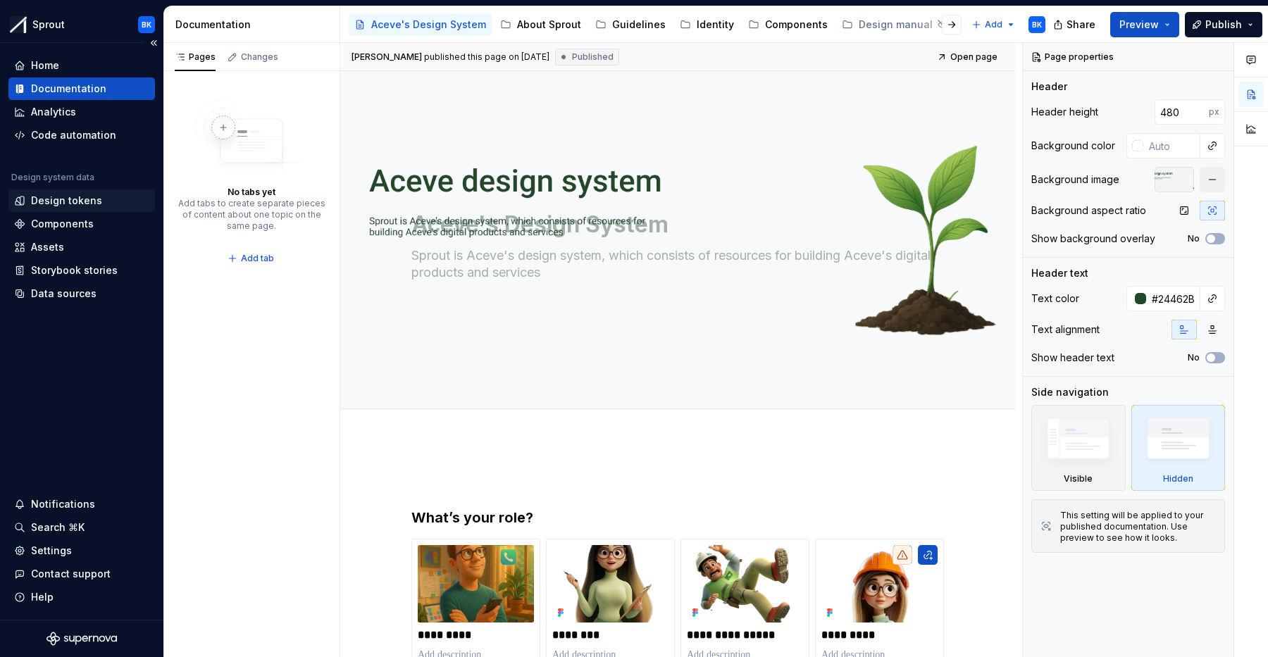
click at [74, 195] on div "Design tokens" at bounding box center [66, 201] width 71 height 14
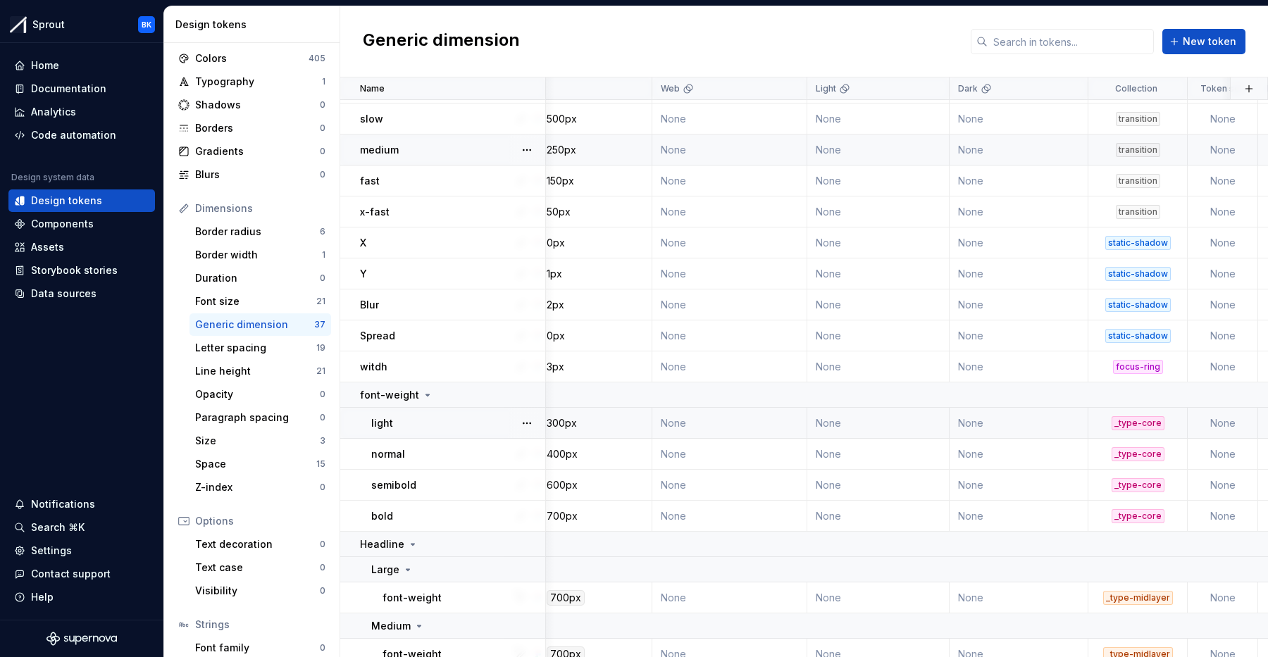
scroll to position [182, 0]
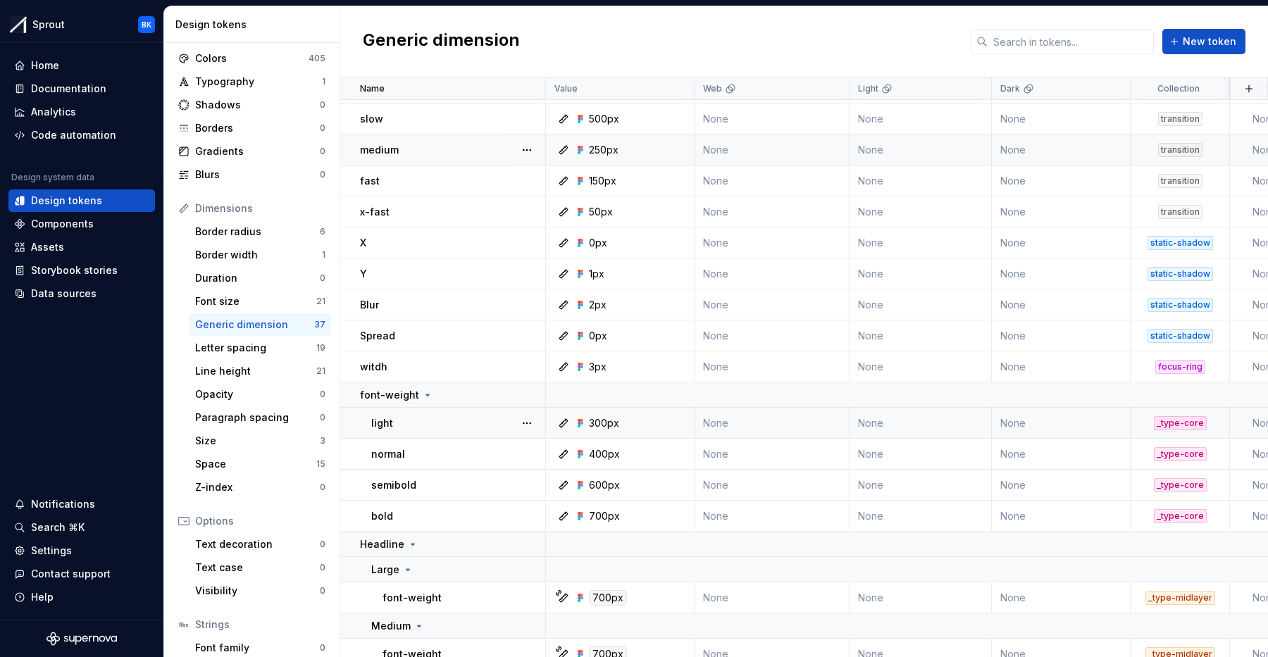
click at [475, 427] on div "light" at bounding box center [457, 423] width 173 height 14
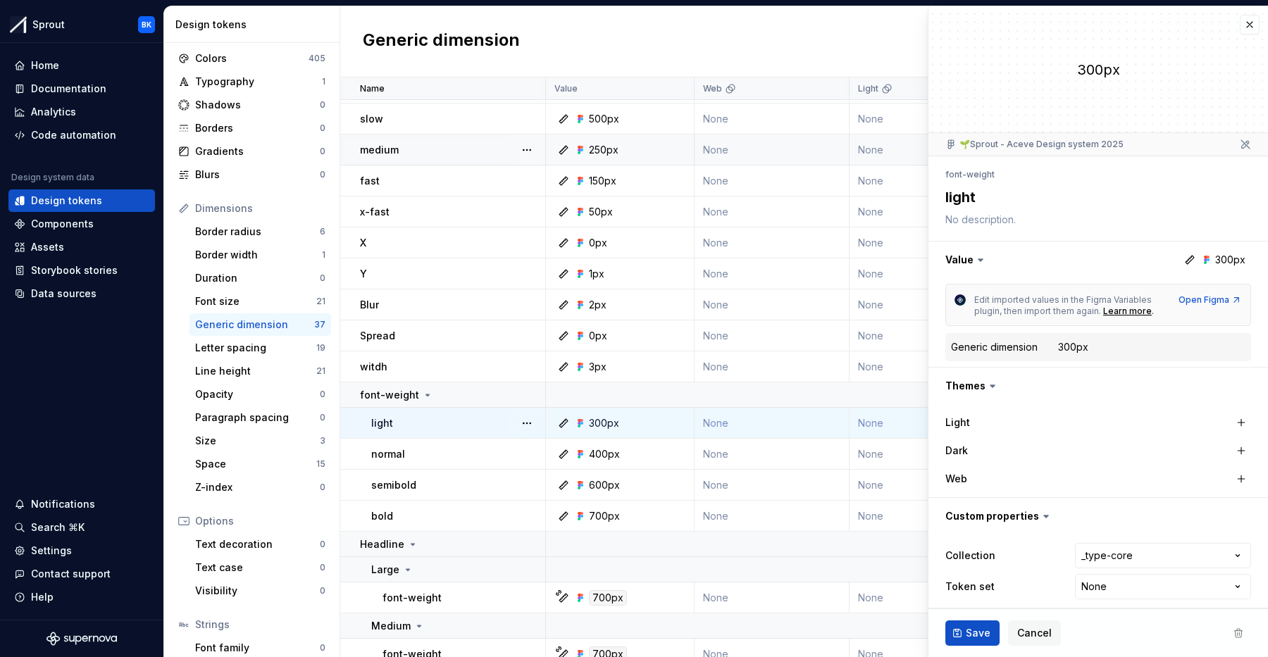
scroll to position [8, 0]
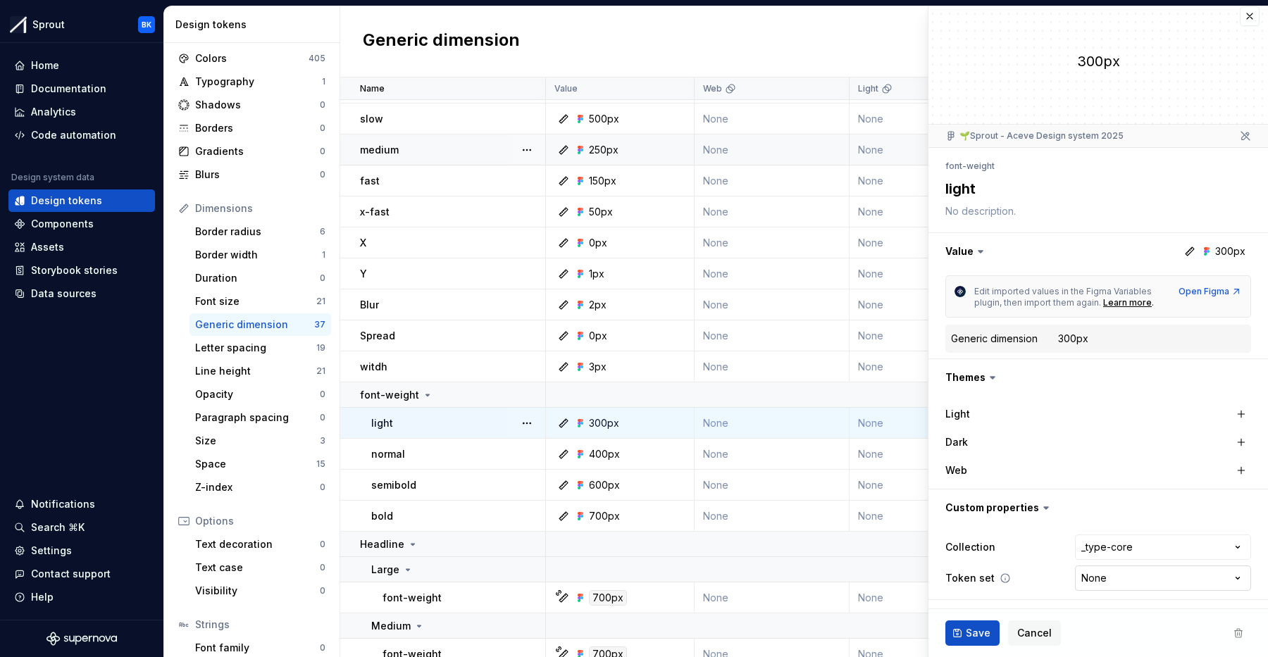
click at [1215, 578] on html "Sprout BK Home Documentation Analytics Code automation Design system data Desig…" at bounding box center [634, 328] width 1268 height 657
click at [1218, 581] on html "Sprout BK Home Documentation Analytics Code automation Design system data Desig…" at bounding box center [634, 328] width 1268 height 657
click at [1207, 571] on html "Sprout BK Home Documentation Analytics Code automation Design system data Desig…" at bounding box center [634, 328] width 1268 height 657
click at [1172, 578] on html "Sprout BK Home Documentation Analytics Code automation Design system data Desig…" at bounding box center [634, 328] width 1268 height 657
drag, startPoint x: 1060, startPoint y: 341, endPoint x: 1094, endPoint y: 343, distance: 34.6
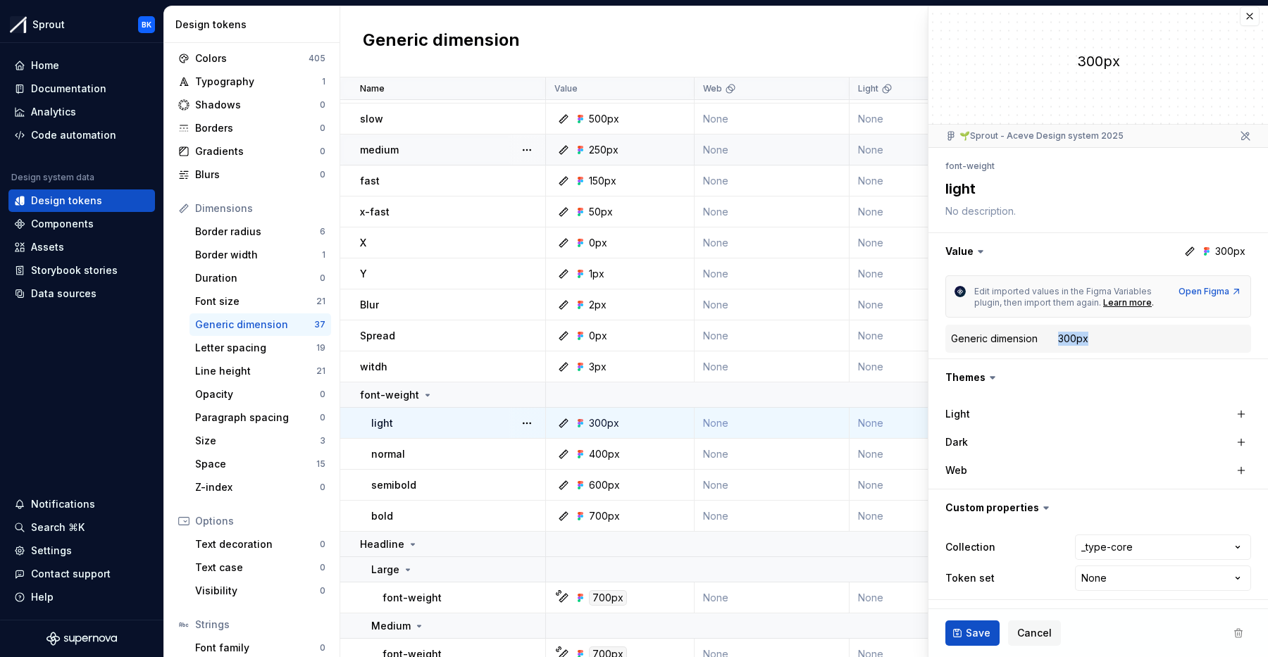
click at [1094, 343] on dd "300px" at bounding box center [1151, 339] width 187 height 14
drag, startPoint x: 1094, startPoint y: 343, endPoint x: 1059, endPoint y: 343, distance: 35.2
click at [1059, 343] on dd "300px" at bounding box center [1151, 339] width 187 height 14
click at [1093, 343] on dd "300px" at bounding box center [1151, 339] width 187 height 14
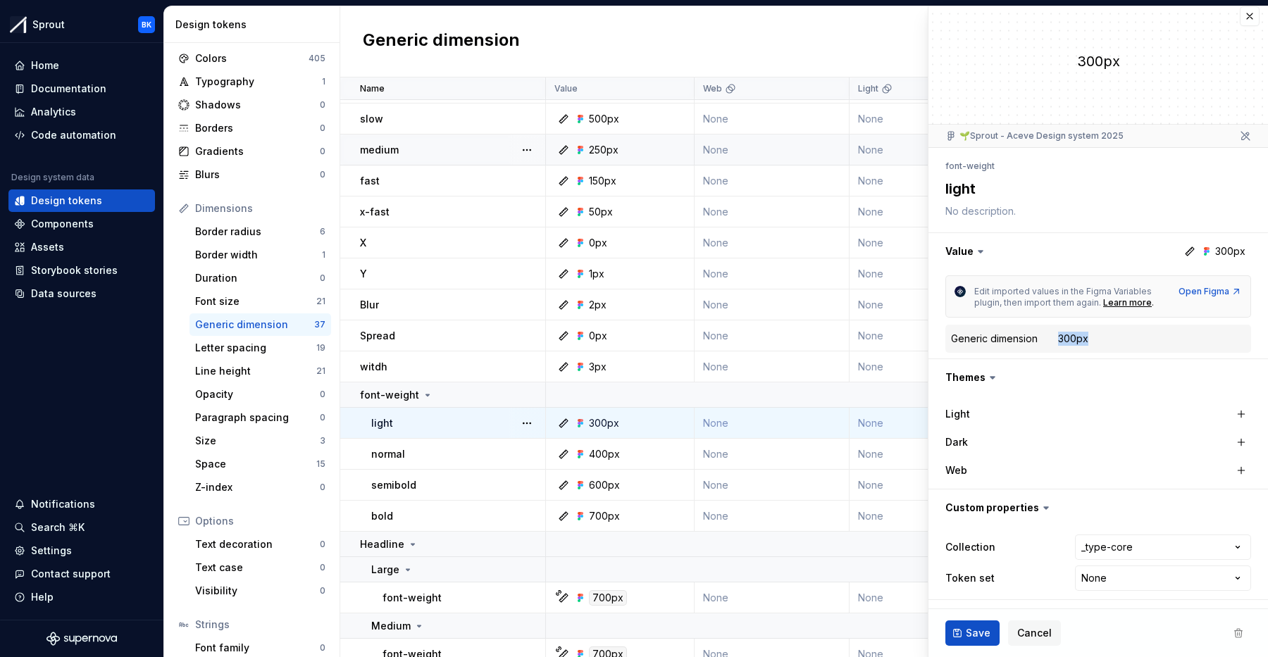
drag, startPoint x: 1098, startPoint y: 337, endPoint x: 1058, endPoint y: 338, distance: 40.2
click at [1058, 338] on dd "300px" at bounding box center [1151, 339] width 187 height 14
click at [1116, 340] on dd "300px" at bounding box center [1151, 339] width 187 height 14
click at [89, 92] on div "Documentation" at bounding box center [68, 89] width 75 height 14
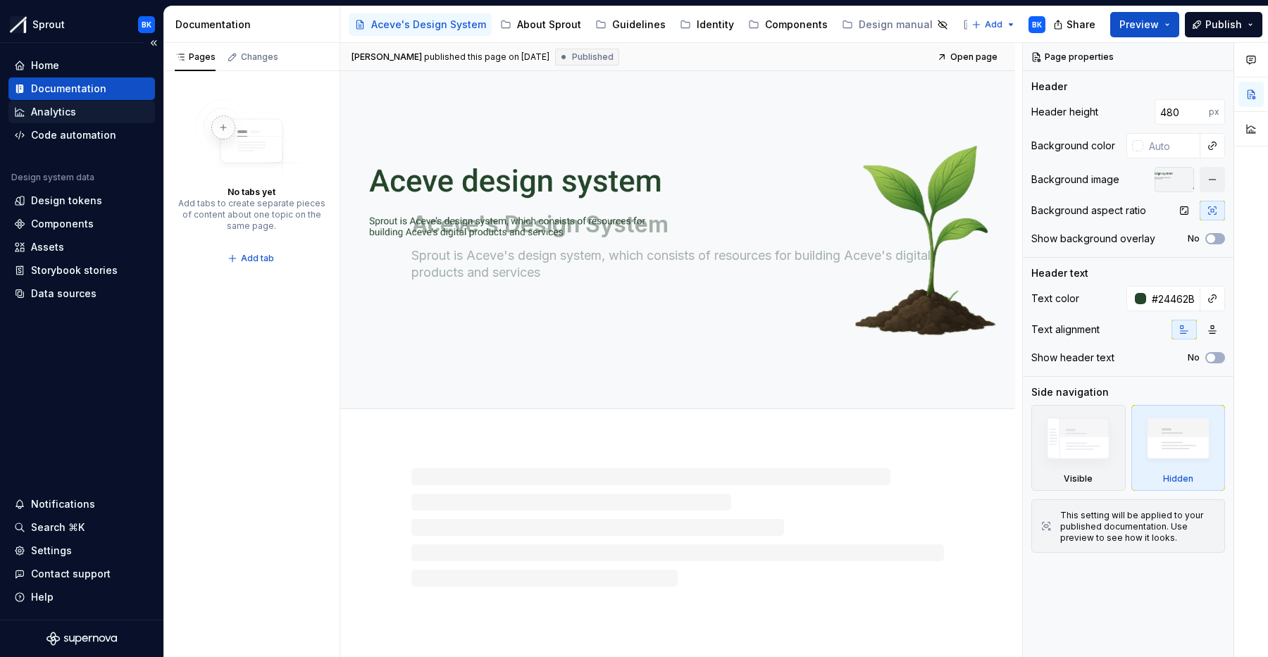
click at [87, 111] on div "Analytics" at bounding box center [81, 112] width 135 height 14
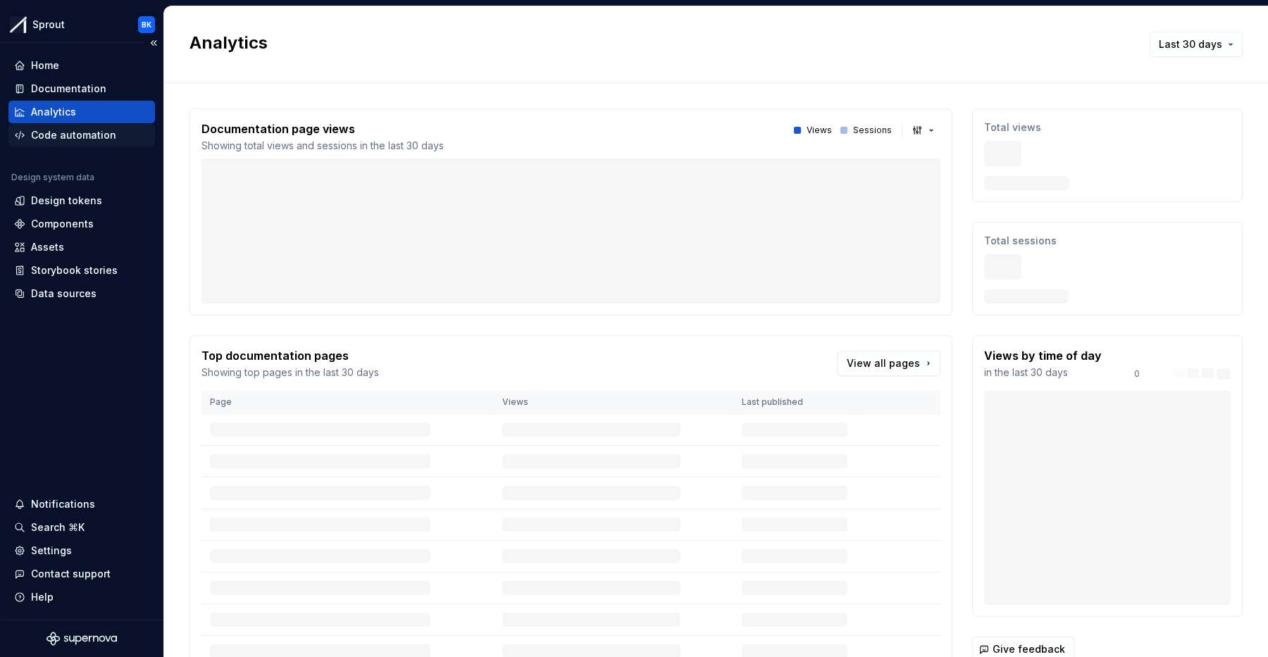
click at [96, 142] on div "Code automation" at bounding box center [73, 135] width 85 height 14
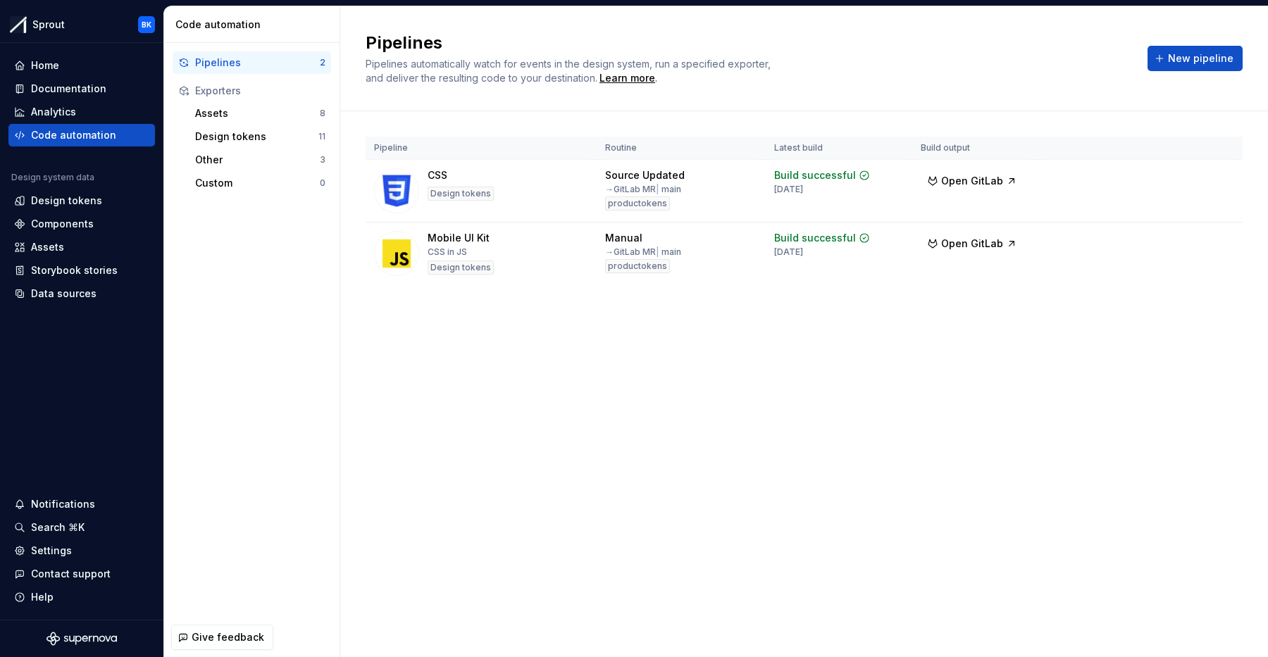
click at [1200, 77] on div "Pipelines Pipelines automatically watch for events in the design system, run a …" at bounding box center [804, 59] width 877 height 54
click at [1200, 66] on button "New pipeline" at bounding box center [1195, 58] width 95 height 25
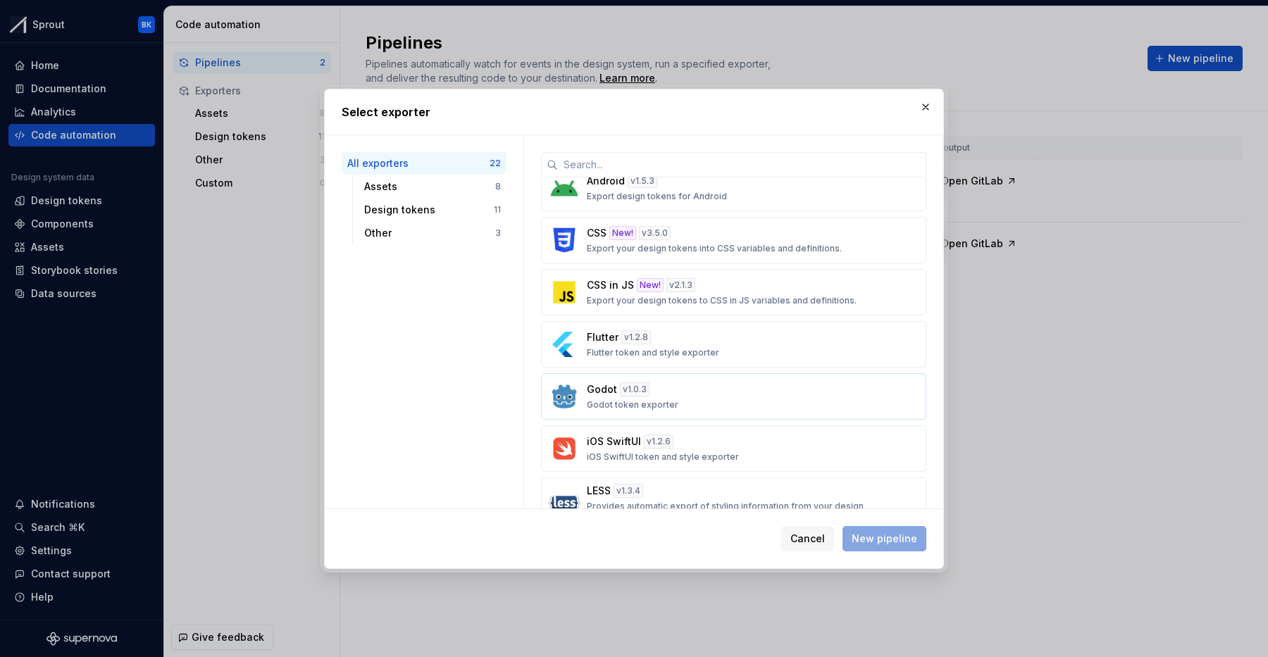
scroll to position [411, 0]
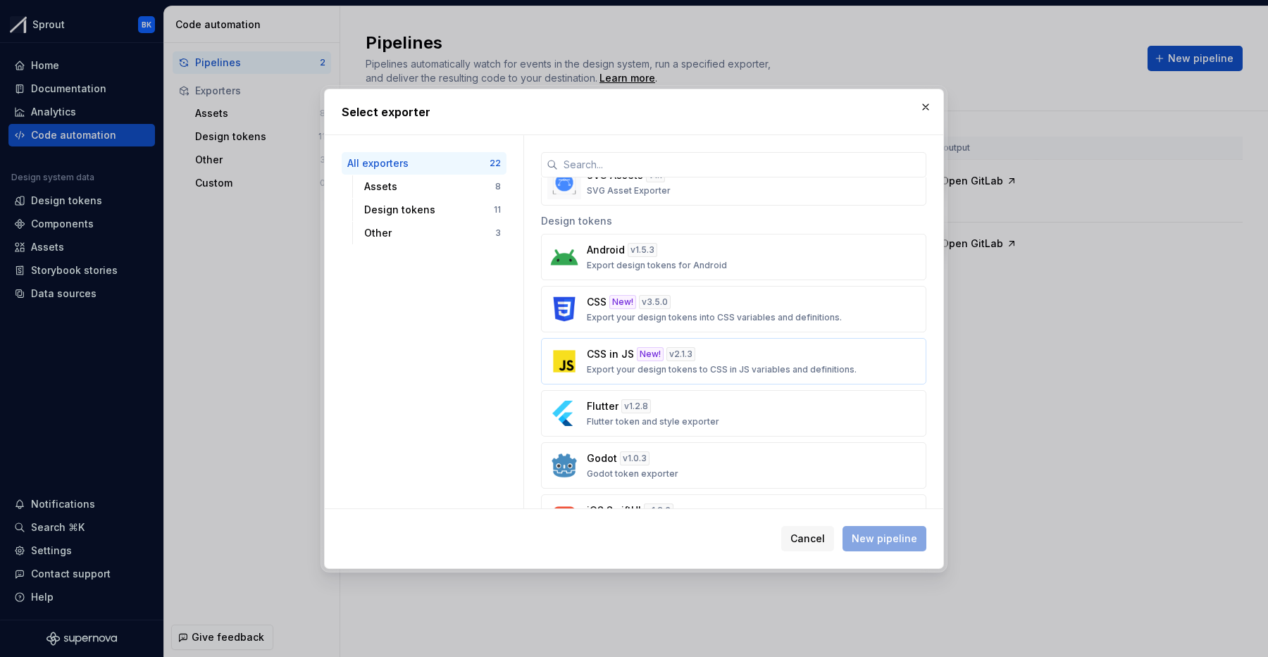
click at [764, 359] on div "CSS in JS New! v 2.1.3 Export your design tokens to CSS in JS variables and def…" at bounding box center [729, 361] width 285 height 28
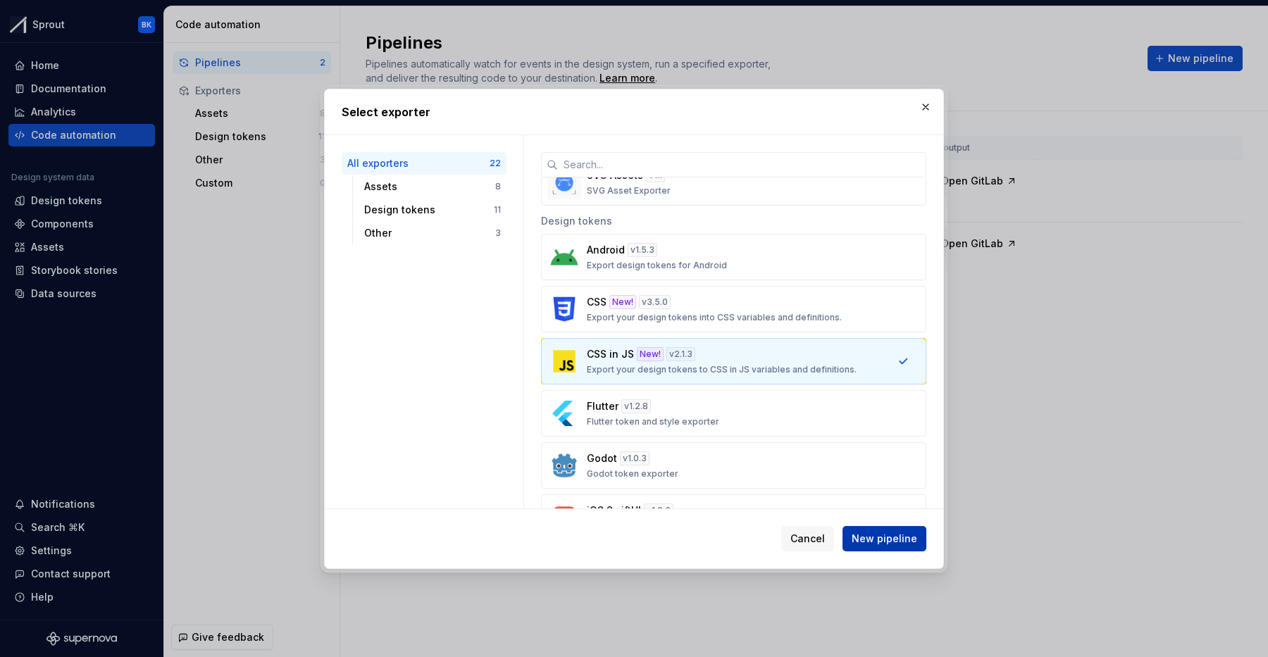
click at [900, 533] on span "New pipeline" at bounding box center [885, 539] width 66 height 14
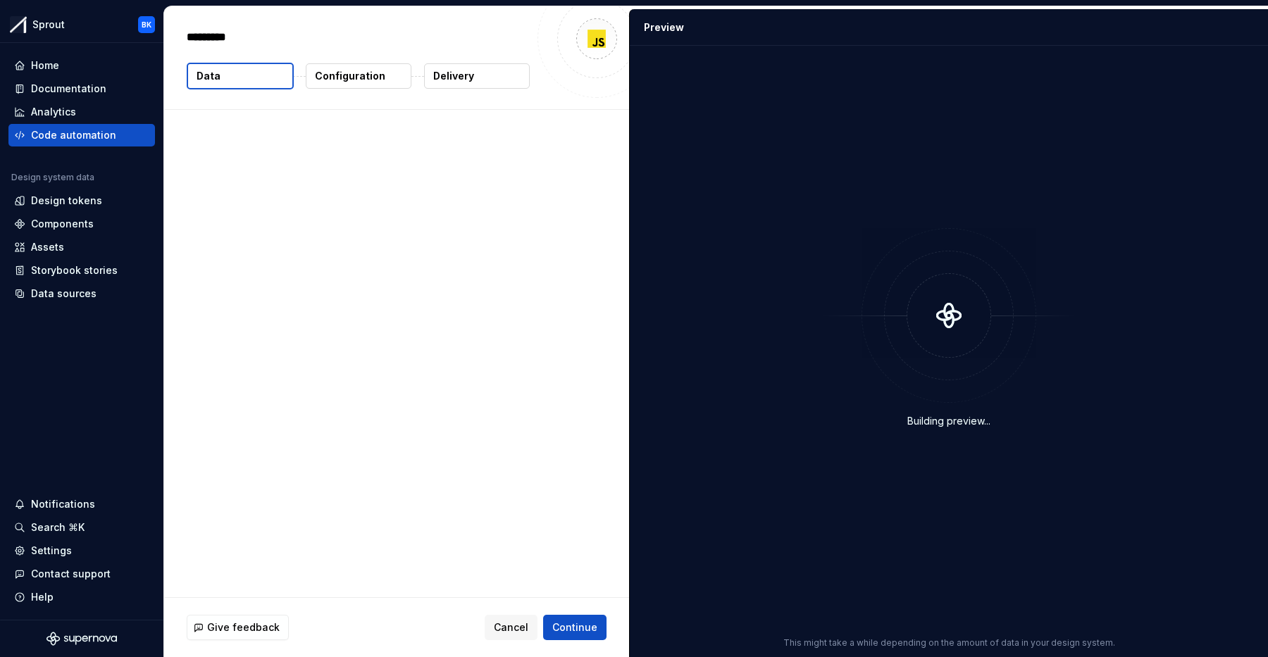
type textarea "*"
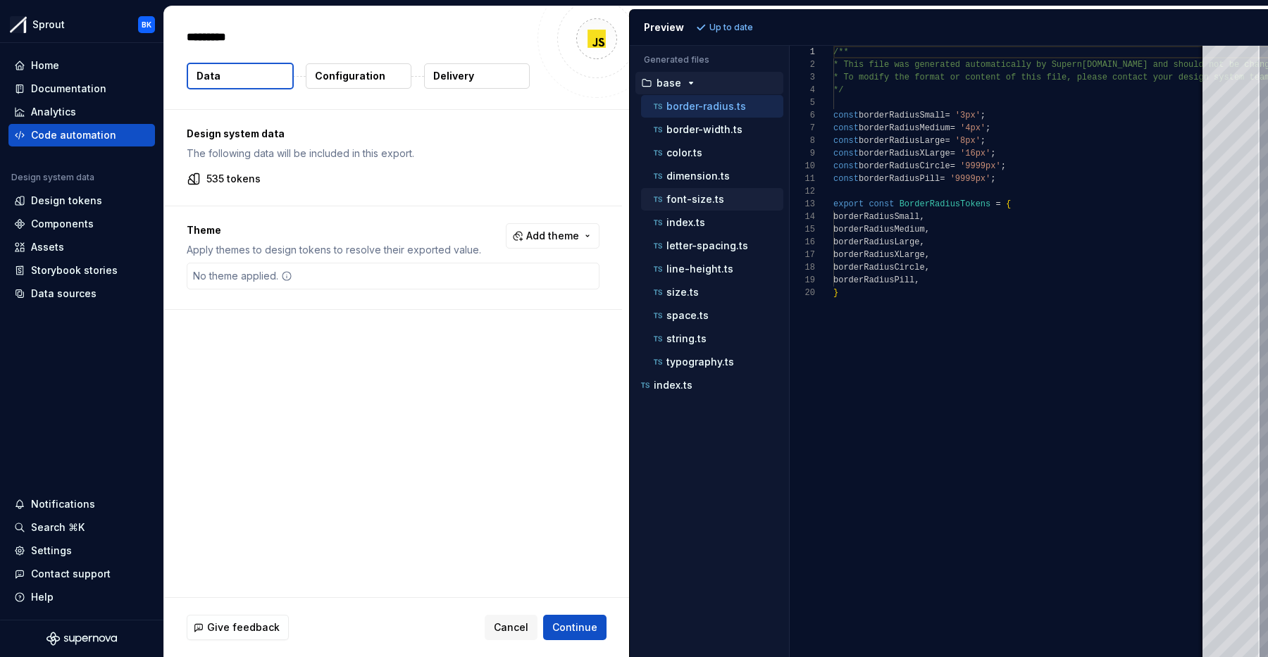
click at [714, 200] on p "font-size.ts" at bounding box center [695, 199] width 58 height 11
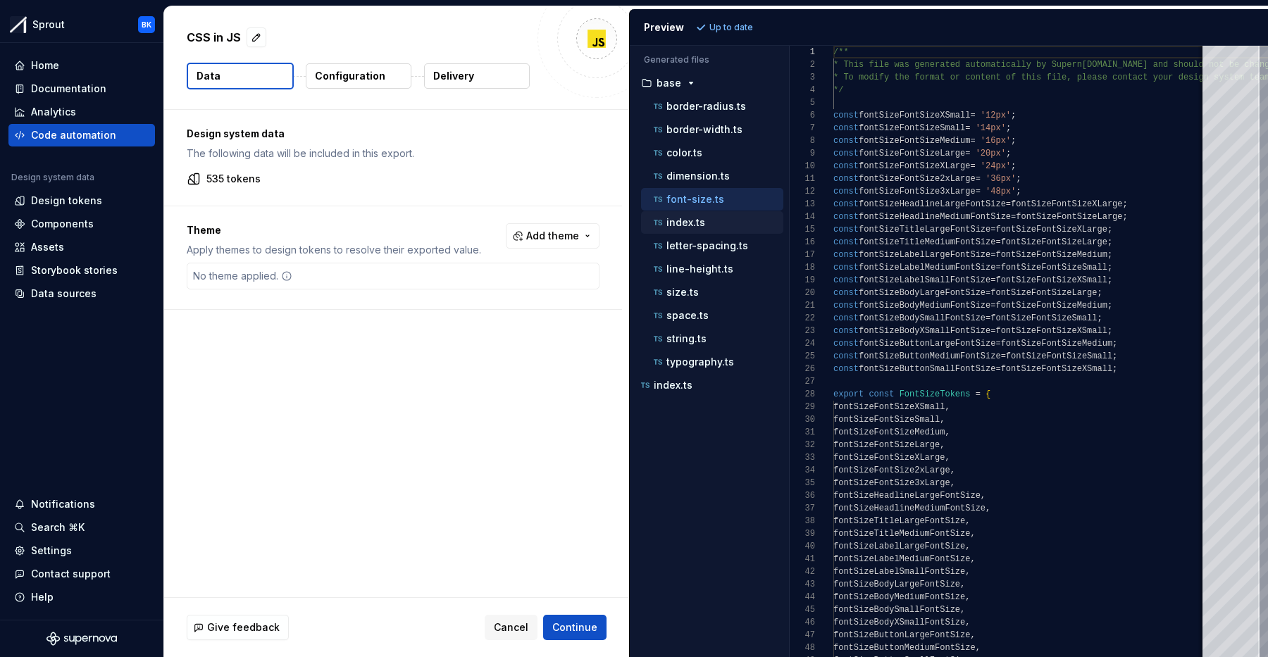
click at [712, 228] on div "index.ts" at bounding box center [717, 223] width 132 height 14
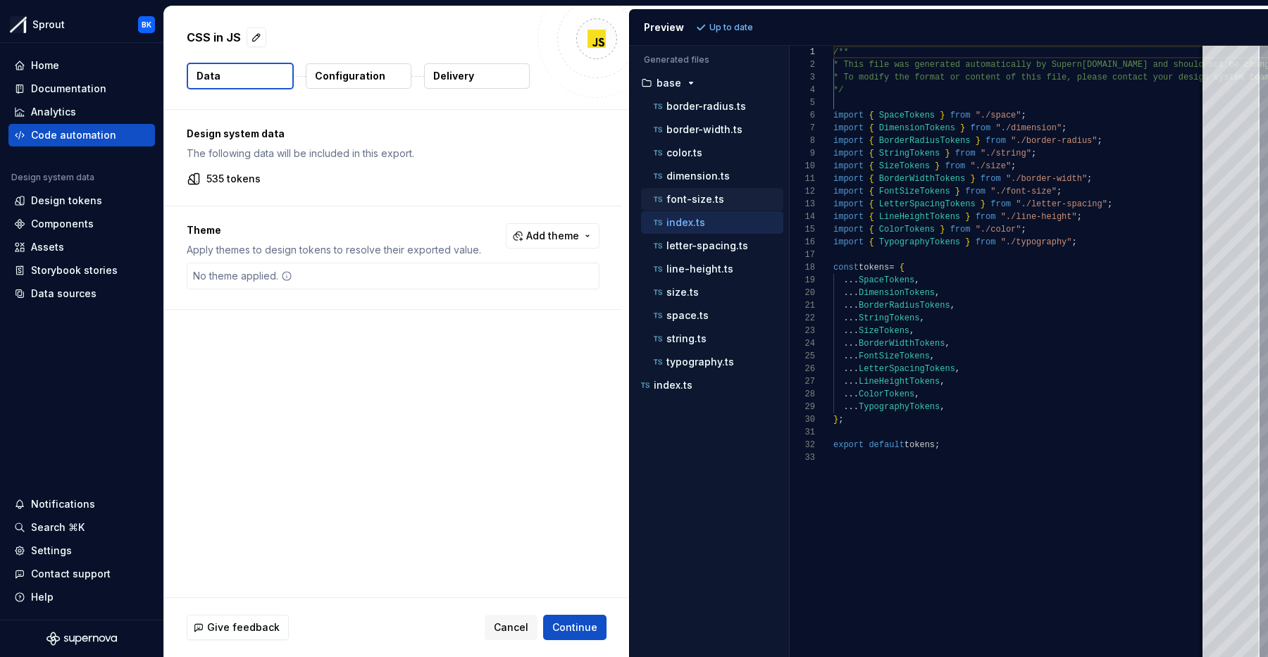
click at [714, 194] on p "font-size.ts" at bounding box center [695, 199] width 58 height 11
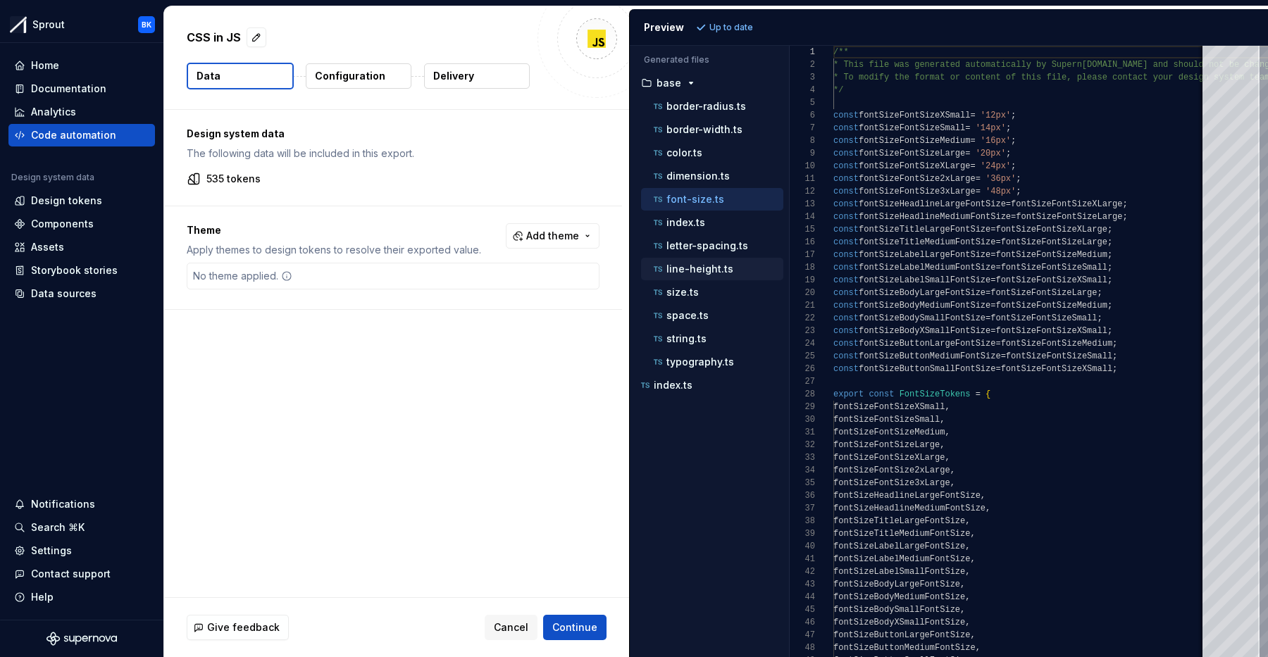
click at [717, 267] on p "line-height.ts" at bounding box center [699, 268] width 67 height 11
type textarea "**********"
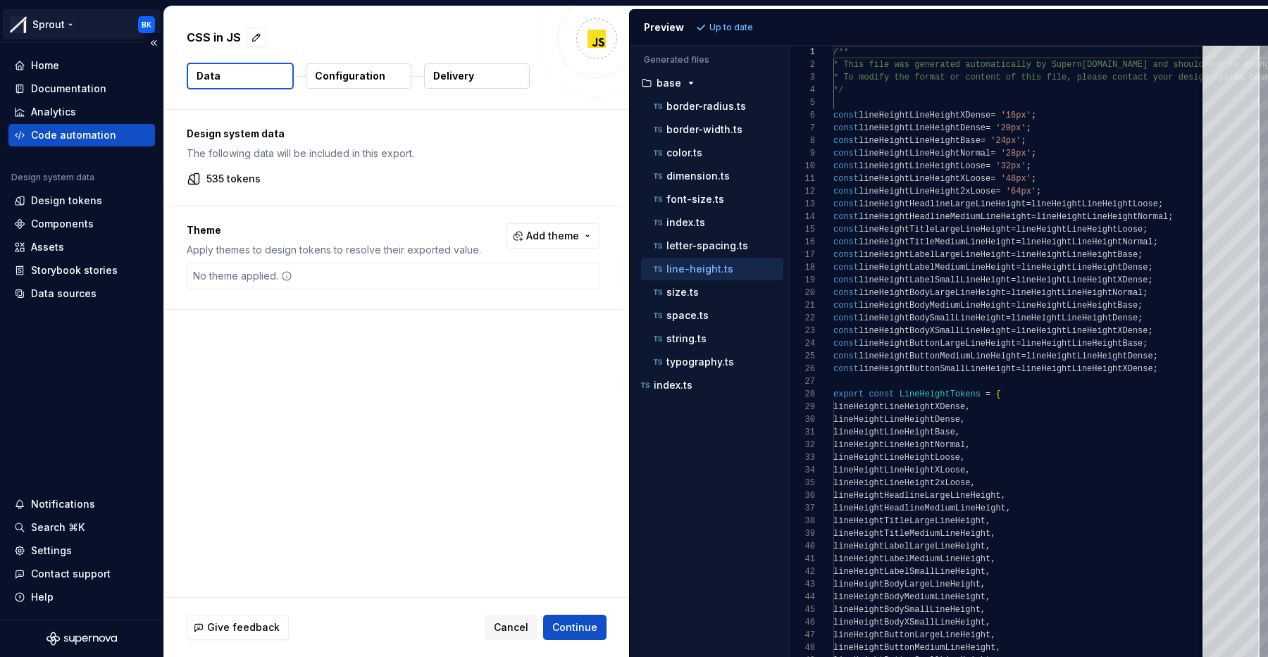
click at [55, 35] on html "Sprout BK Home Documentation Analytics Code automation Design system data Desig…" at bounding box center [634, 328] width 1268 height 657
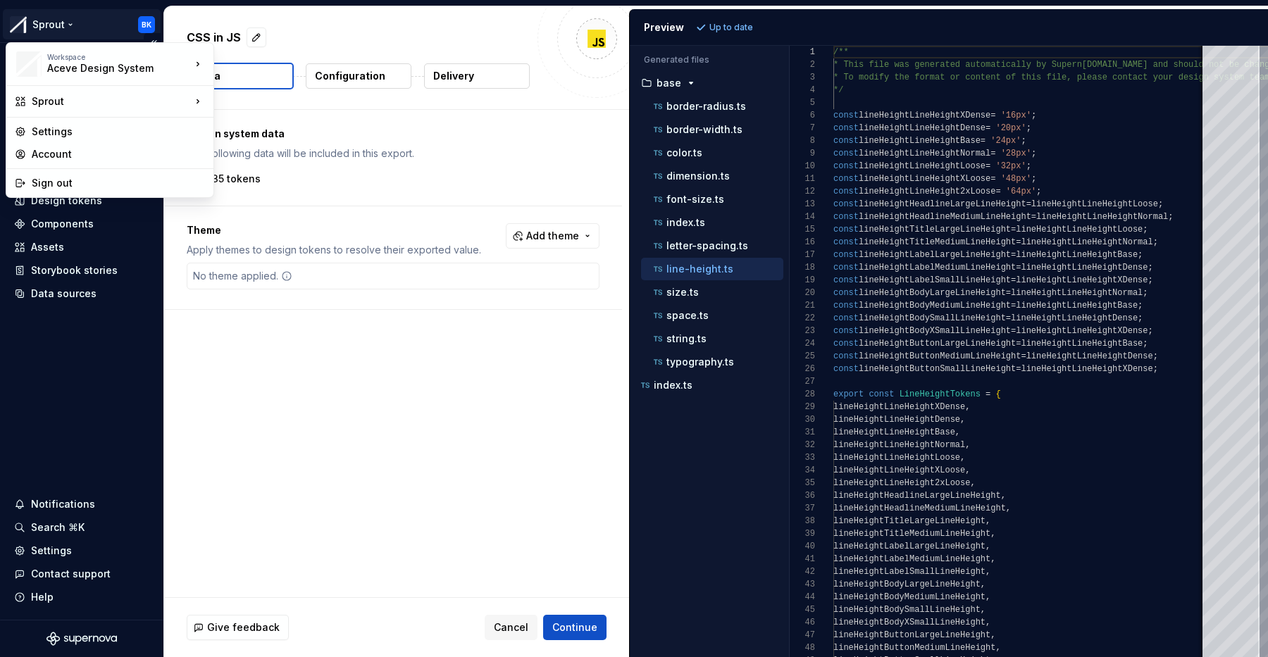
click at [55, 31] on html "Sprout BK Home Documentation Analytics Code automation Design system data Desig…" at bounding box center [634, 328] width 1268 height 657
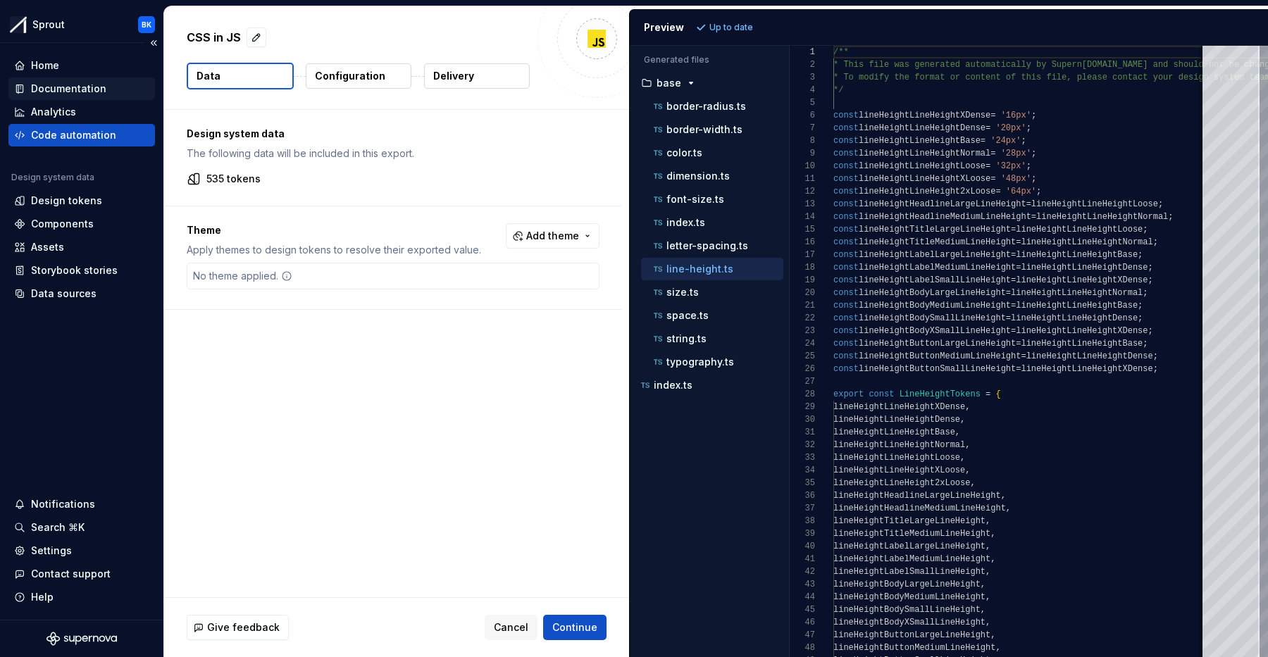
click at [67, 89] on div "Documentation" at bounding box center [68, 89] width 75 height 14
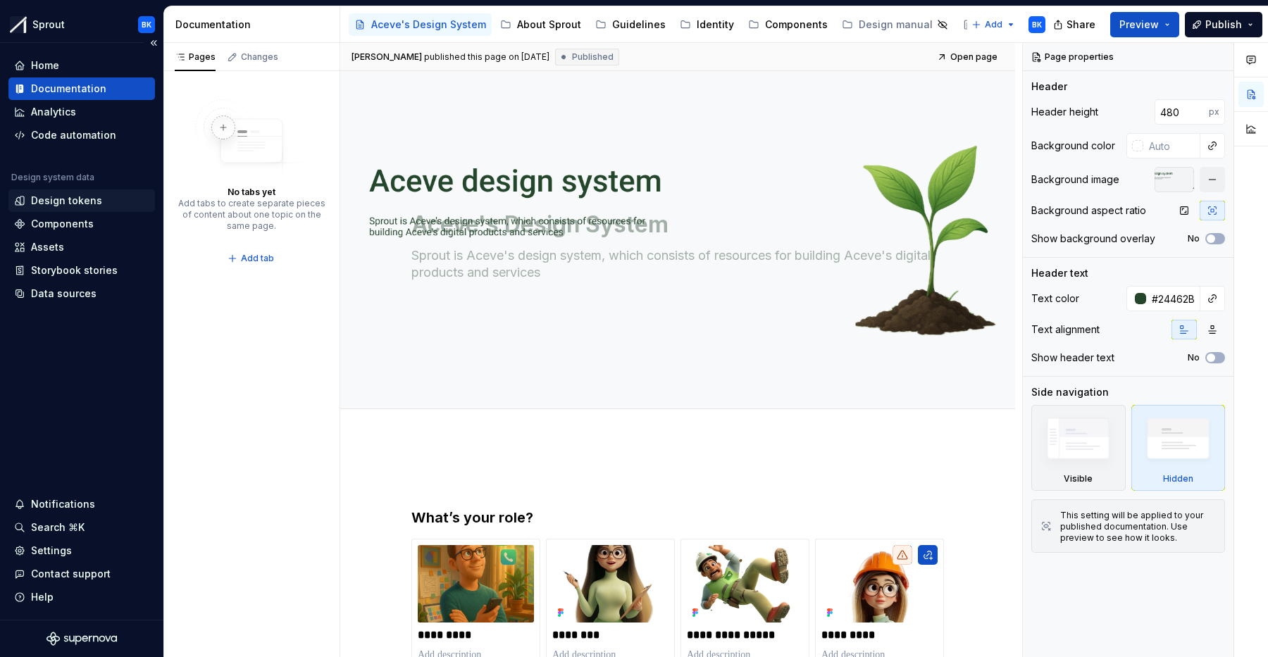
click at [97, 194] on div "Design tokens" at bounding box center [66, 201] width 71 height 14
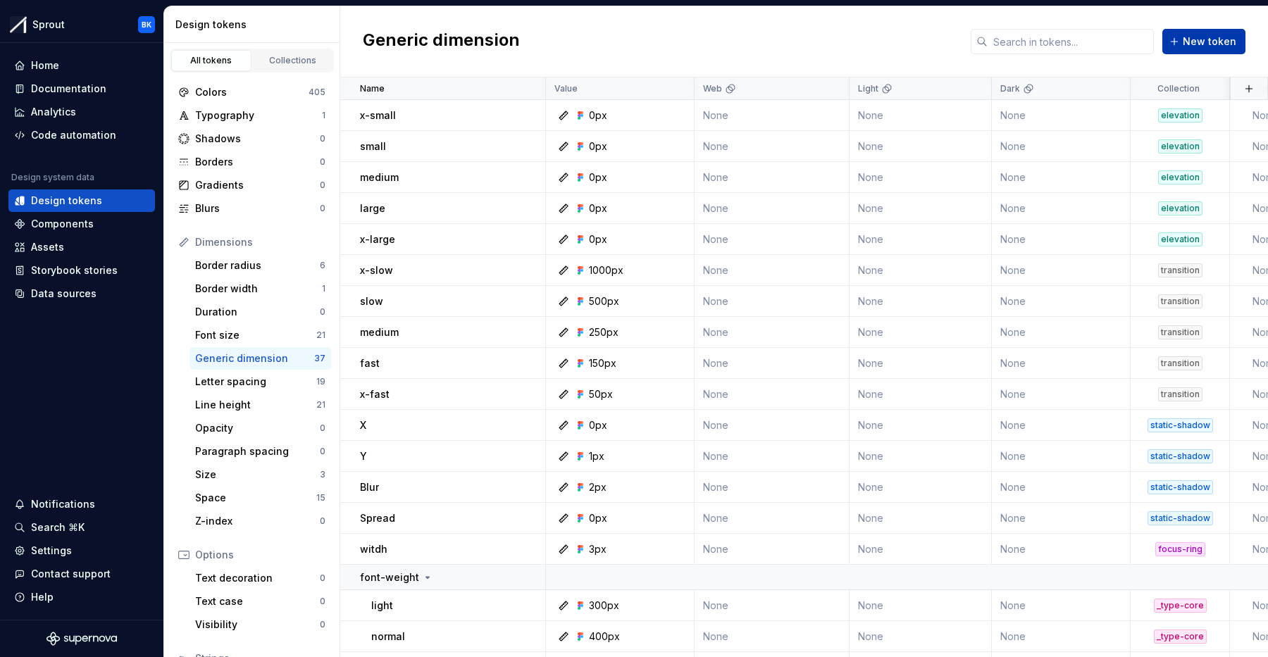
click at [1189, 48] on span "New token" at bounding box center [1210, 42] width 54 height 14
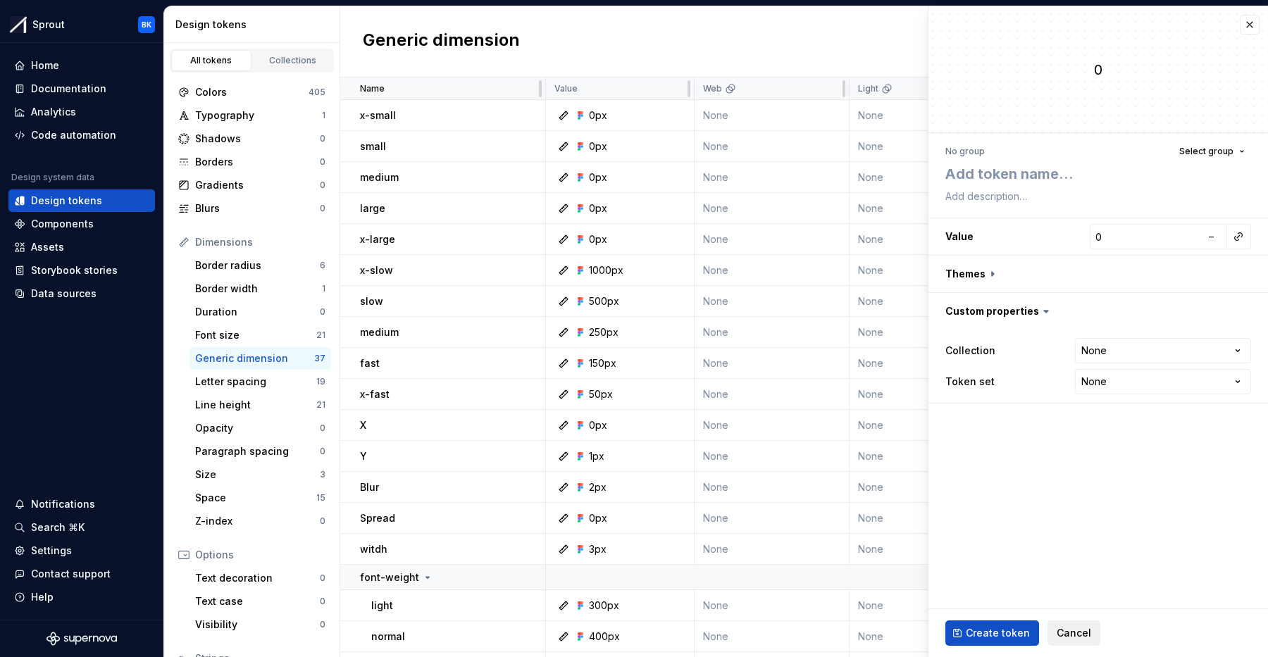
click at [1061, 632] on span "Cancel" at bounding box center [1074, 633] width 35 height 14
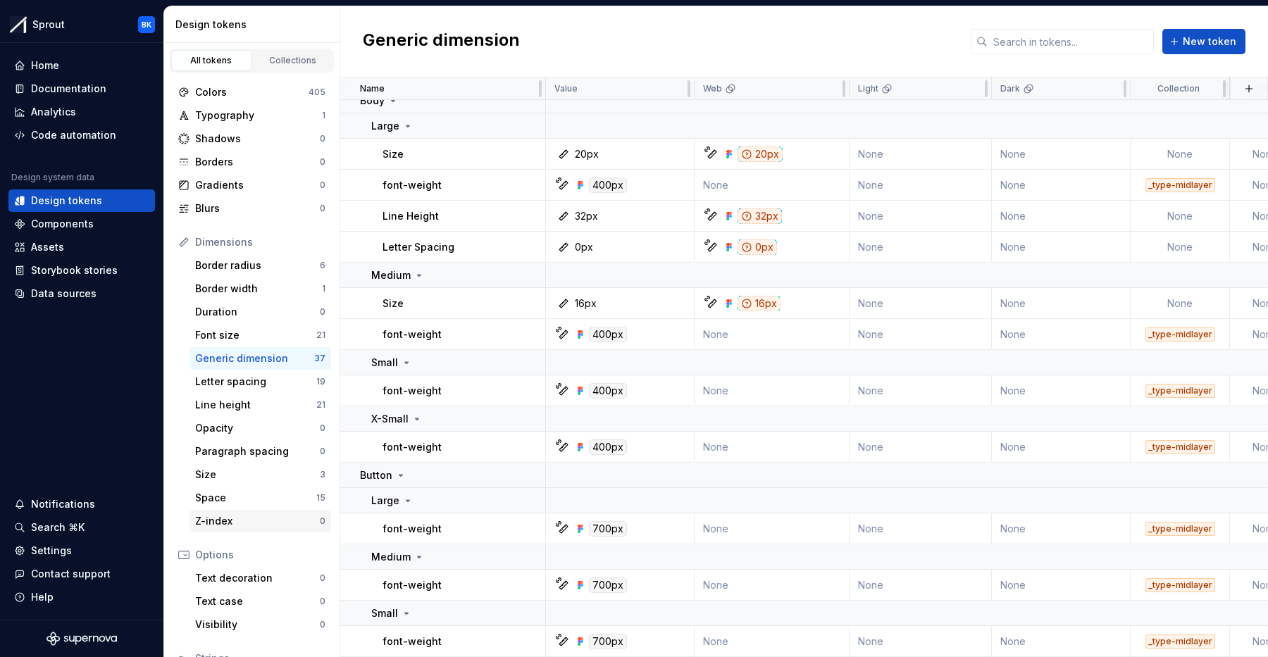
scroll to position [114, 0]
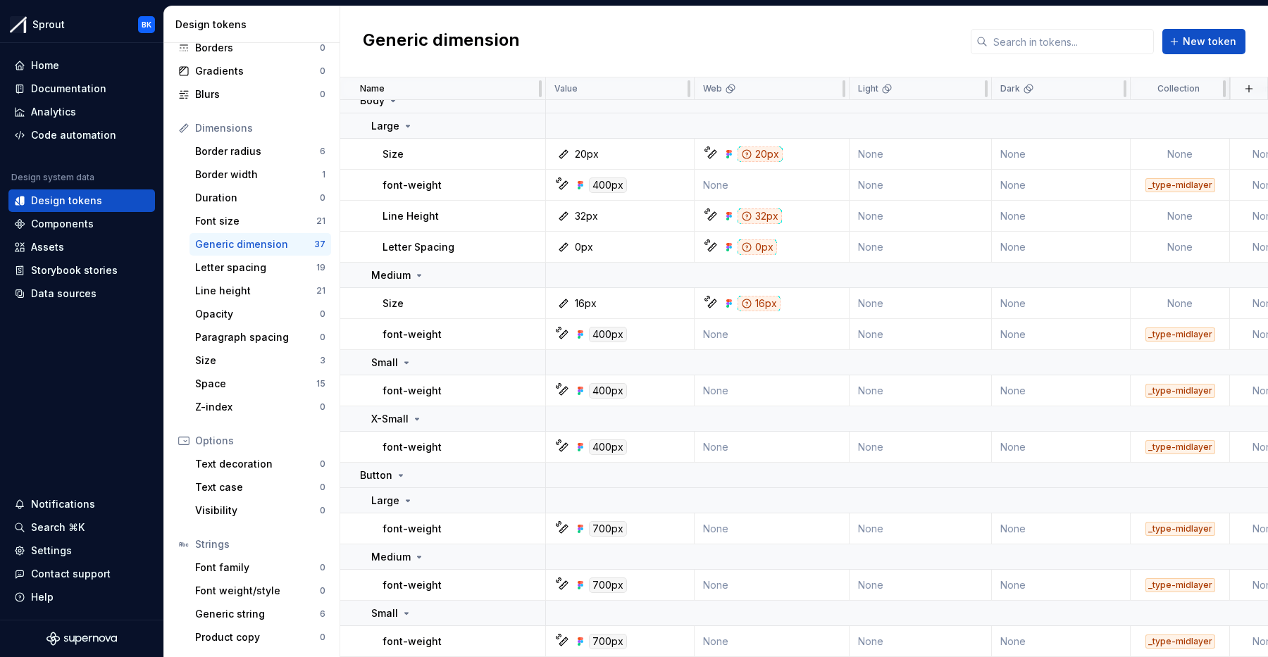
click at [273, 542] on div "Strings" at bounding box center [260, 545] width 130 height 14
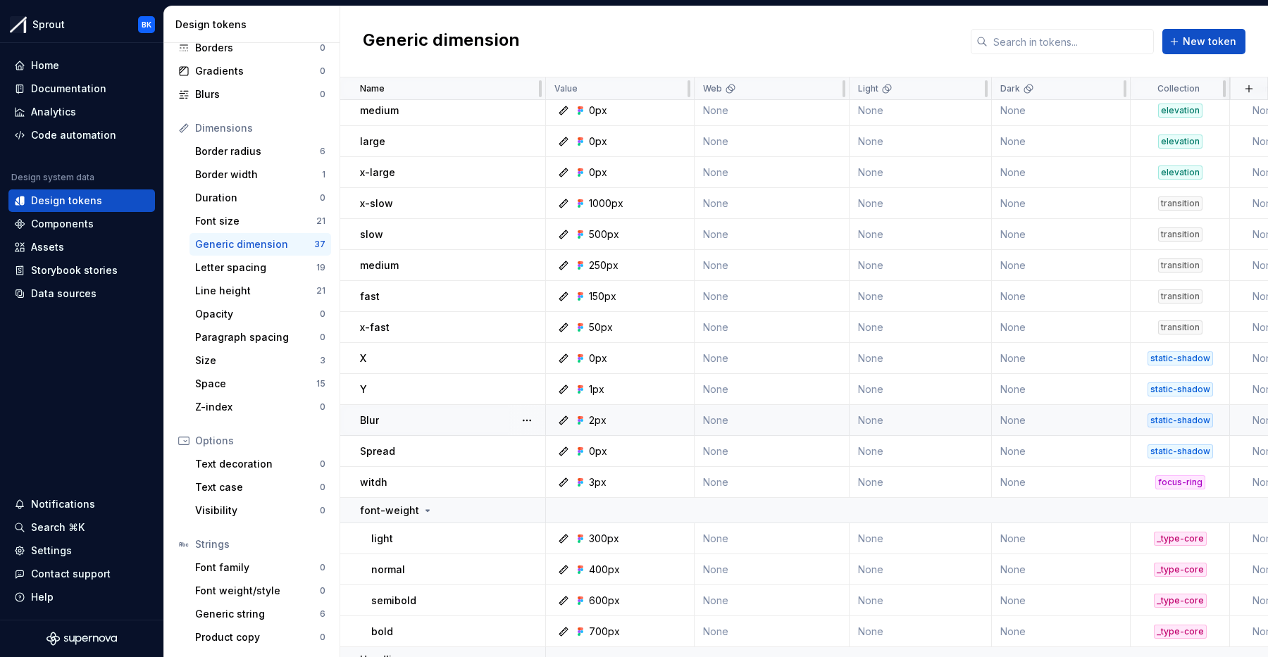
scroll to position [239, 0]
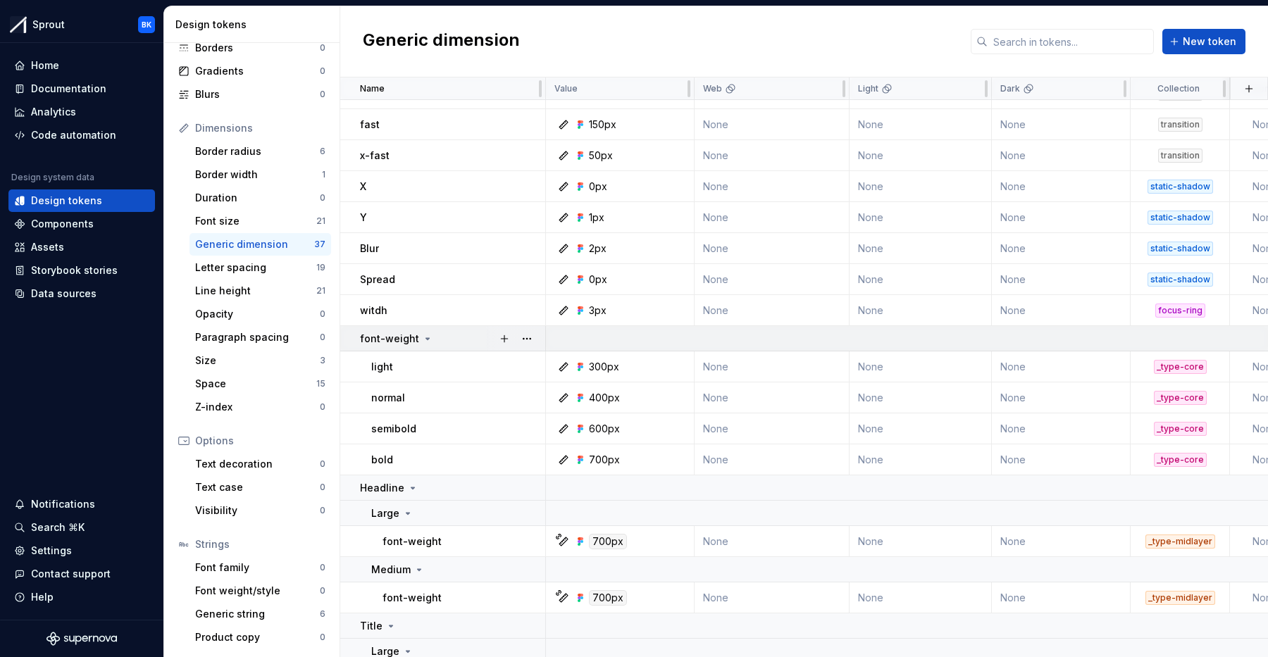
click at [447, 337] on div "font-weight" at bounding box center [452, 339] width 185 height 14
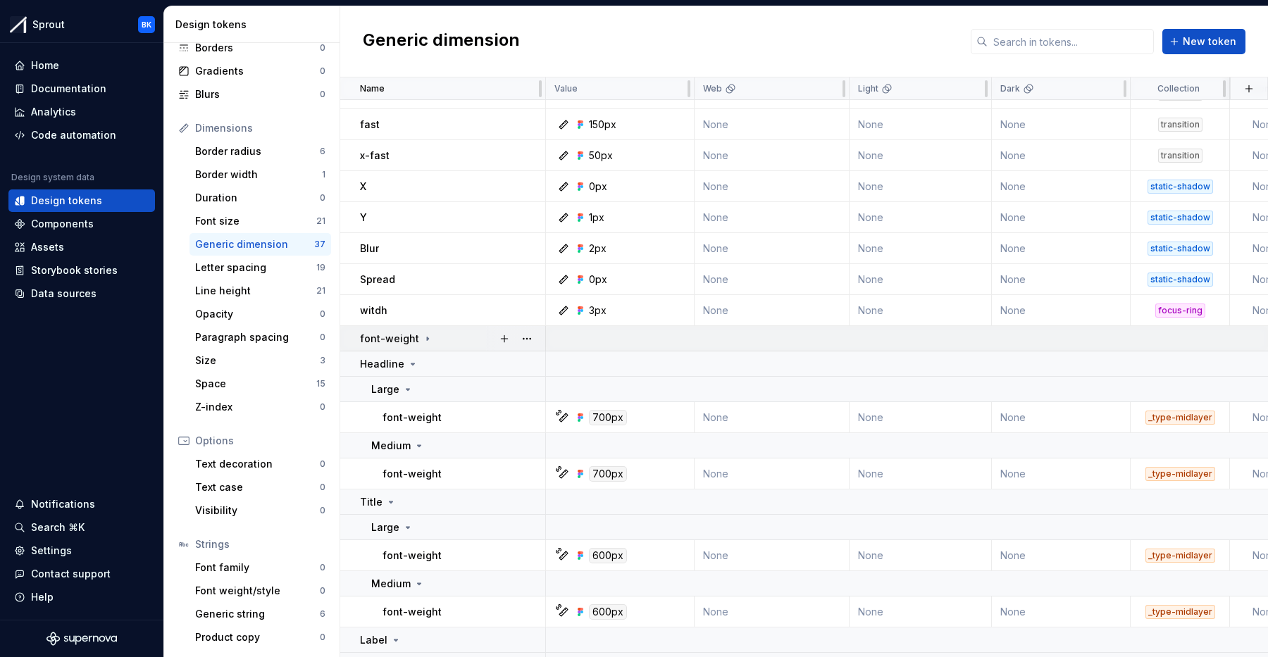
click at [447, 337] on div "font-weight" at bounding box center [452, 339] width 185 height 14
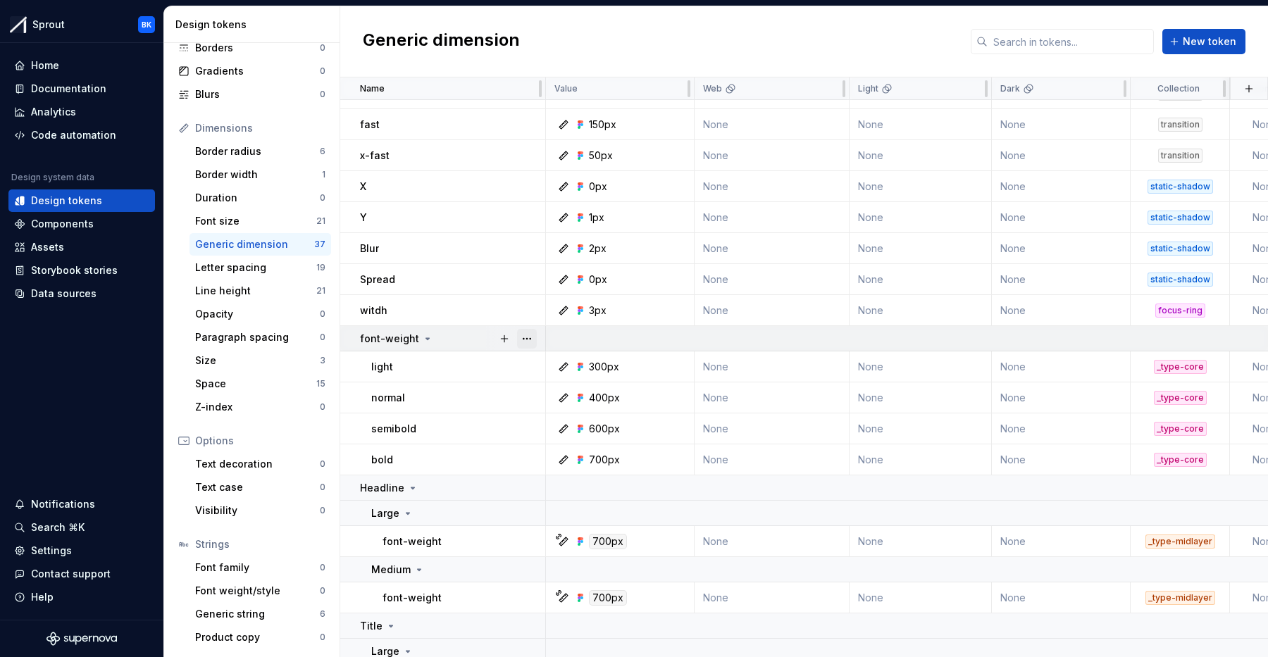
click at [522, 337] on button "button" at bounding box center [527, 339] width 20 height 20
click at [424, 375] on html "Sprout BK Home Documentation Analytics Code automation Design system data Desig…" at bounding box center [634, 328] width 1268 height 657
click at [417, 371] on div "light" at bounding box center [457, 367] width 173 height 14
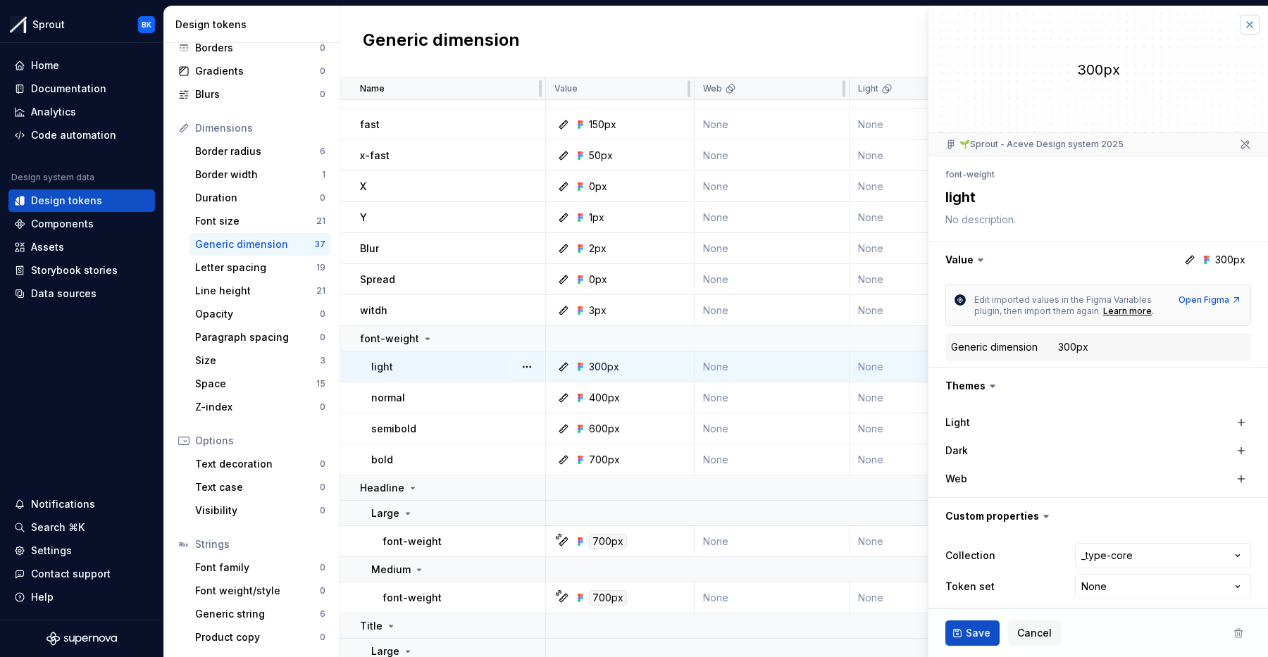
click at [1250, 27] on button "button" at bounding box center [1250, 25] width 20 height 20
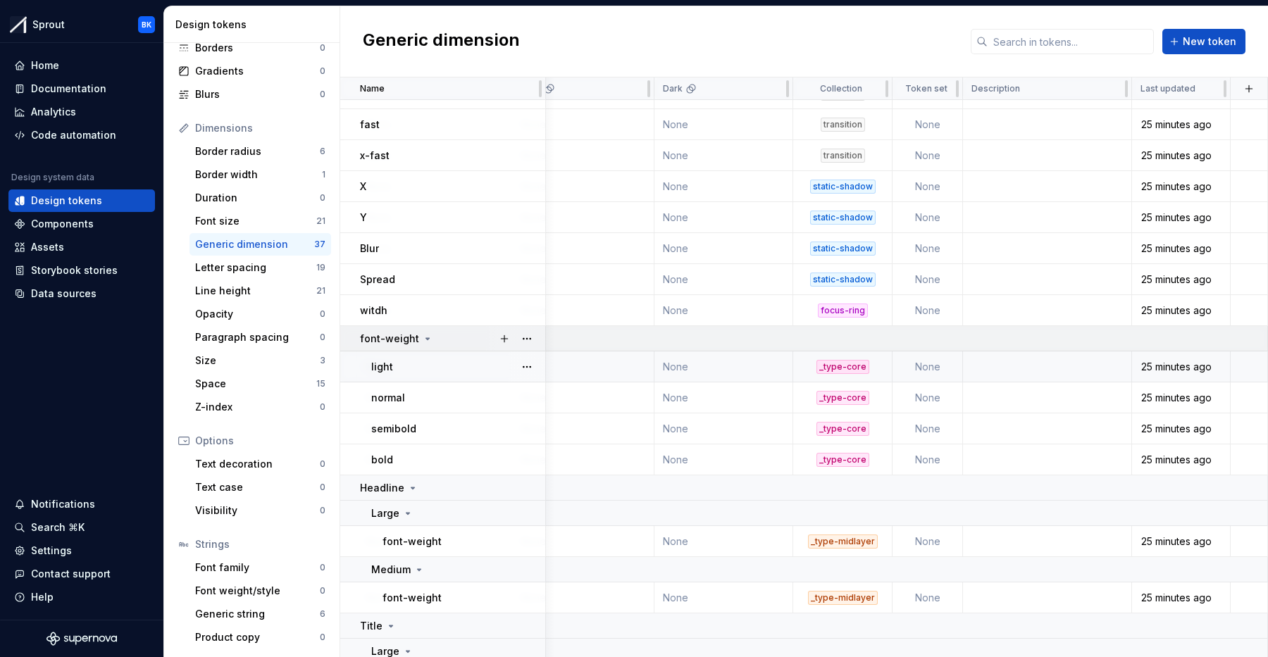
scroll to position [239, 336]
click at [936, 365] on td "None" at bounding box center [929, 367] width 70 height 31
type textarea "*"
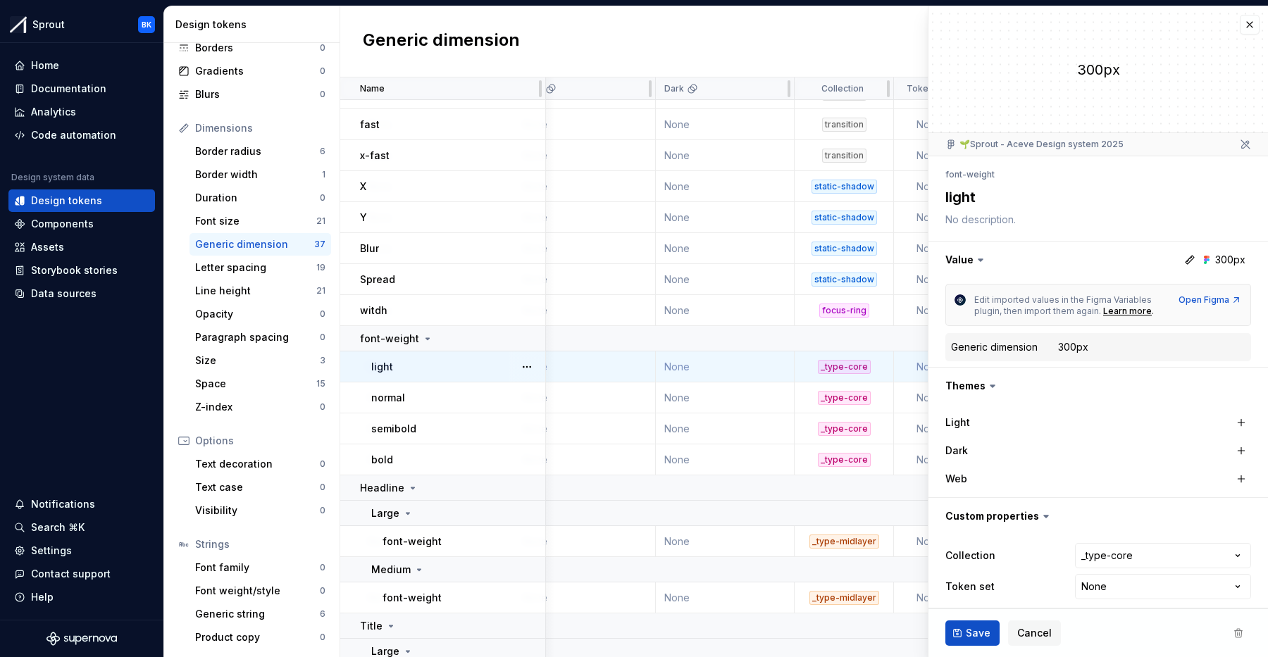
scroll to position [8, 0]
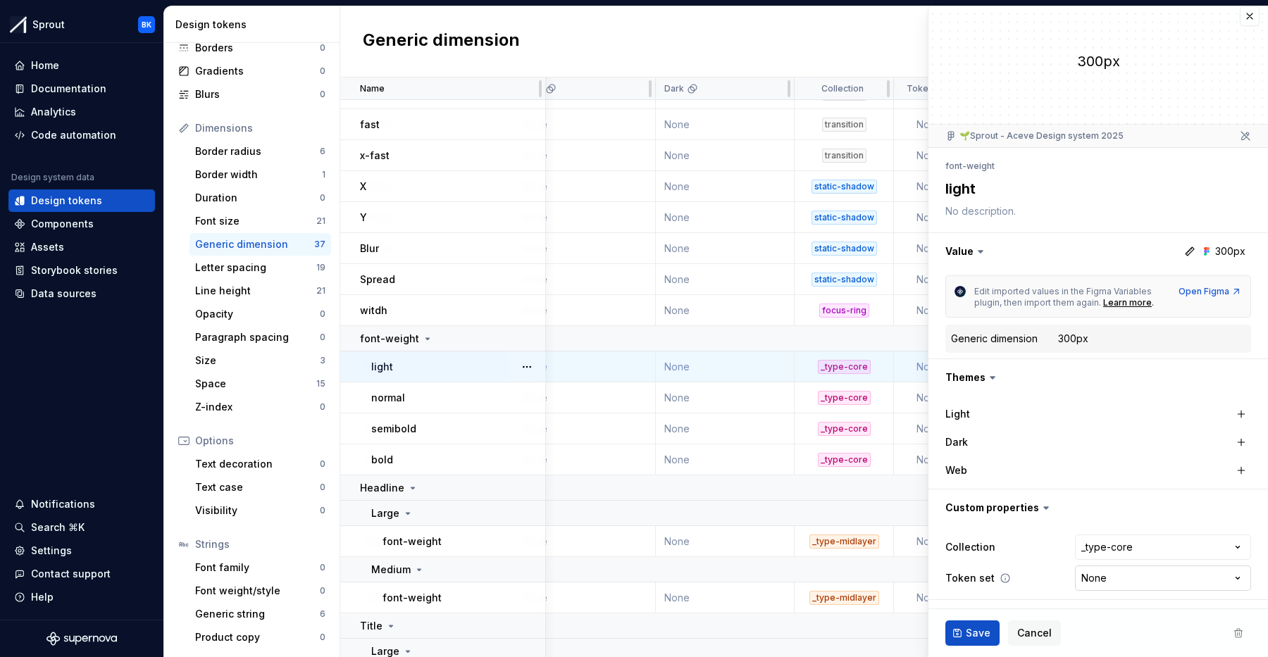
click at [1215, 571] on html "Sprout BK Home Documentation Analytics Code automation Design system data Desig…" at bounding box center [634, 328] width 1268 height 657
click at [1215, 572] on html "Sprout BK Home Documentation Analytics Code automation Design system data Desig…" at bounding box center [634, 328] width 1268 height 657
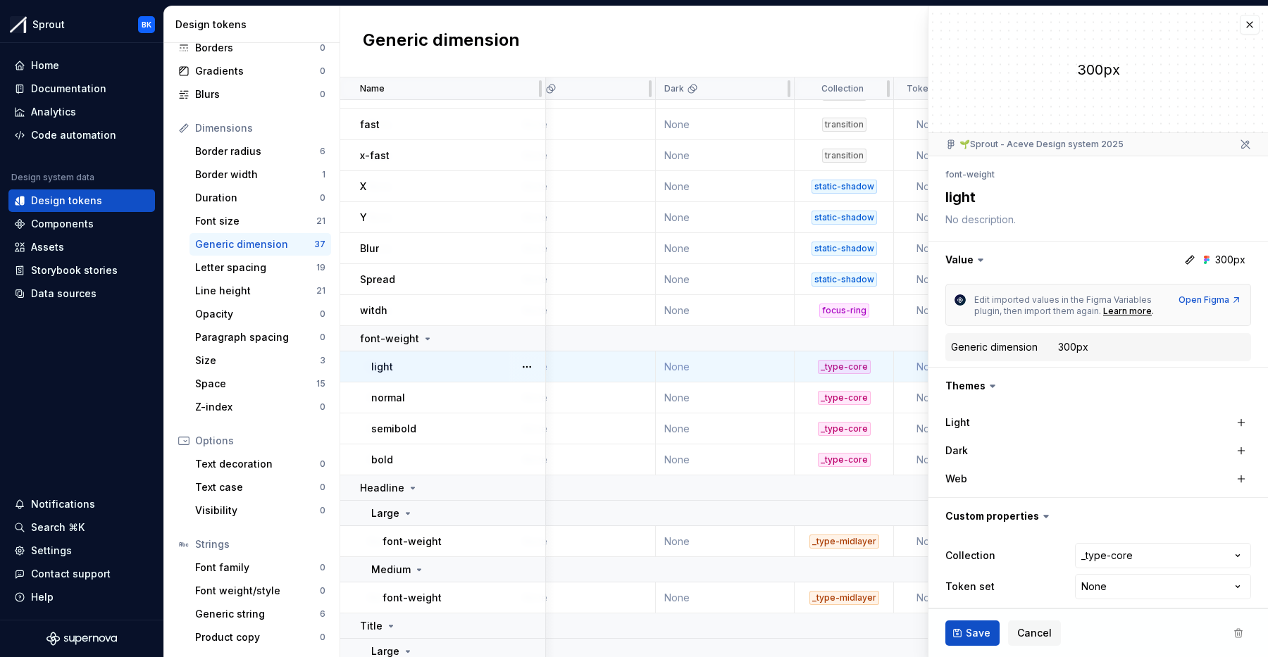
type textarea "*"
click at [1251, 20] on button "button" at bounding box center [1250, 25] width 20 height 20
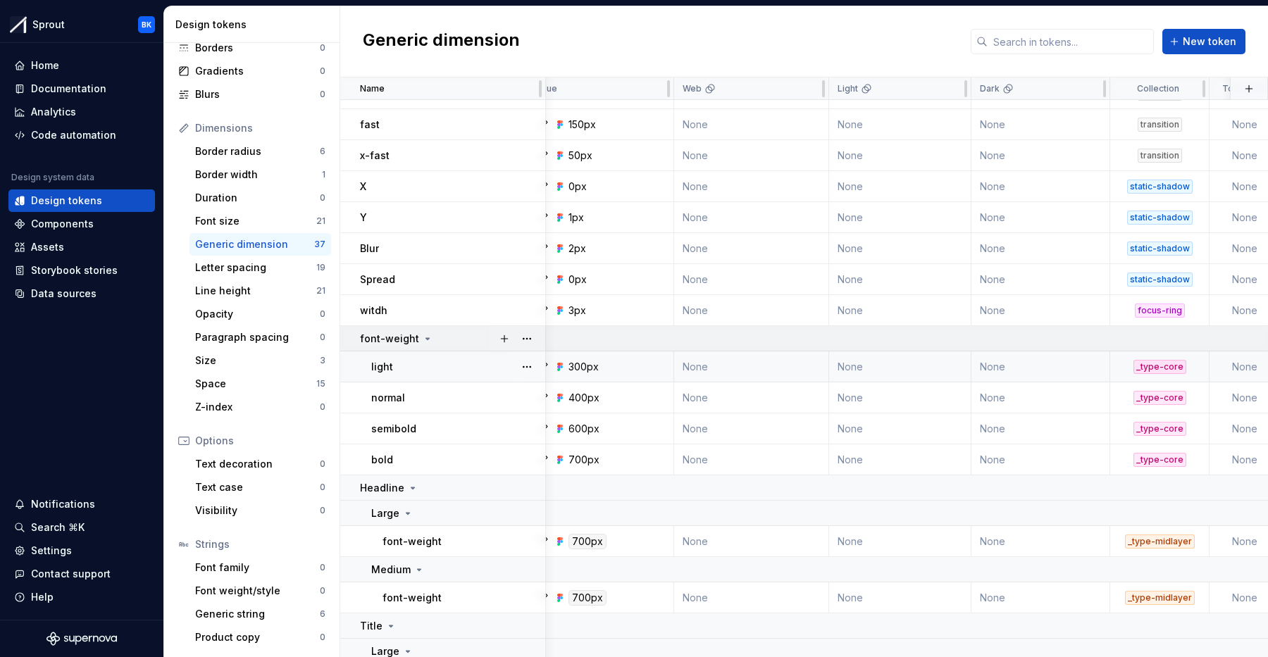
scroll to position [239, 0]
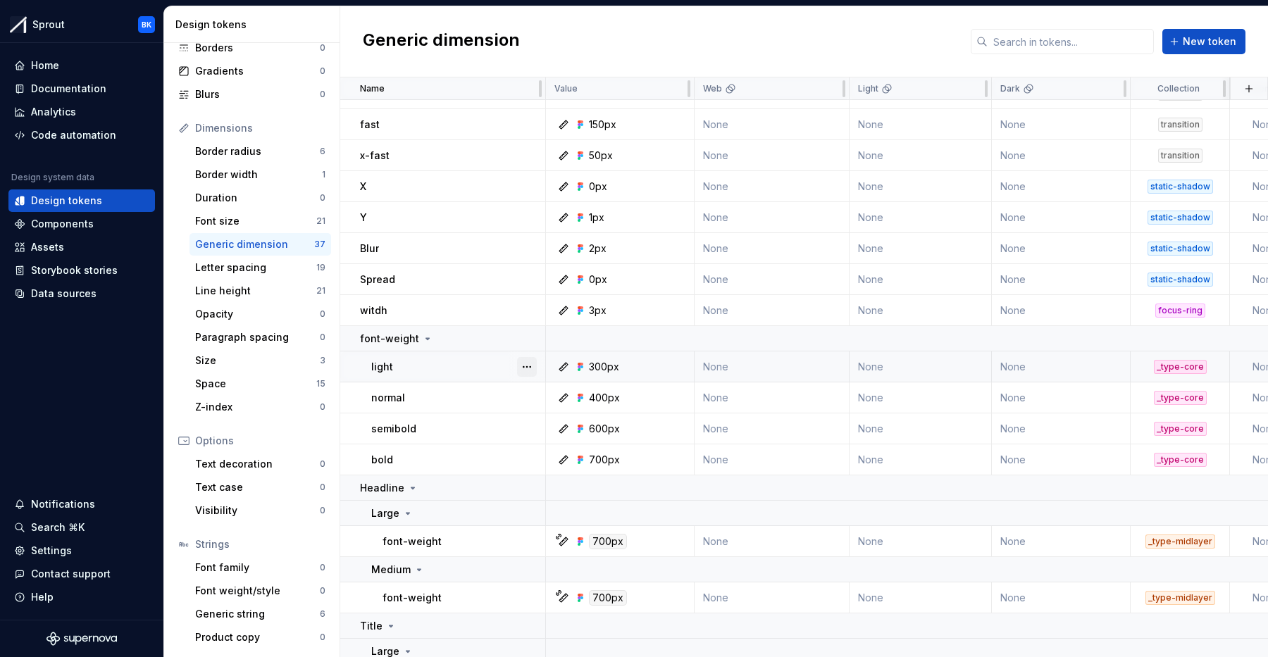
click at [527, 371] on button "button" at bounding box center [527, 367] width 20 height 20
click at [533, 392] on icon at bounding box center [534, 395] width 2 height 6
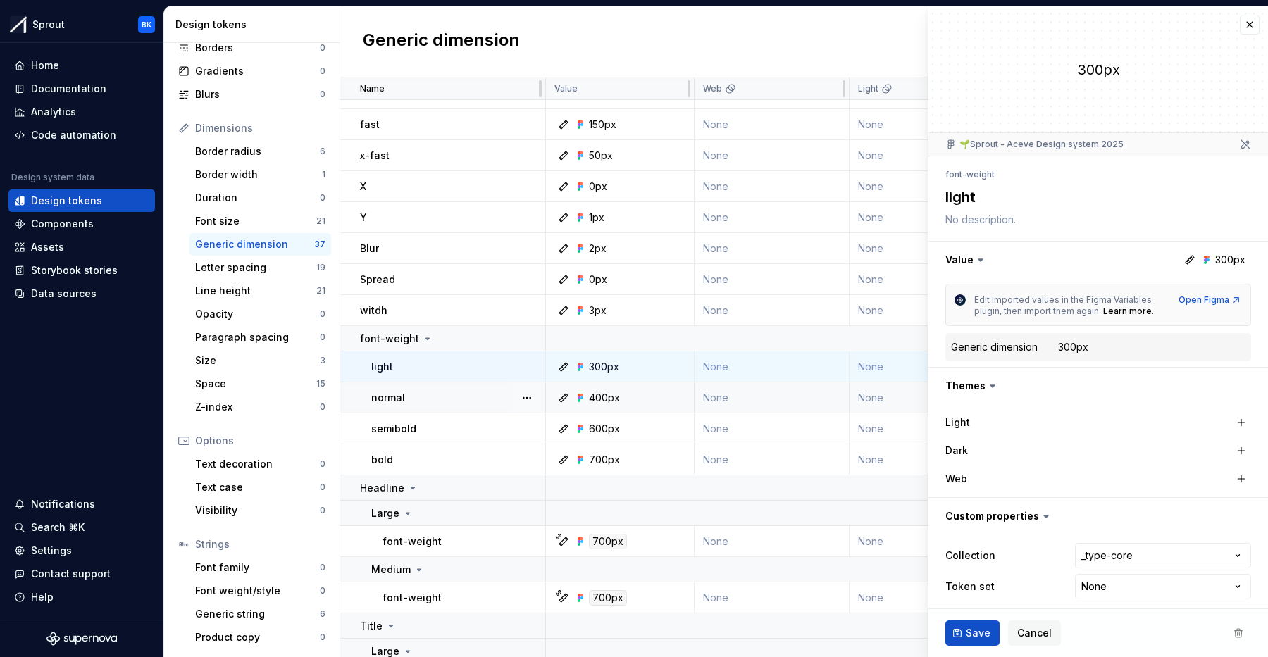
click at [981, 179] on li "font-weight" at bounding box center [969, 174] width 49 height 11
click at [982, 209] on textarea "light" at bounding box center [1096, 197] width 306 height 25
click at [1066, 347] on div "300px" at bounding box center [1073, 347] width 30 height 14
click at [1073, 346] on div "300px" at bounding box center [1073, 347] width 30 height 14
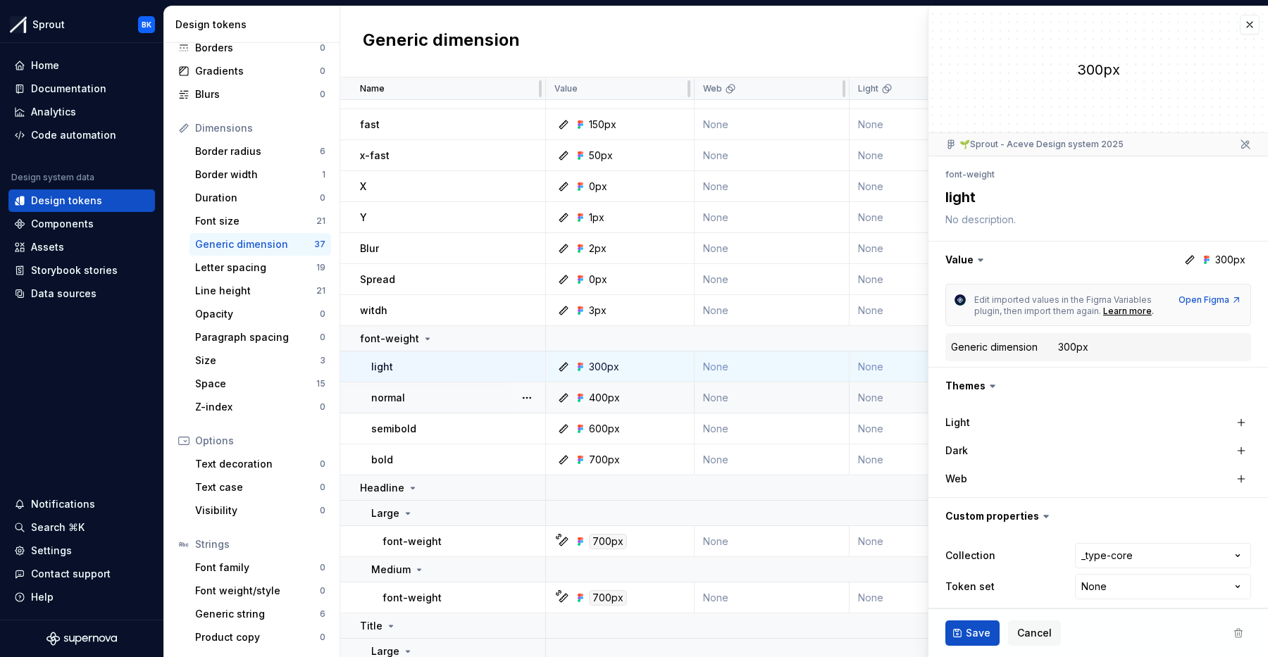
click at [1117, 348] on dd "300px" at bounding box center [1151, 347] width 187 height 14
click at [994, 389] on icon at bounding box center [993, 386] width 14 height 14
click at [994, 385] on icon at bounding box center [993, 386] width 14 height 14
click at [981, 383] on button "button" at bounding box center [1099, 386] width 340 height 37
click at [995, 385] on button "button" at bounding box center [1099, 386] width 340 height 37
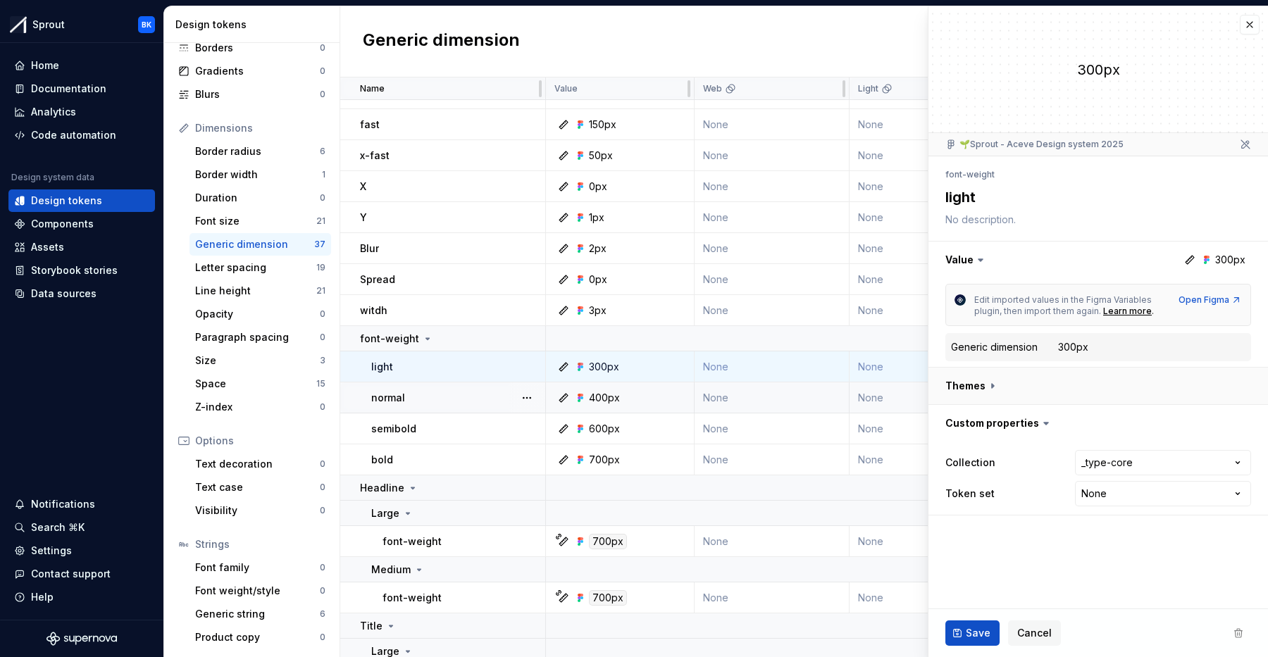
type textarea "*"
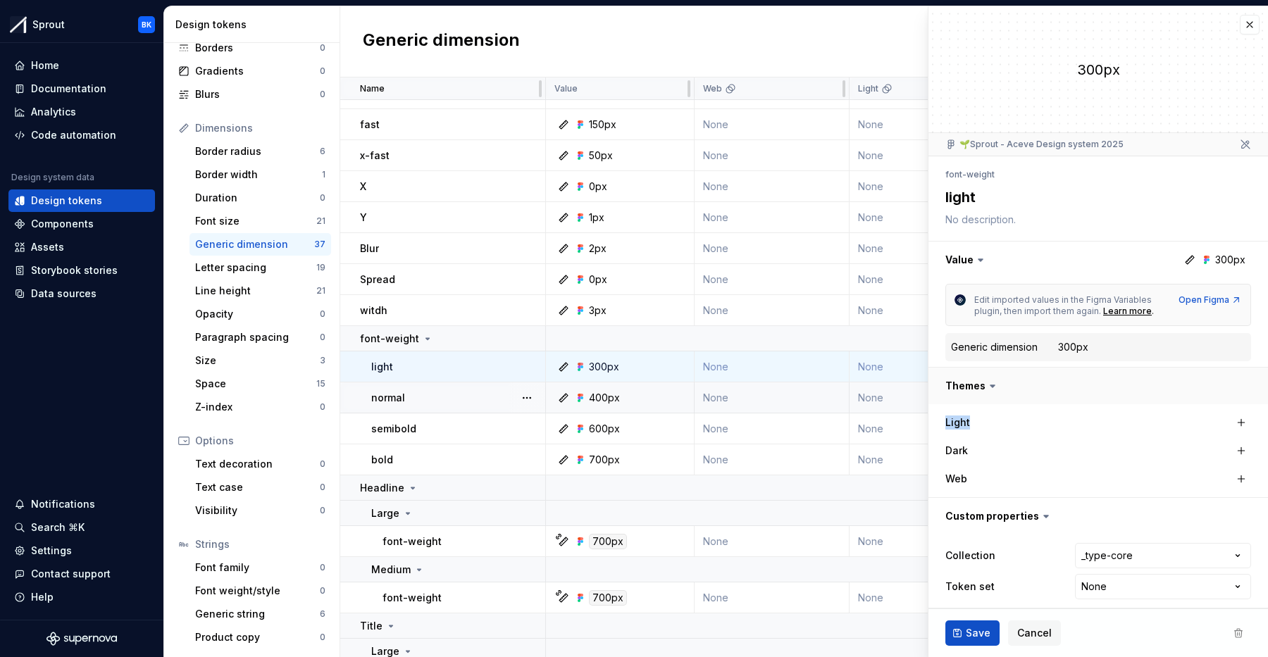
click at [995, 385] on icon at bounding box center [993, 386] width 14 height 14
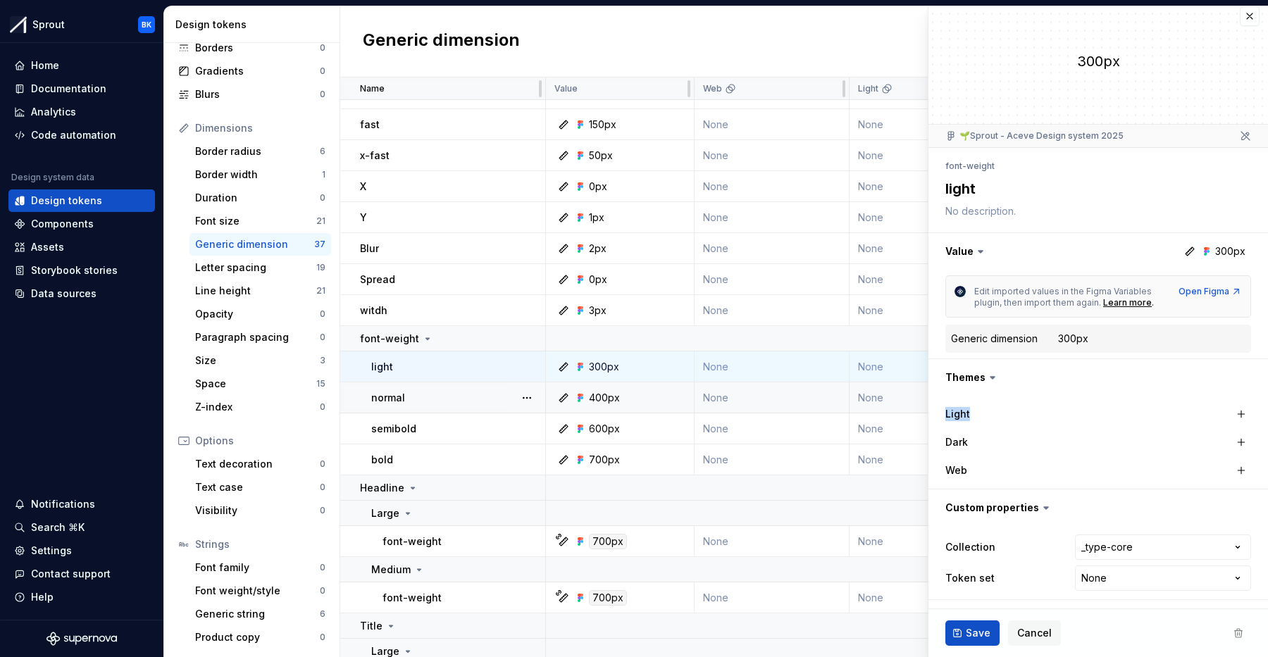
click at [1158, 539] on html "Sprout BK Home Documentation Analytics Code automation Design system data Desig…" at bounding box center [634, 328] width 1268 height 657
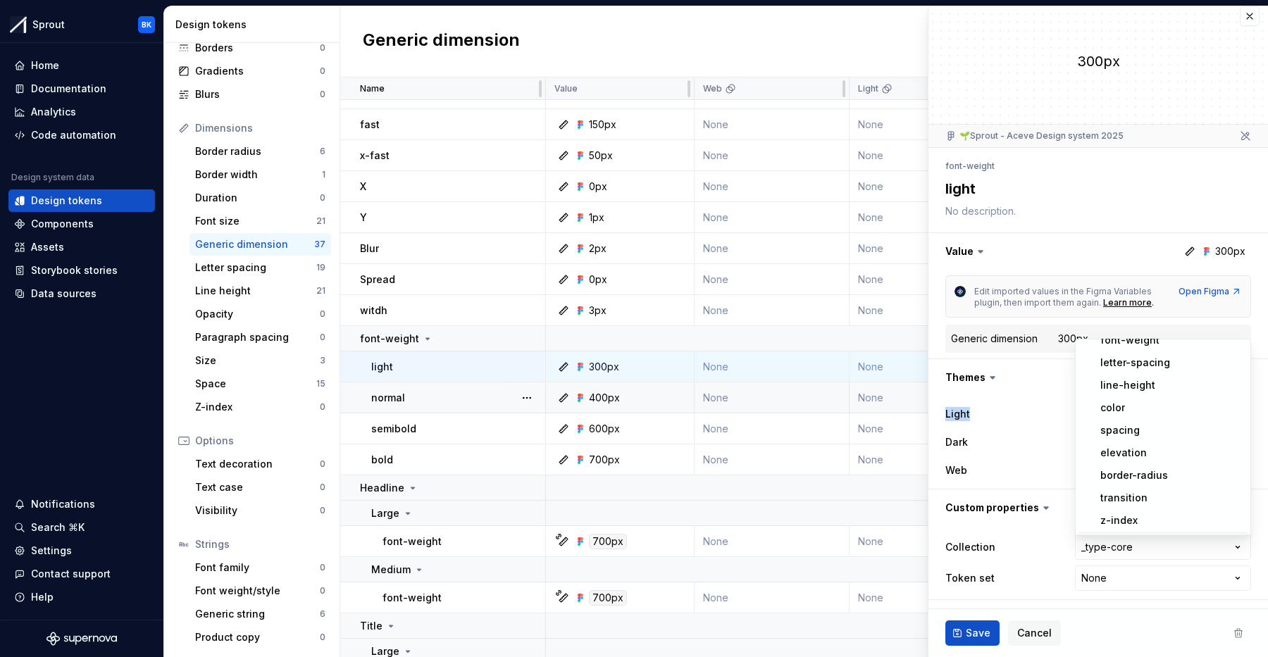
scroll to position [764, 0]
click at [1218, 550] on html "Sprout BK Home Documentation Analytics Code automation Design system data Desig…" at bounding box center [634, 328] width 1268 height 657
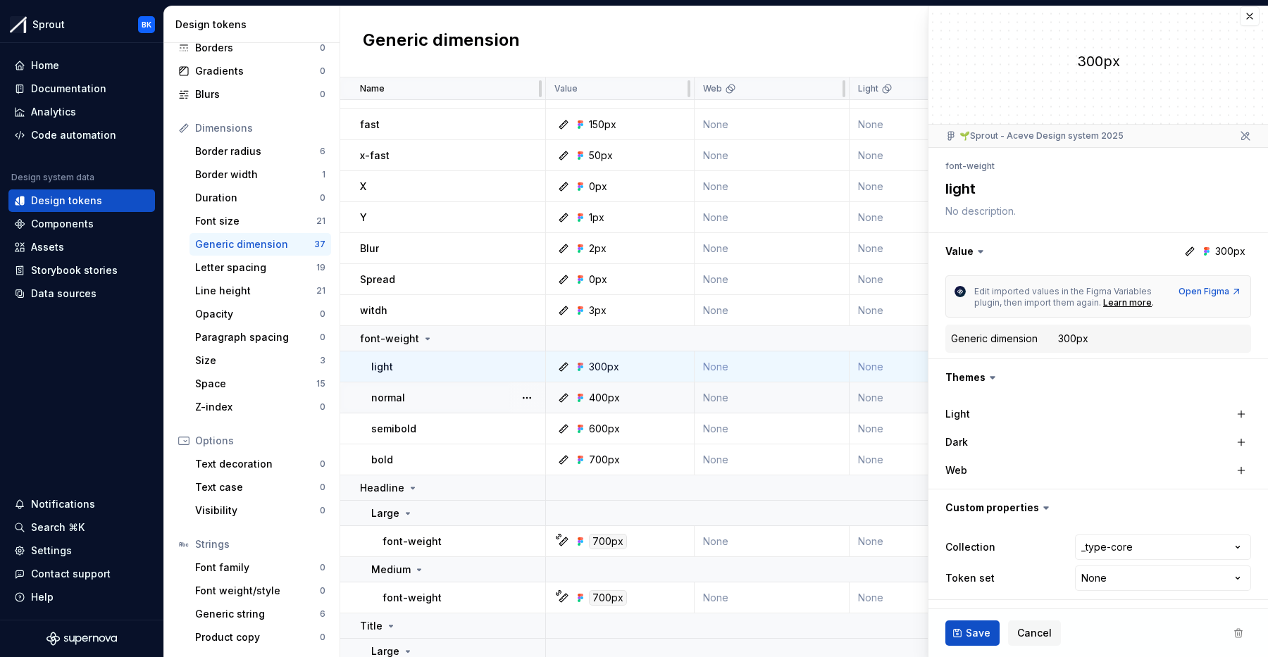
scroll to position [0, 0]
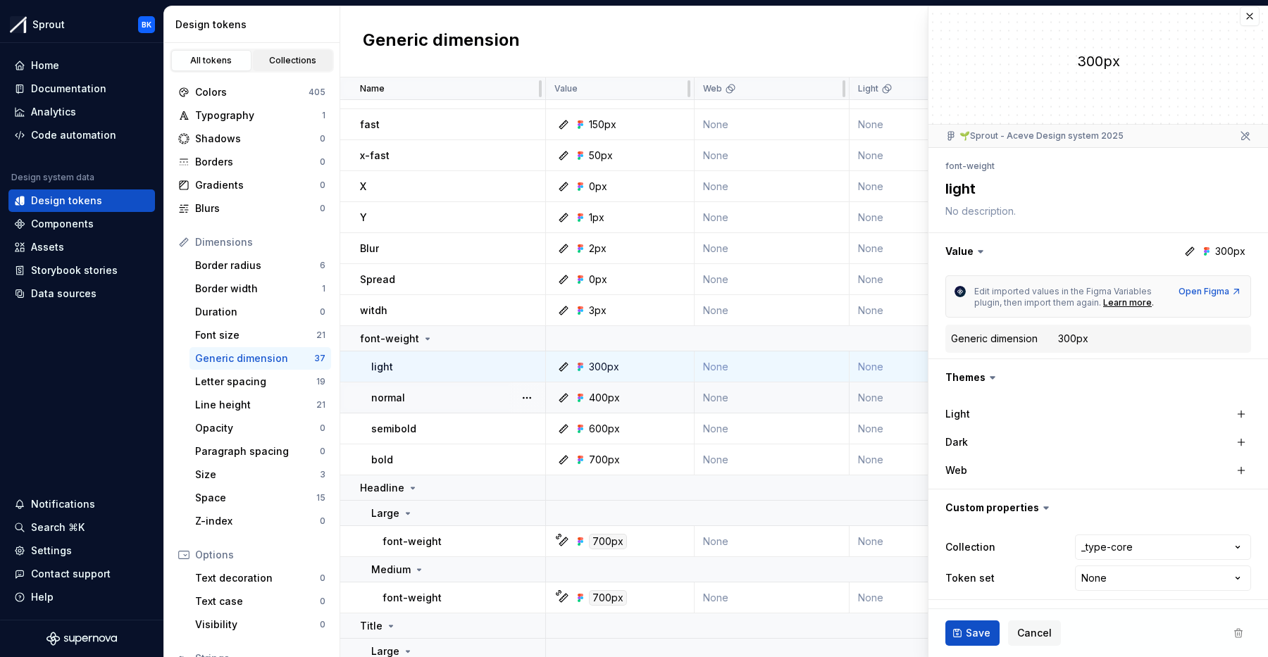
click at [287, 70] on link "Collections" at bounding box center [293, 60] width 80 height 21
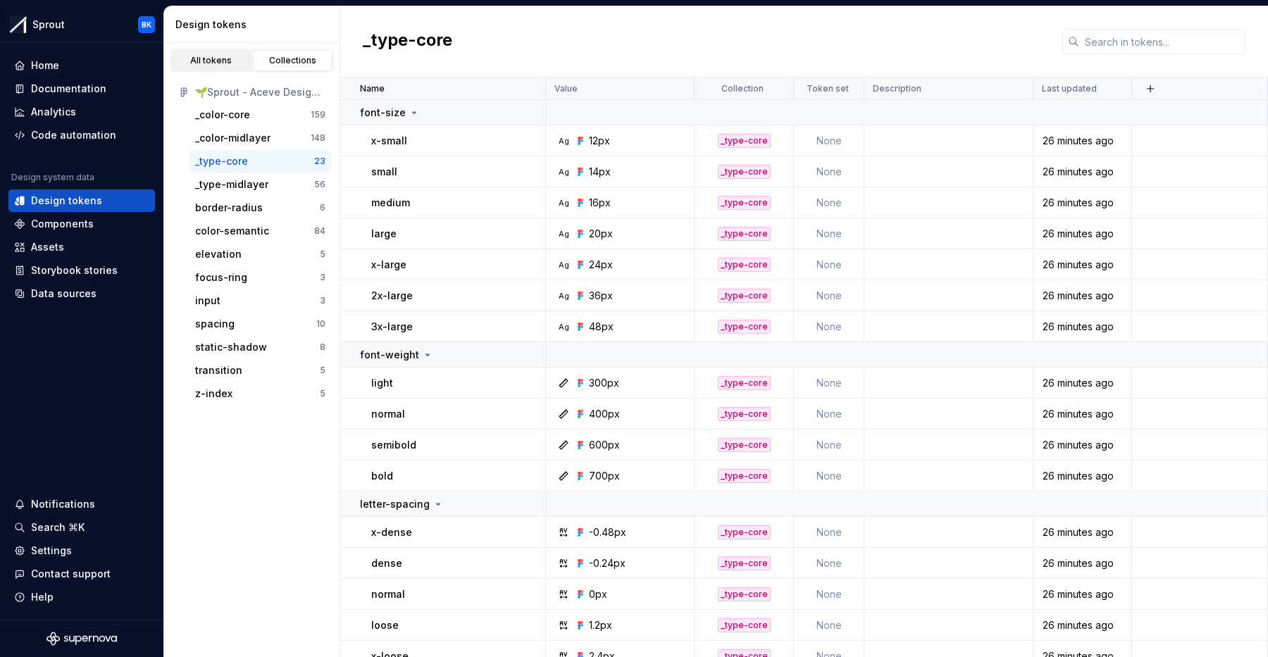
click at [213, 60] on div "All tokens" at bounding box center [211, 60] width 70 height 11
